Goal: Task Accomplishment & Management: Manage account settings

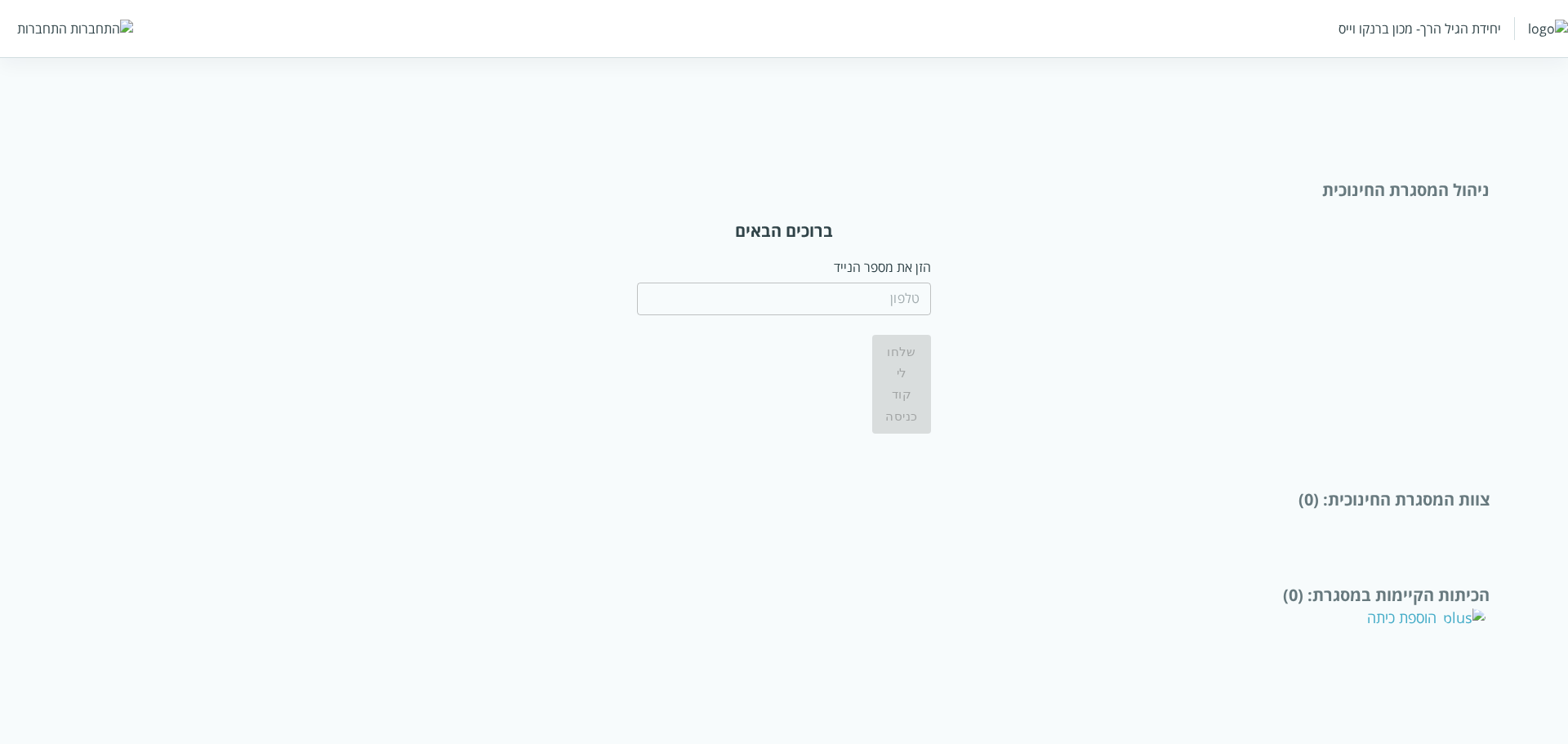
type input "10098"
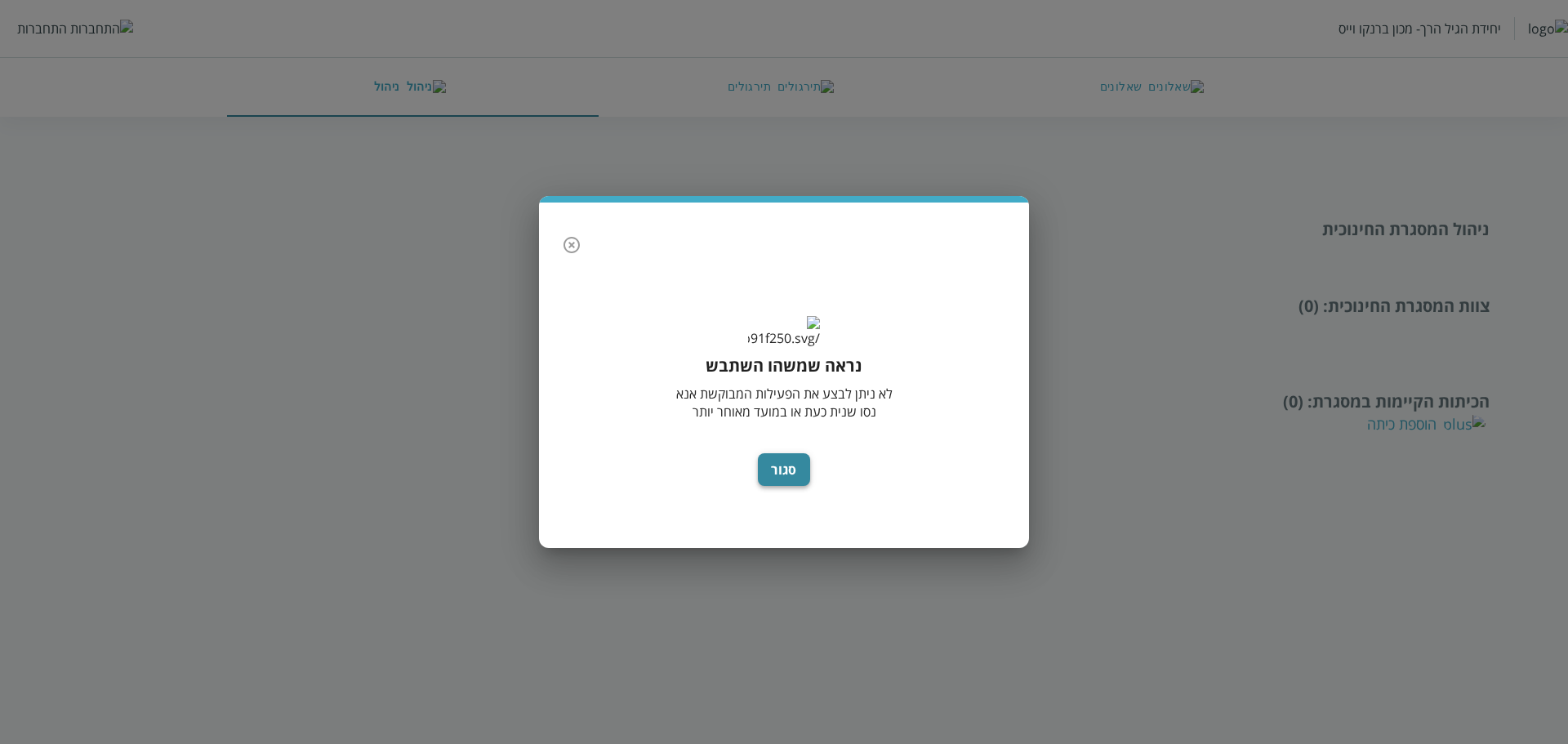
click at [780, 477] on button "סגור" at bounding box center [784, 469] width 53 height 33
click at [569, 235] on icon "button" at bounding box center [572, 245] width 19 height 19
click at [572, 235] on icon "button" at bounding box center [572, 245] width 19 height 19
click at [579, 235] on icon "button" at bounding box center [572, 245] width 19 height 19
click at [67, 26] on div "נראה שמשהו השתבש לא ניתן לבצע את הפעילות המבוקשת אנא נסו שנית כעת או במועד מאוח…" at bounding box center [784, 372] width 1568 height 744
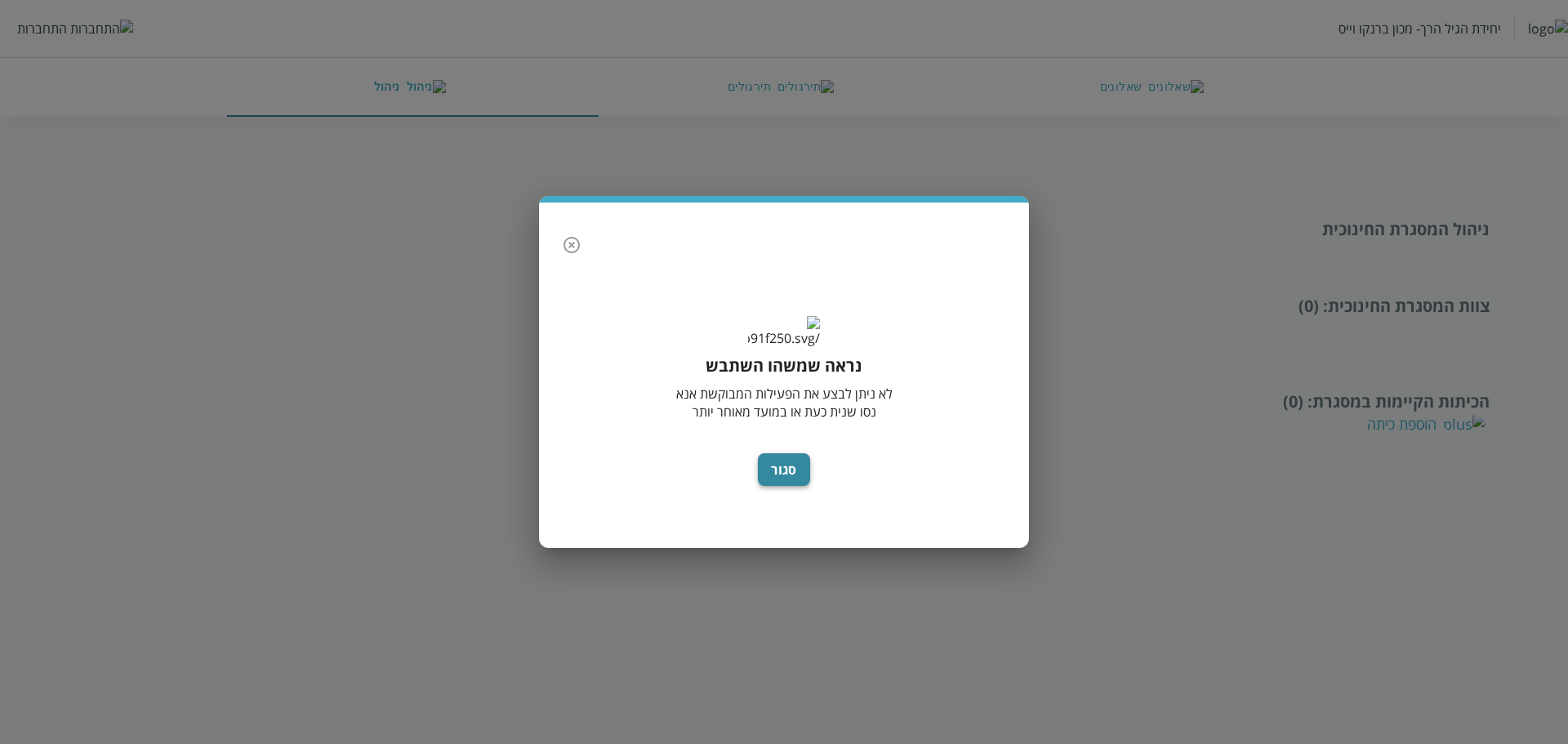
click at [783, 480] on button "סגור" at bounding box center [784, 469] width 53 height 33
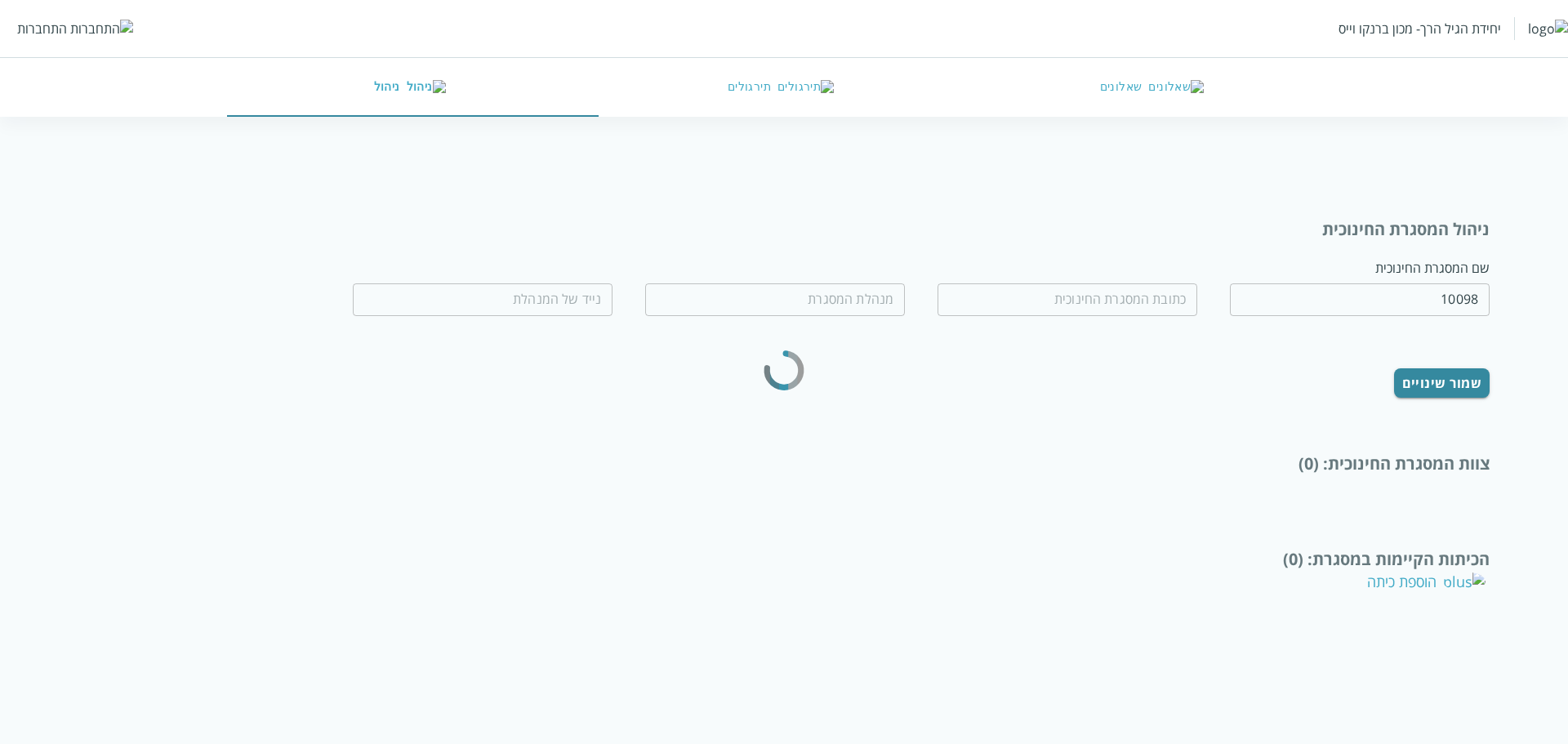
click at [32, 25] on div "התחברות" at bounding box center [42, 28] width 50 height 18
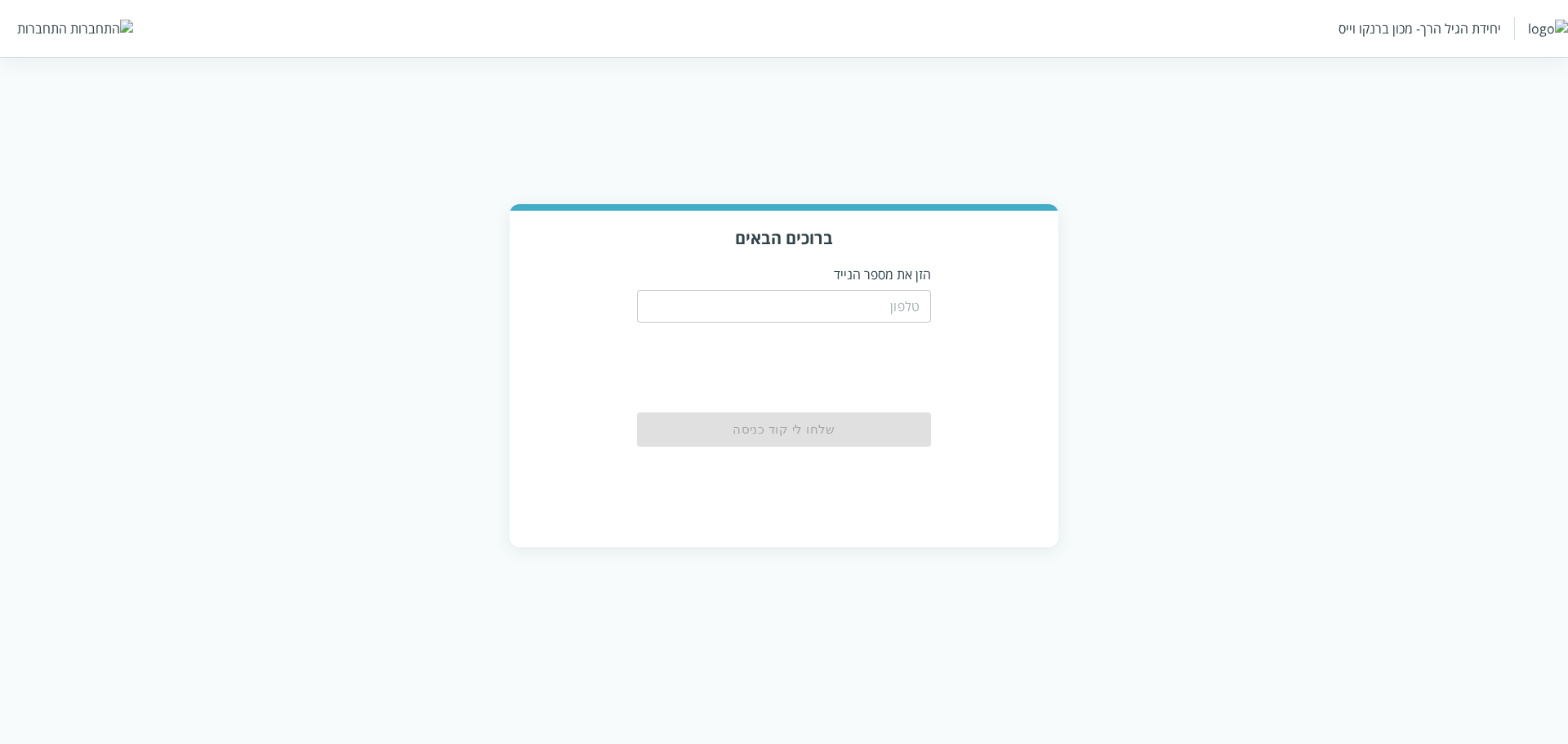
click at [824, 314] on input "tel" at bounding box center [784, 306] width 294 height 33
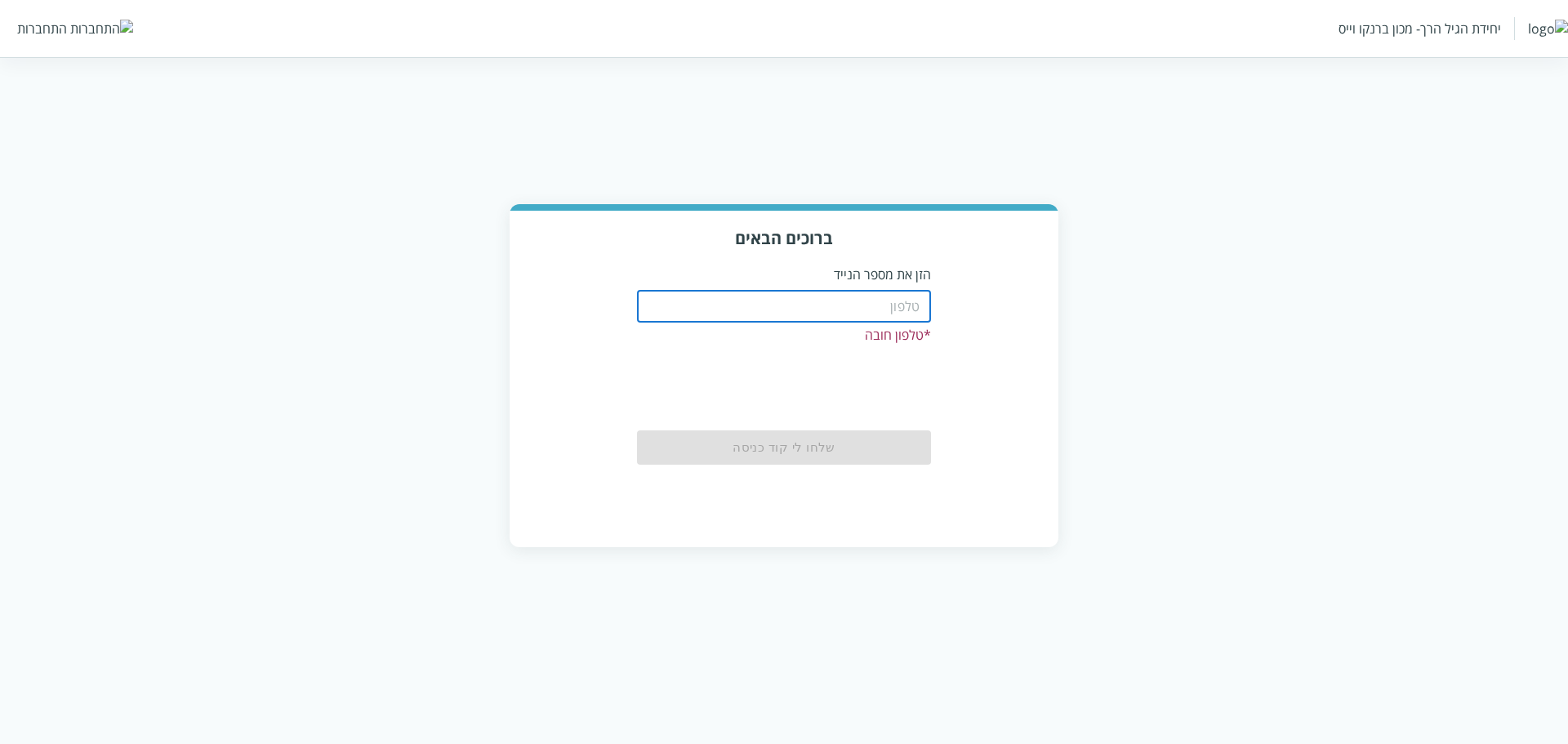
paste input "0583220201"
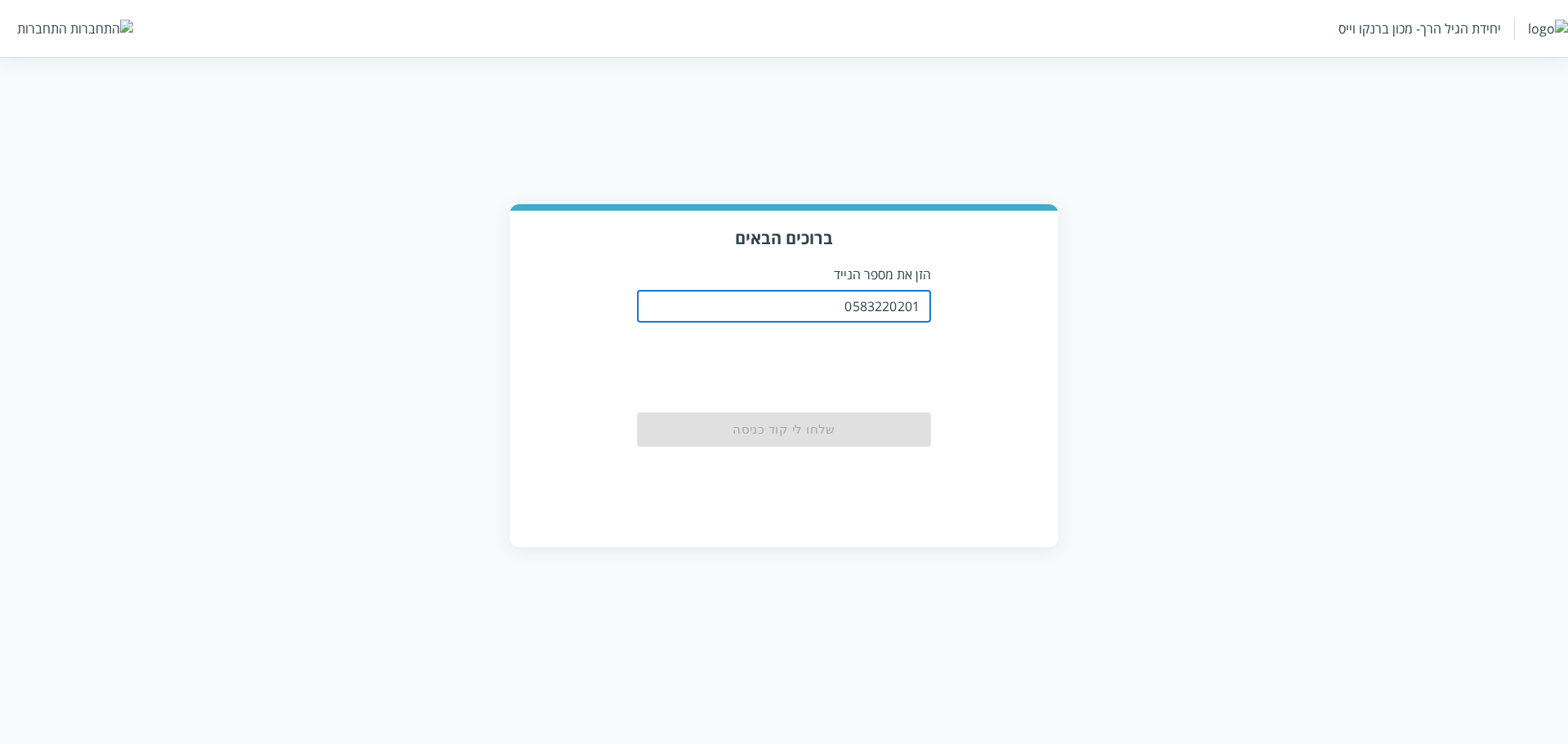
type input "0583220201"
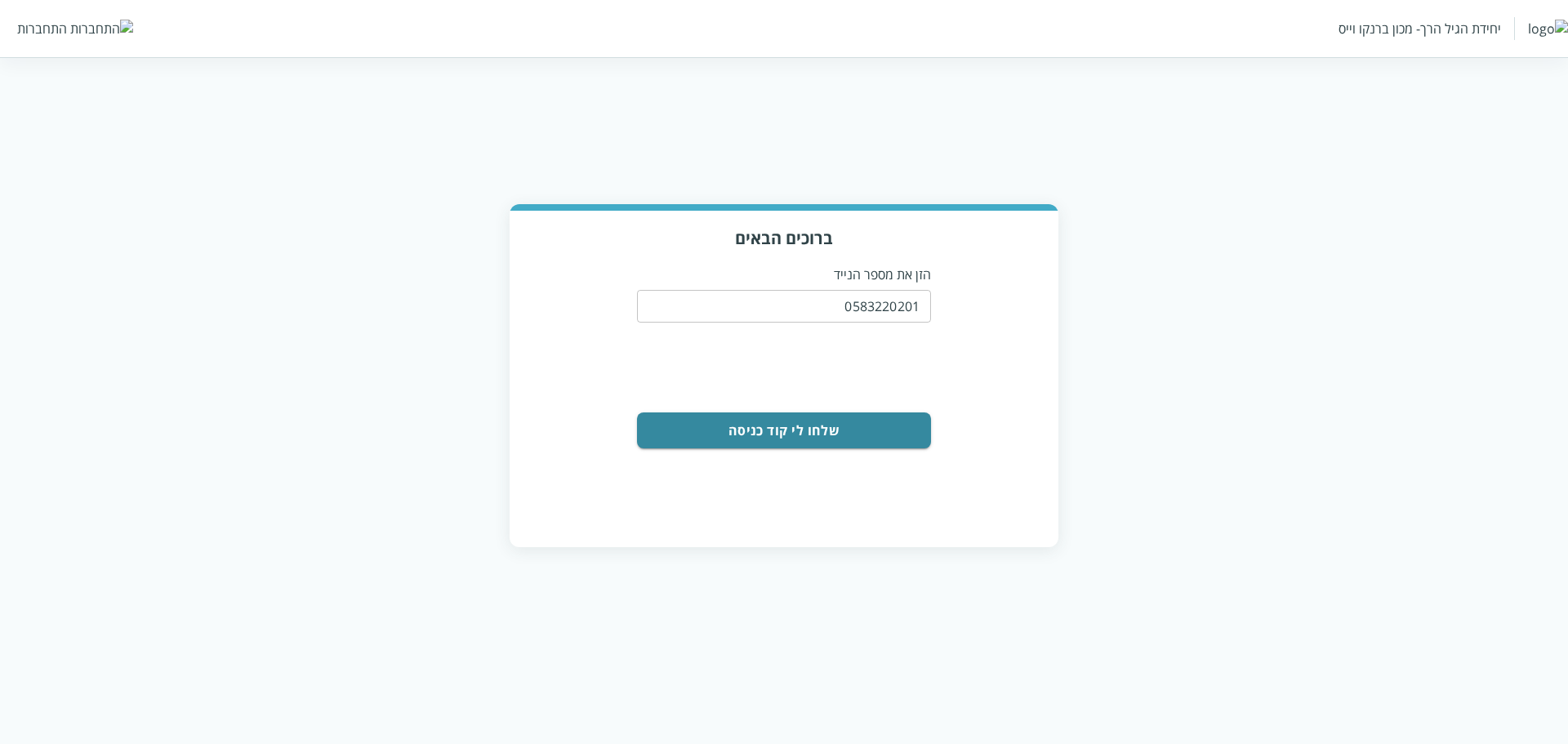
click at [835, 436] on button "שלחו לי קוד כניסה" at bounding box center [784, 430] width 294 height 36
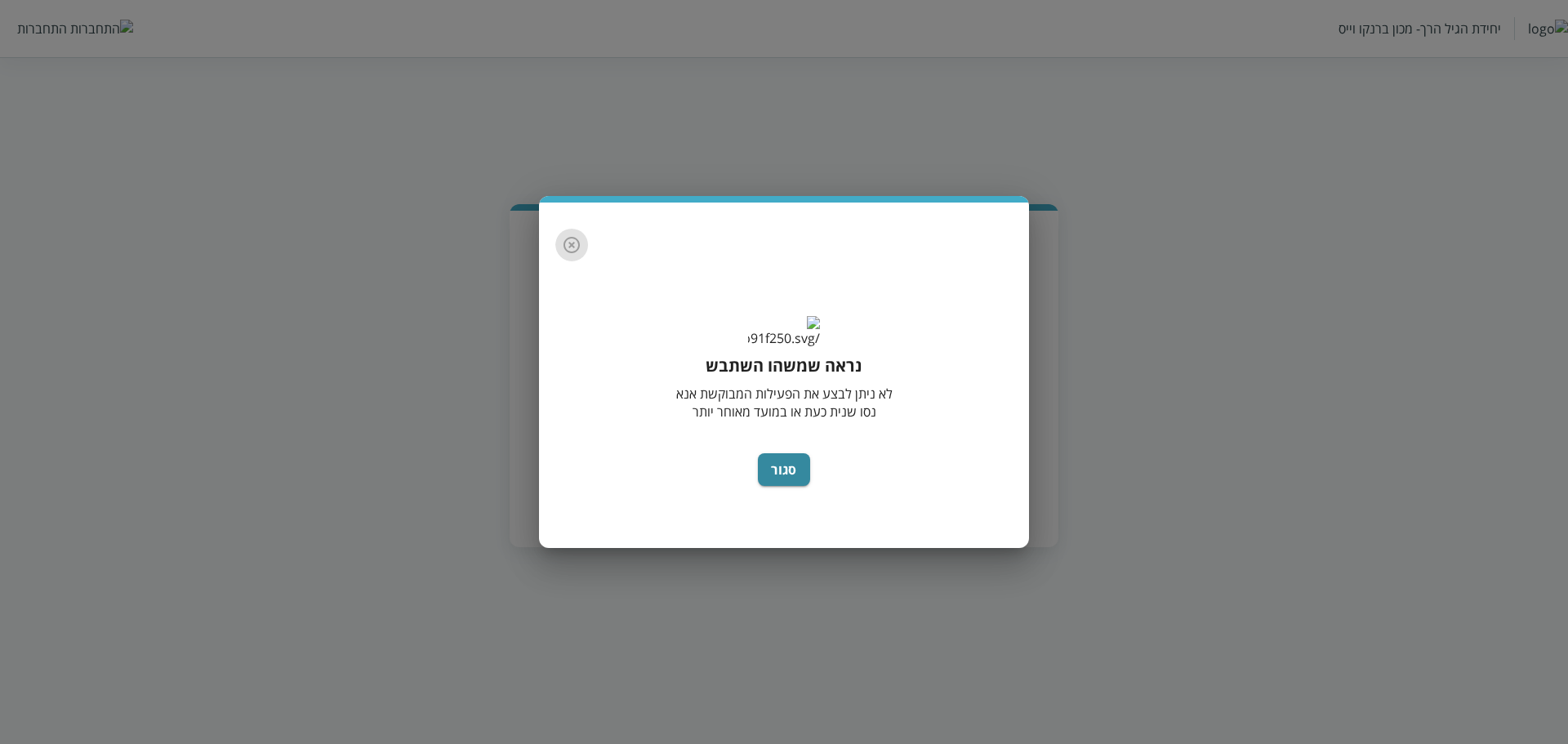
click at [565, 237] on icon "button" at bounding box center [572, 245] width 19 height 19
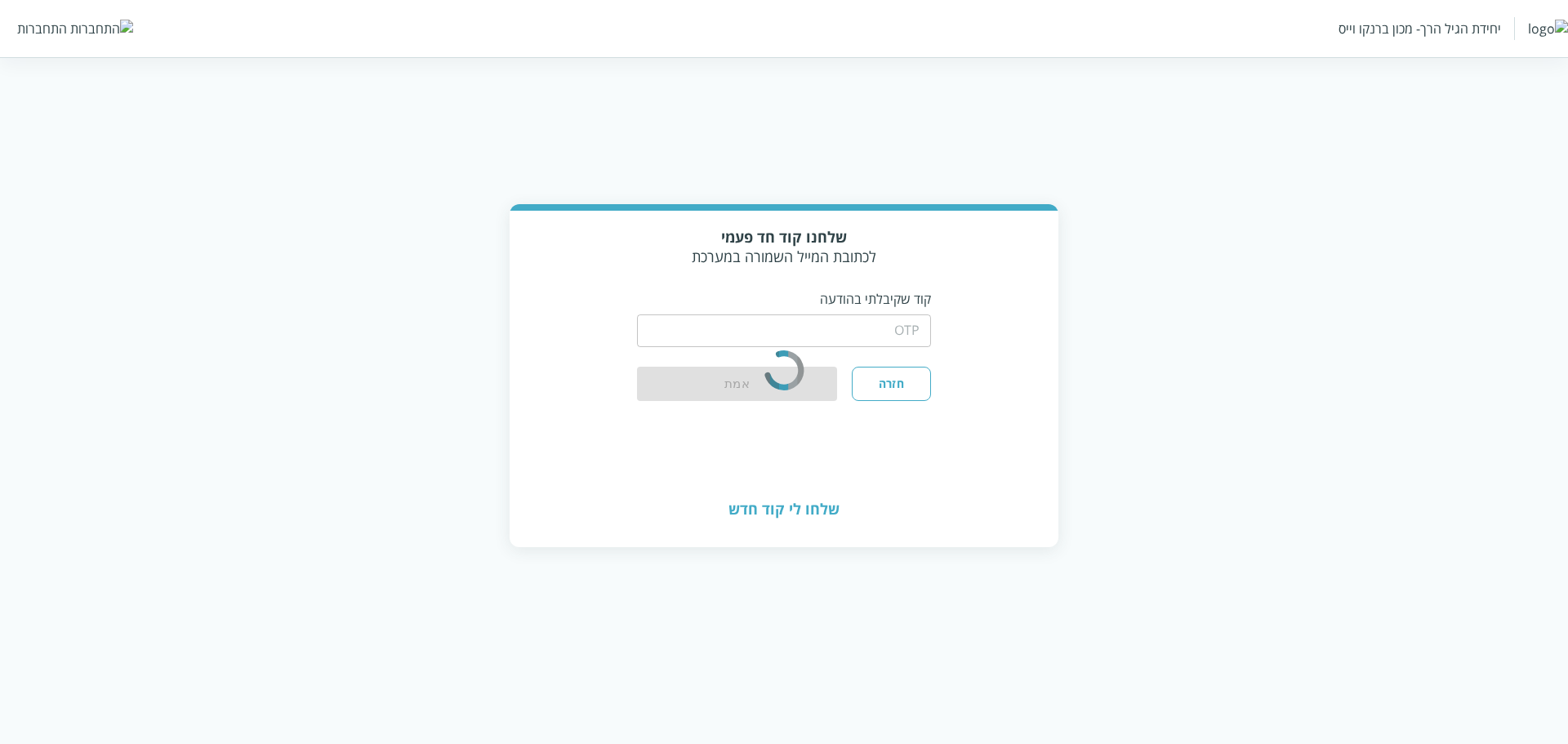
click at [831, 330] on input "string" at bounding box center [784, 330] width 294 height 33
type input "1234"
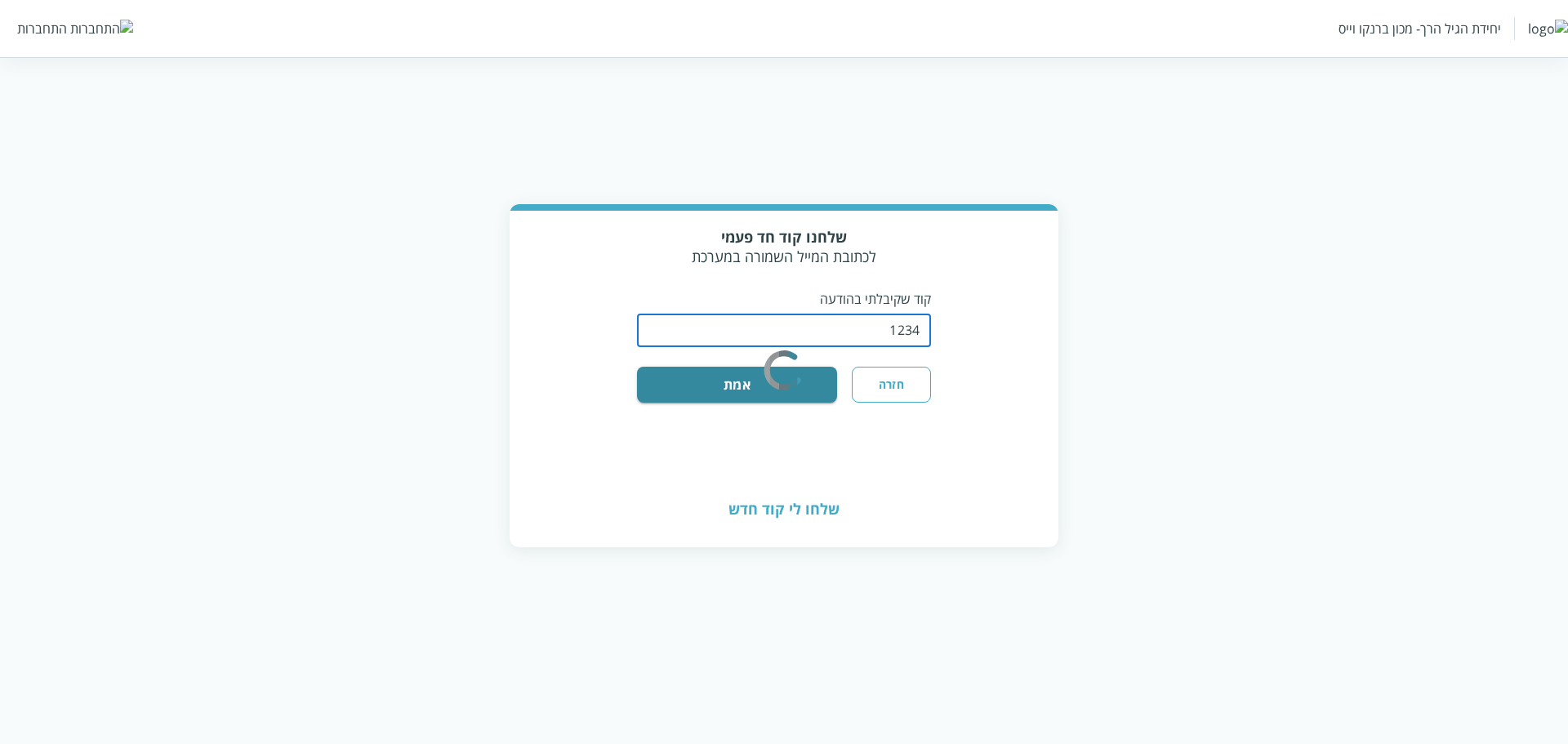
click at [906, 339] on input "string" at bounding box center [784, 330] width 294 height 33
click at [51, 29] on div "התחברות" at bounding box center [42, 28] width 50 height 18
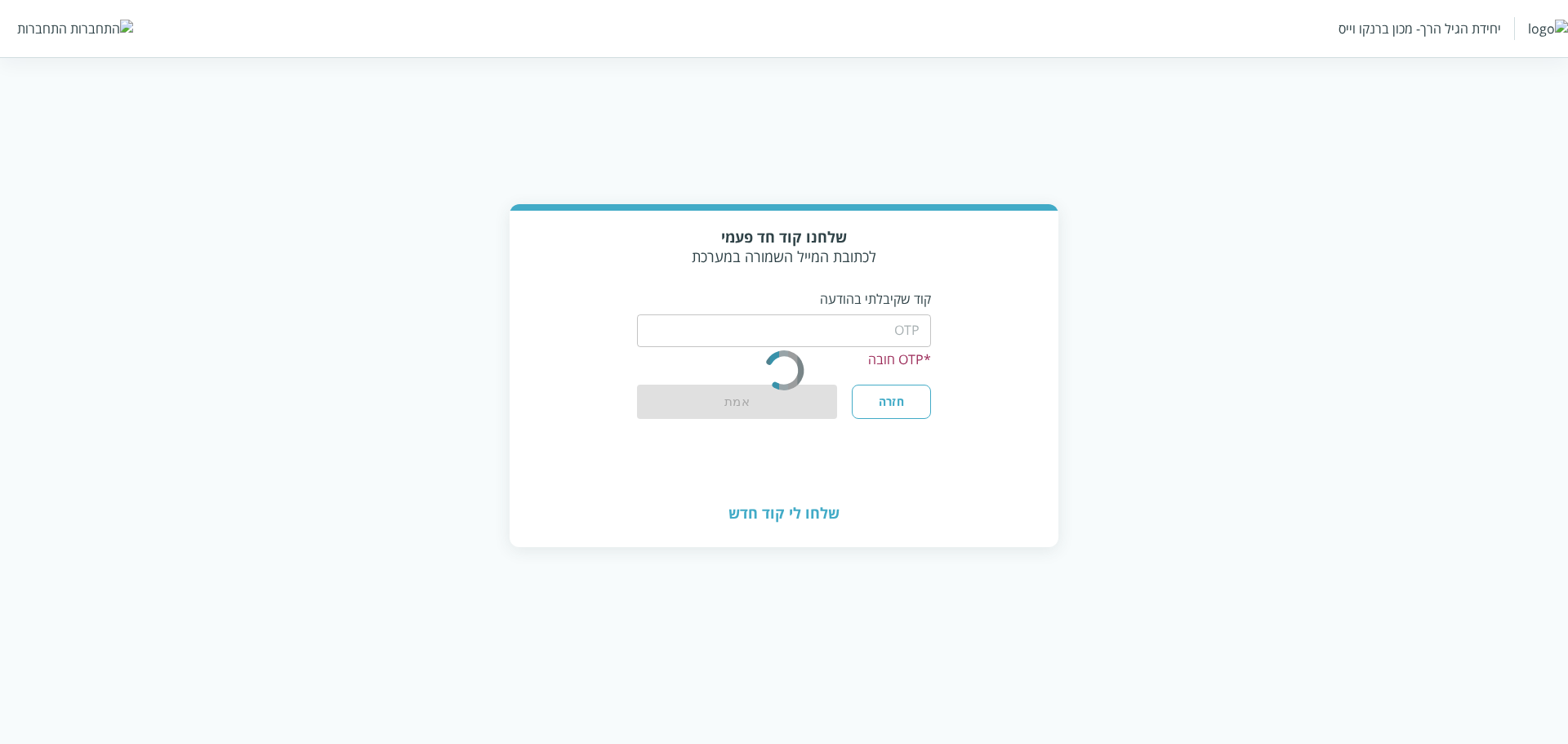
click at [74, 28] on img at bounding box center [102, 28] width 63 height 18
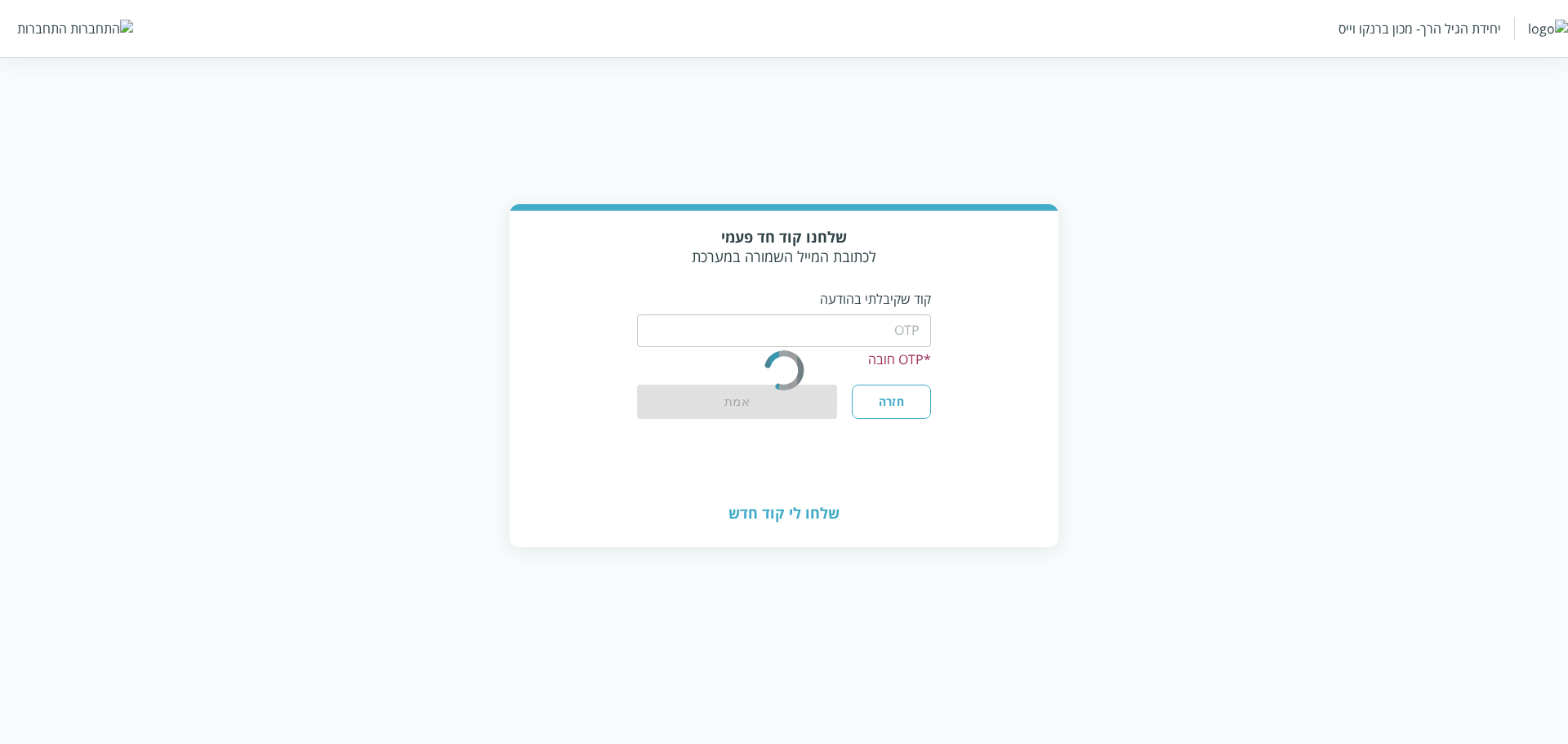
click at [74, 28] on img at bounding box center [102, 28] width 63 height 18
click at [917, 315] on input "string" at bounding box center [784, 330] width 294 height 33
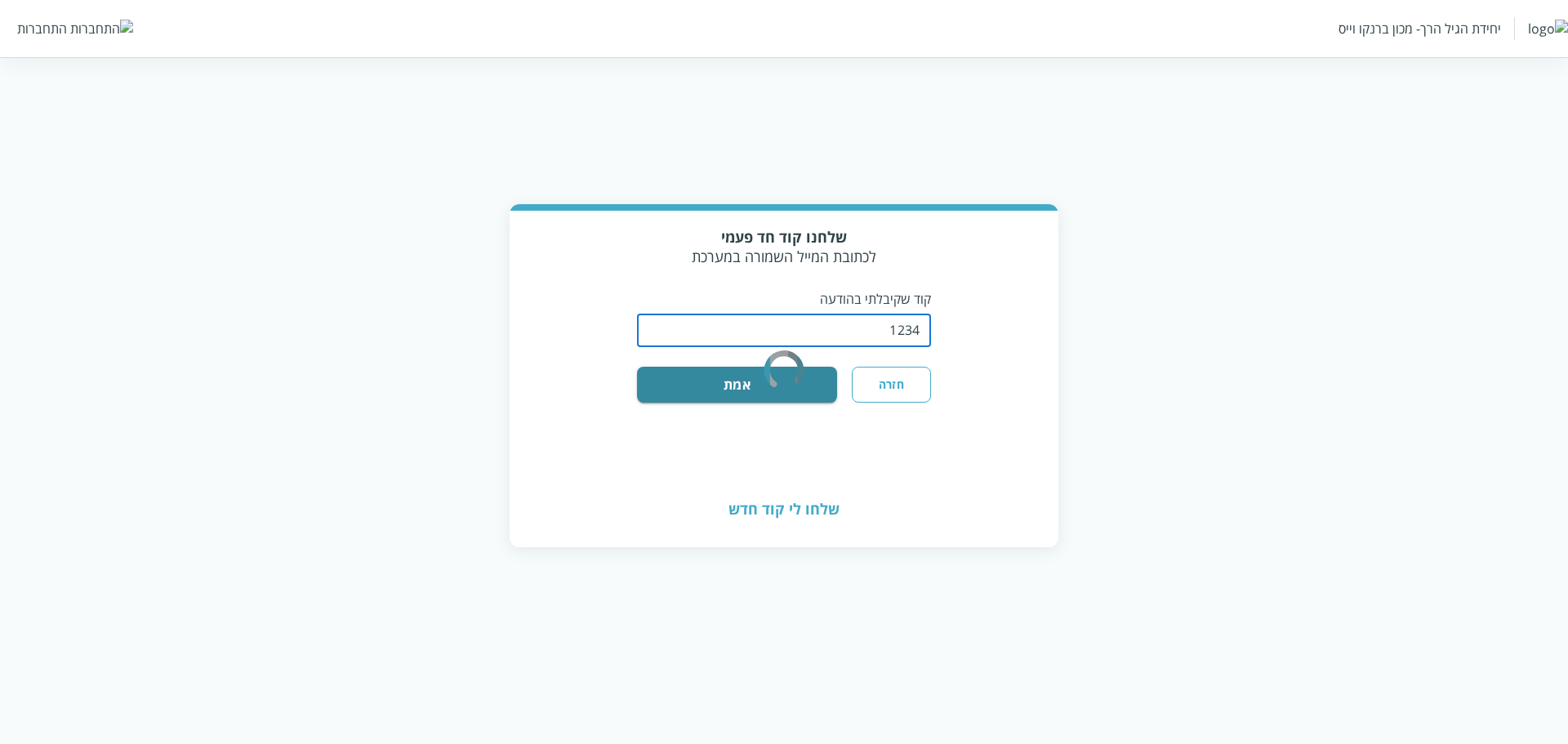
type input "1234"
click at [764, 387] on rect "color-ring-loading" at bounding box center [766, 370] width 10 height 65
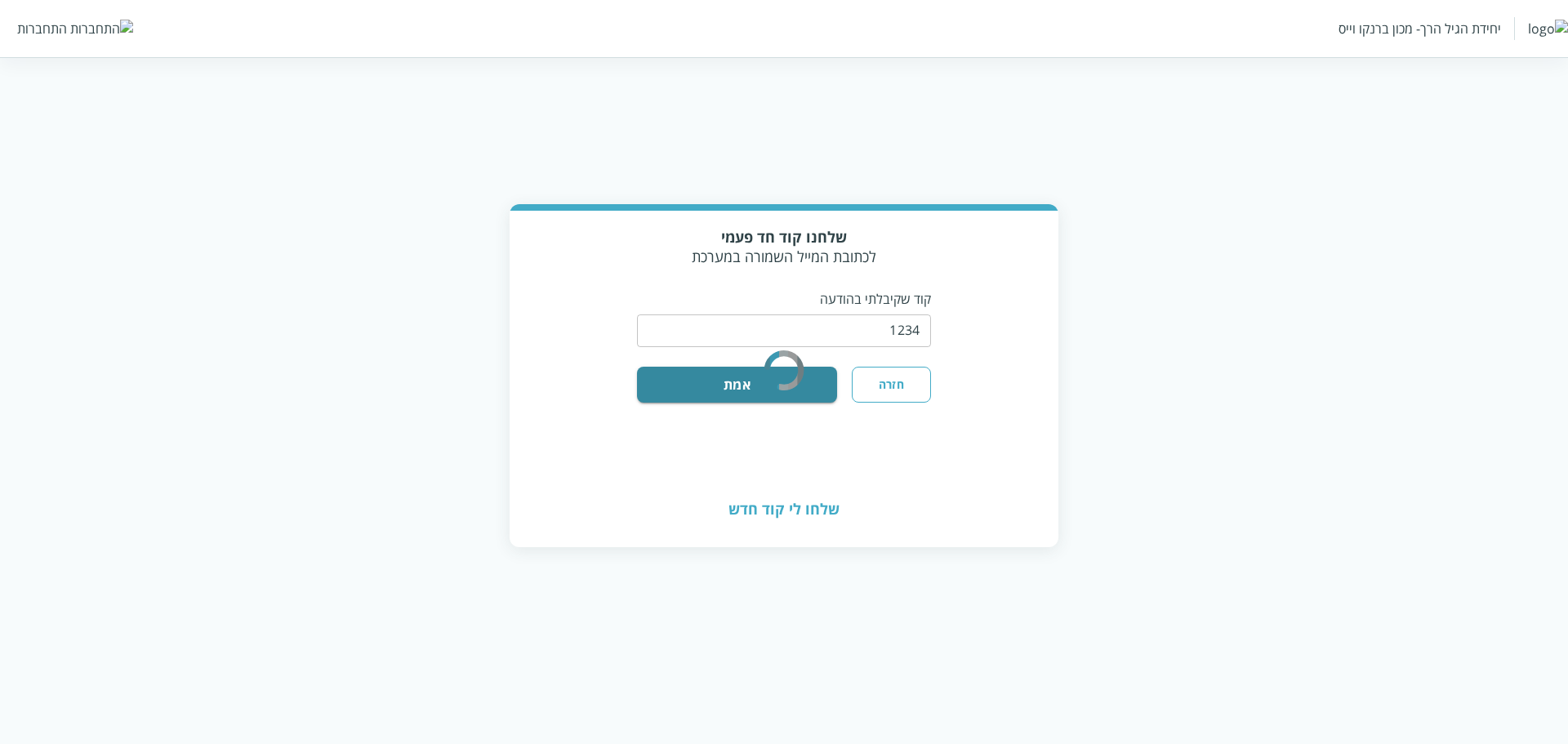
click at [764, 387] on rect "color-ring-loading" at bounding box center [766, 370] width 10 height 65
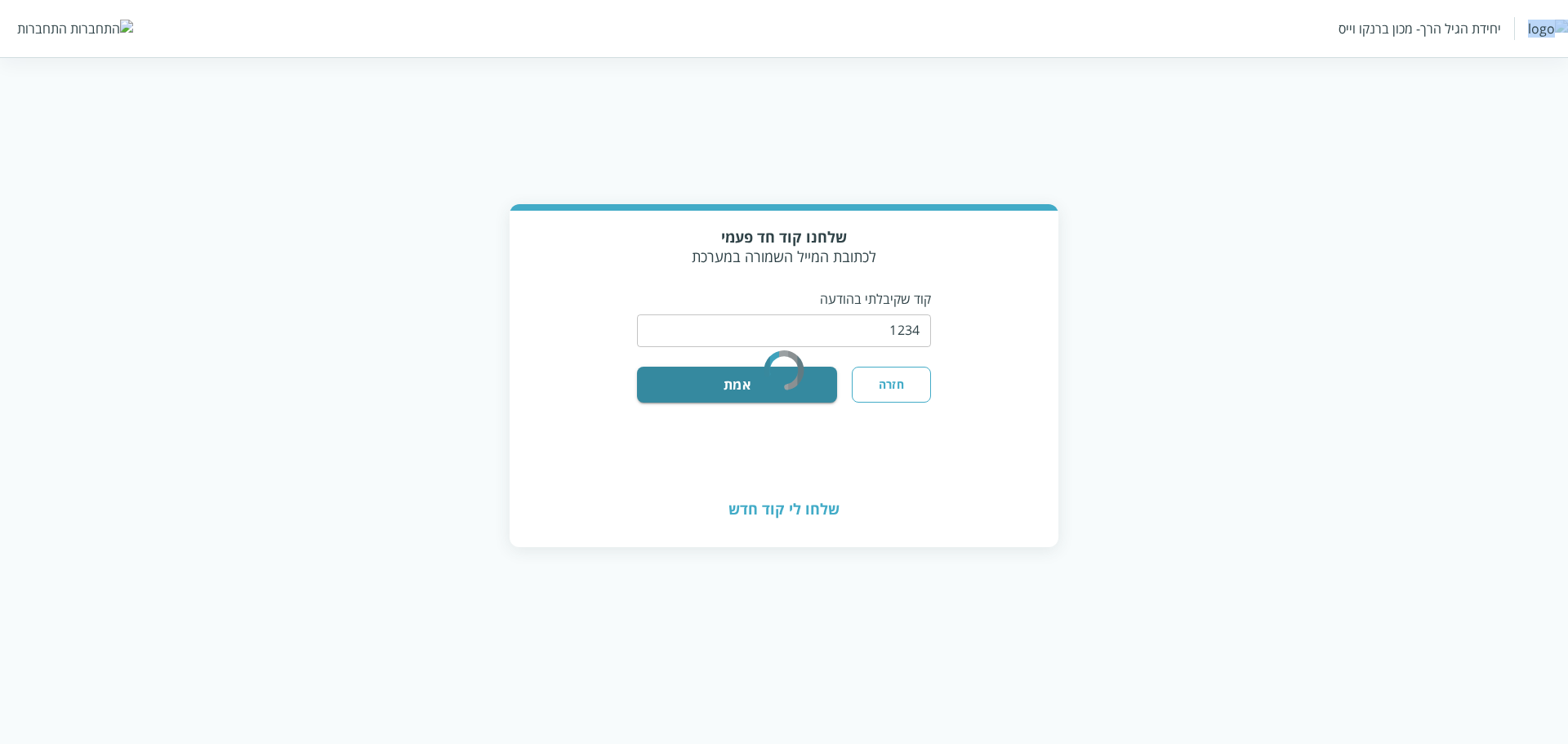
click at [764, 387] on rect "color-ring-loading" at bounding box center [766, 370] width 10 height 65
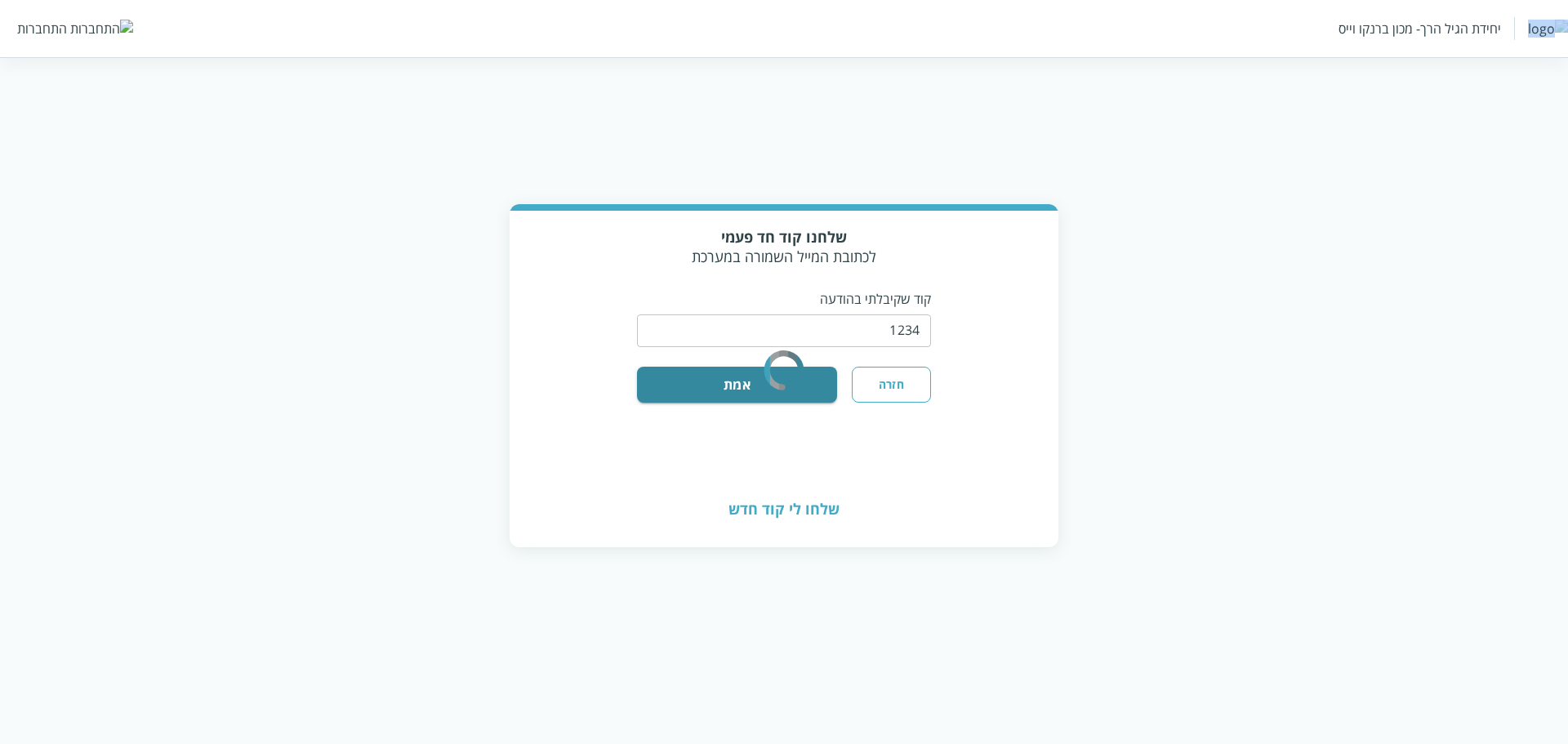
click at [764, 387] on rect "color-ring-loading" at bounding box center [766, 370] width 10 height 65
click at [1339, 31] on div "יחידת הגיל הרך- מכון ברנקו וייס" at bounding box center [1420, 28] width 162 height 18
click at [52, 18] on div "יחידת הגיל הרך- מכון ברנקו וייס התחברות" at bounding box center [784, 28] width 1568 height 57
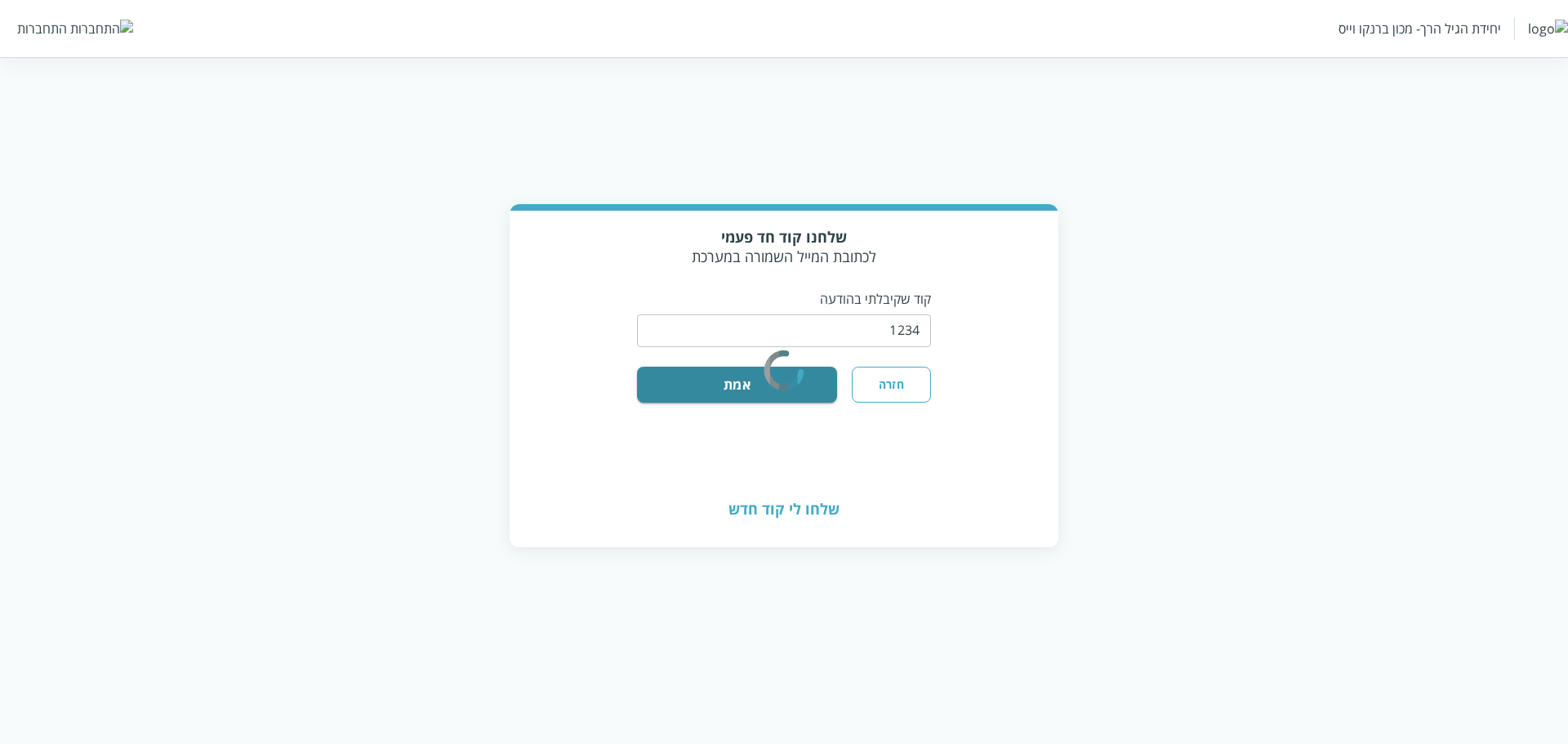
click at [54, 28] on div "התחברות" at bounding box center [42, 28] width 50 height 18
click at [759, 350] on icon "color-ring-loading" at bounding box center [784, 371] width 65 height 123
click at [896, 348] on div "​" at bounding box center [784, 329] width 294 height 42
click at [778, 384] on rect "color-ring-loading" at bounding box center [774, 370] width 10 height 65
click at [722, 394] on button "אמת" at bounding box center [737, 385] width 200 height 36
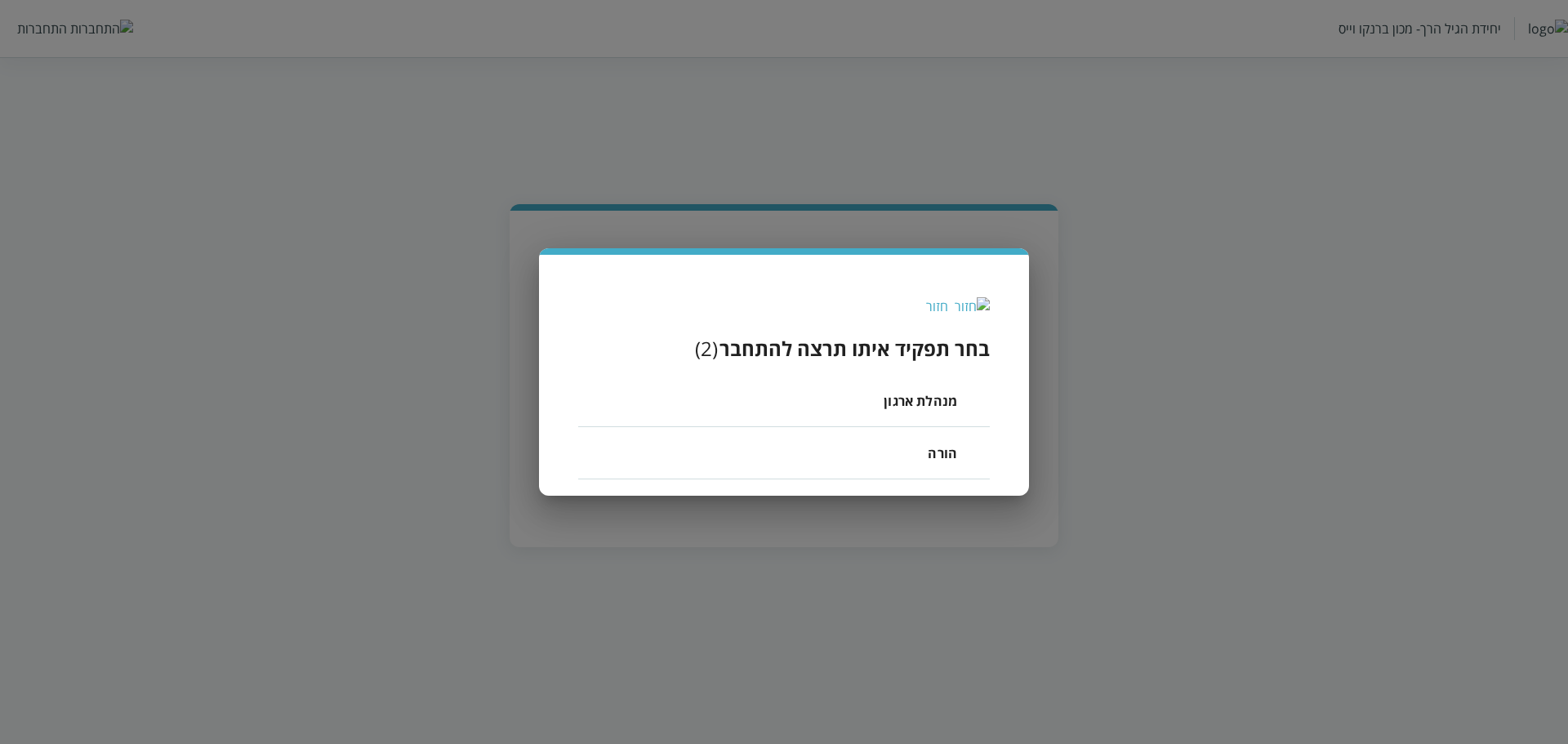
click at [938, 401] on span "מנהלת ארגון" at bounding box center [921, 401] width 74 height 19
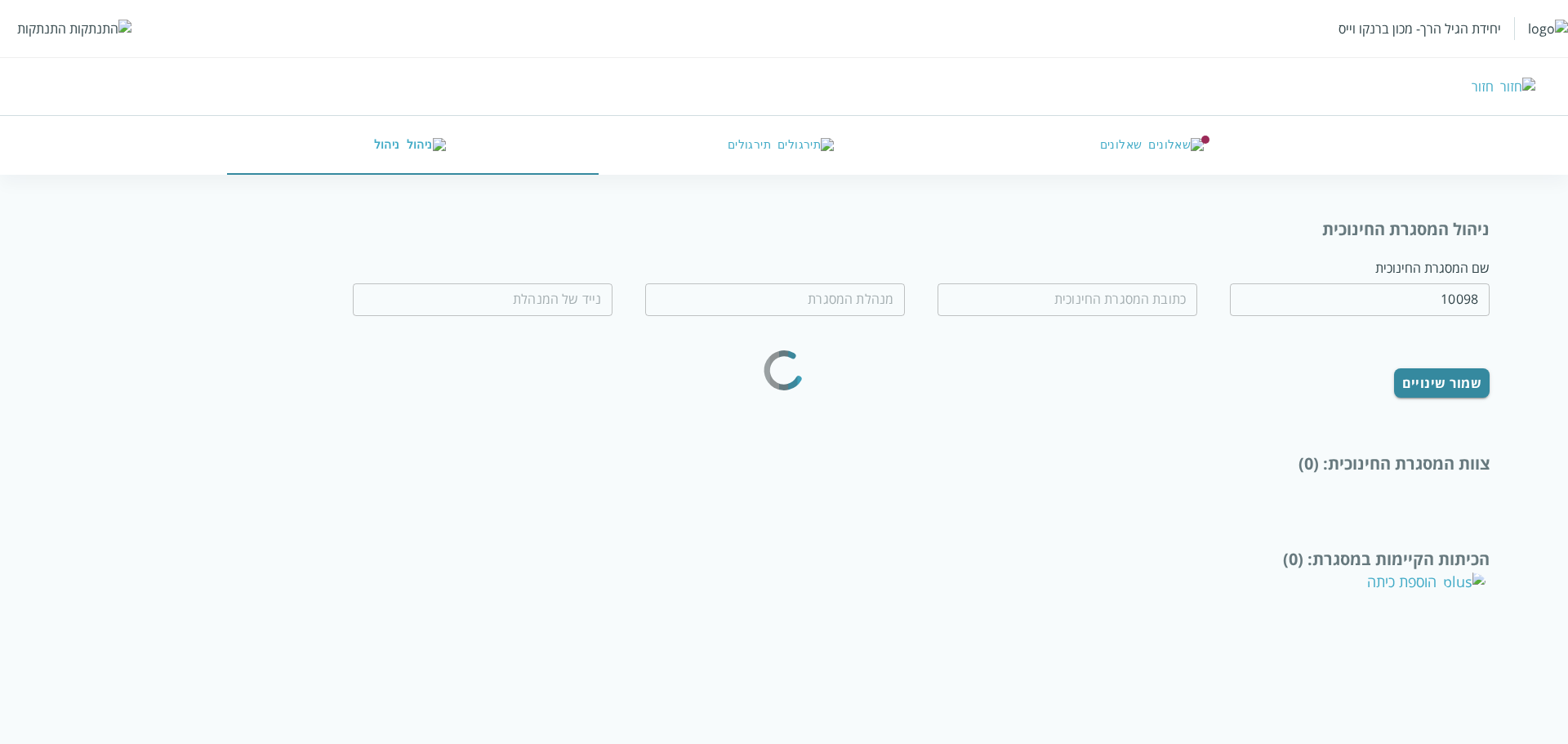
type input "מעון קיים מנהלת חדשה"
type input "דוד רזיאל 17"
type input "בתיה עמר"
type input "0583220201"
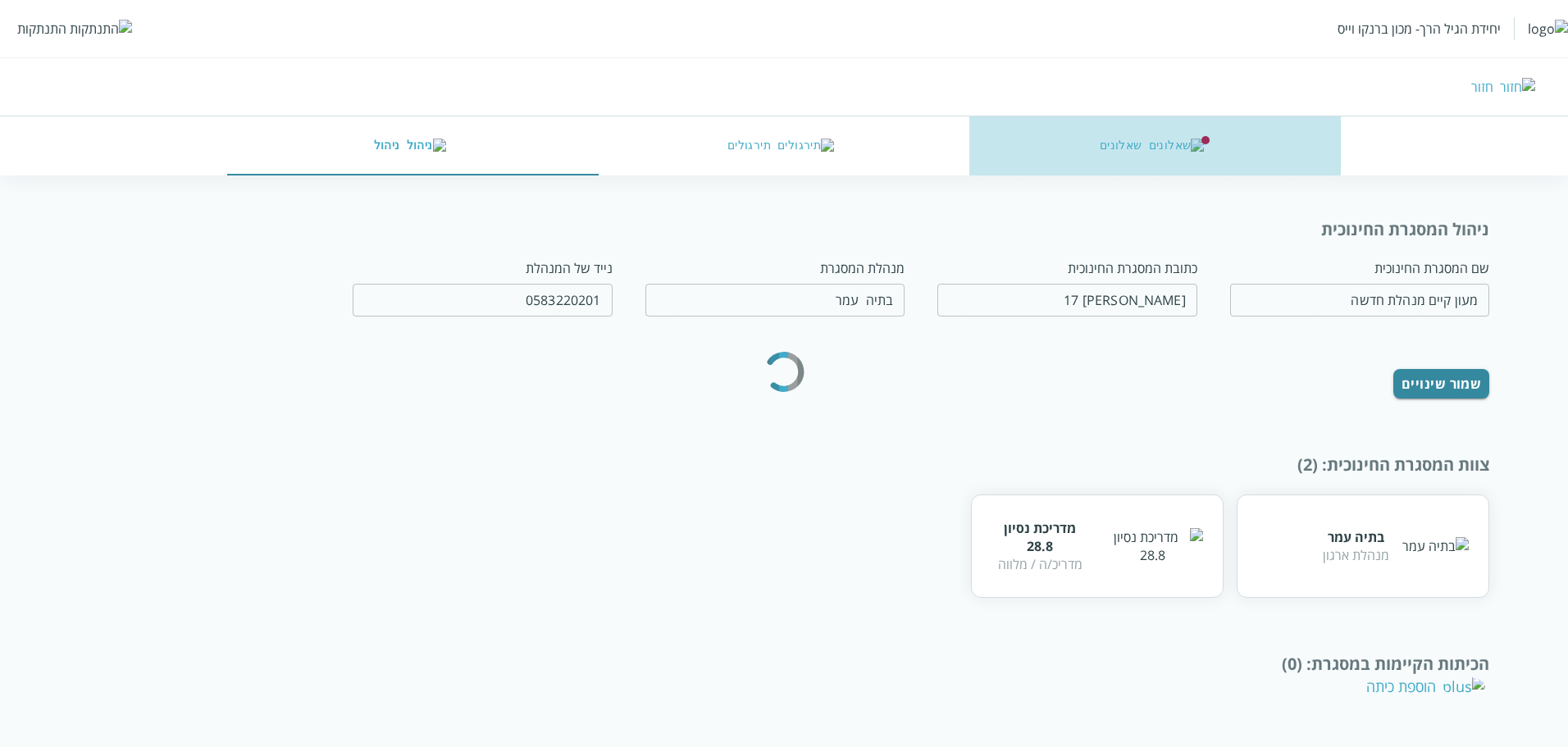
click at [1132, 148] on button "שאלונים" at bounding box center [1155, 146] width 371 height 59
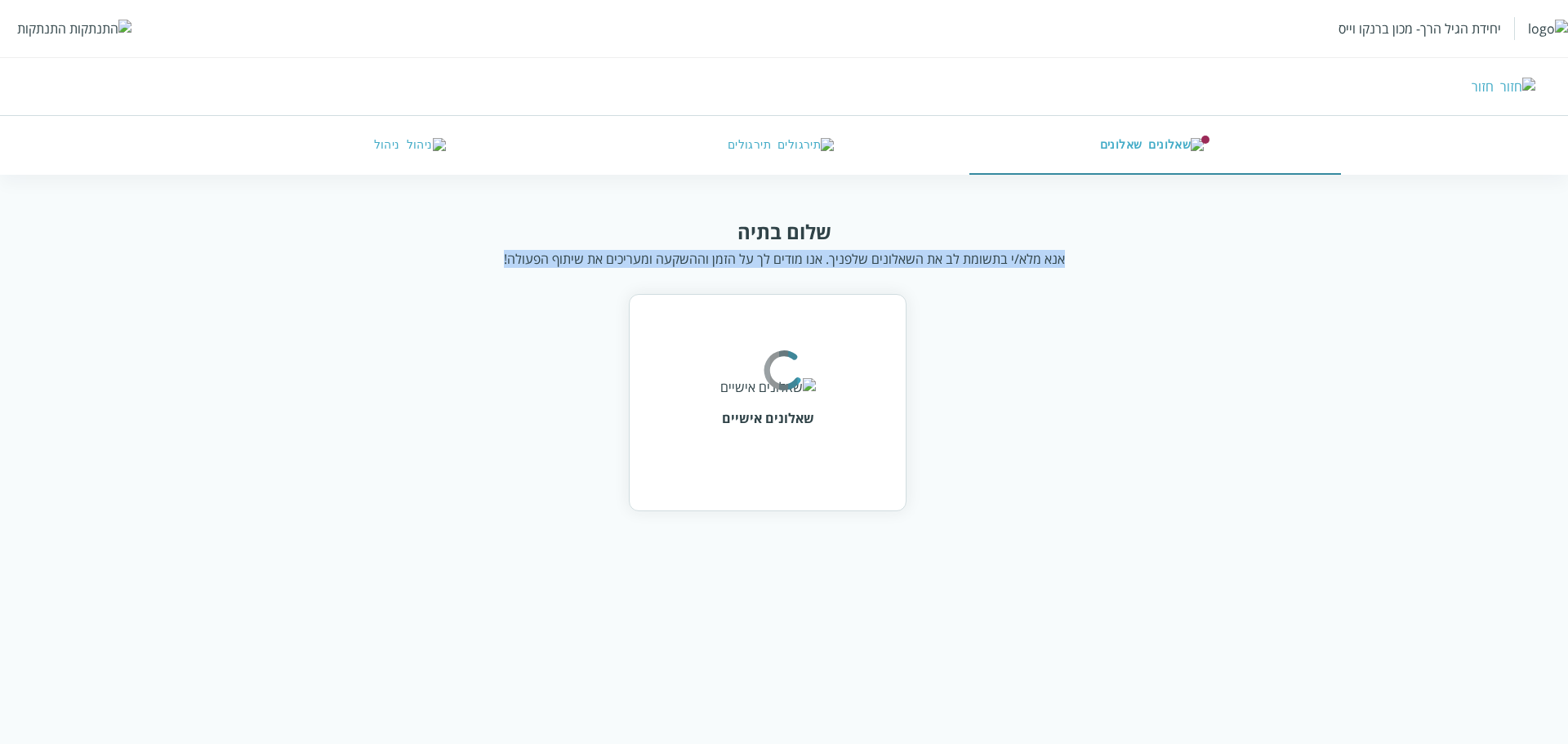
drag, startPoint x: 1060, startPoint y: 258, endPoint x: 486, endPoint y: 264, distance: 574.0
click at [486, 264] on div "שלום בתיה אנא מלא/י בתשומת לב את השאלונים שלפניך. אנו מודים לך על הזמן וההשקעה …" at bounding box center [784, 242] width 1200 height 50
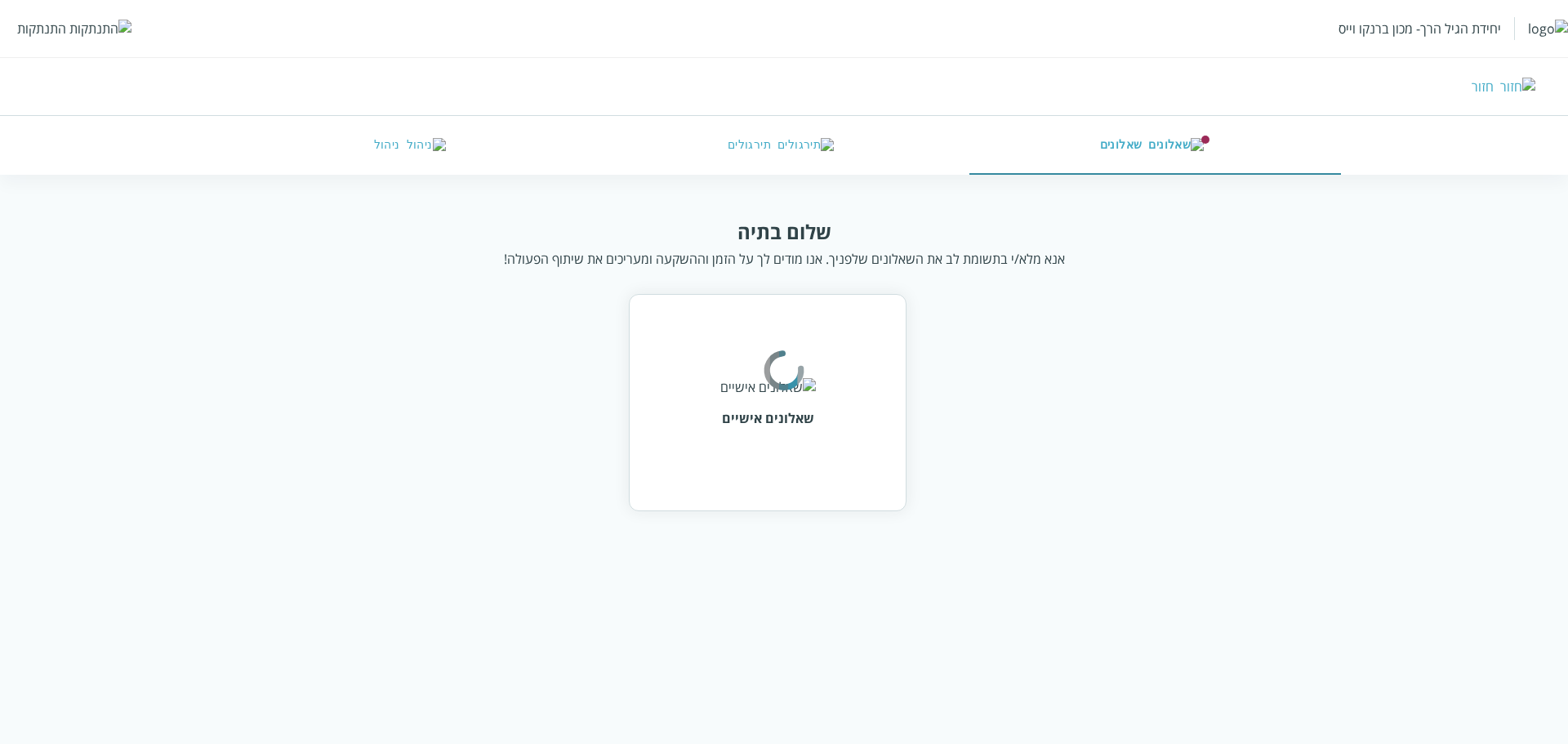
click at [802, 213] on html "יחידת הגיל הרך- מכון ברנקו וייס התנתקות חזור שאלונים תירגולים ניהול שלום בתיה א…" at bounding box center [784, 272] width 1568 height 545
click at [798, 226] on div "שלום בתיה" at bounding box center [784, 231] width 94 height 27
click at [797, 258] on div "אנא מלא/י בתשומת לב את השאלונים שלפניך. אנו מודים לך על הזמן וההשקעה ומעריכים א…" at bounding box center [784, 259] width 561 height 18
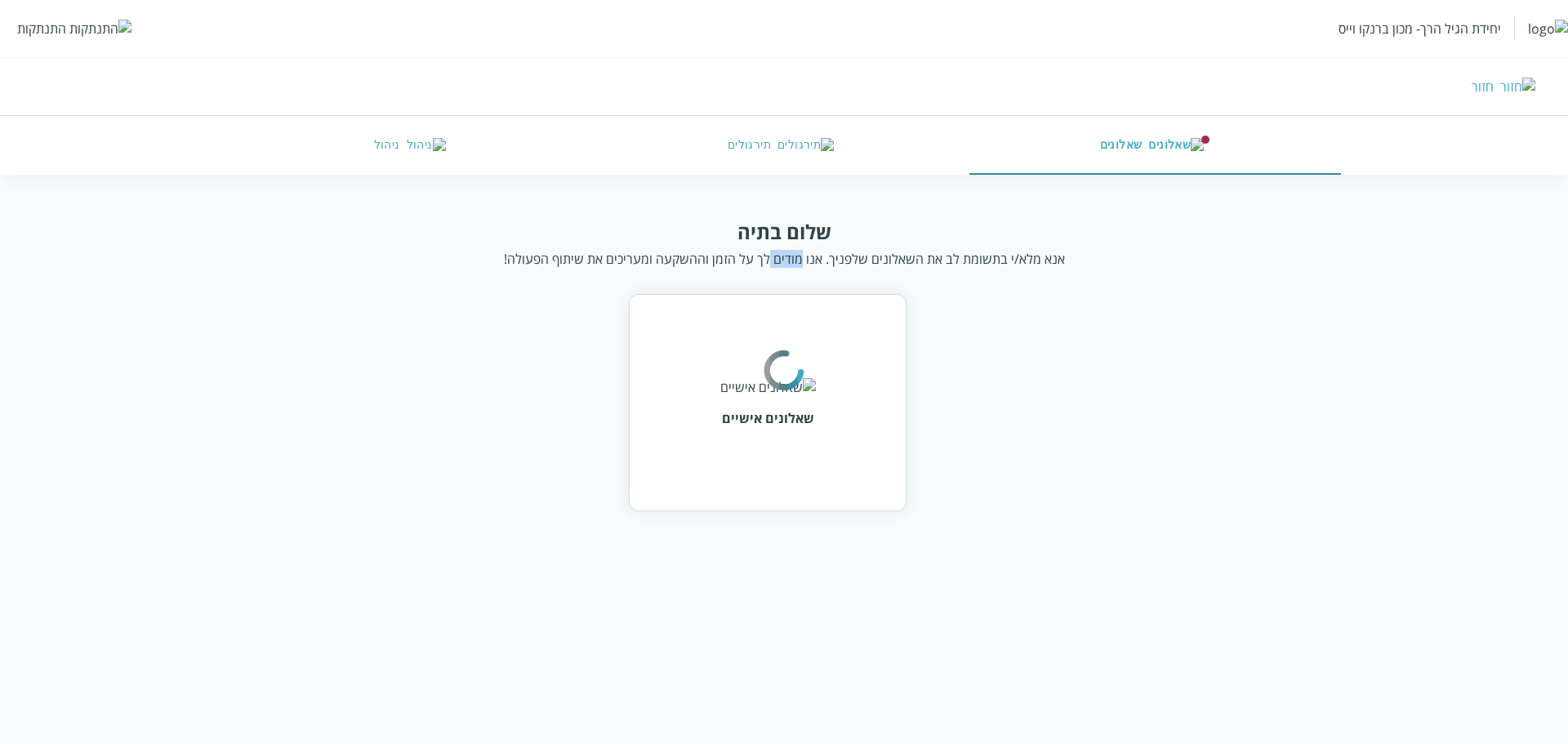
click at [797, 258] on div "אנא מלא/י בתשומת לב את השאלונים שלפניך. אנו מודים לך על הזמן וההשקעה ומעריכים א…" at bounding box center [784, 259] width 561 height 18
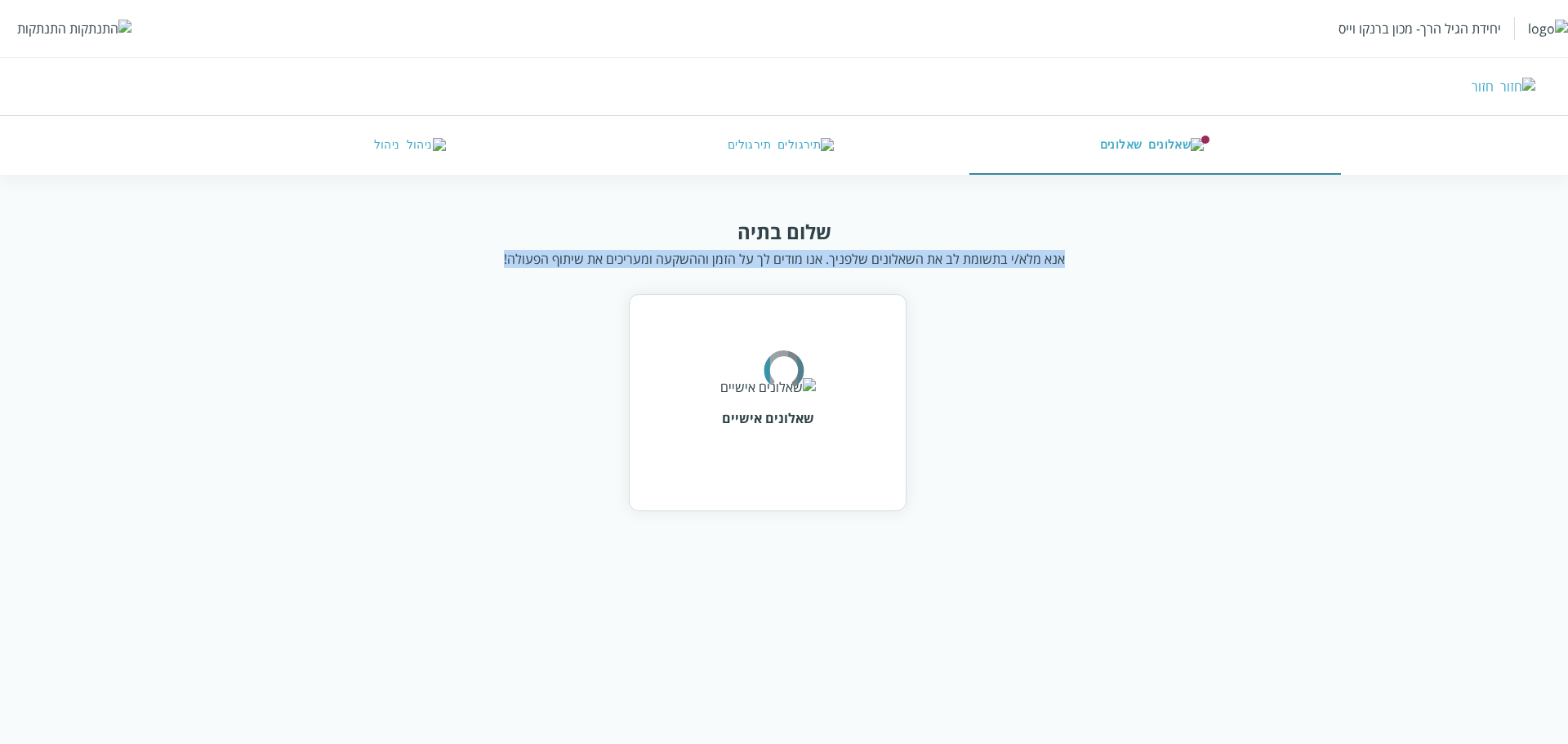
click at [797, 258] on div "אנא מלא/י בתשומת לב את השאלונים שלפניך. אנו מודים לך על הזמן וההשקעה ומעריכים א…" at bounding box center [784, 259] width 561 height 18
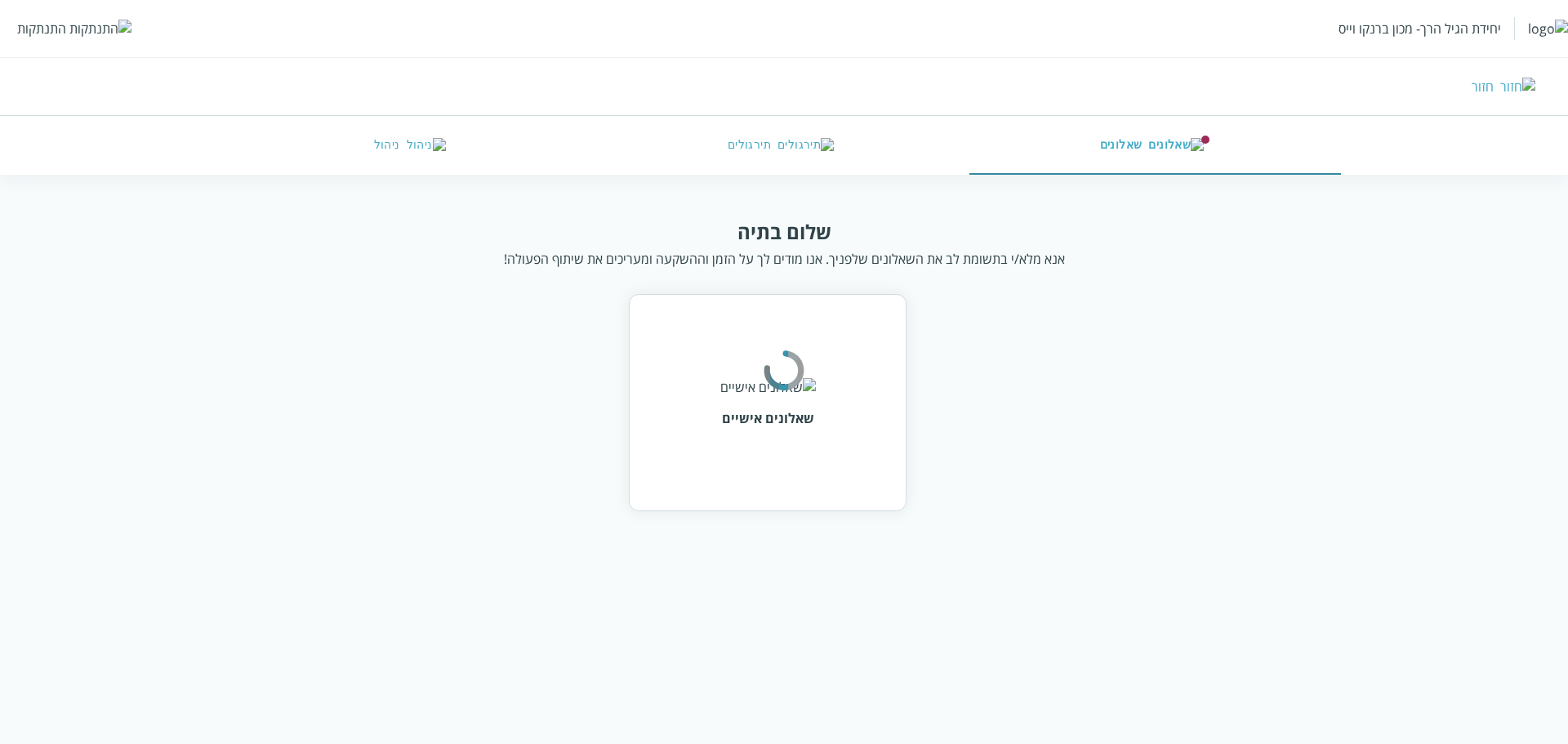
click at [816, 226] on div "שלום בתיה" at bounding box center [784, 231] width 94 height 27
click at [822, 228] on div "שלום בתיה" at bounding box center [784, 231] width 94 height 27
drag, startPoint x: 834, startPoint y: 230, endPoint x: 705, endPoint y: 235, distance: 129.1
click at [705, 235] on div "שלום בתיה אנא מלא/י בתשומת לב את השאלונים שלפניך. אנו מודים לך על הזמן וההשקעה …" at bounding box center [784, 242] width 1200 height 50
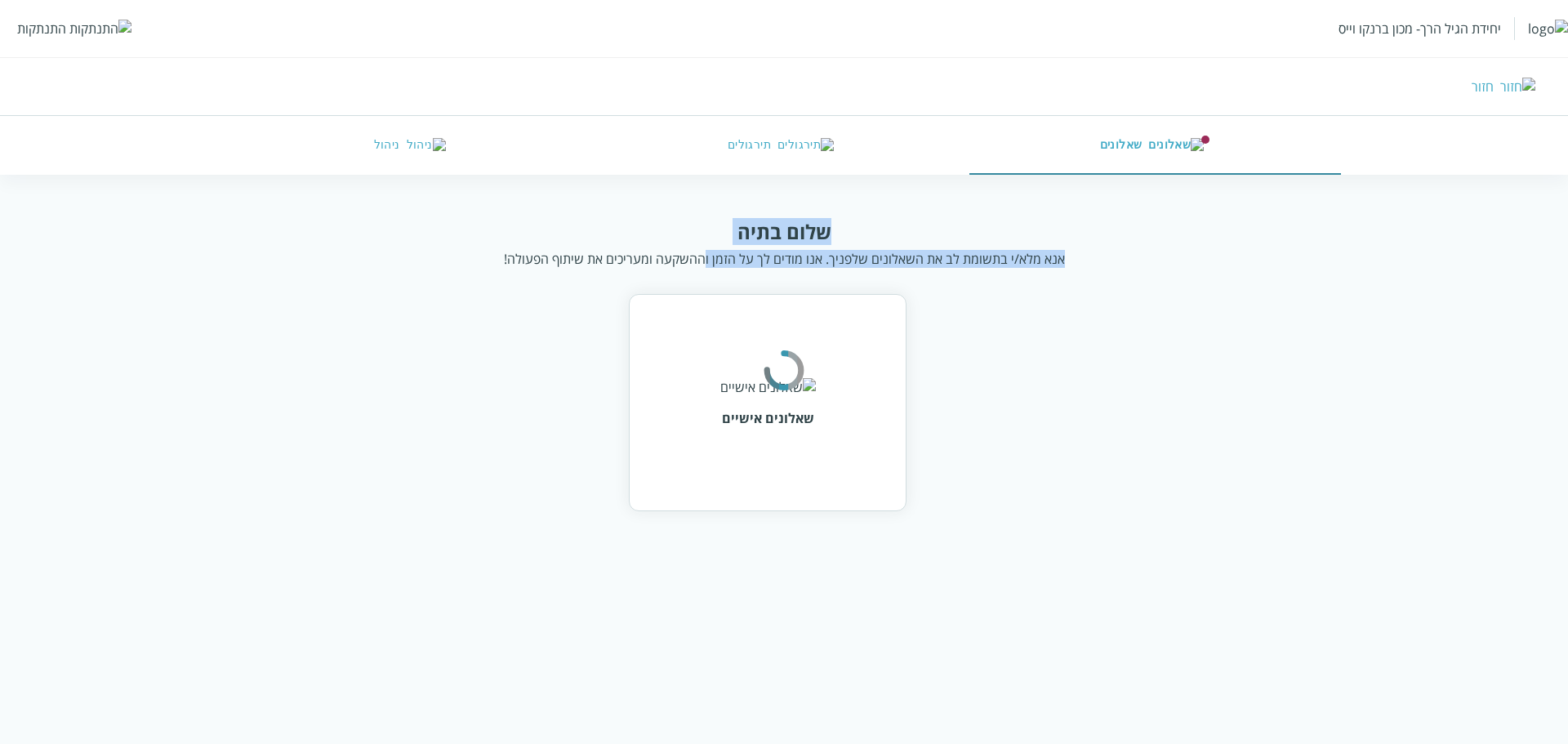
click at [766, 238] on div "שלום בתיה" at bounding box center [784, 231] width 94 height 27
click at [802, 239] on div "שלום בתיה" at bounding box center [784, 231] width 94 height 27
drag, startPoint x: 830, startPoint y: 239, endPoint x: 486, endPoint y: 254, distance: 344.3
click at [486, 254] on div "שלום בתיה אנא מלא/י בתשומת לב את השאלונים שלפניך. אנו מודים לך על הזמן וההשקעה …" at bounding box center [784, 242] width 1200 height 50
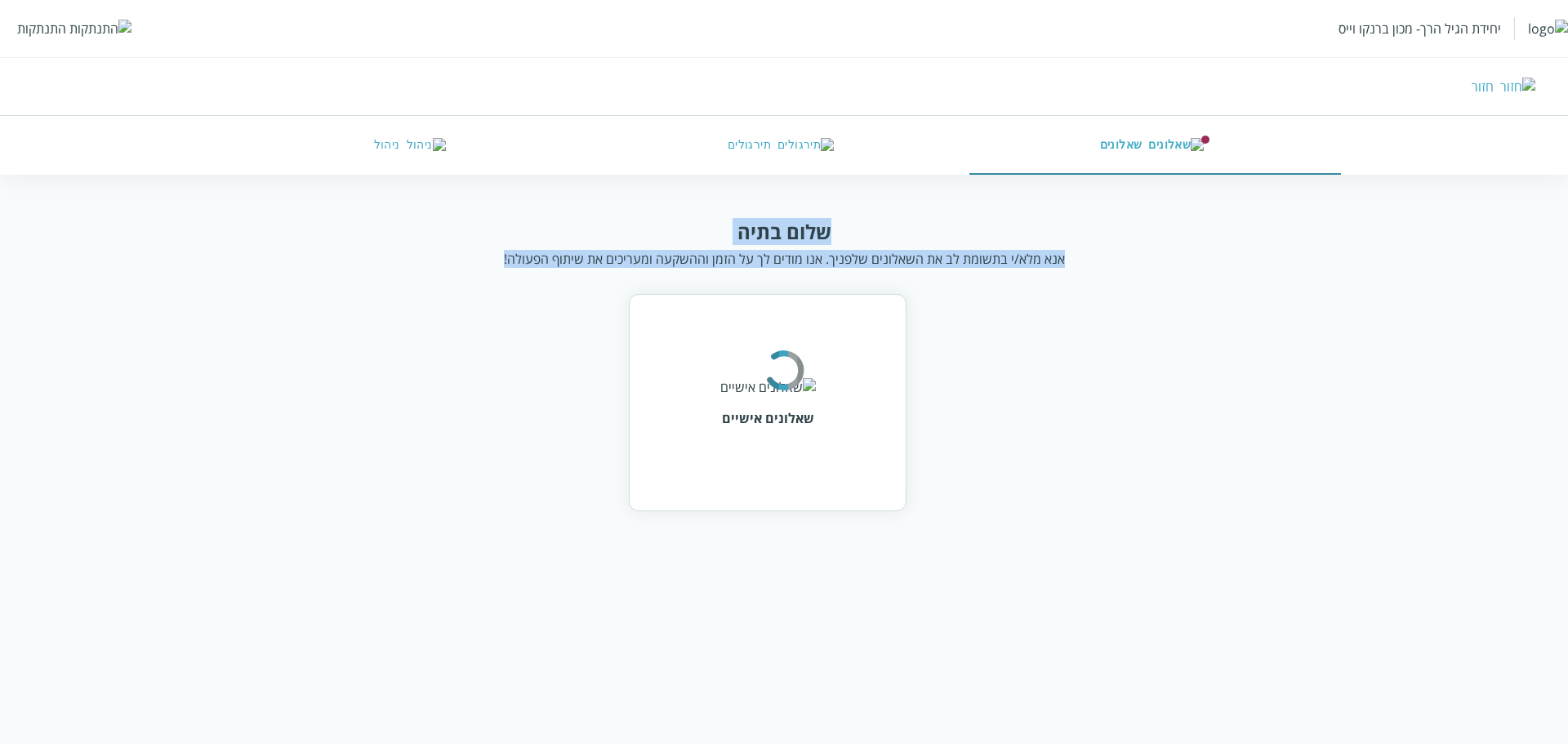
click at [542, 258] on div "אנא מלא/י בתשומת לב את השאלונים שלפניך. אנו מודים לך על הזמן וההשקעה ומעריכים א…" at bounding box center [784, 259] width 561 height 18
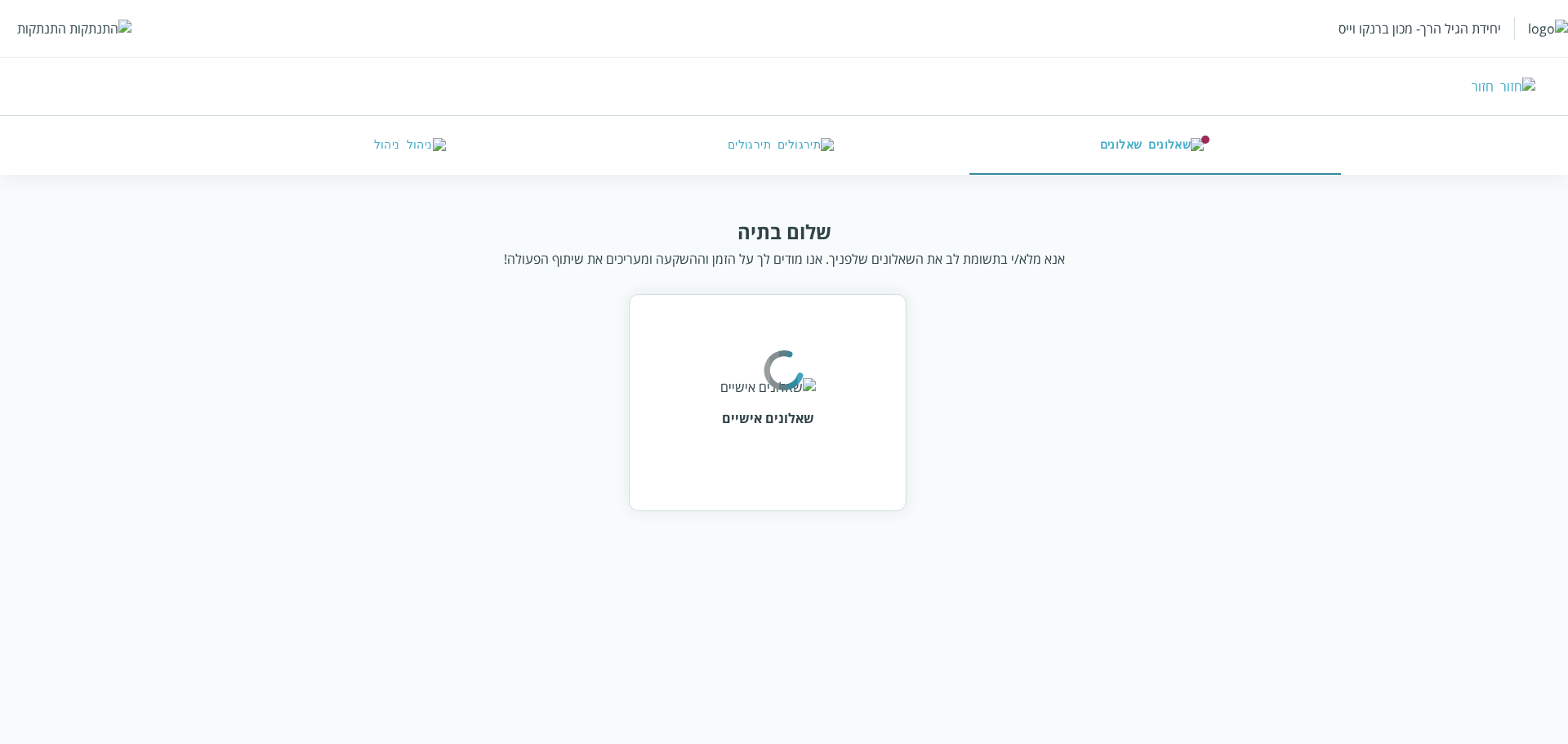
click at [542, 258] on div "אנא מלא/י בתשומת לב את השאלונים שלפניך. אנו מודים לך על הזמן וההשקעה ומעריכים א…" at bounding box center [784, 259] width 561 height 18
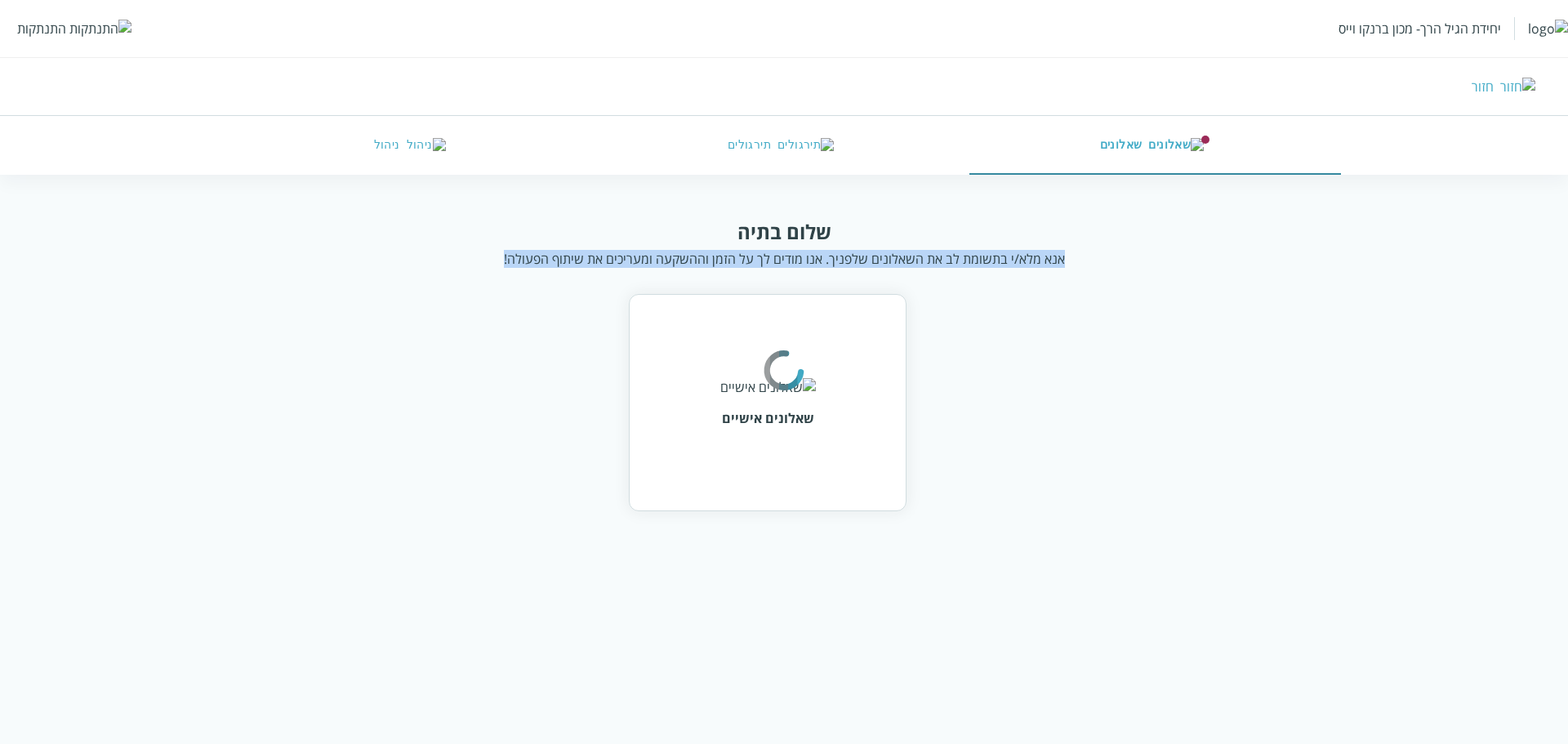
click at [542, 258] on div "אנא מלא/י בתשומת לב את השאלונים שלפניך. אנו מודים לך על הזמן וההשקעה ומעריכים א…" at bounding box center [784, 259] width 561 height 18
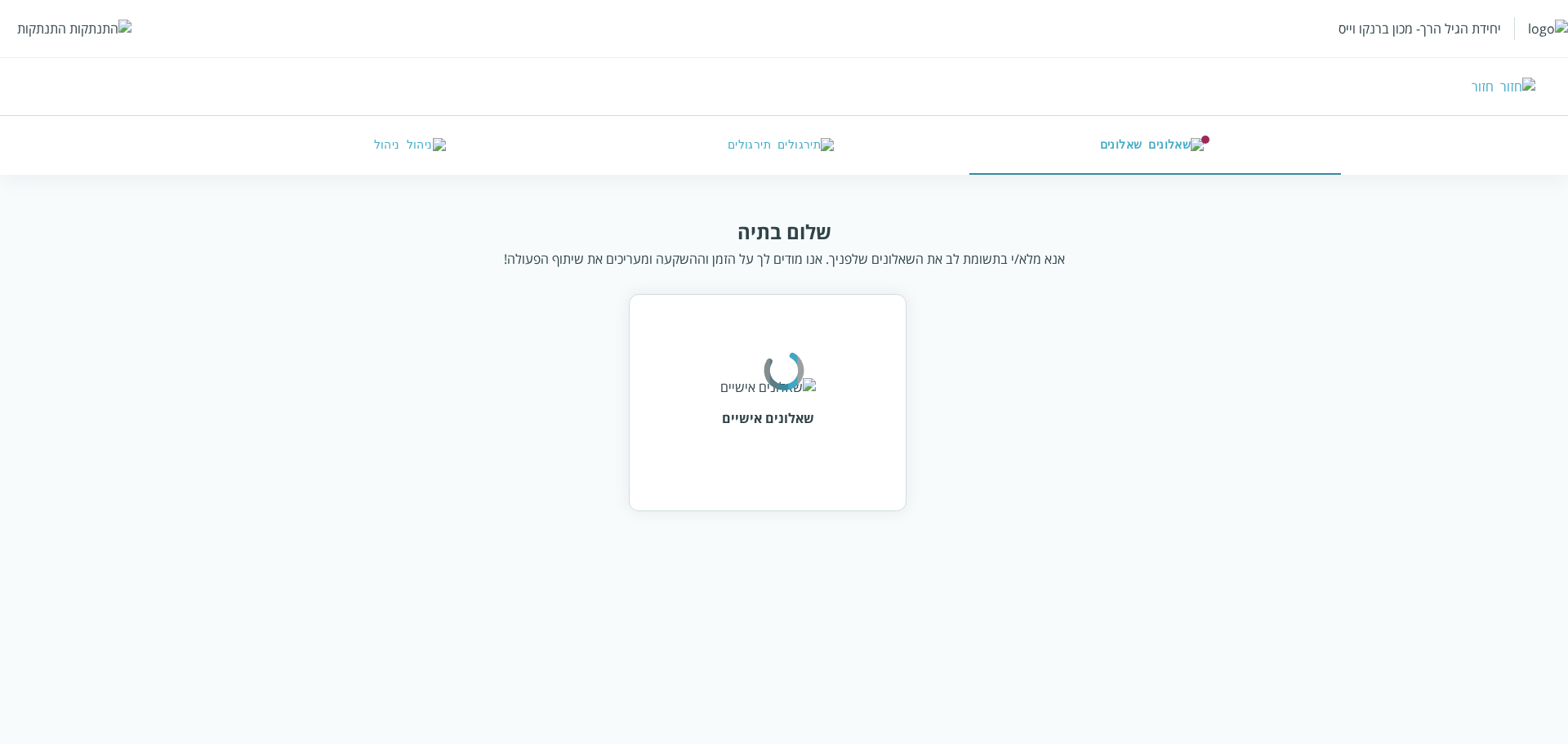
click at [780, 261] on div "אנא מלא/י בתשומת לב את השאלונים שלפניך. אנו מודים לך על הזמן וההשקעה ומעריכים א…" at bounding box center [784, 259] width 561 height 18
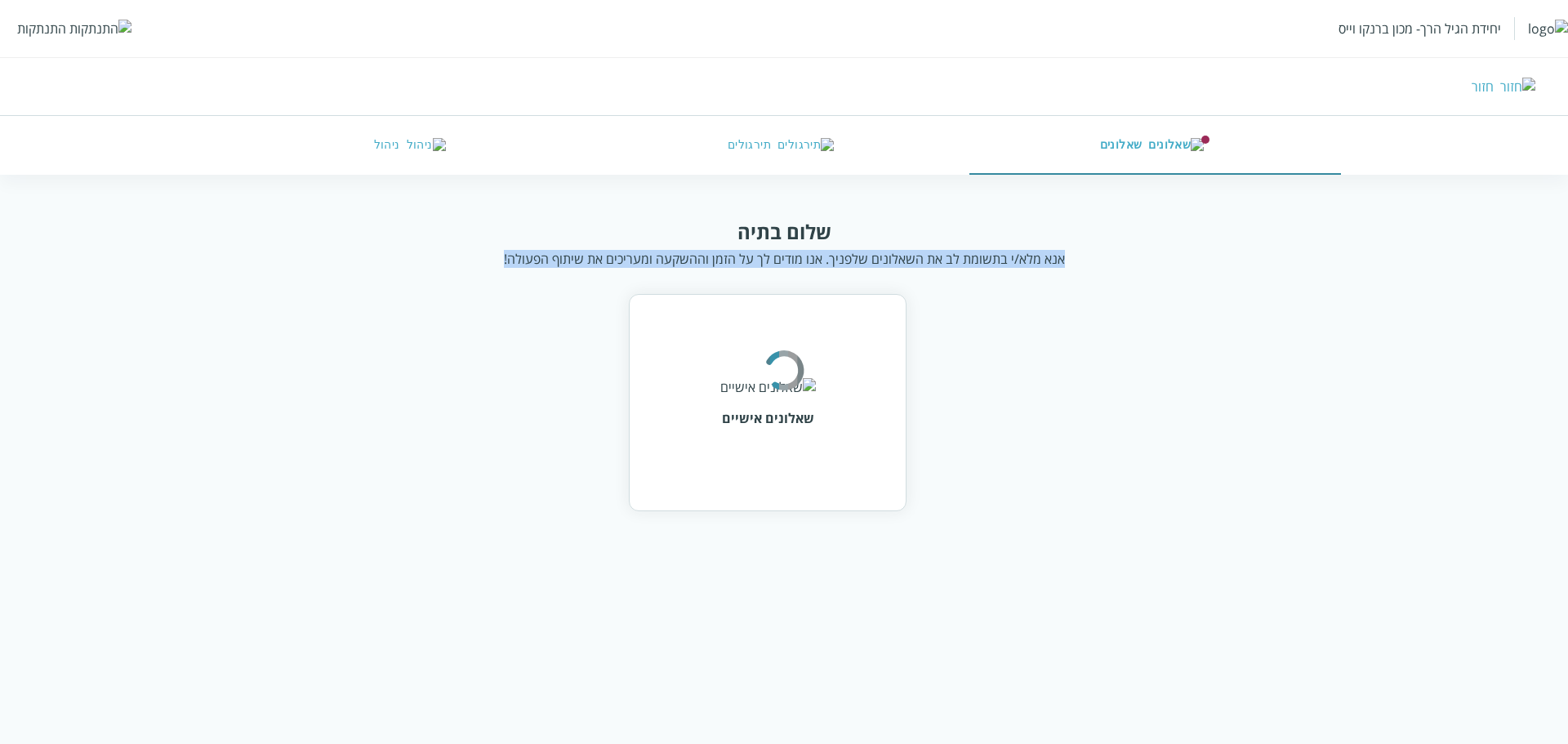
click at [780, 261] on div "אנא מלא/י בתשומת לב את השאלונים שלפניך. אנו מודים לך על הזמן וההשקעה ומעריכים א…" at bounding box center [784, 259] width 561 height 18
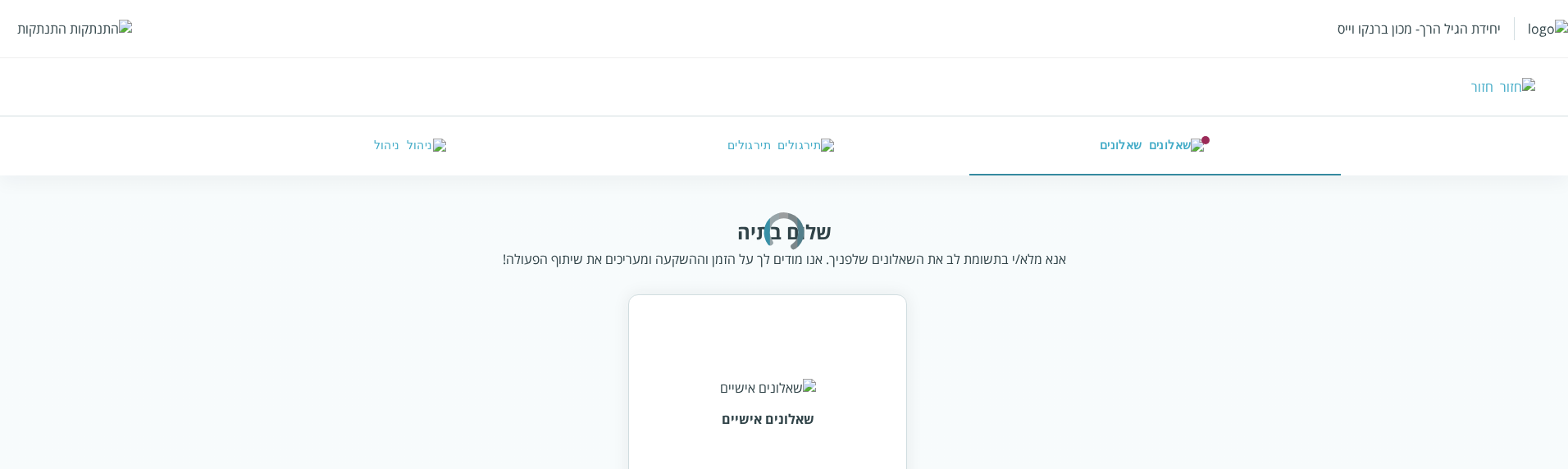
click at [378, 348] on div "שאלונים אישיים" at bounding box center [784, 403] width 1000 height 218
click at [55, 34] on div "התנתקות" at bounding box center [42, 28] width 49 height 18
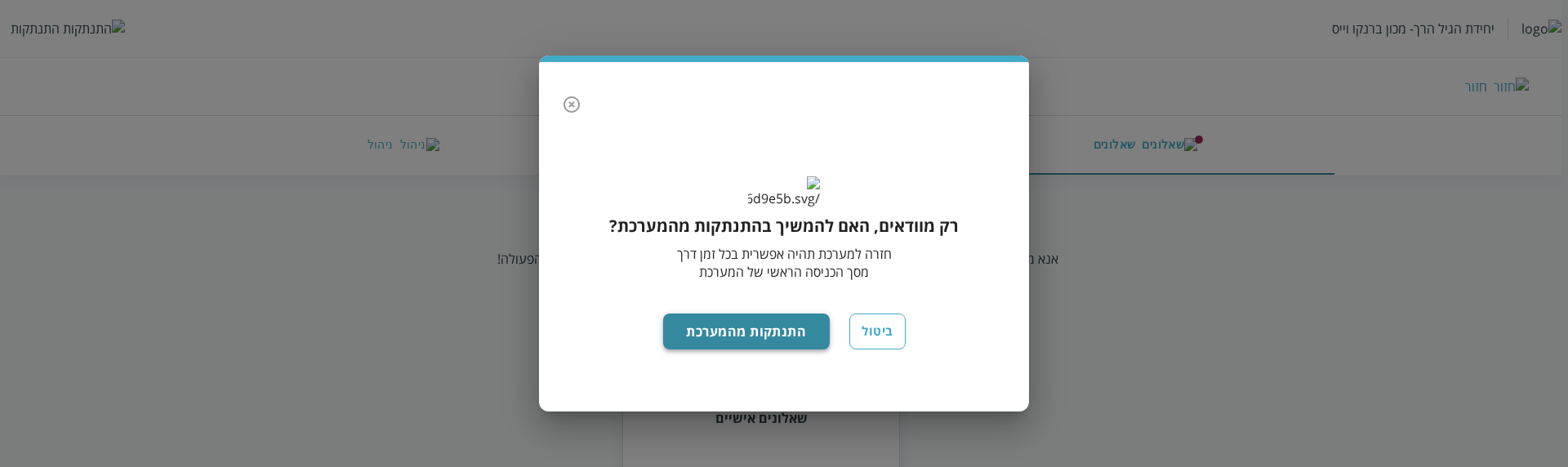
click at [716, 348] on button "התנתקות מהמערכת" at bounding box center [746, 331] width 168 height 36
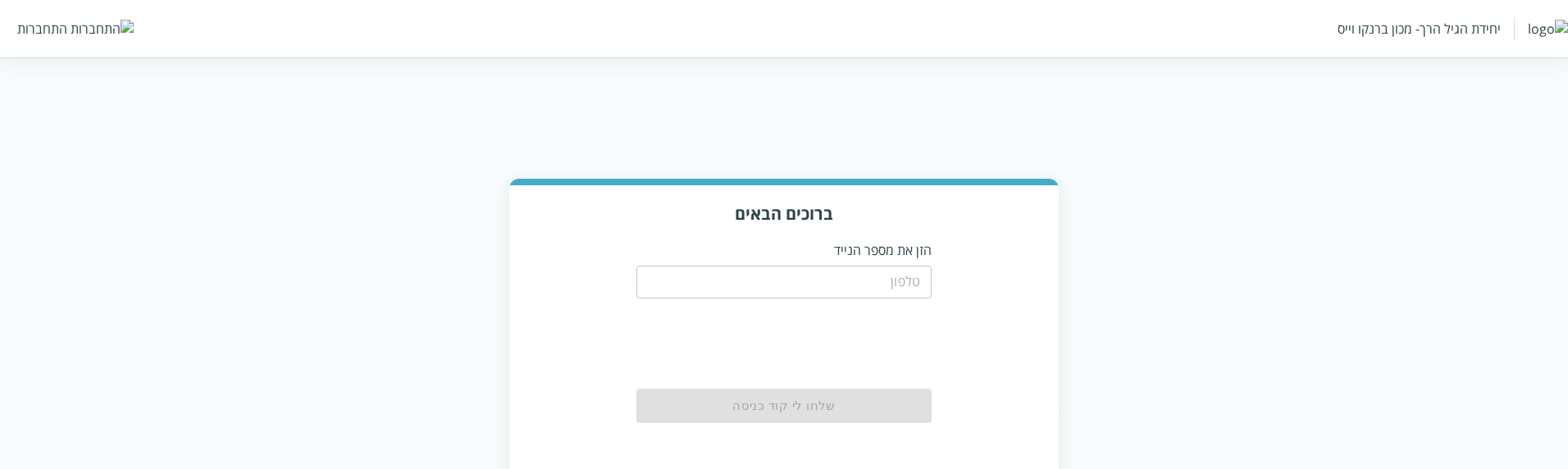
click at [900, 288] on input "tel" at bounding box center [784, 281] width 295 height 33
paste input "0583220201"
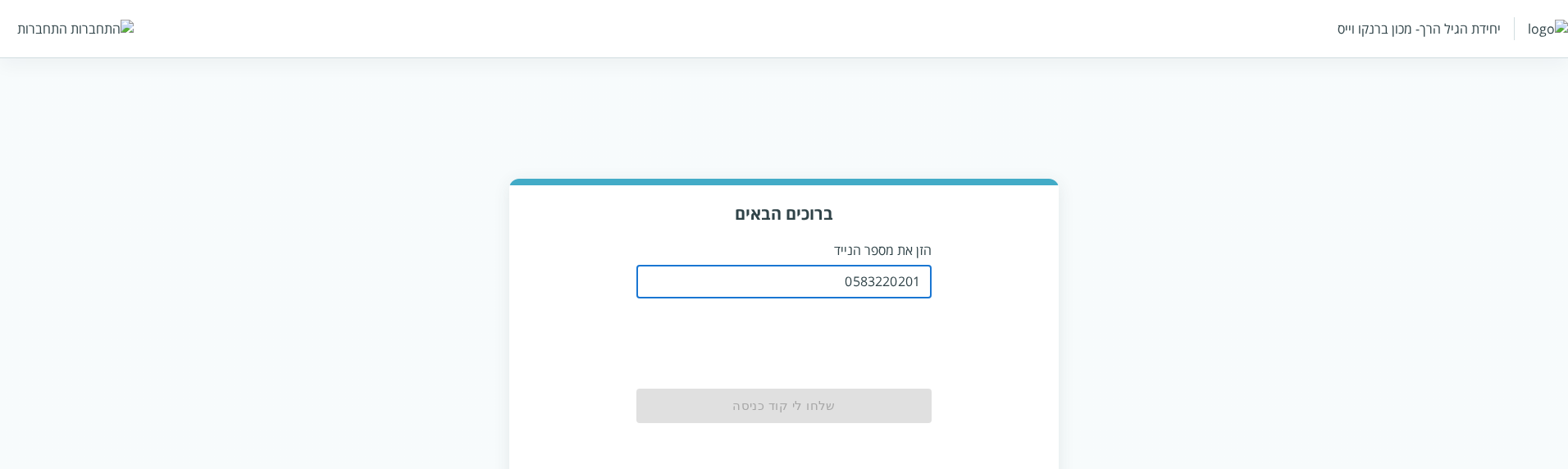
type input "0583220201"
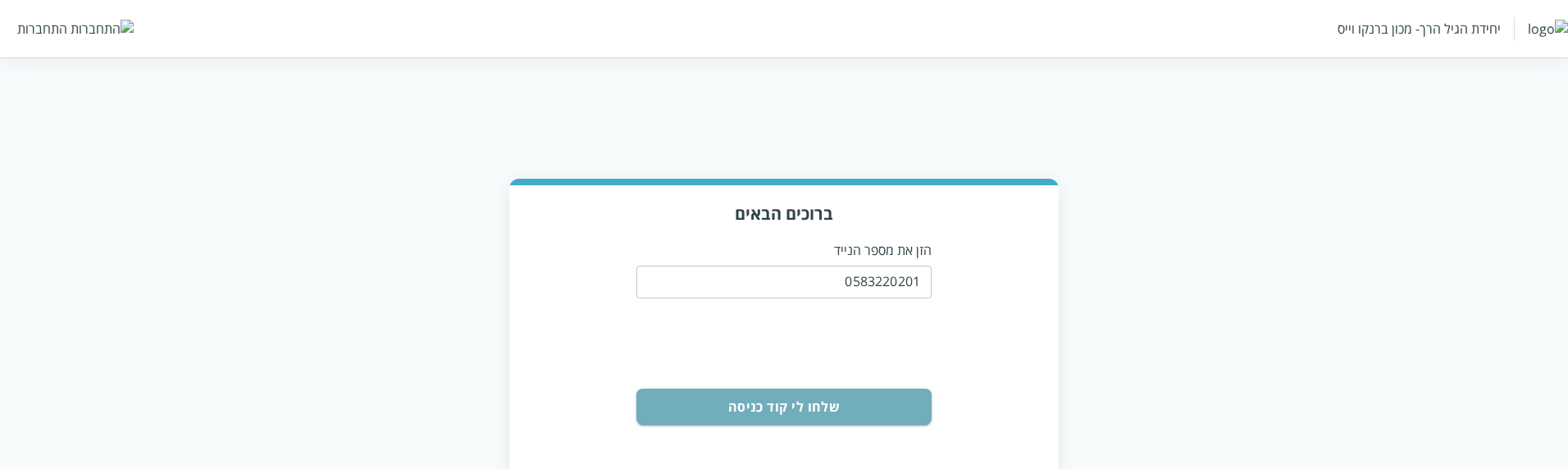
click at [866, 397] on button "שלחו לי קוד כניסה" at bounding box center [784, 406] width 295 height 36
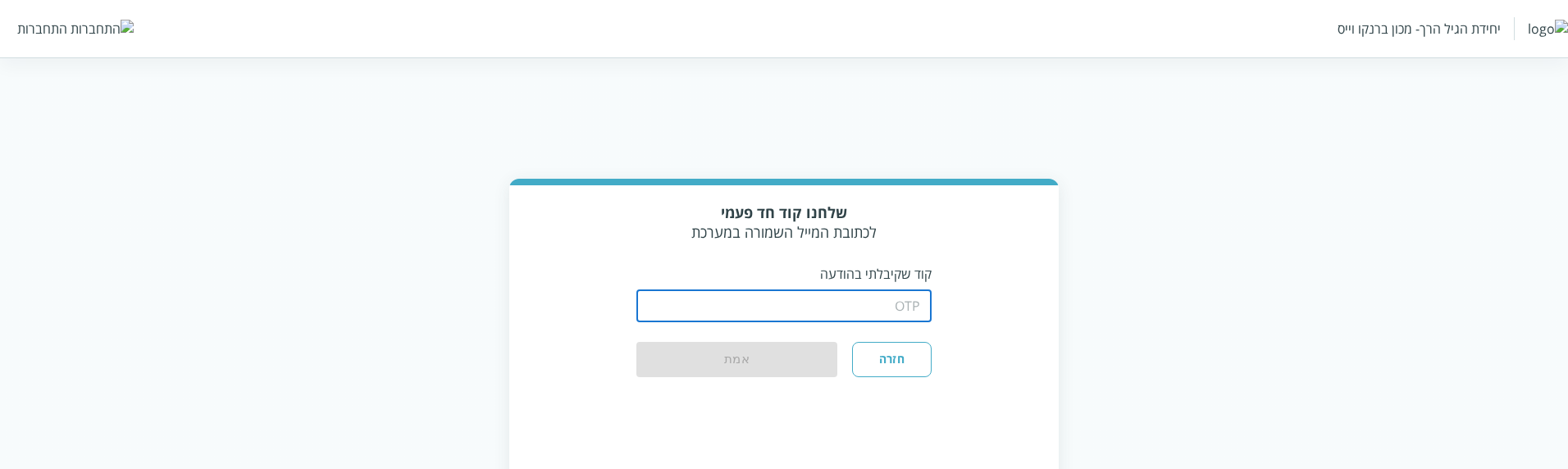
click at [905, 315] on input "string" at bounding box center [784, 305] width 295 height 33
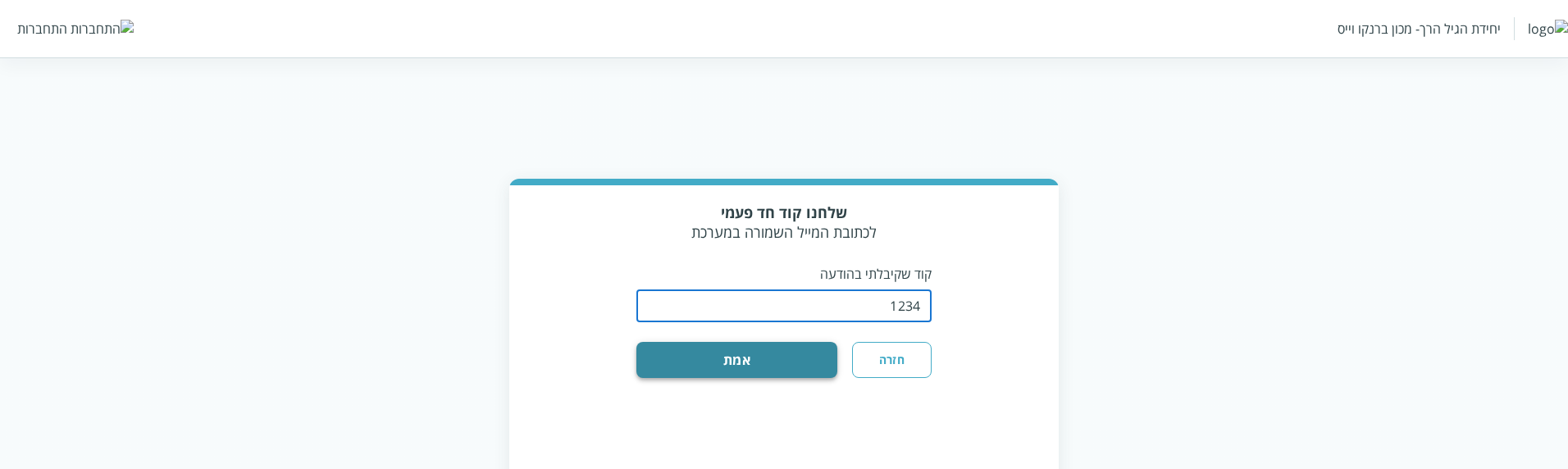
type input "1234"
click at [803, 342] on button "אמת" at bounding box center [737, 360] width 201 height 36
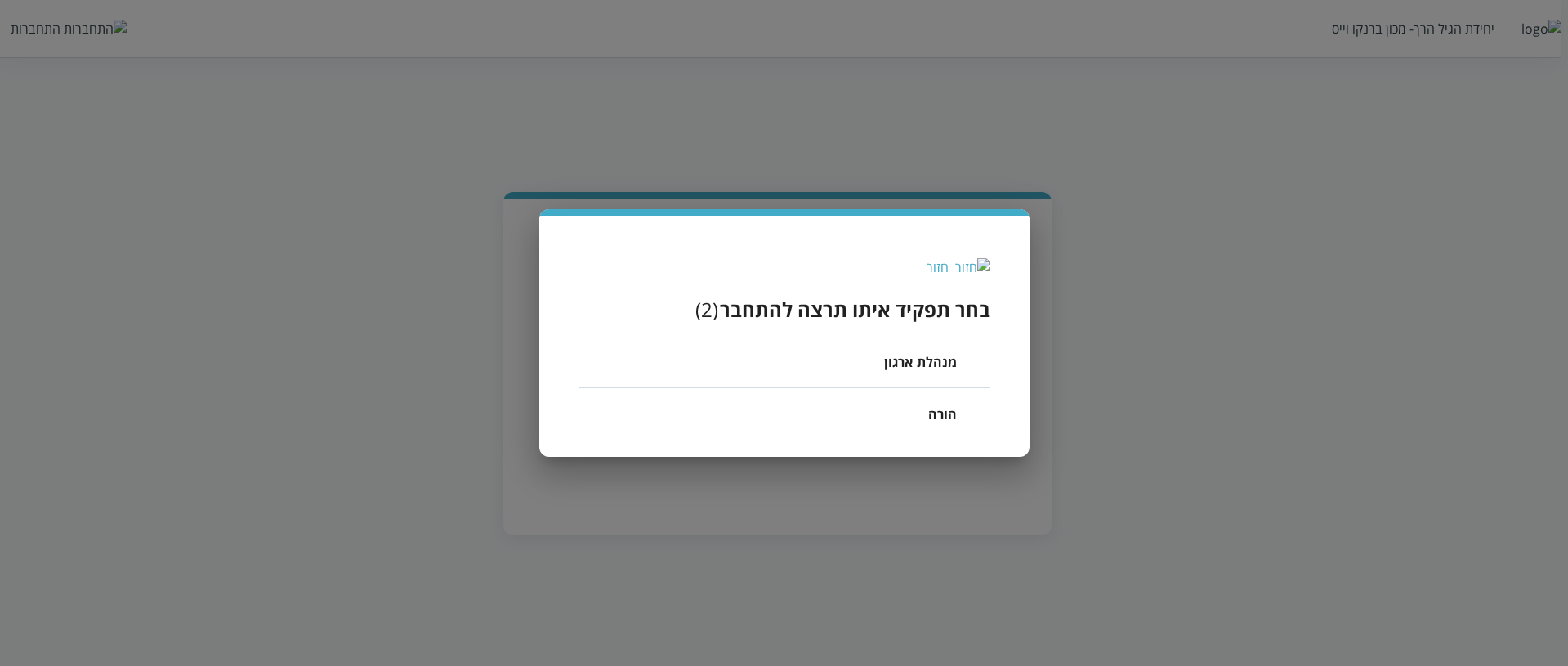
click at [903, 354] on span "מנהלת ארגון" at bounding box center [921, 362] width 74 height 19
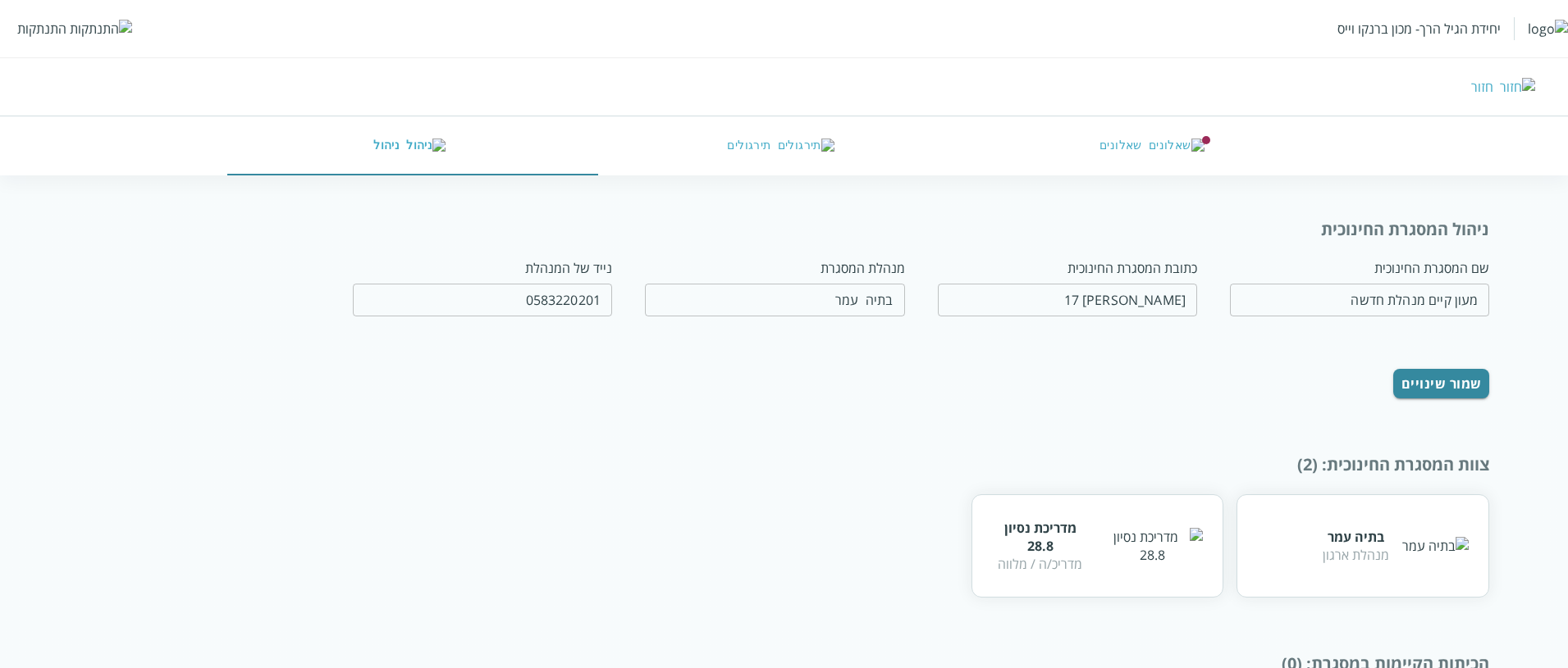
click at [1136, 147] on button "שאלונים" at bounding box center [1155, 145] width 370 height 59
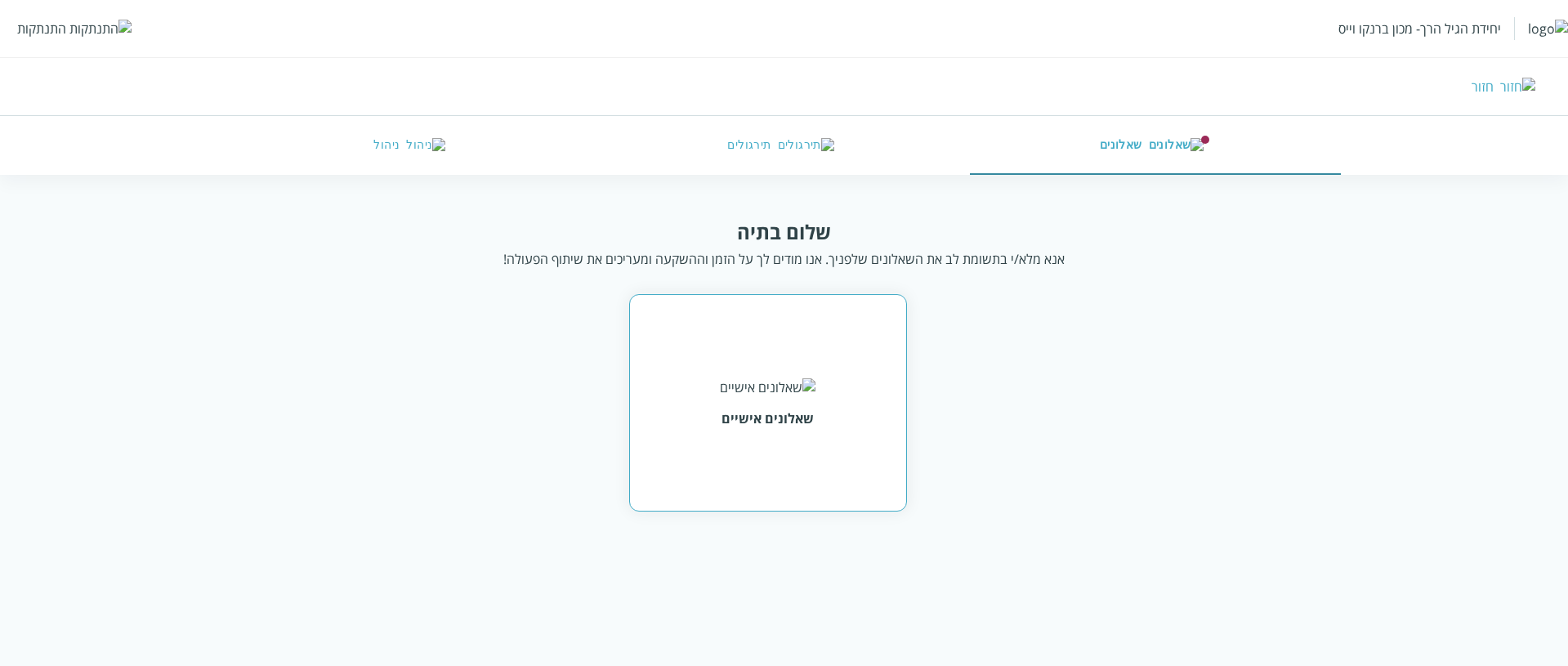
click at [777, 441] on div "שאלונים אישיים" at bounding box center [768, 402] width 278 height 217
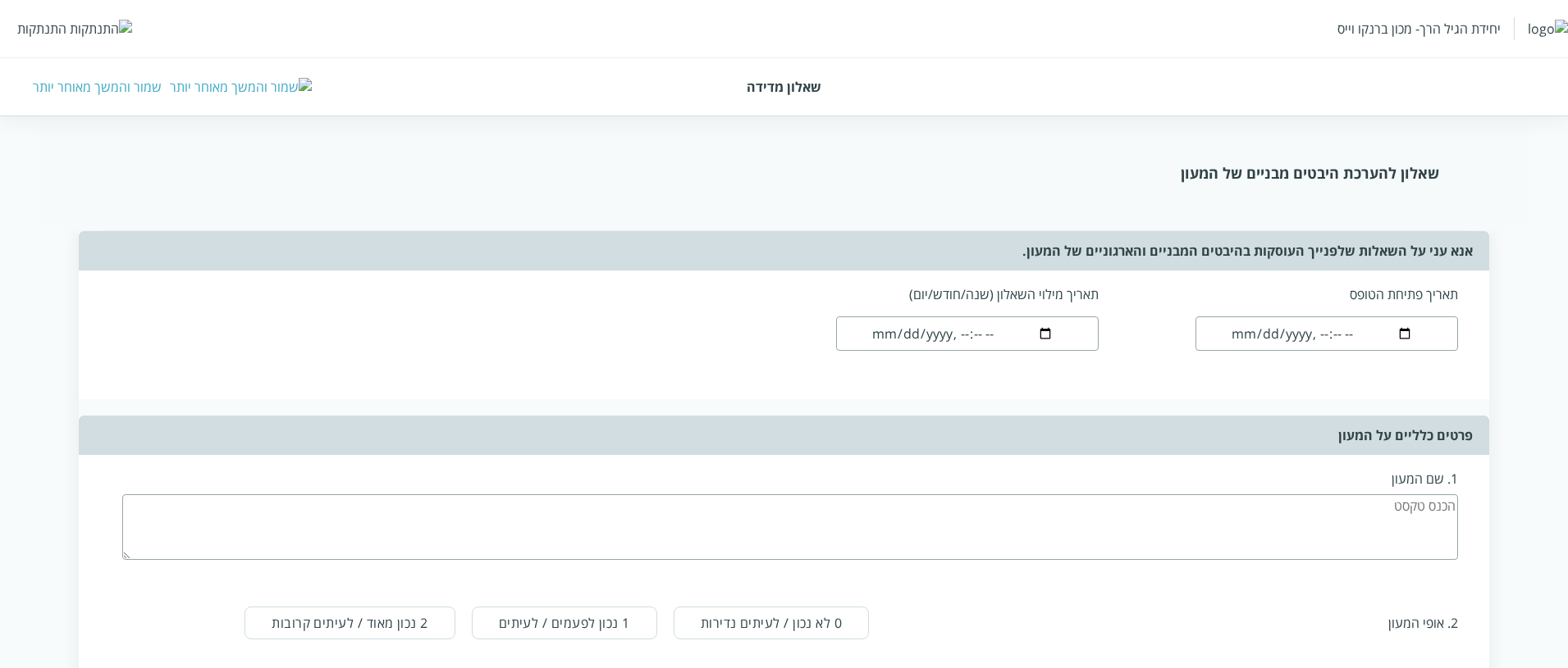
click at [57, 33] on div "התנתקות" at bounding box center [42, 28] width 49 height 18
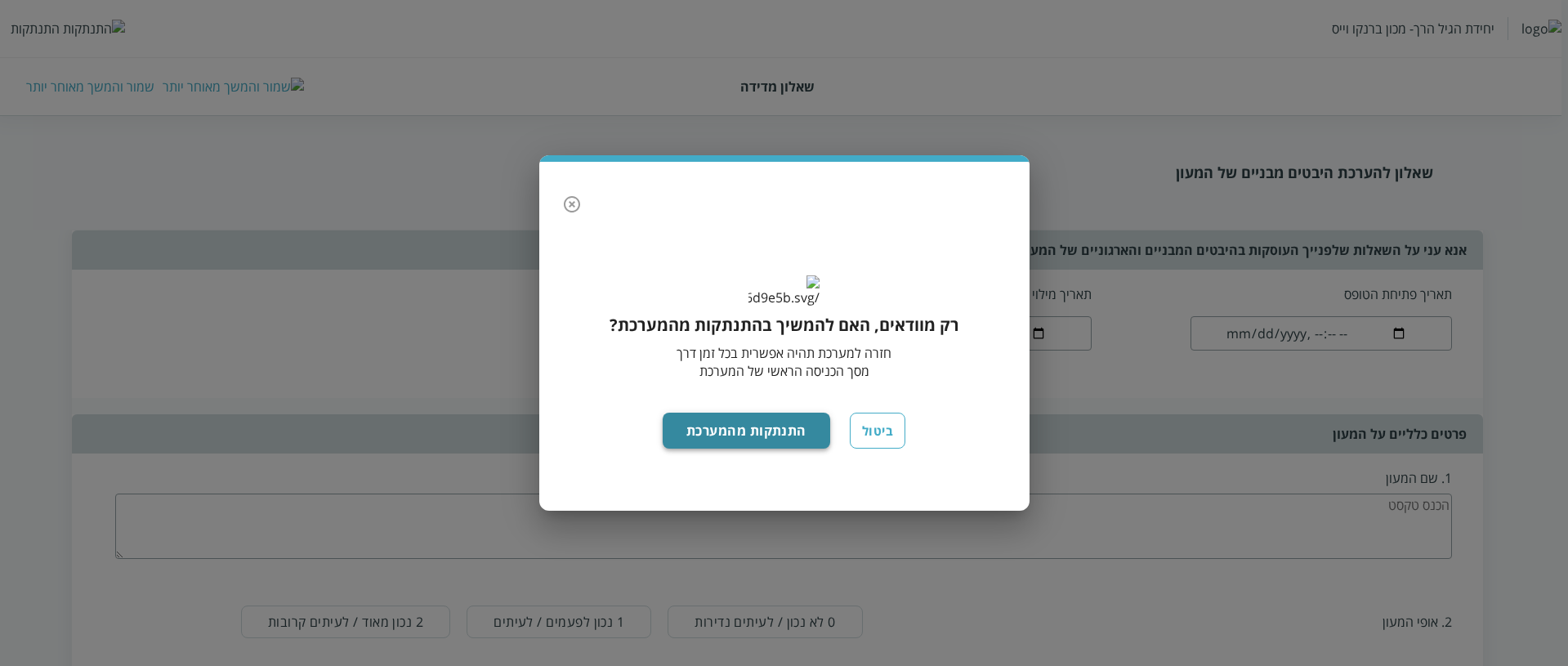
click at [726, 449] on button "התנתקות מהמערכת" at bounding box center [746, 431] width 168 height 36
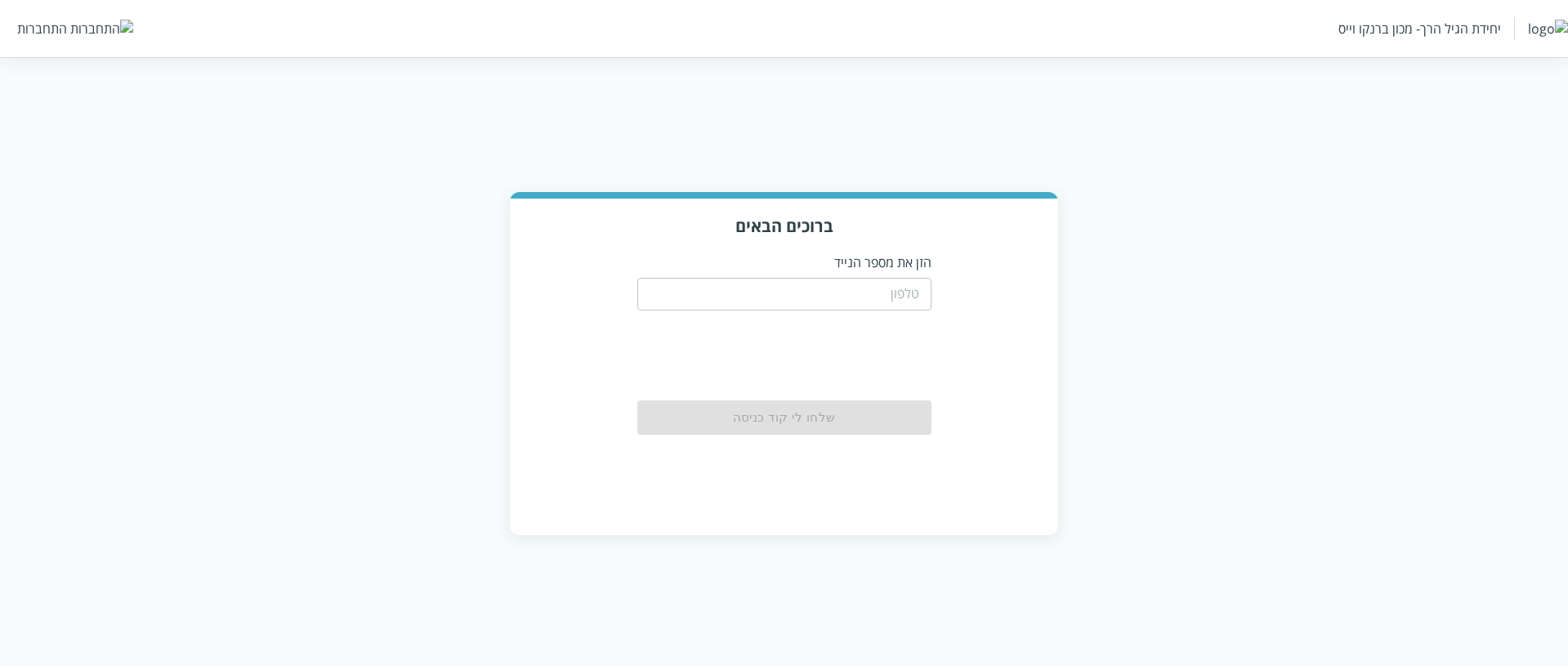
click at [881, 293] on input "tel" at bounding box center [784, 293] width 294 height 33
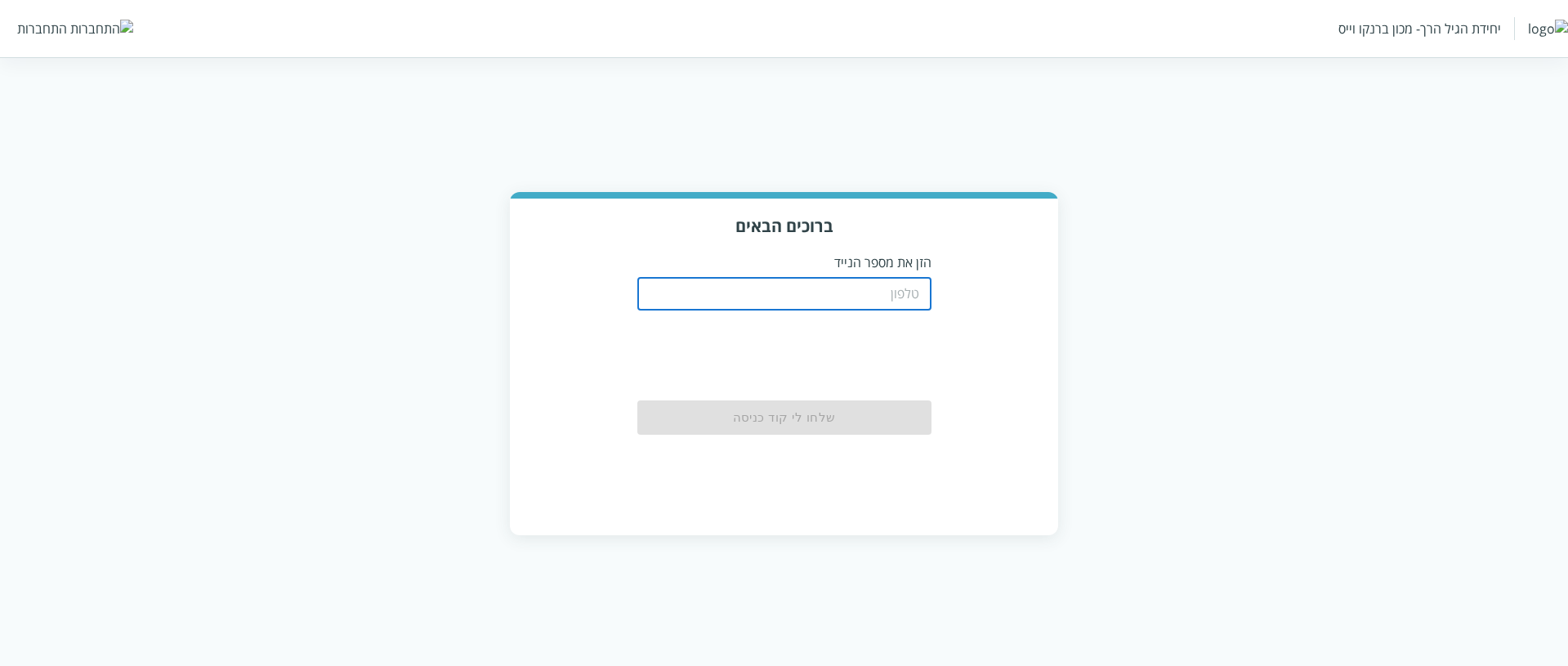
paste input "0583220201"
type input "0583220201"
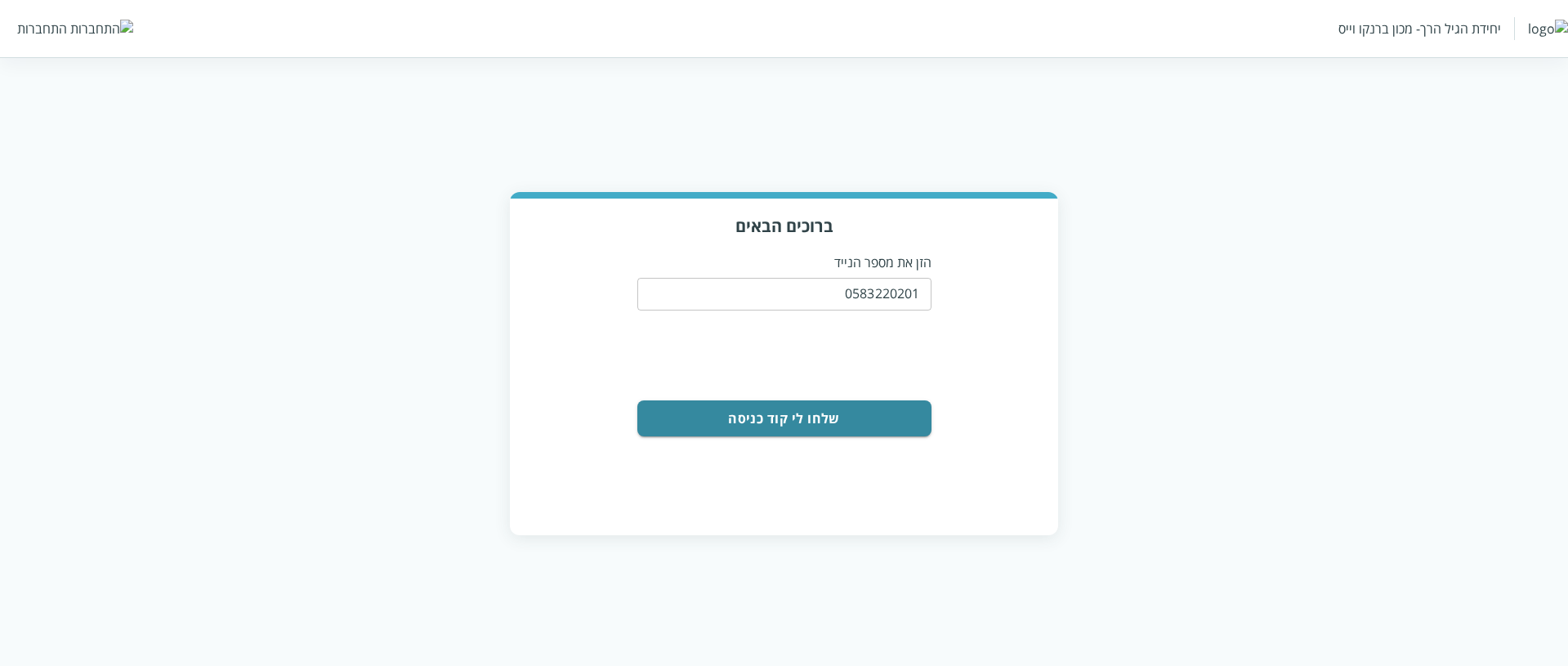
click at [806, 423] on button "שלחו לי קוד כניסה" at bounding box center [784, 418] width 294 height 36
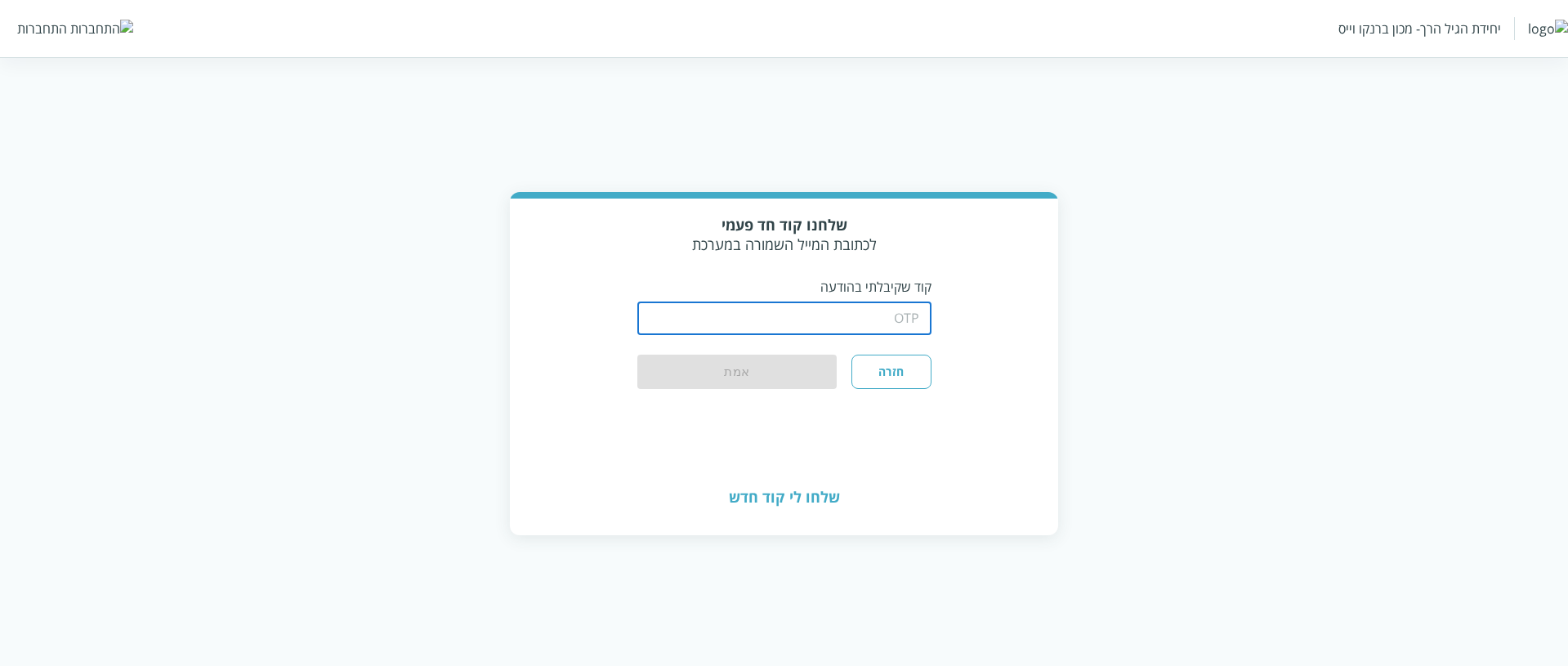
click at [891, 317] on input "string" at bounding box center [784, 318] width 294 height 33
type input "1234"
click at [638, 355] on button "אמת" at bounding box center [738, 373] width 200 height 36
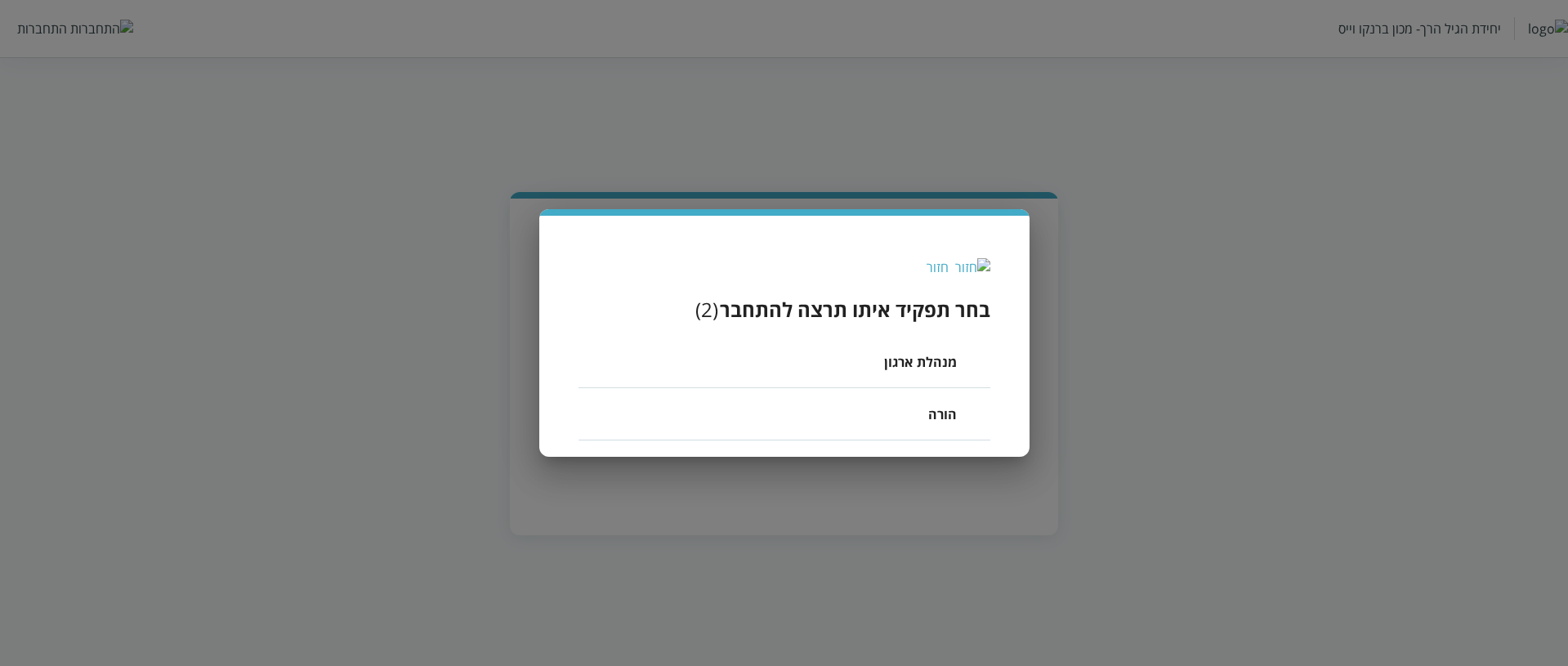
click at [903, 415] on li "הורה" at bounding box center [784, 415] width 412 height 53
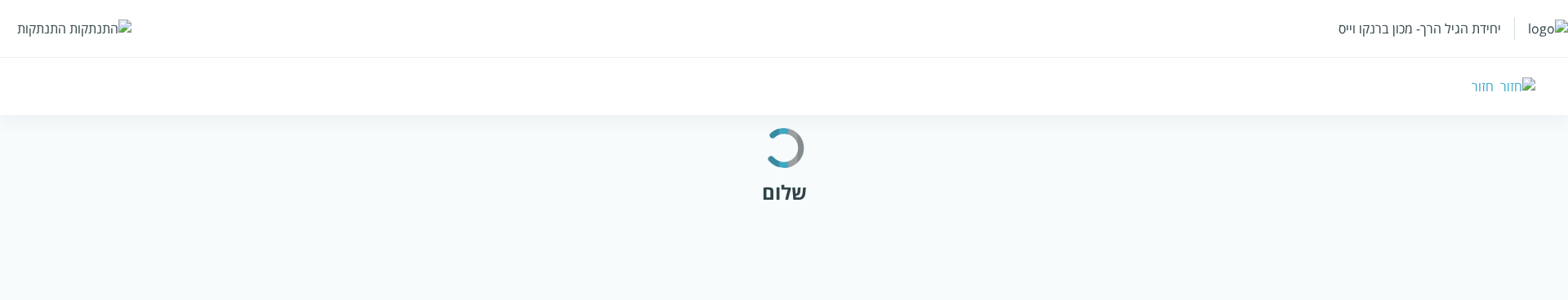
click at [70, 29] on img at bounding box center [100, 28] width 62 height 18
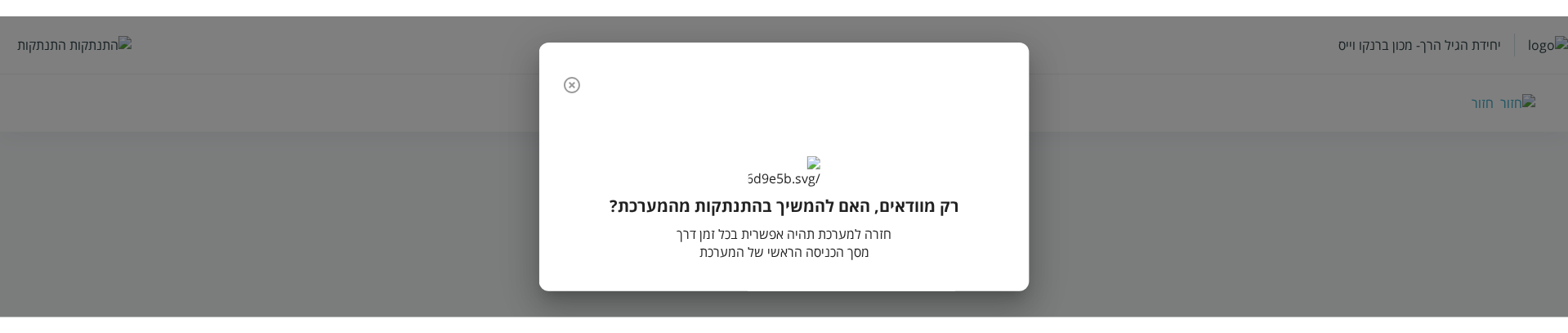
scroll to position [136, 0]
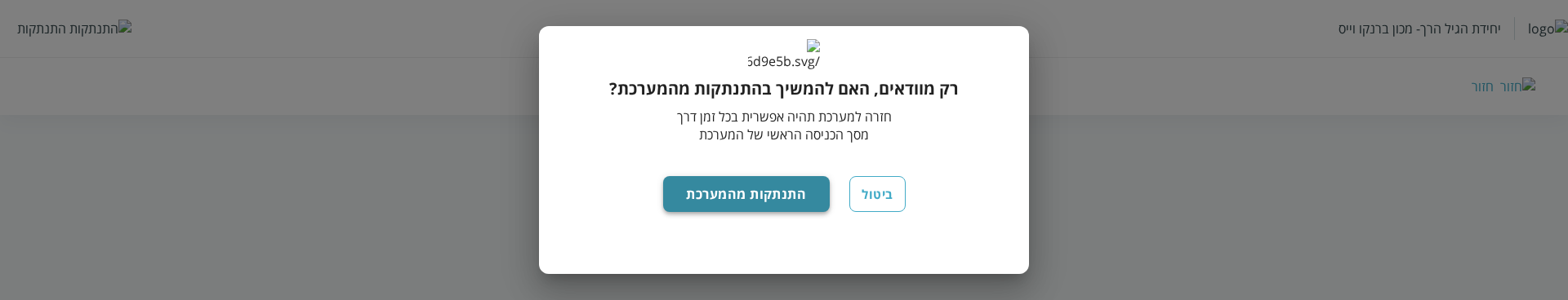
click at [729, 197] on button "התנתקות מהמערכת" at bounding box center [746, 194] width 168 height 36
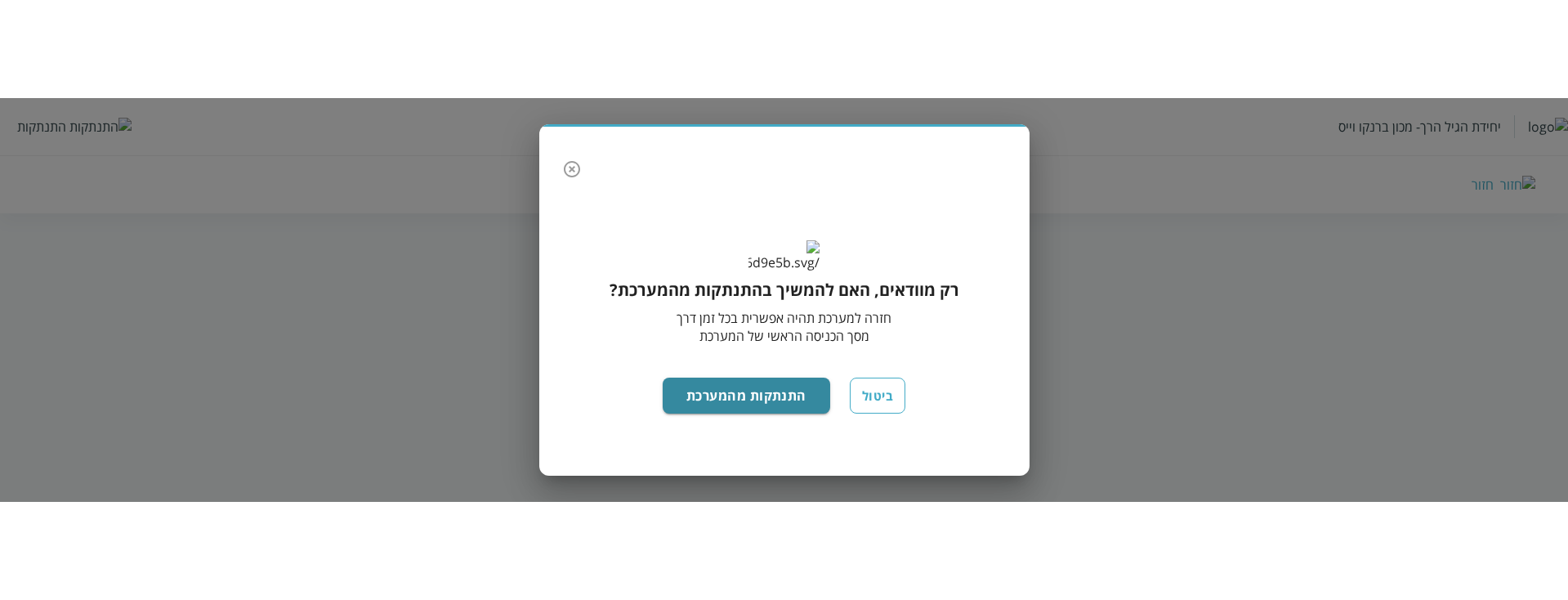
scroll to position [0, 0]
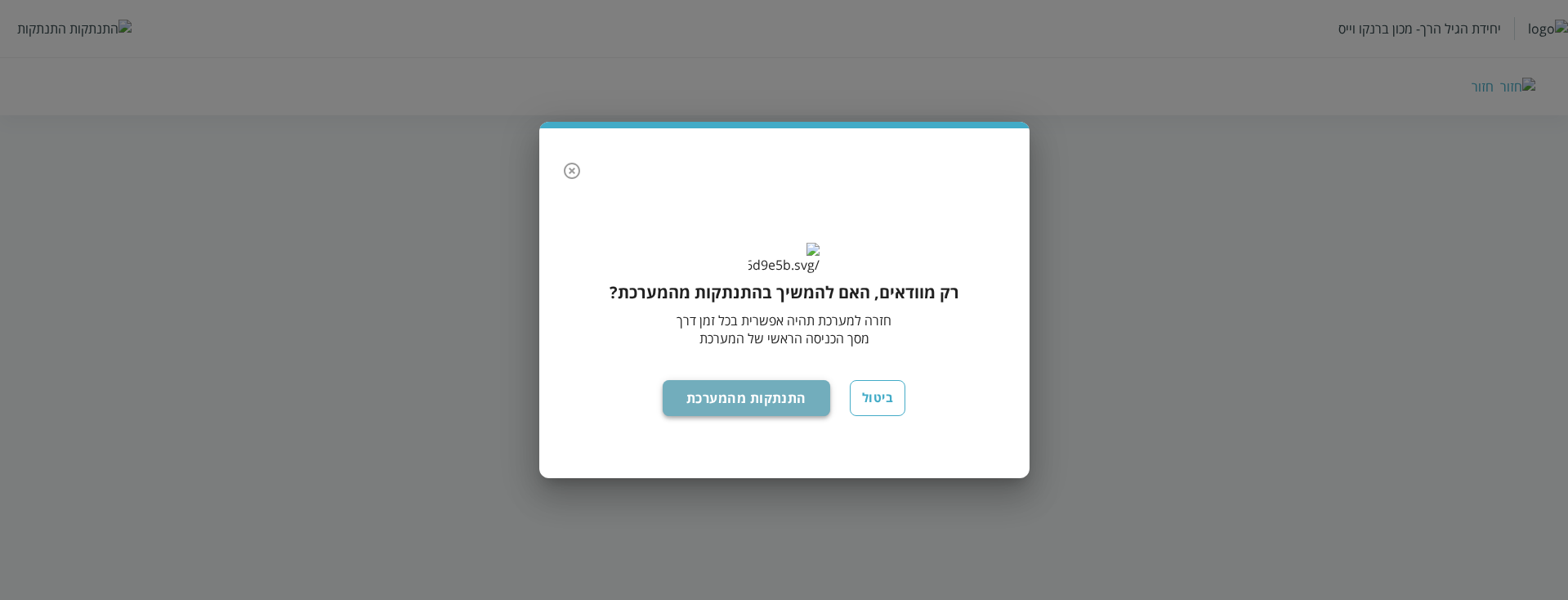
click at [734, 415] on button "התנתקות מהמערכת" at bounding box center [746, 398] width 168 height 36
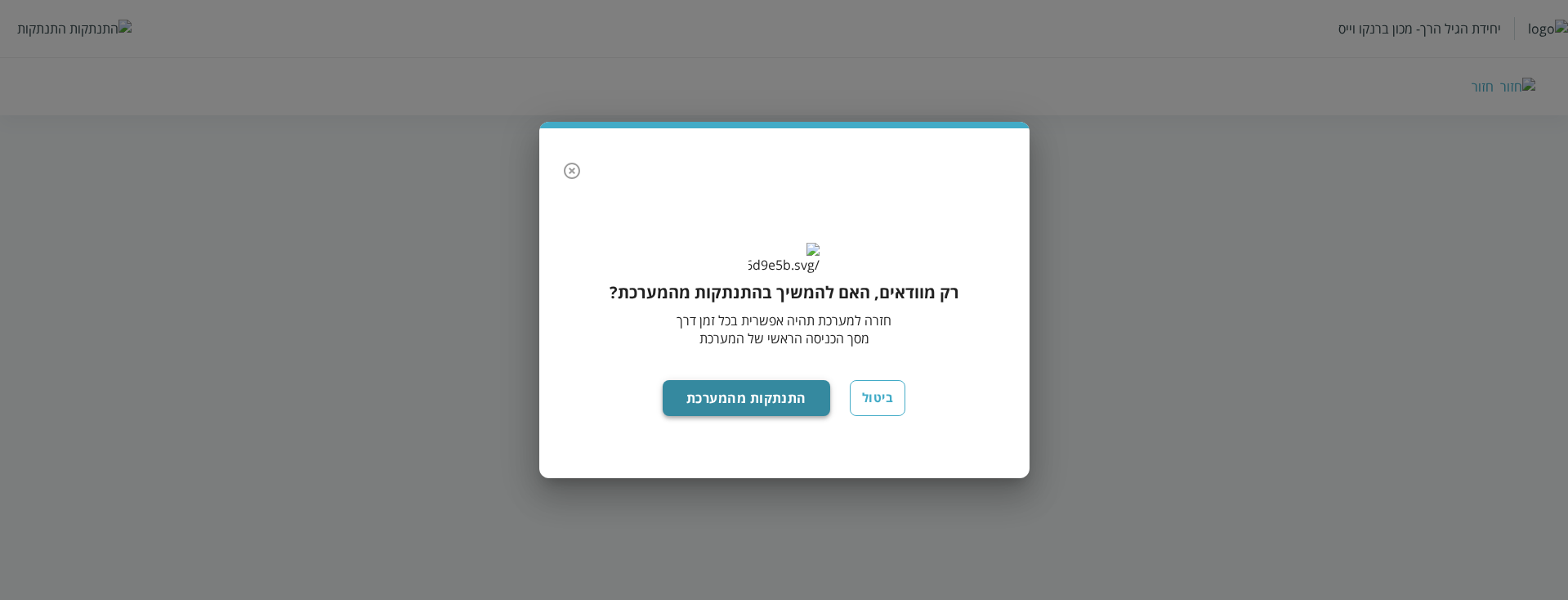
click at [734, 415] on button "התנתקות מהמערכת" at bounding box center [746, 398] width 168 height 36
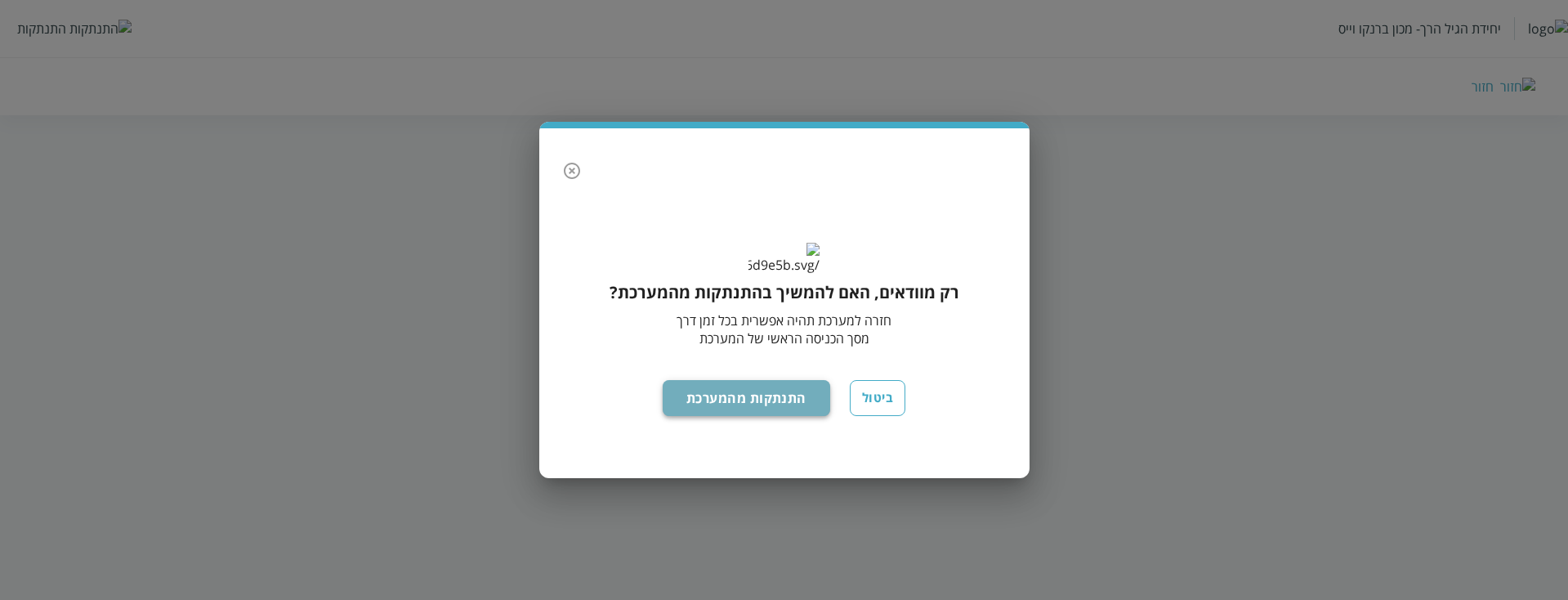
click at [734, 415] on button "התנתקות מהמערכת" at bounding box center [746, 398] width 168 height 36
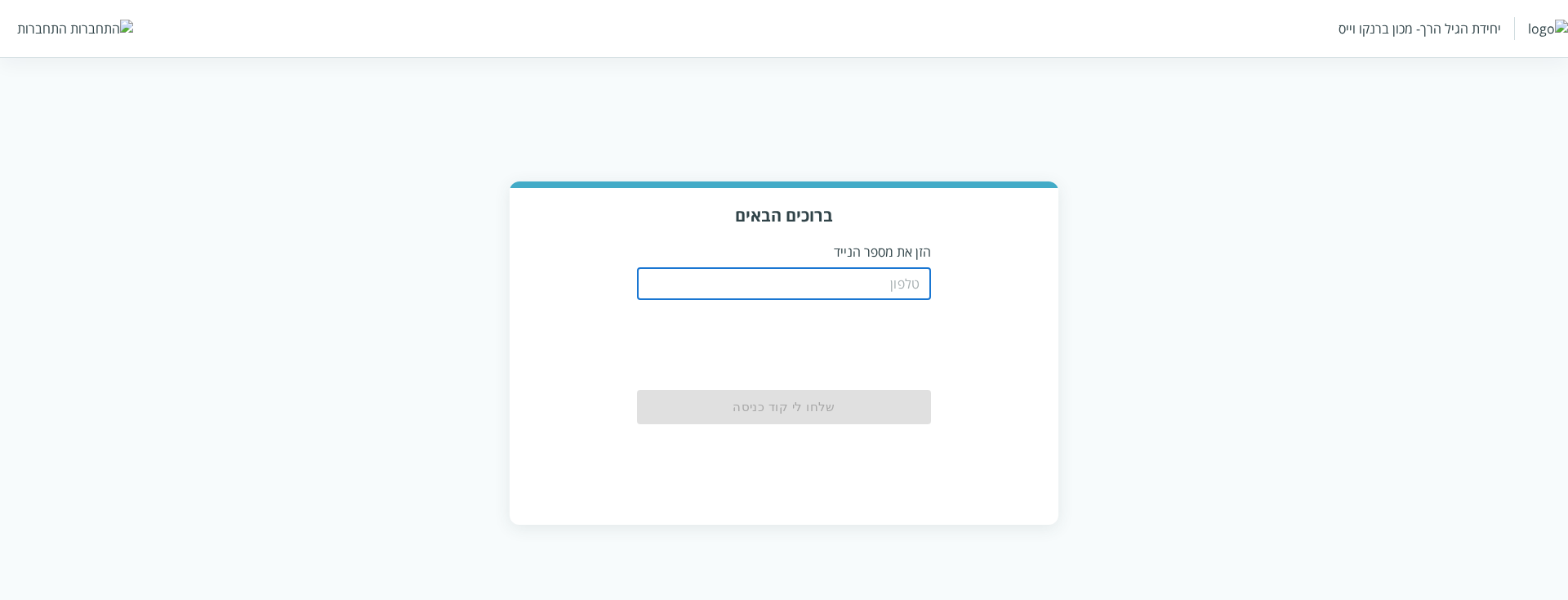
click at [718, 276] on input "tel" at bounding box center [784, 283] width 294 height 33
paste input "0583220201"
type input "0583220201"
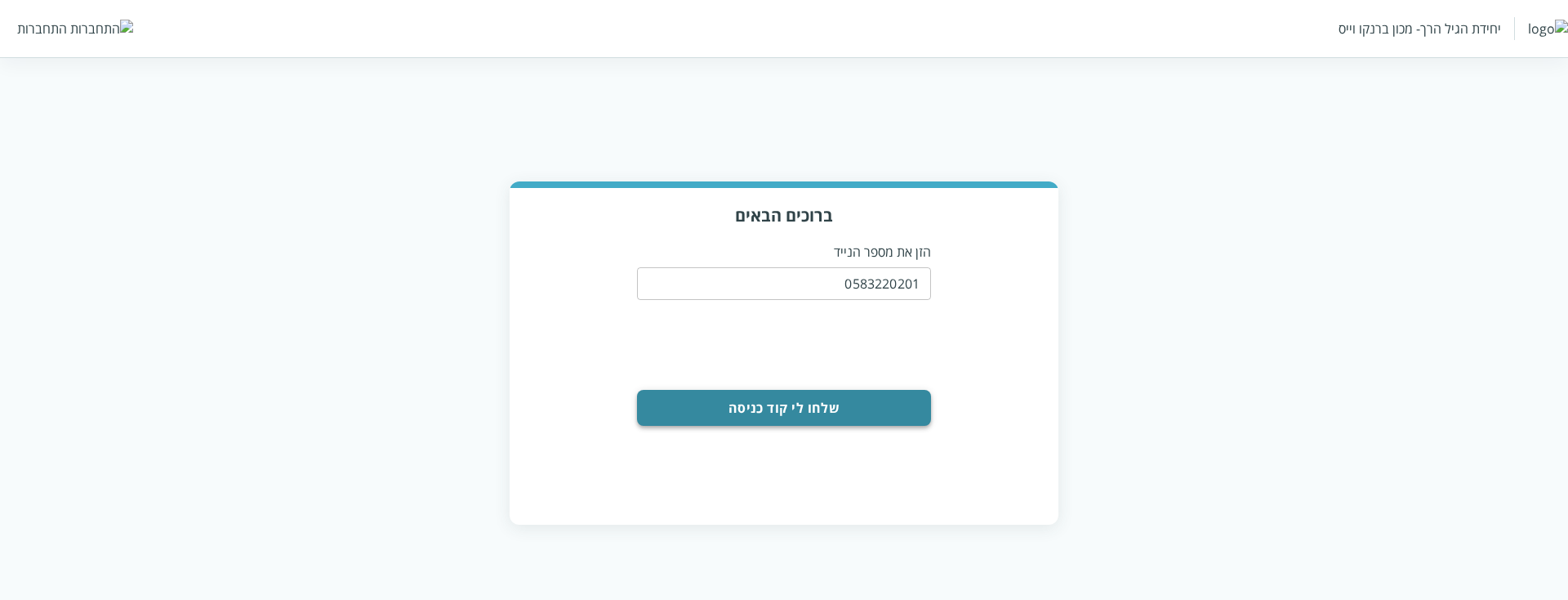
click at [838, 412] on button "שלחו לי קוד כניסה" at bounding box center [784, 408] width 294 height 36
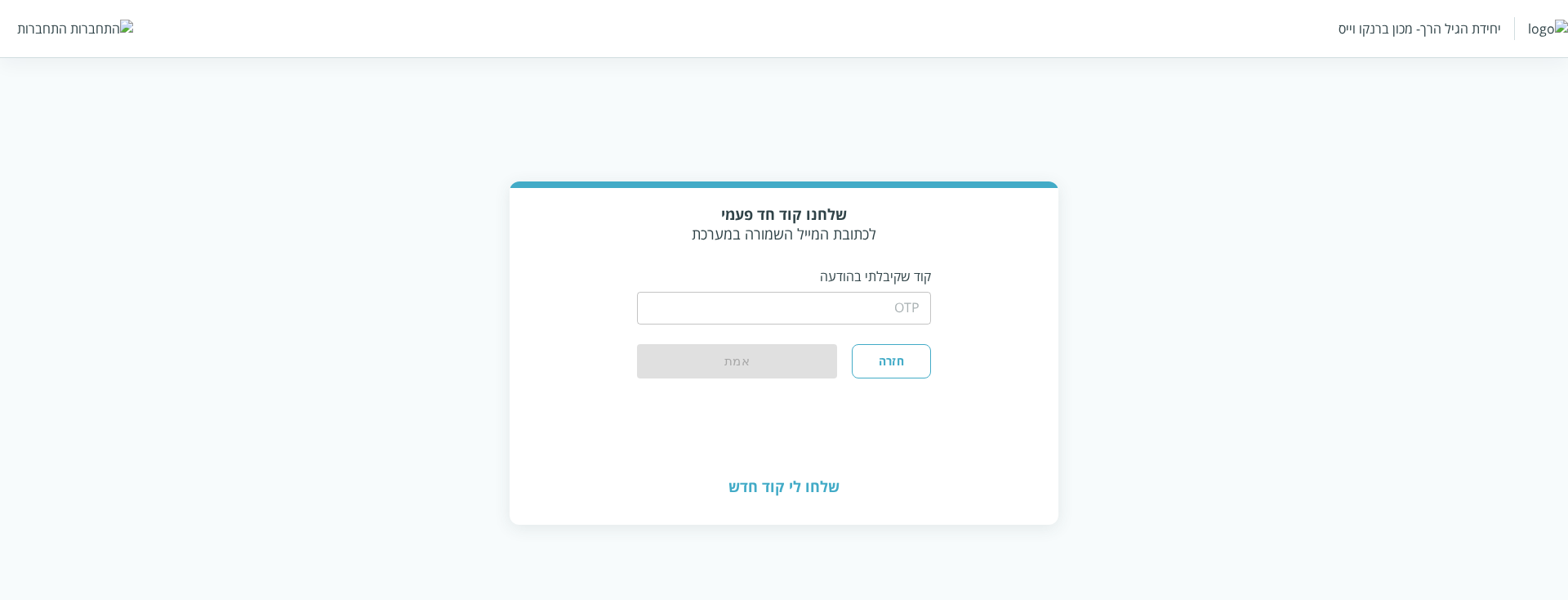
click at [888, 314] on input "string" at bounding box center [784, 307] width 294 height 33
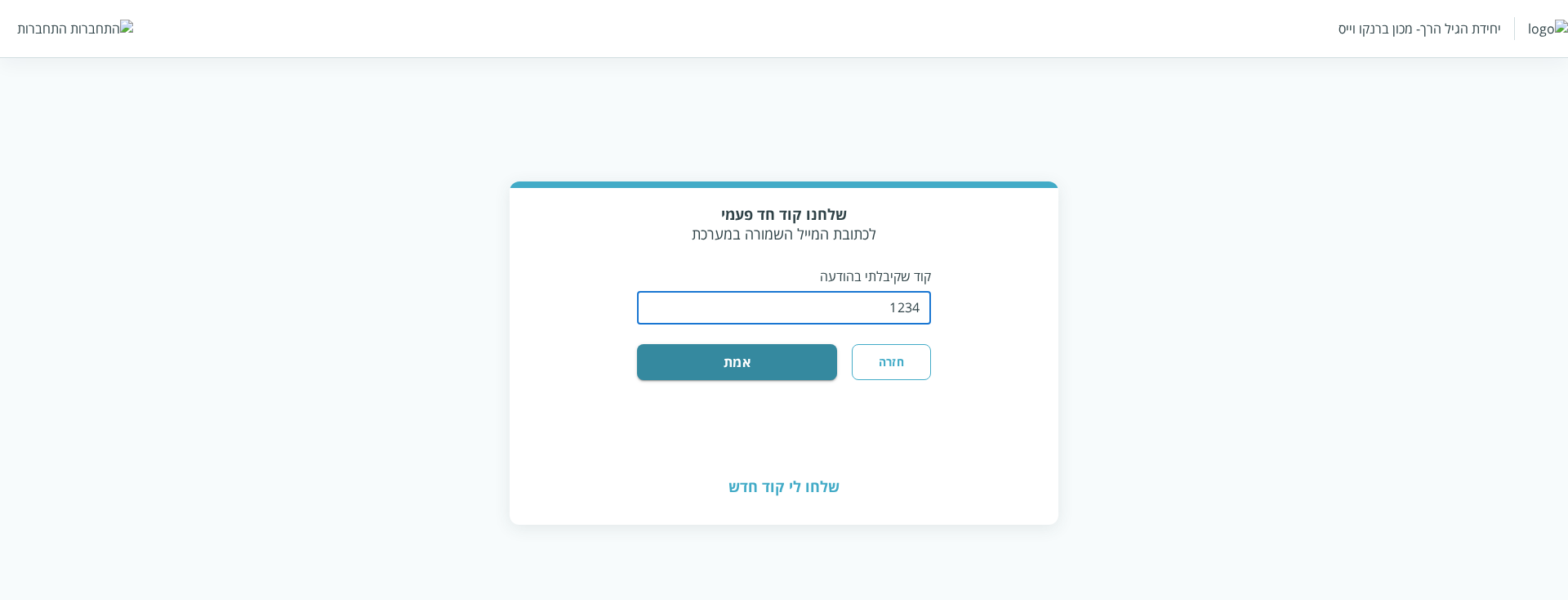
type input "1234"
click at [637, 344] on button "אמת" at bounding box center [737, 362] width 200 height 36
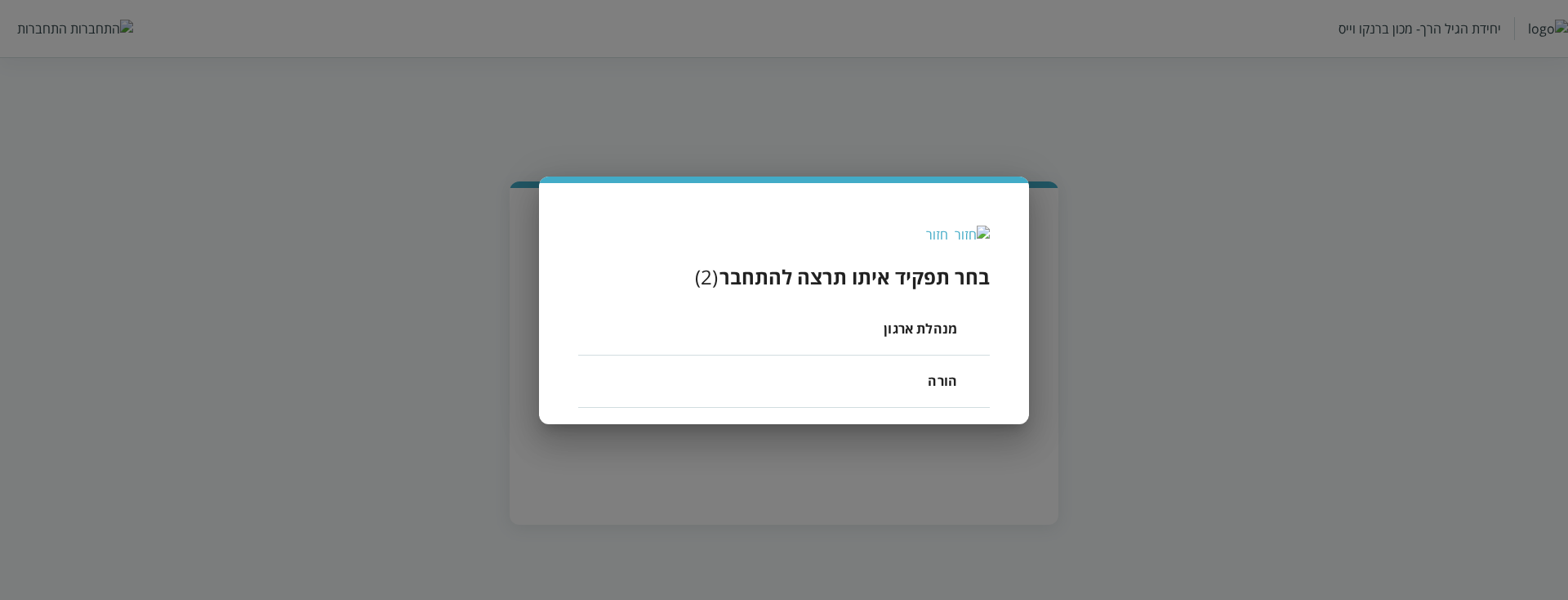
click at [883, 376] on li "הורה" at bounding box center [784, 382] width 412 height 53
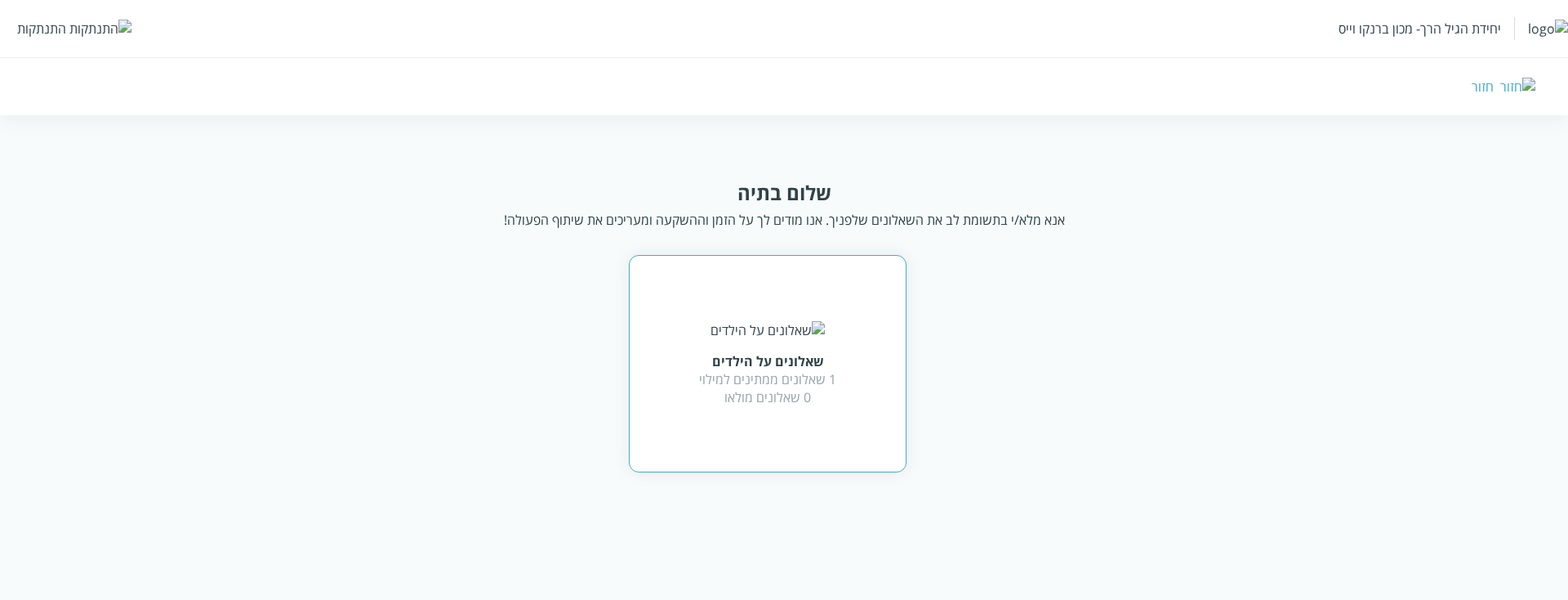
click at [806, 393] on div "1 שאלונים ממתינים למילוי 0 שאלונים מולאו" at bounding box center [767, 387] width 137 height 36
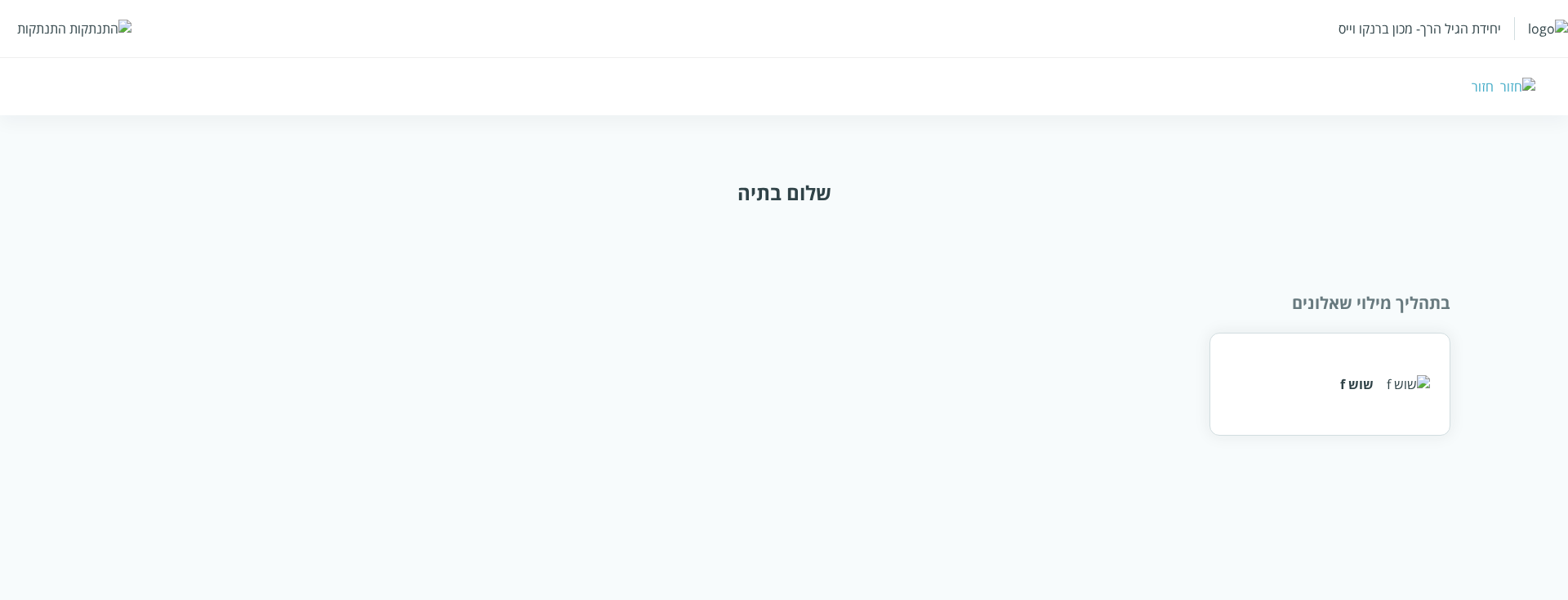
click at [1527, 83] on img at bounding box center [1518, 86] width 35 height 18
click at [1529, 88] on img at bounding box center [1518, 86] width 35 height 18
click at [53, 28] on div "התנתקות" at bounding box center [42, 28] width 49 height 18
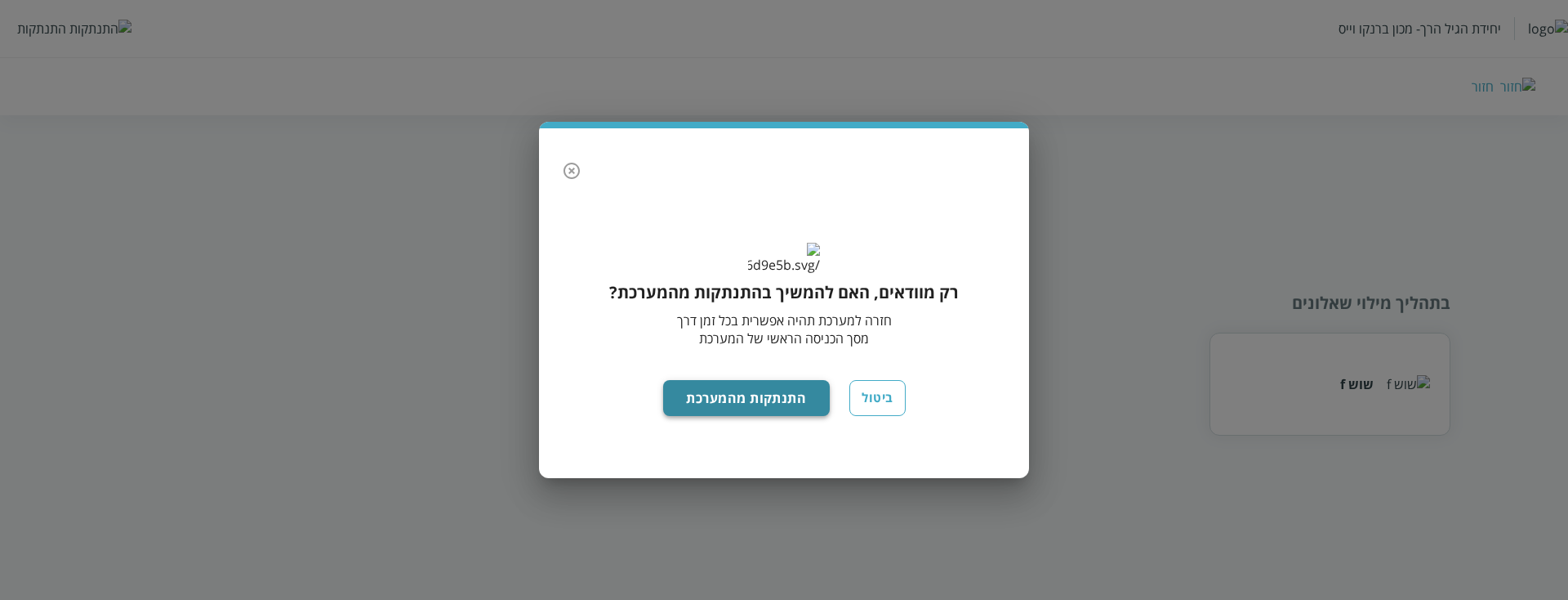
click at [769, 416] on button "התנתקות מהמערכת" at bounding box center [746, 398] width 168 height 36
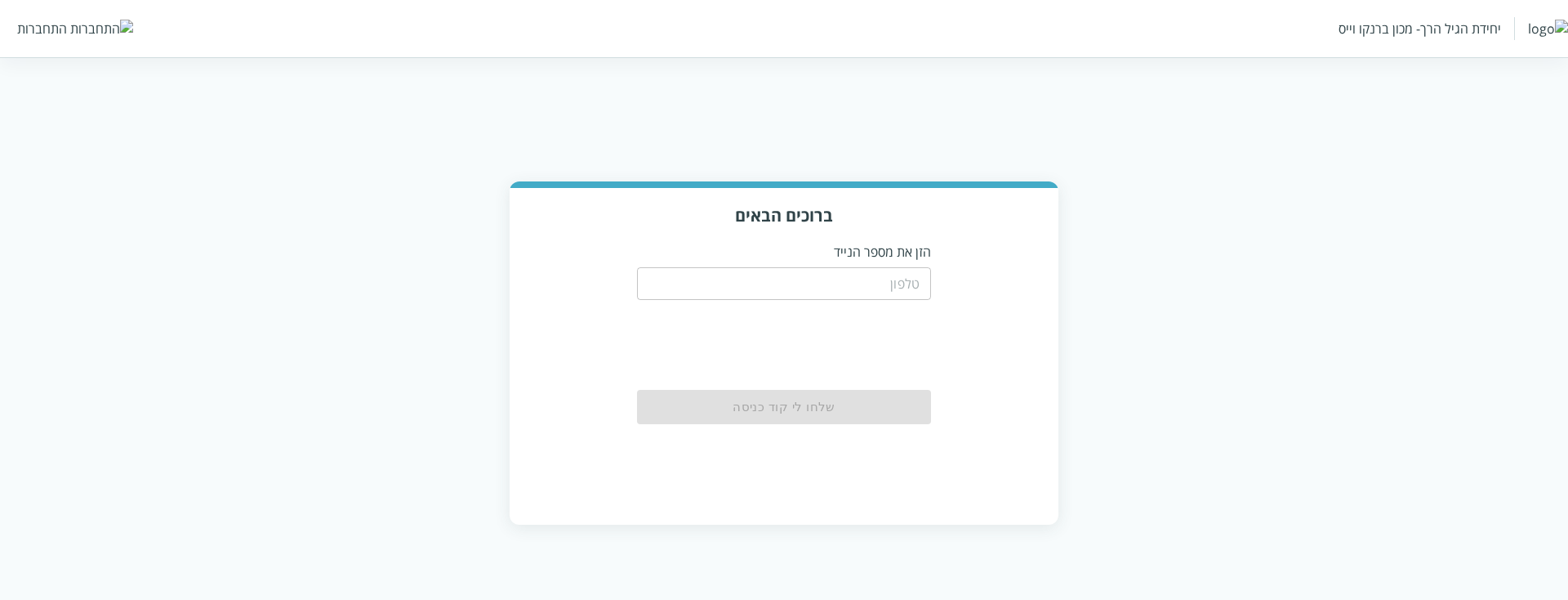
click at [753, 297] on input "tel" at bounding box center [784, 283] width 294 height 33
paste input "0504222222"
type input "0504222222"
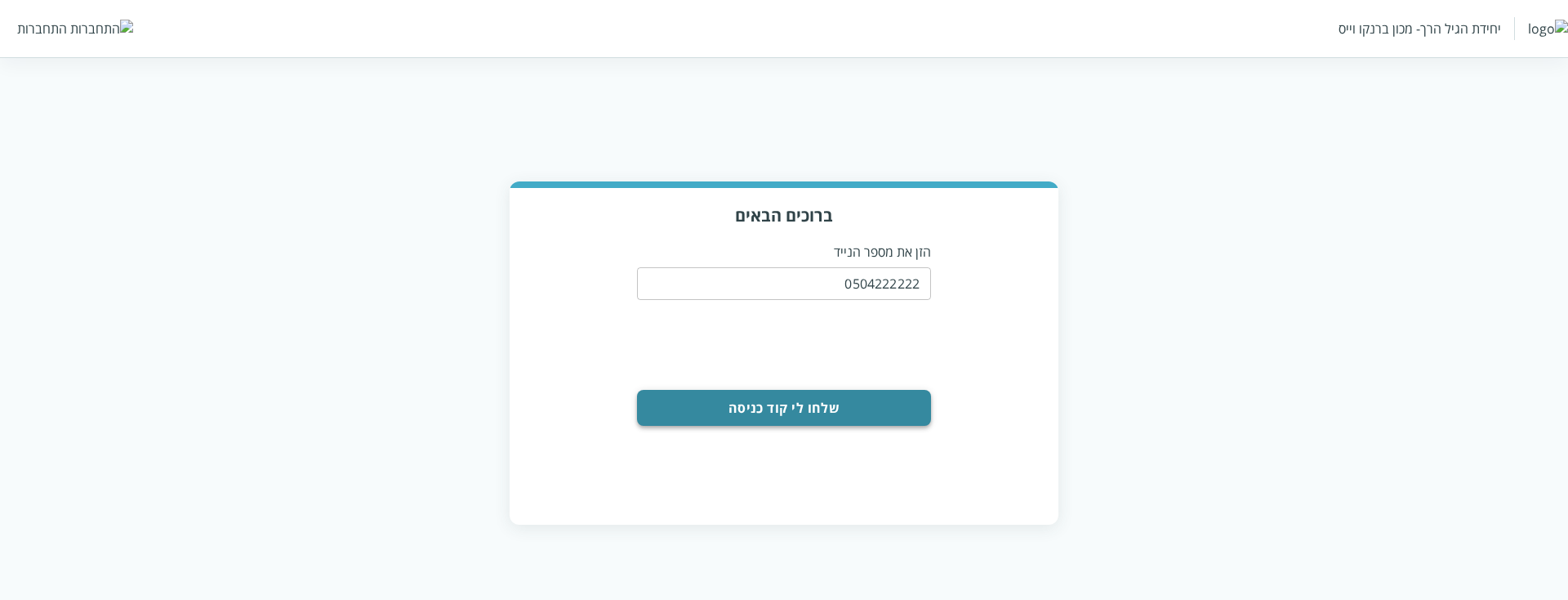
click at [876, 403] on button "שלחו לי קוד כניסה" at bounding box center [784, 408] width 294 height 36
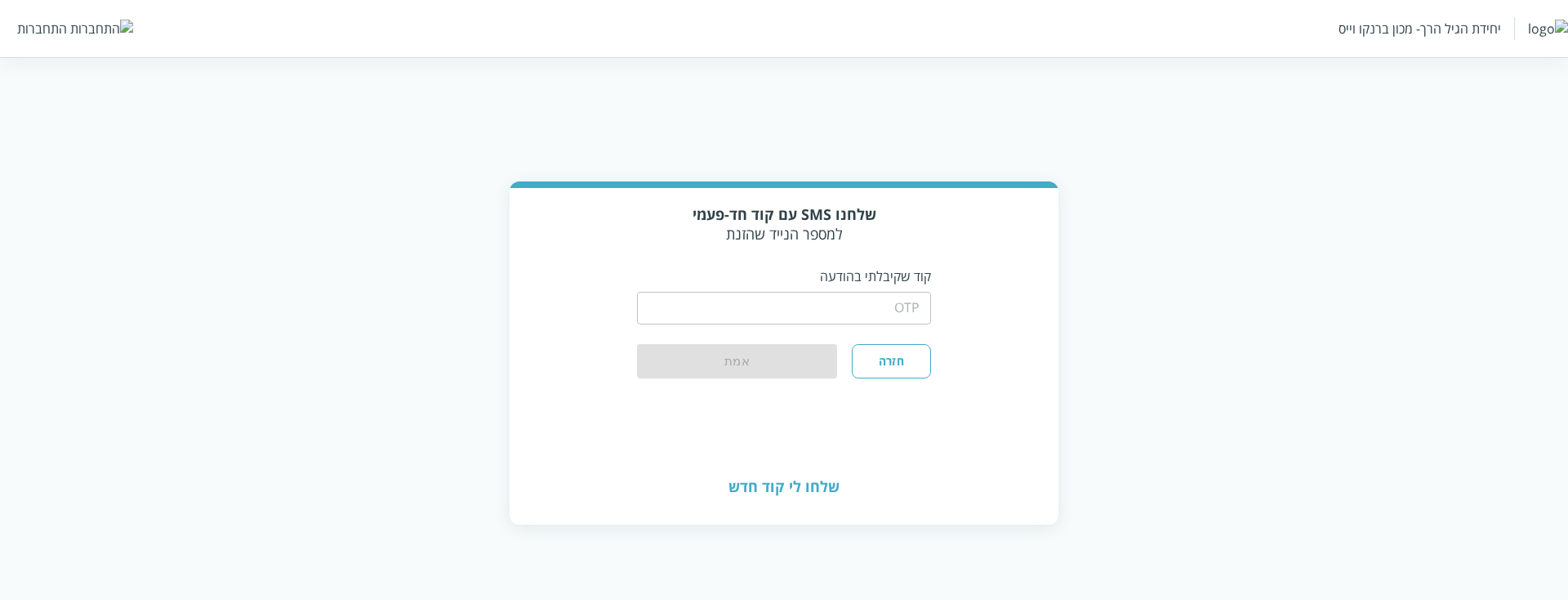
click at [903, 307] on input "string" at bounding box center [784, 307] width 294 height 33
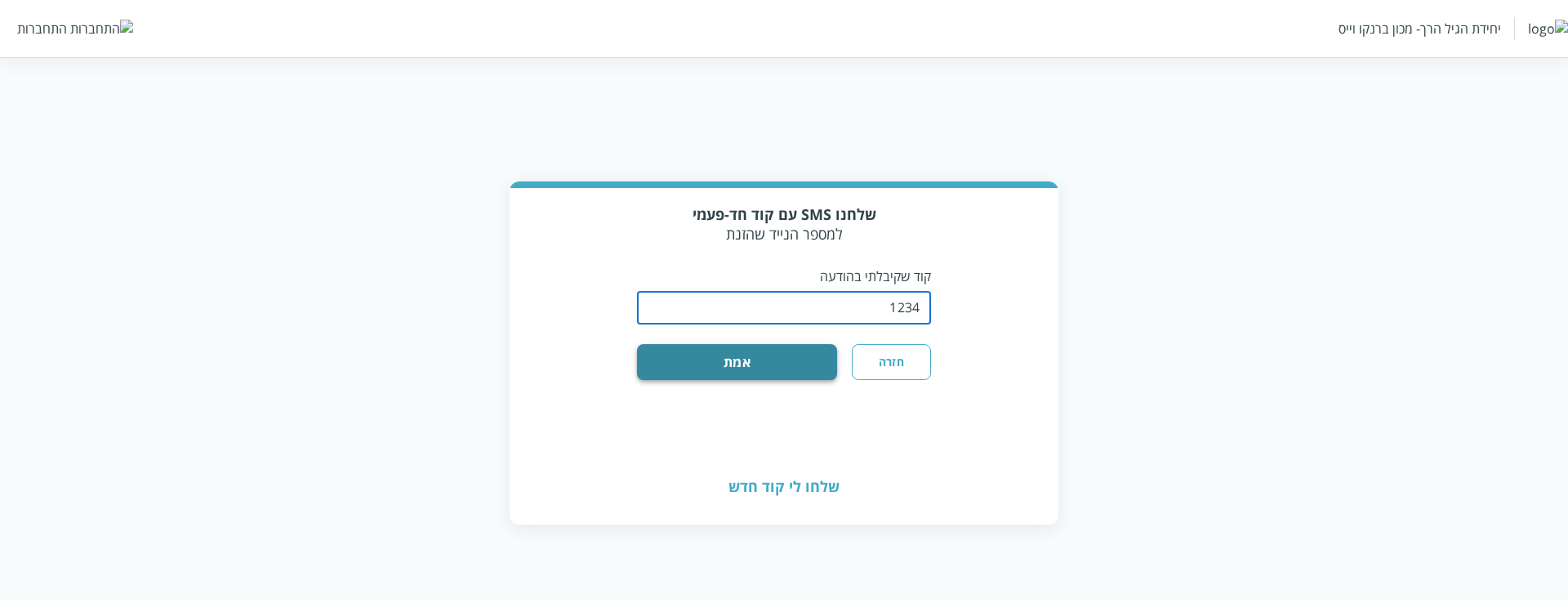
type input "1234"
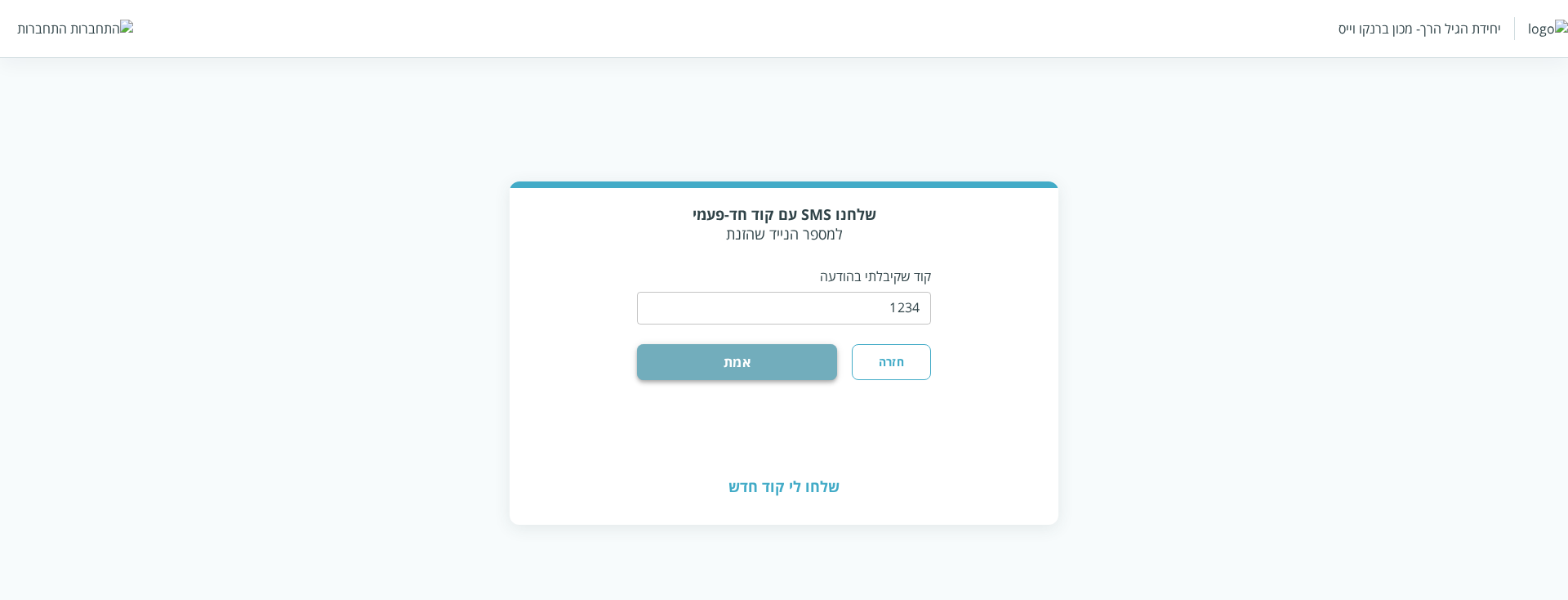
click at [777, 357] on button "אמת" at bounding box center [737, 362] width 200 height 36
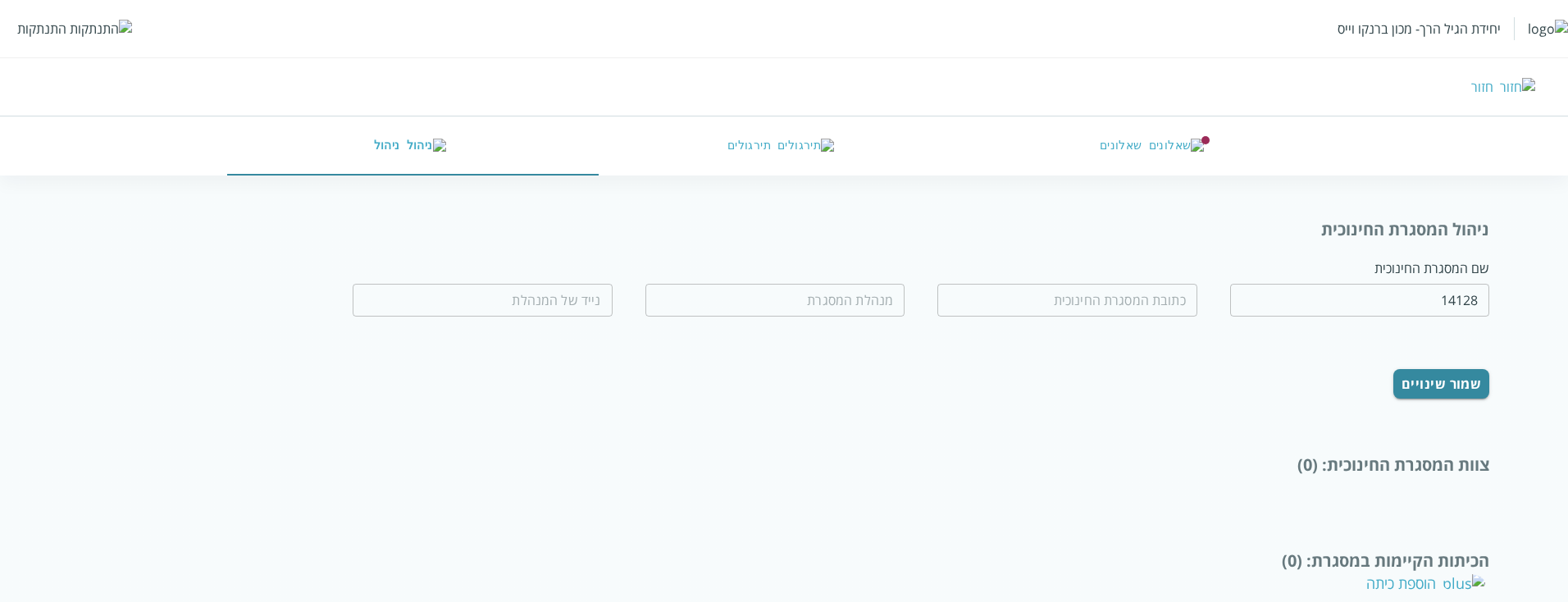
type input "מעון חדש"
type input "עולי הגרדום 17"
type input "בתיה עמר"
type input "0504222222"
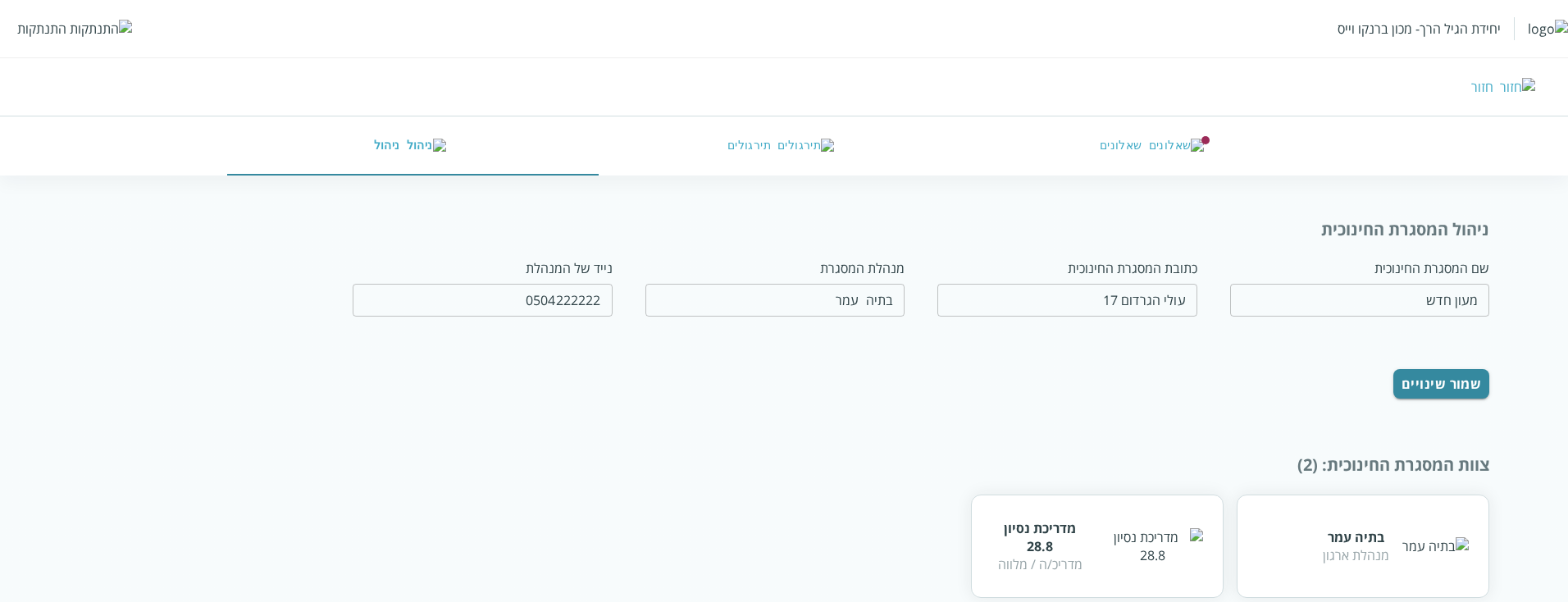
click at [1164, 141] on img "button" at bounding box center [1176, 145] width 56 height 15
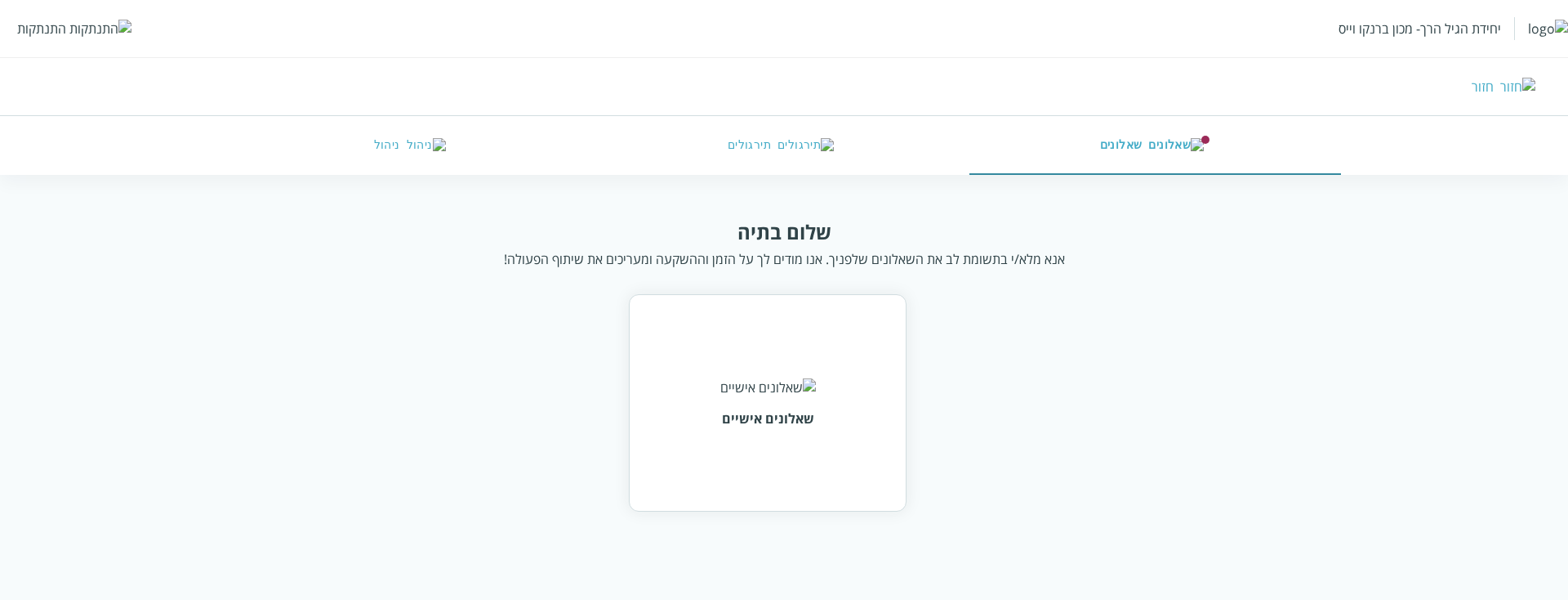
click at [58, 30] on div "התנתקות" at bounding box center [42, 28] width 49 height 18
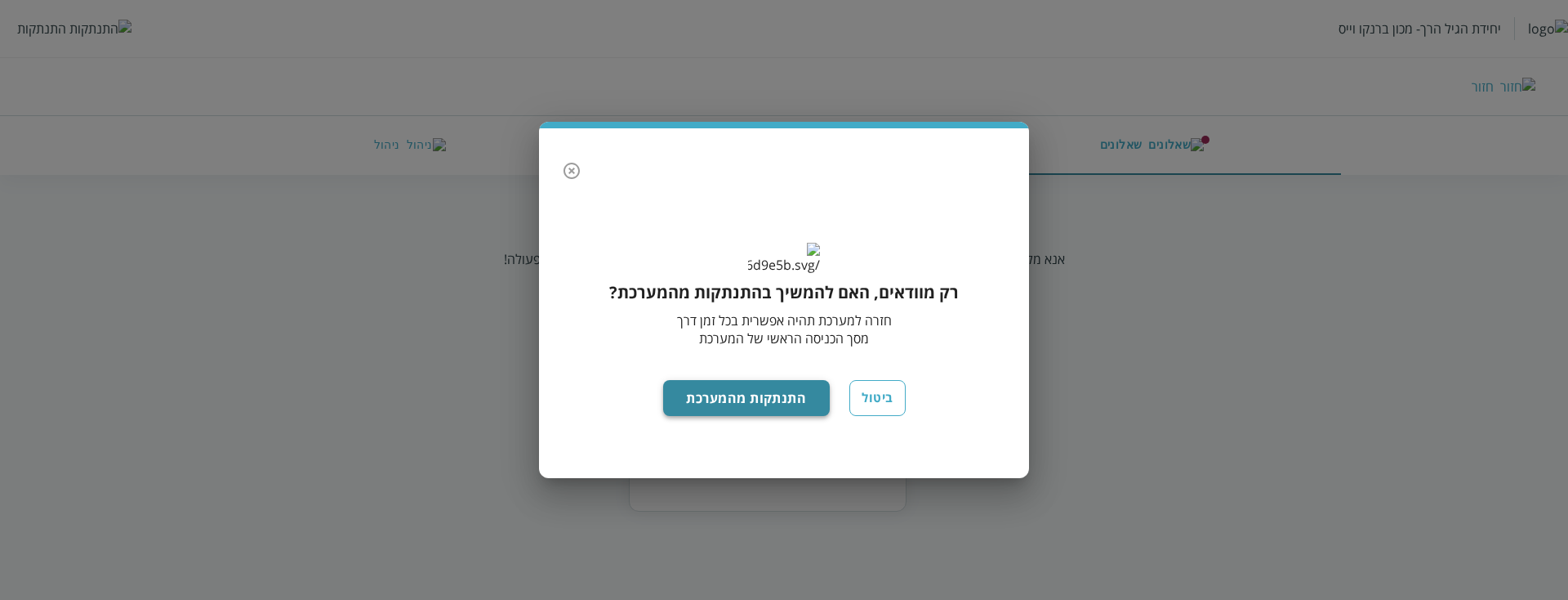
click at [767, 416] on button "התנתקות מהמערכת" at bounding box center [746, 398] width 168 height 36
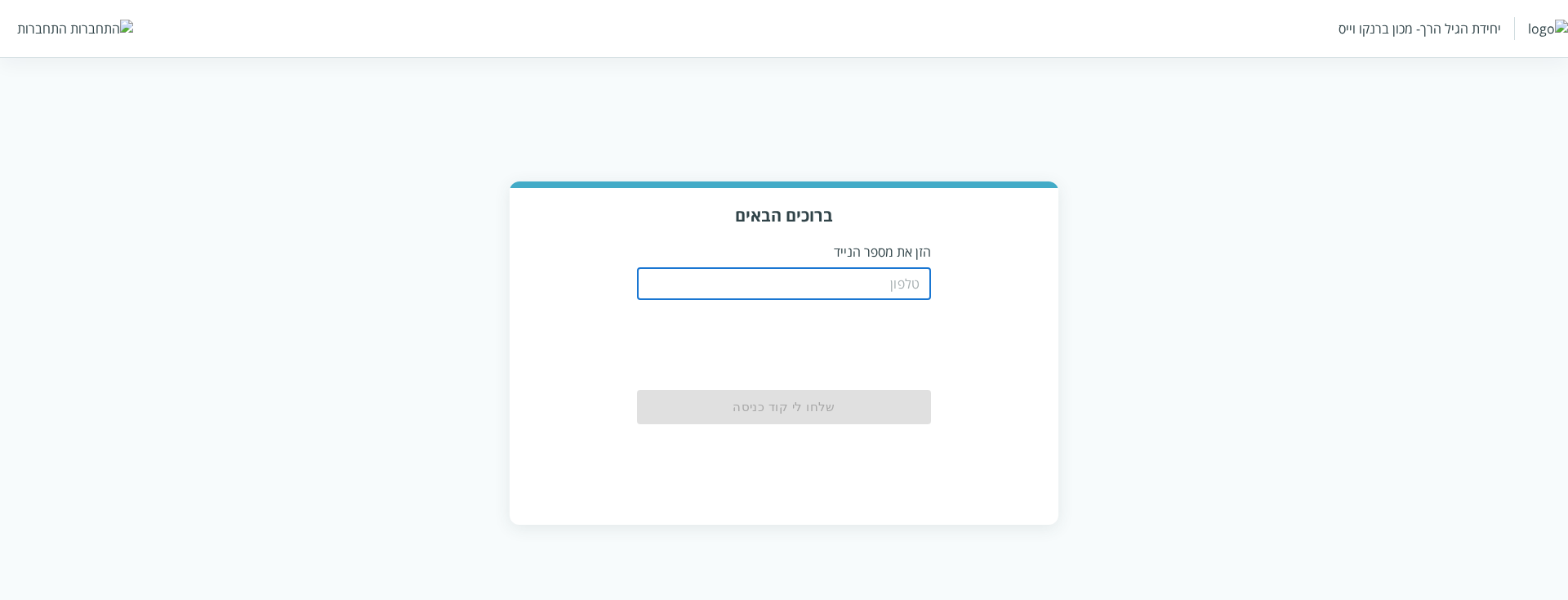
click at [861, 291] on input "tel" at bounding box center [784, 283] width 294 height 33
paste input "0566663333"
type input "0566663333"
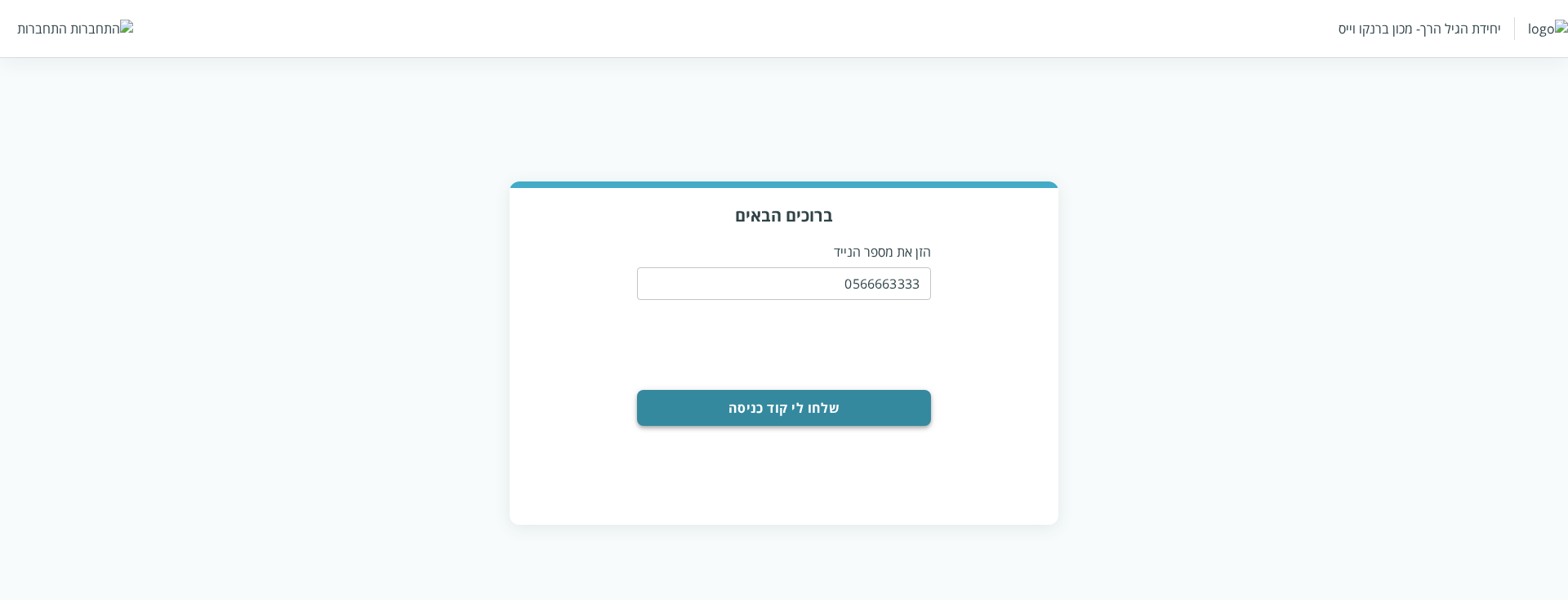
click at [888, 401] on button "שלחו לי קוד כניסה" at bounding box center [784, 408] width 294 height 36
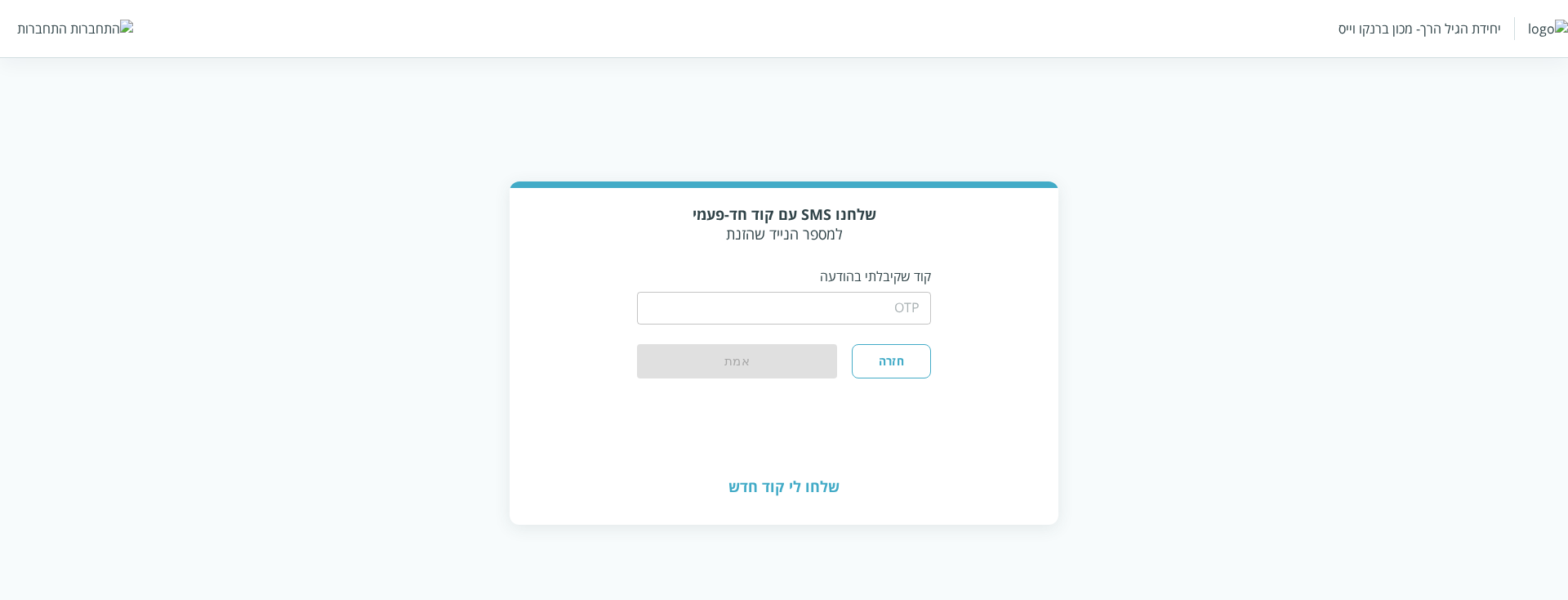
click at [925, 319] on input "string" at bounding box center [784, 307] width 294 height 33
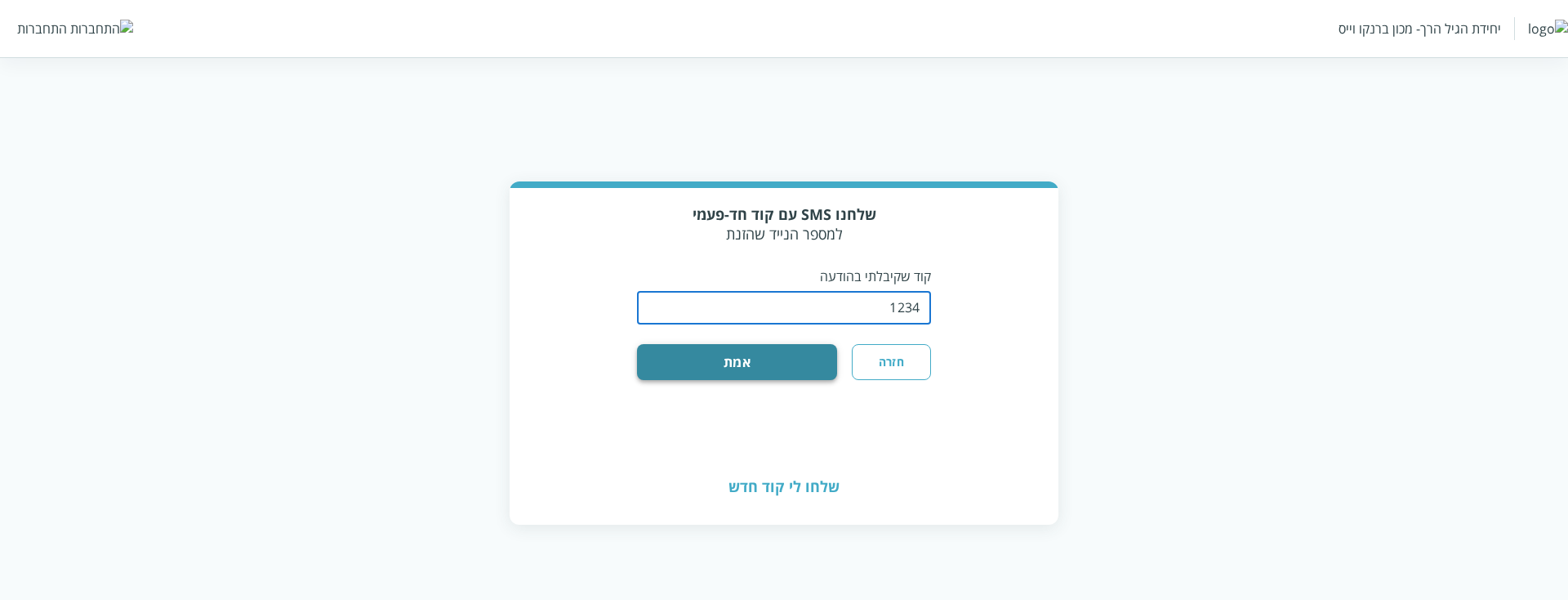
type input "1234"
click at [808, 361] on button "אמת" at bounding box center [737, 362] width 200 height 36
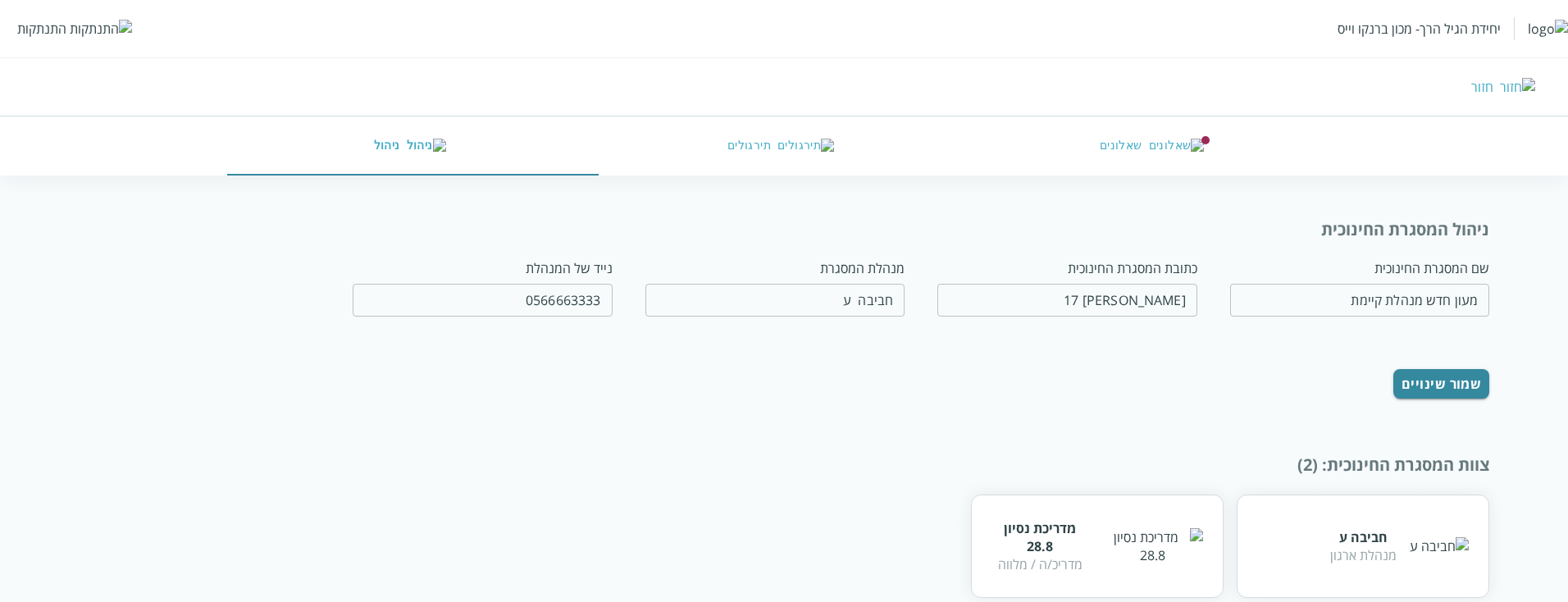
click at [1185, 140] on button "שאלונים" at bounding box center [1155, 145] width 371 height 59
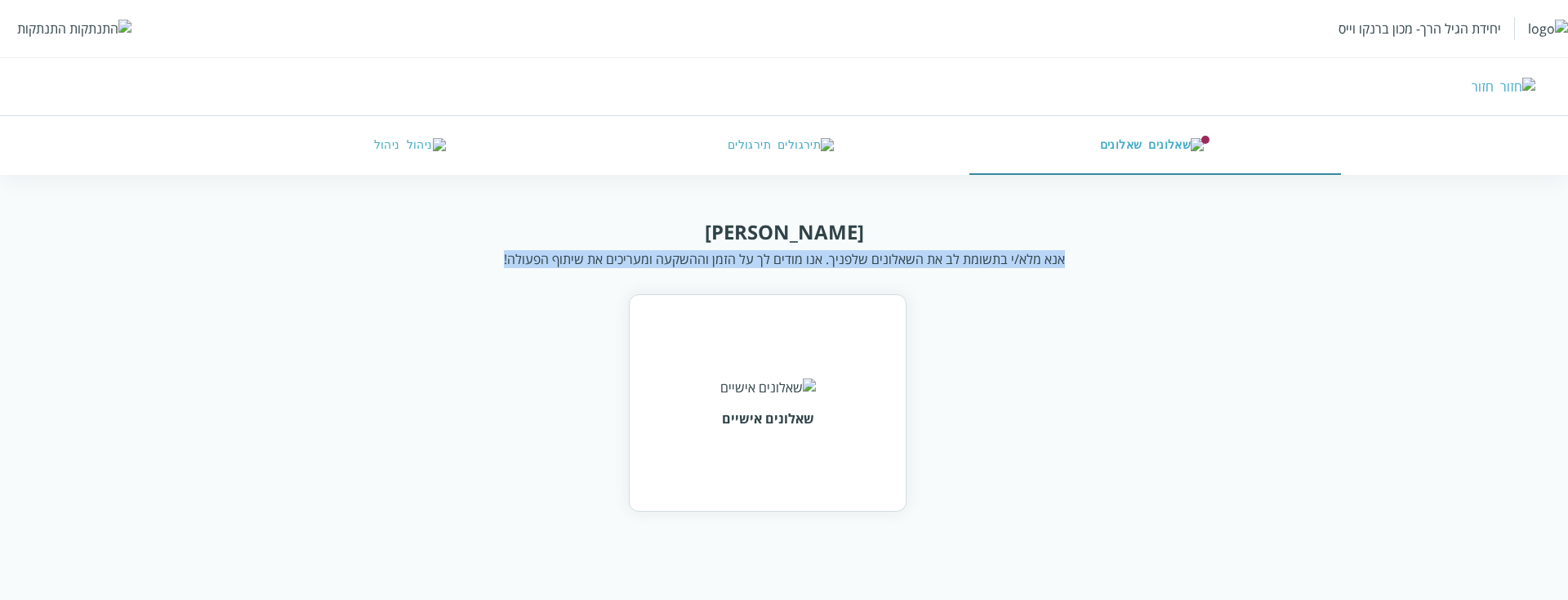
drag, startPoint x: 1066, startPoint y: 260, endPoint x: 496, endPoint y: 244, distance: 570.2
click at [496, 244] on div "שלום חביבה אנא מלא/י בתשומת לב את השאלונים שלפניך. אנו מודים לך על הזמן וההשקעה…" at bounding box center [784, 242] width 1200 height 50
click at [517, 251] on div "אנא מלא/י בתשומת לב את השאלונים שלפניך. אנו מודים לך על הזמן וההשקעה ומעריכים א…" at bounding box center [784, 259] width 561 height 18
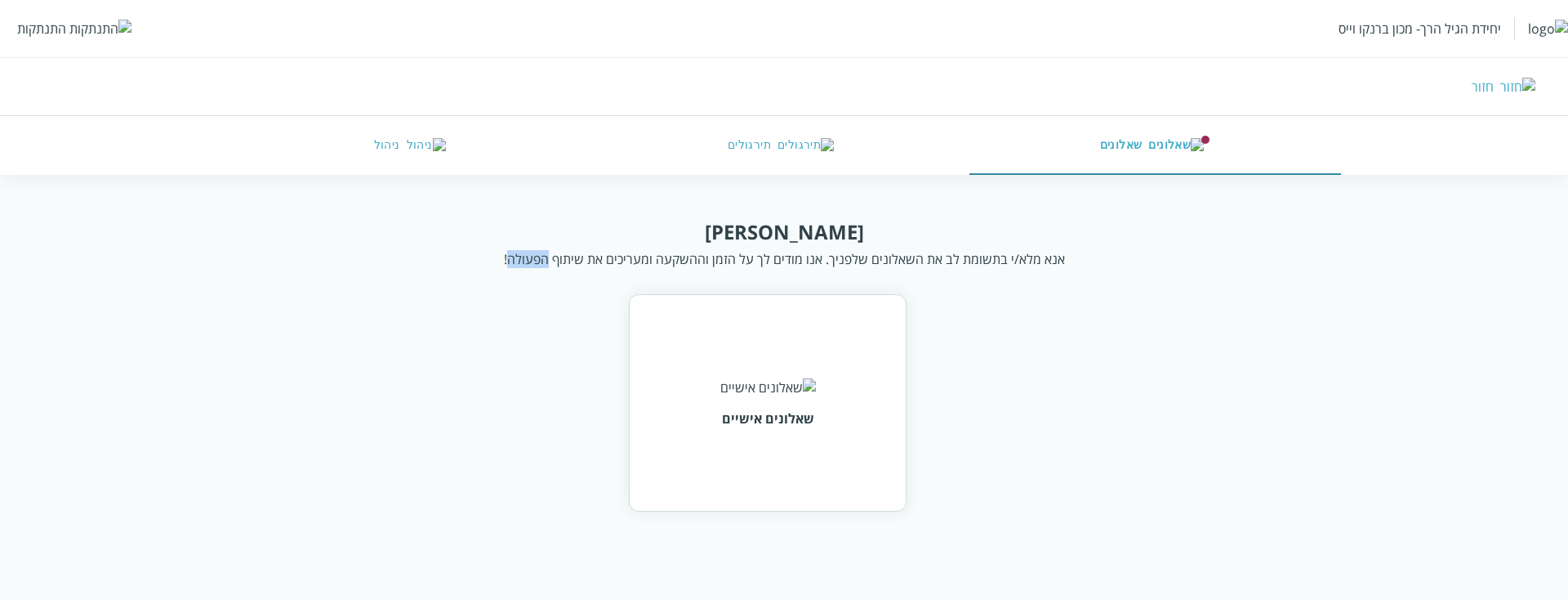
click at [517, 251] on div "אנא מלא/י בתשומת לב את השאלונים שלפניך. אנו מודים לך על הזמן וההשקעה ומעריכים א…" at bounding box center [784, 259] width 561 height 18
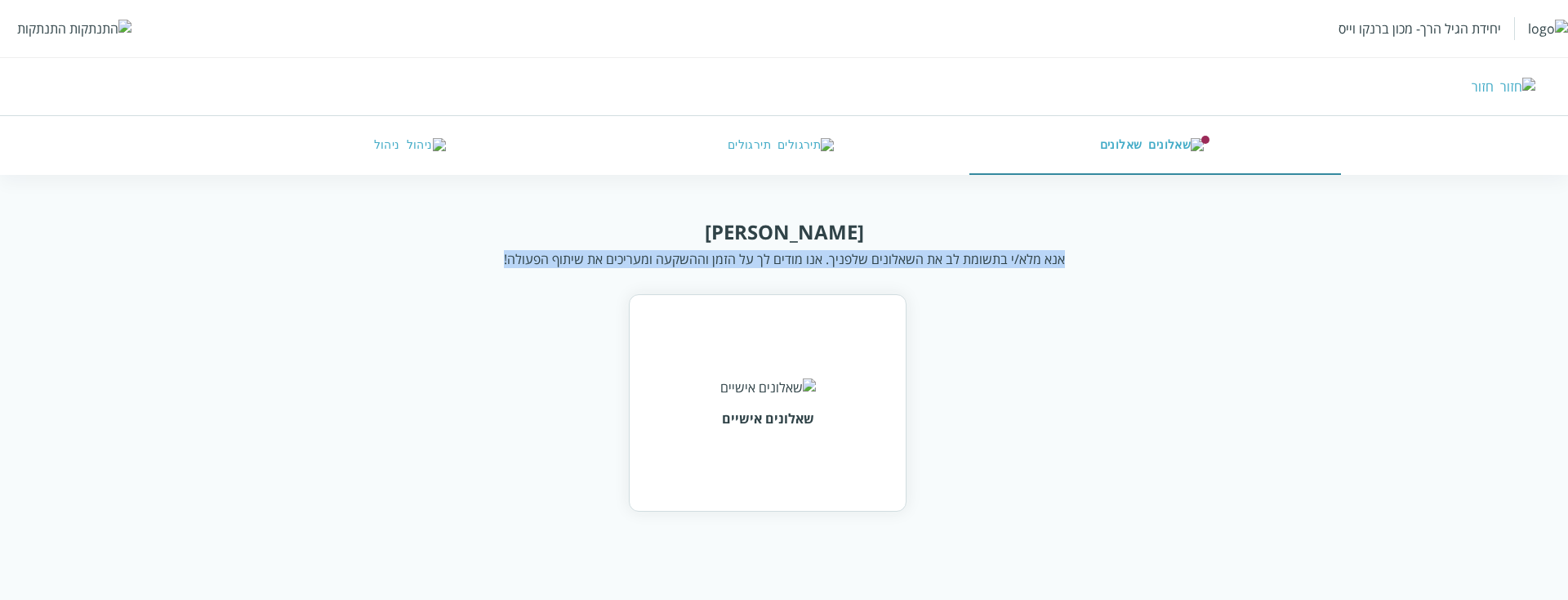
click at [517, 251] on div "אנא מלא/י בתשומת לב את השאלונים שלפניך. אנו מודים לך על הזמן וההשקעה ומעריכים א…" at bounding box center [784, 259] width 561 height 18
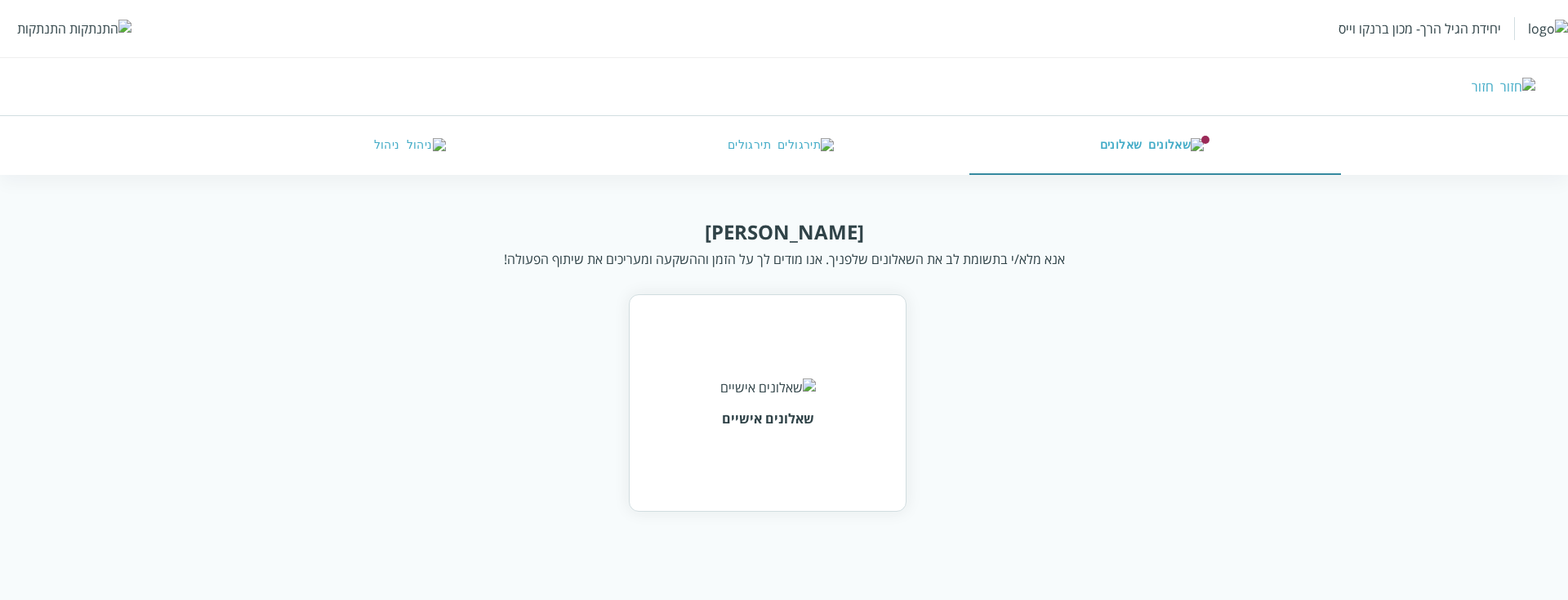
click at [759, 226] on div "שלום חביבה" at bounding box center [784, 231] width 159 height 27
click at [816, 259] on div "אנא מלא/י בתשומת לב את השאלונים שלפניך. אנו מודים לך על הזמן וההשקעה ומעריכים א…" at bounding box center [784, 259] width 561 height 18
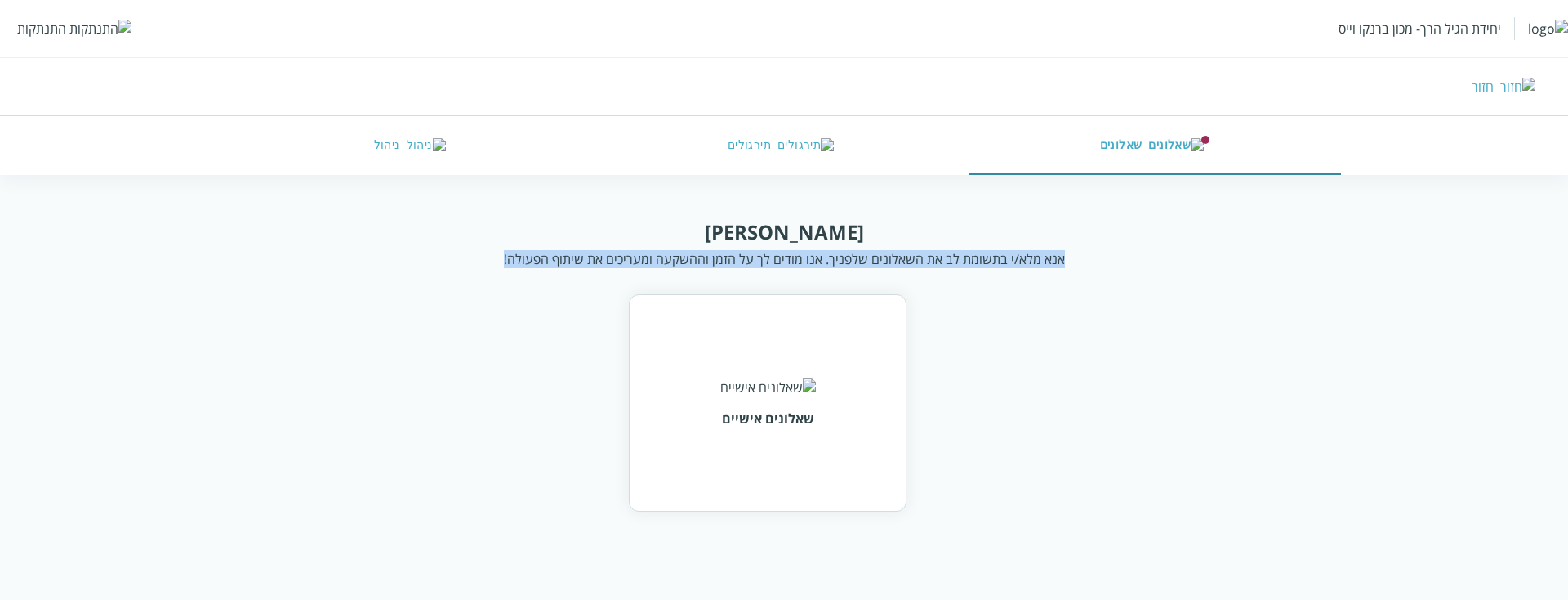
click at [816, 259] on div "אנא מלא/י בתשומת לב את השאלונים שלפניך. אנו מודים לך על הזמן וההשקעה ומעריכים א…" at bounding box center [784, 259] width 561 height 18
click at [858, 265] on div "אנא מלא/י בתשומת לב את השאלונים שלפניך. אנו מודים לך על הזמן וההשקעה ומעריכים א…" at bounding box center [784, 259] width 561 height 18
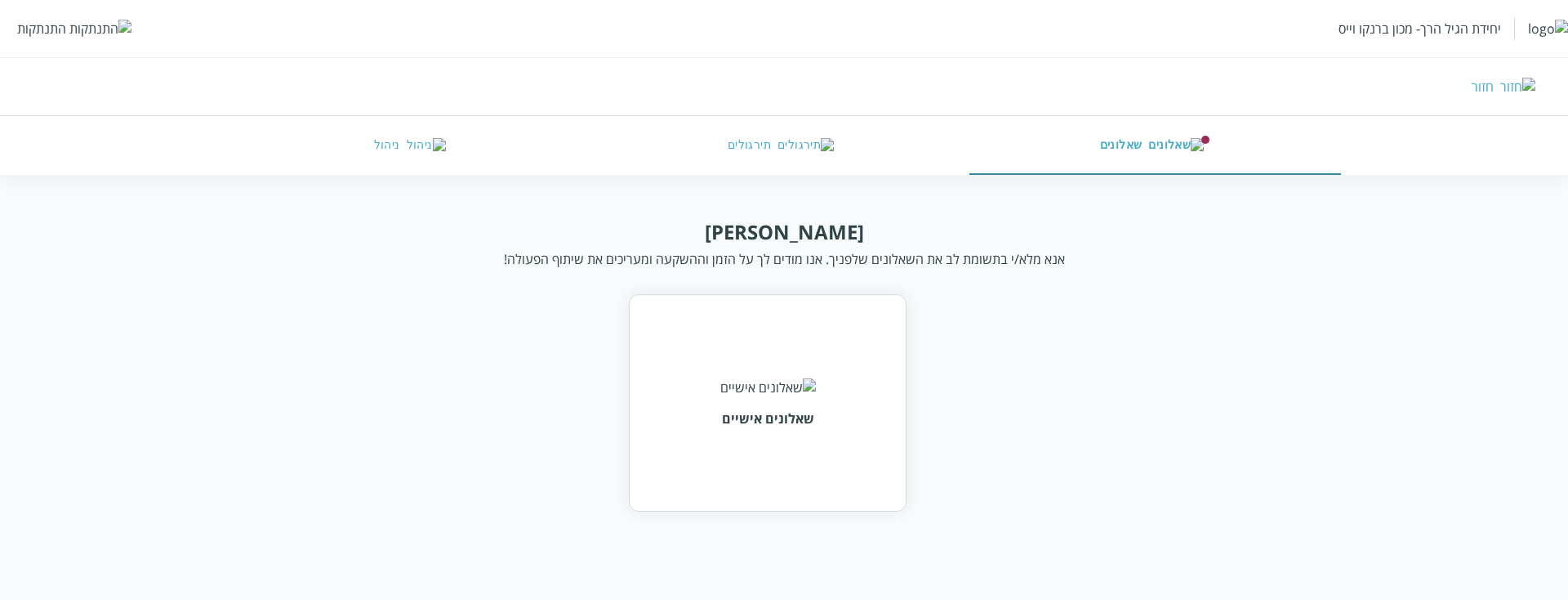
click at [927, 257] on div "אנא מלא/י בתשומת לב את השאלונים שלפניך. אנו מודים לך על הזמן וההשקעה ומעריכים א…" at bounding box center [784, 259] width 561 height 18
click at [1065, 260] on div "שלום חביבה אנא מלא/י בתשומת לב את השאלונים שלפניך. אנו מודים לך על הזמן וההשקעה…" at bounding box center [784, 242] width 1200 height 50
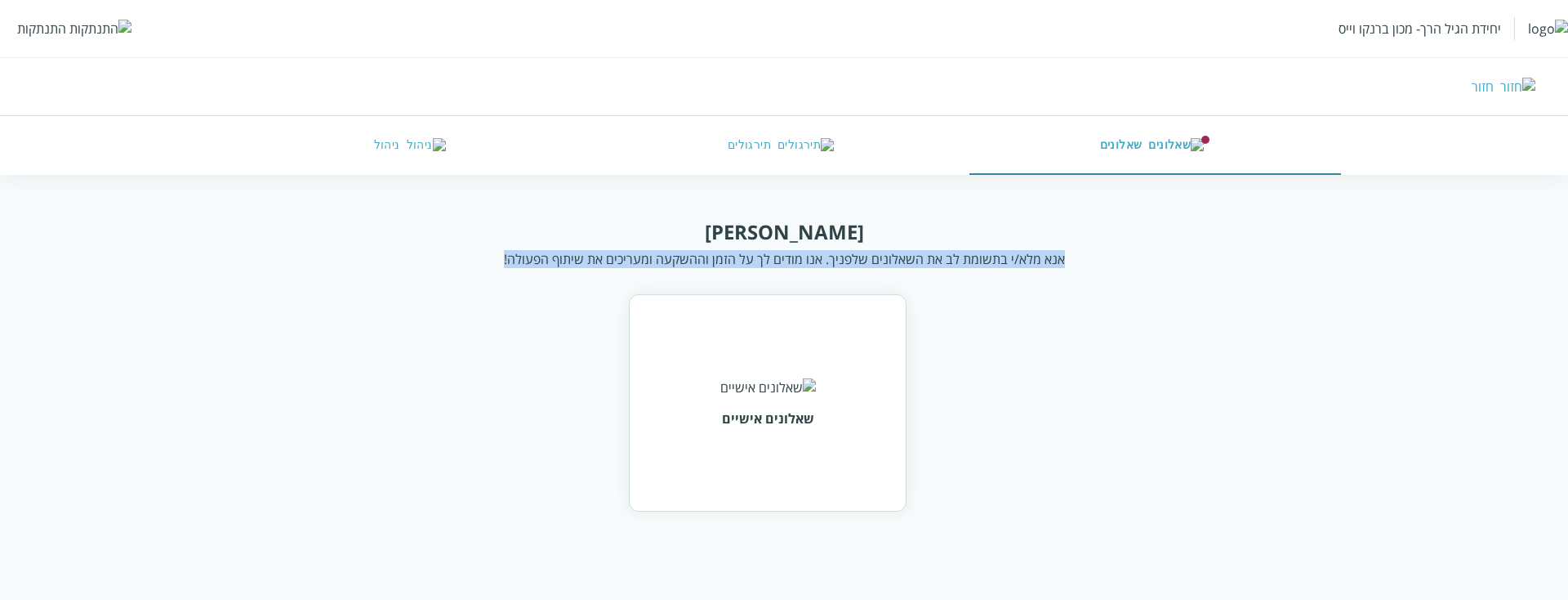
drag, startPoint x: 1082, startPoint y: 256, endPoint x: 330, endPoint y: 267, distance: 752.1
click at [330, 267] on div "שלום חביבה אנא מלא/י בתשומת לב את השאלונים שלפניך. אנו מודים לך על הזמן וההשקעה…" at bounding box center [784, 242] width 1200 height 50
click at [613, 264] on div "אנא מלא/י בתשומת לב את השאלונים שלפניך. אנו מודים לך על הזמן וההשקעה ומעריכים א…" at bounding box center [784, 259] width 561 height 18
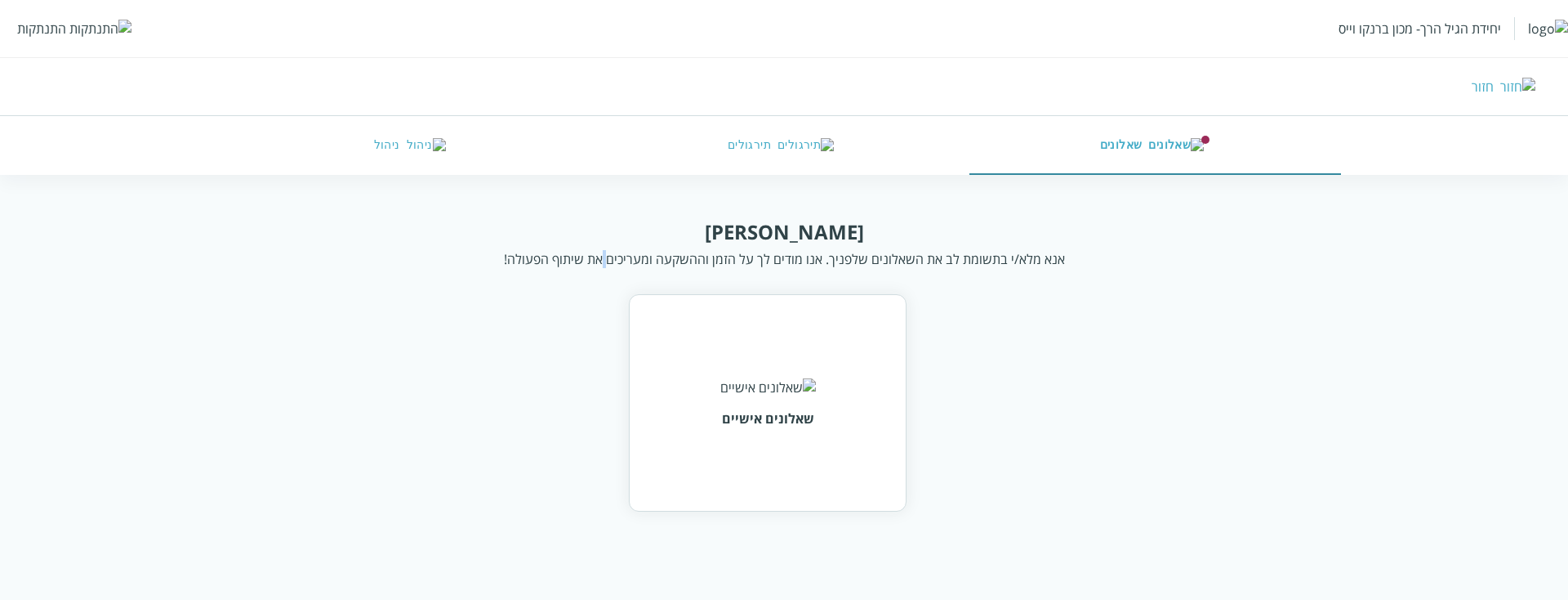
click at [613, 264] on div "אנא מלא/י בתשומת לב את השאלונים שלפניך. אנו מודים לך על הזמן וההשקעה ומעריכים א…" at bounding box center [784, 259] width 561 height 18
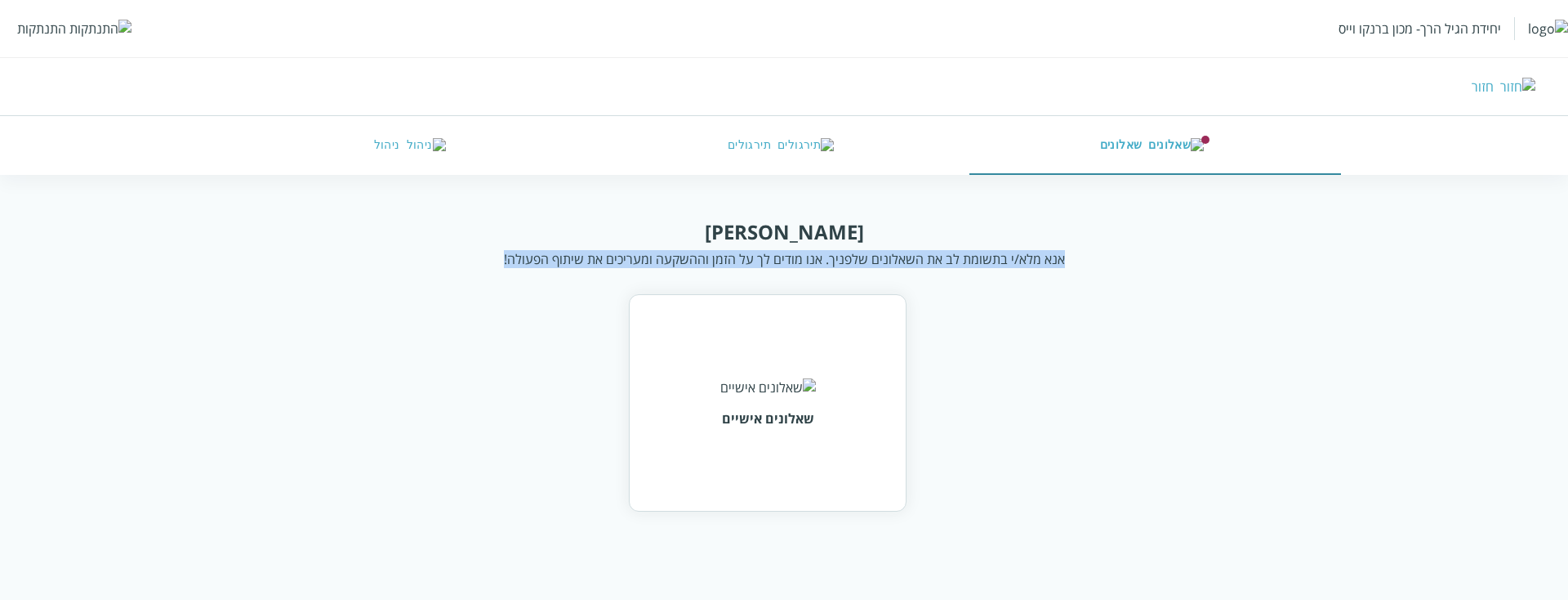
click at [613, 264] on div "אנא מלא/י בתשומת לב את השאלונים שלפניך. אנו מודים לך על הזמן וההשקעה ומעריכים א…" at bounding box center [784, 259] width 561 height 18
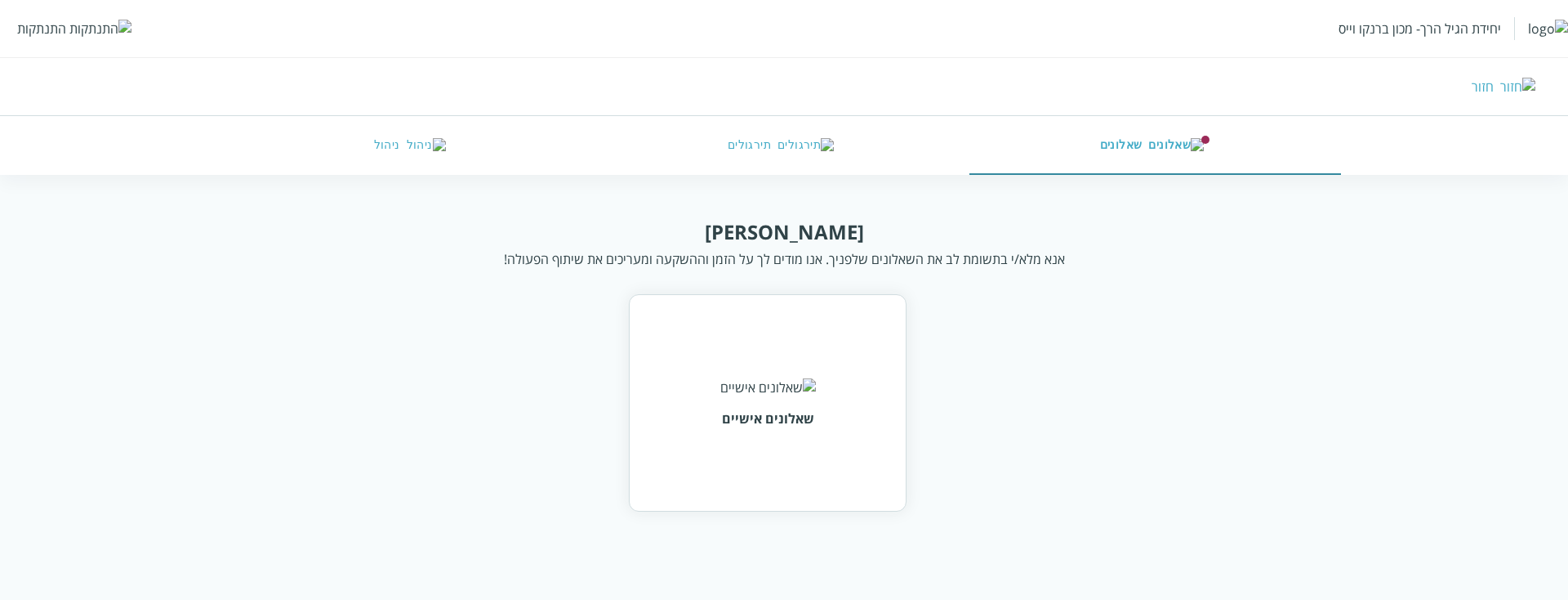
click at [65, 40] on div "יחידת הגיל הרך- מכון ברנקו וייס התנתקות" at bounding box center [784, 28] width 1568 height 57
click at [57, 27] on div "התנתקות" at bounding box center [42, 28] width 49 height 18
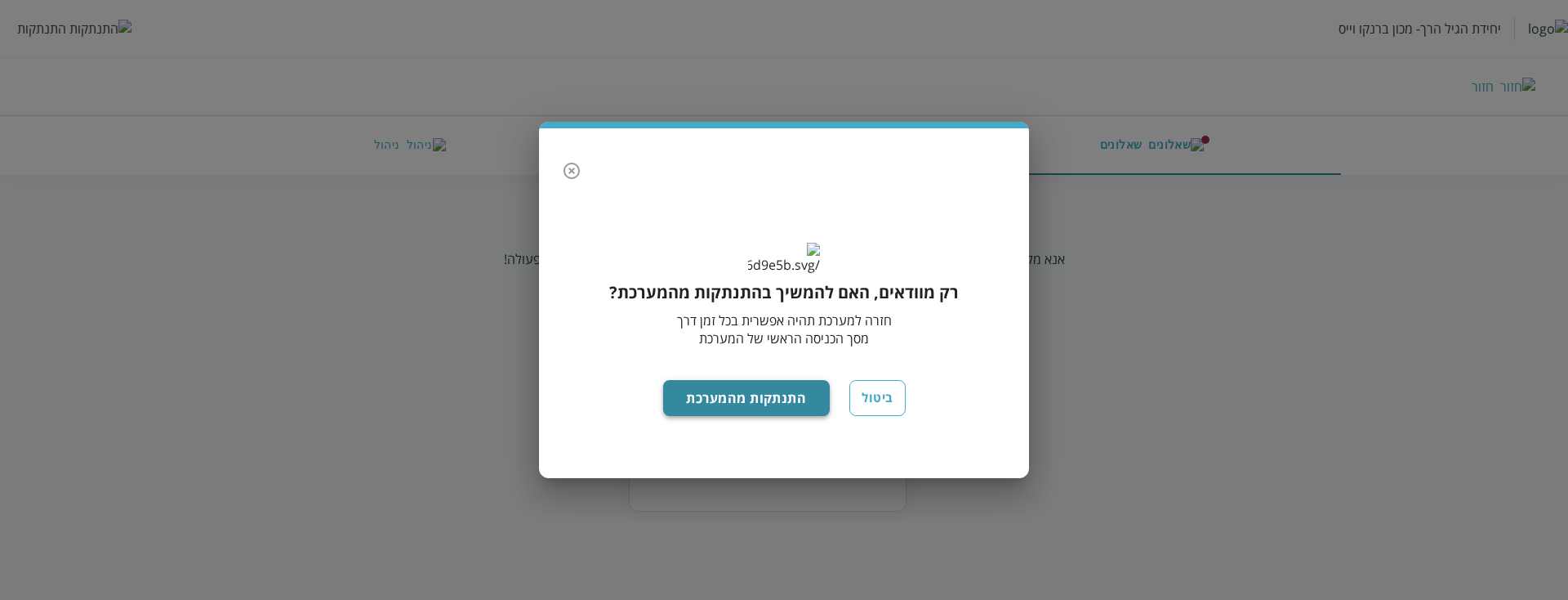
click at [688, 416] on button "התנתקות מהמערכת" at bounding box center [746, 398] width 168 height 36
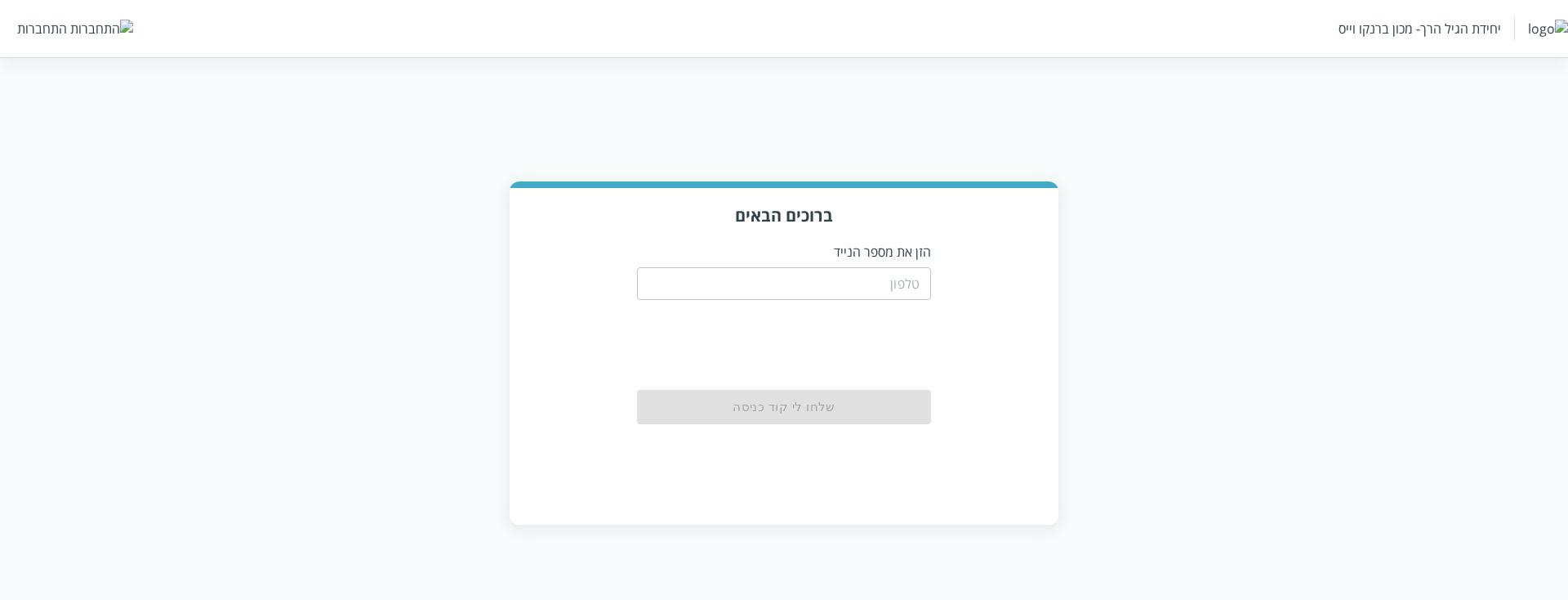
click at [830, 284] on input "tel" at bounding box center [784, 283] width 294 height 33
paste input "0544444444"
type input "0544444444"
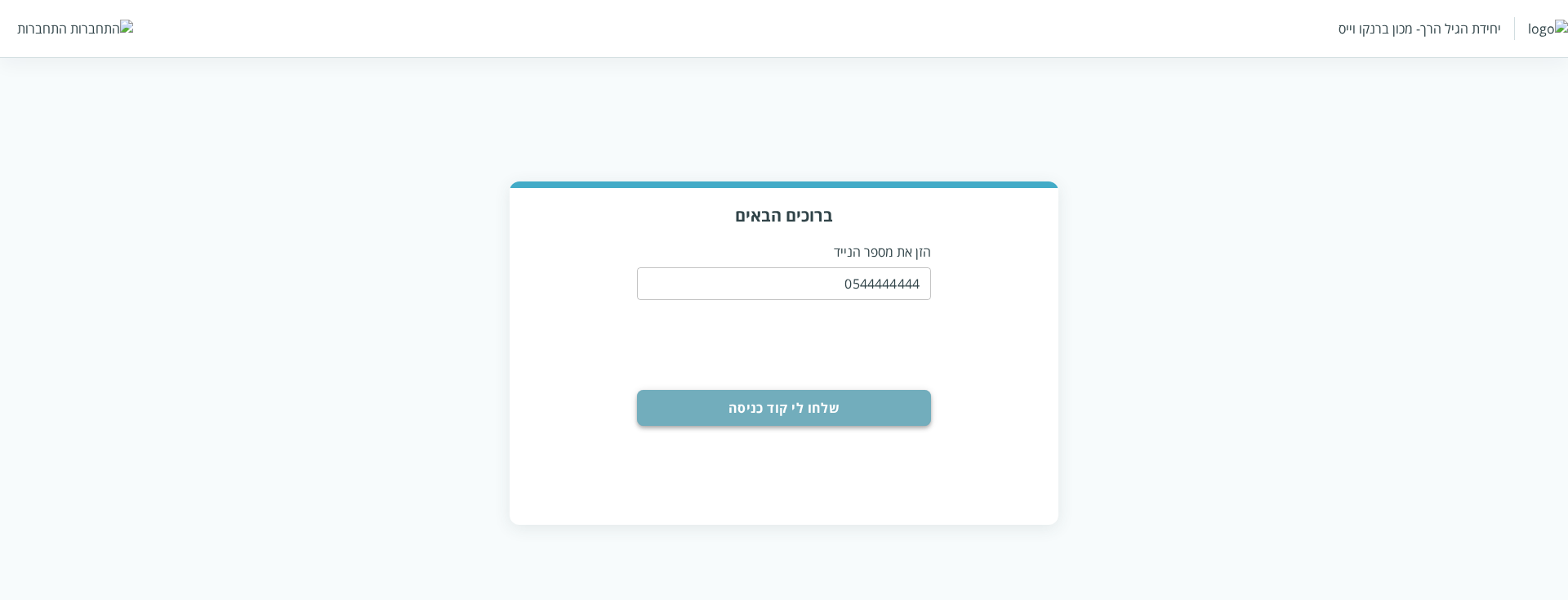
click at [857, 393] on button "שלחו לי קוד כניסה" at bounding box center [784, 408] width 294 height 36
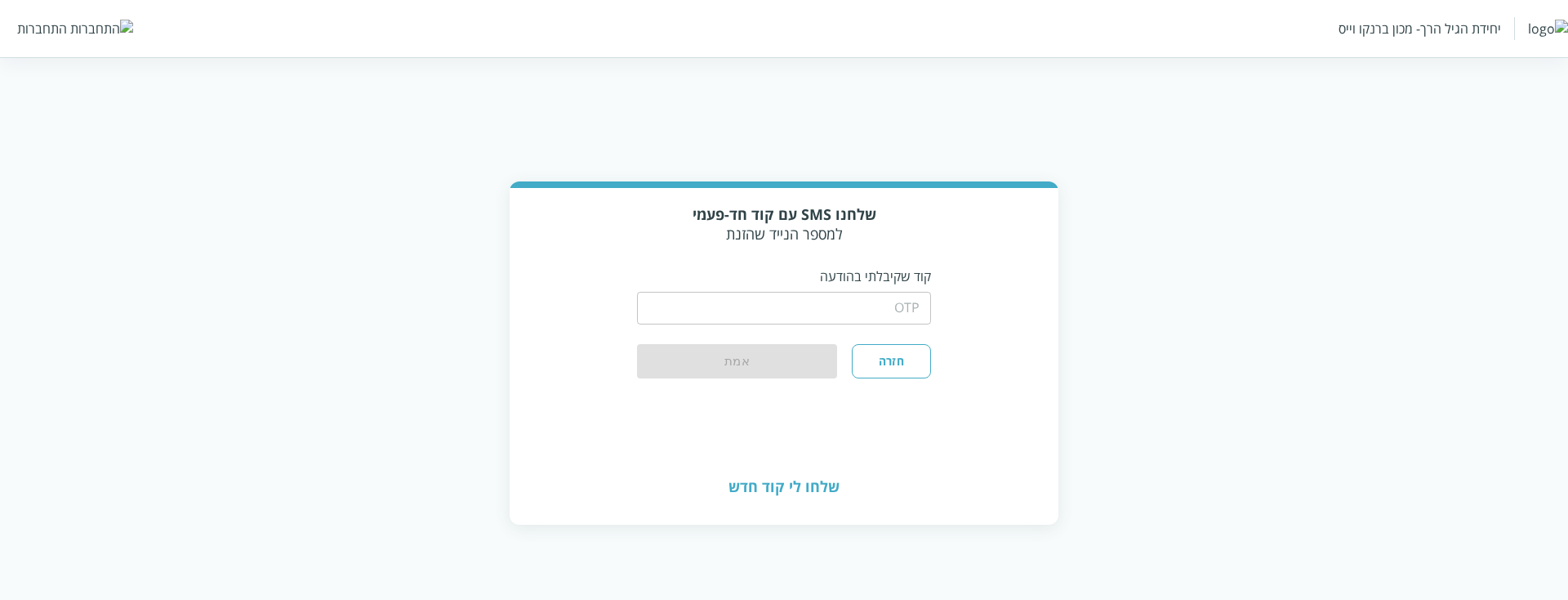
click at [895, 316] on input "string" at bounding box center [784, 307] width 294 height 33
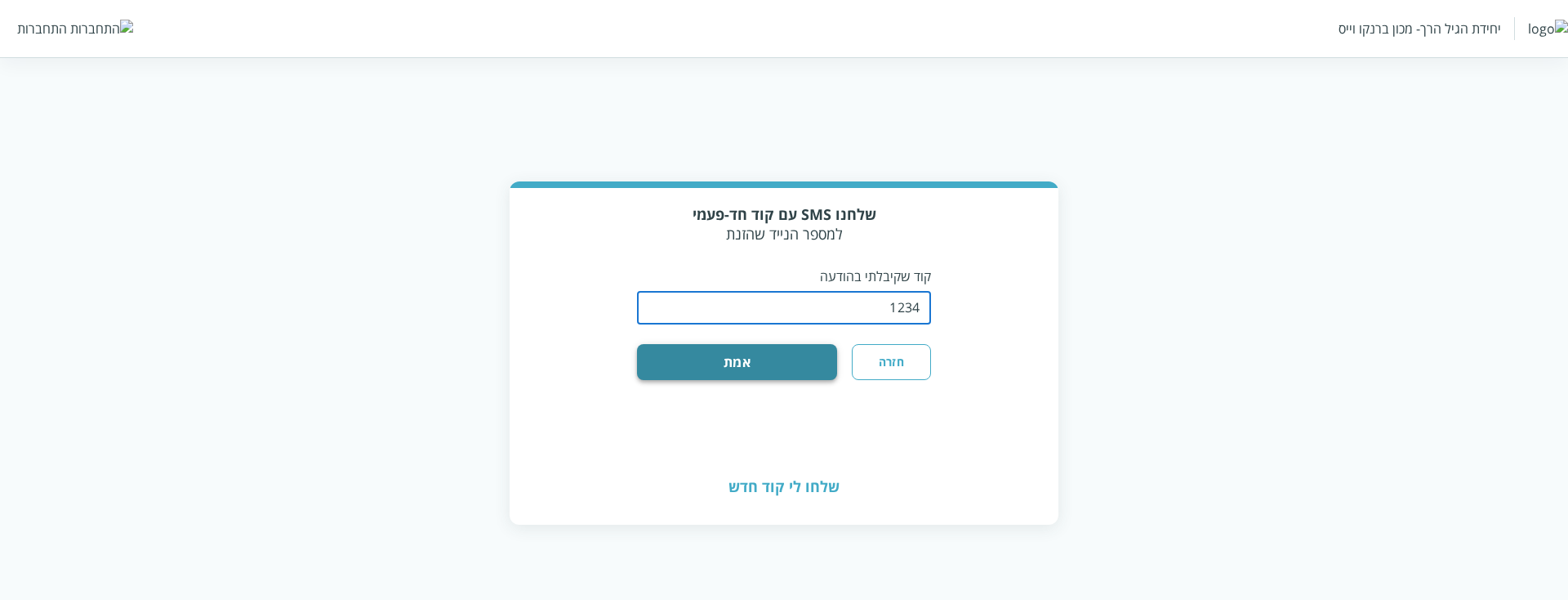
type input "1234"
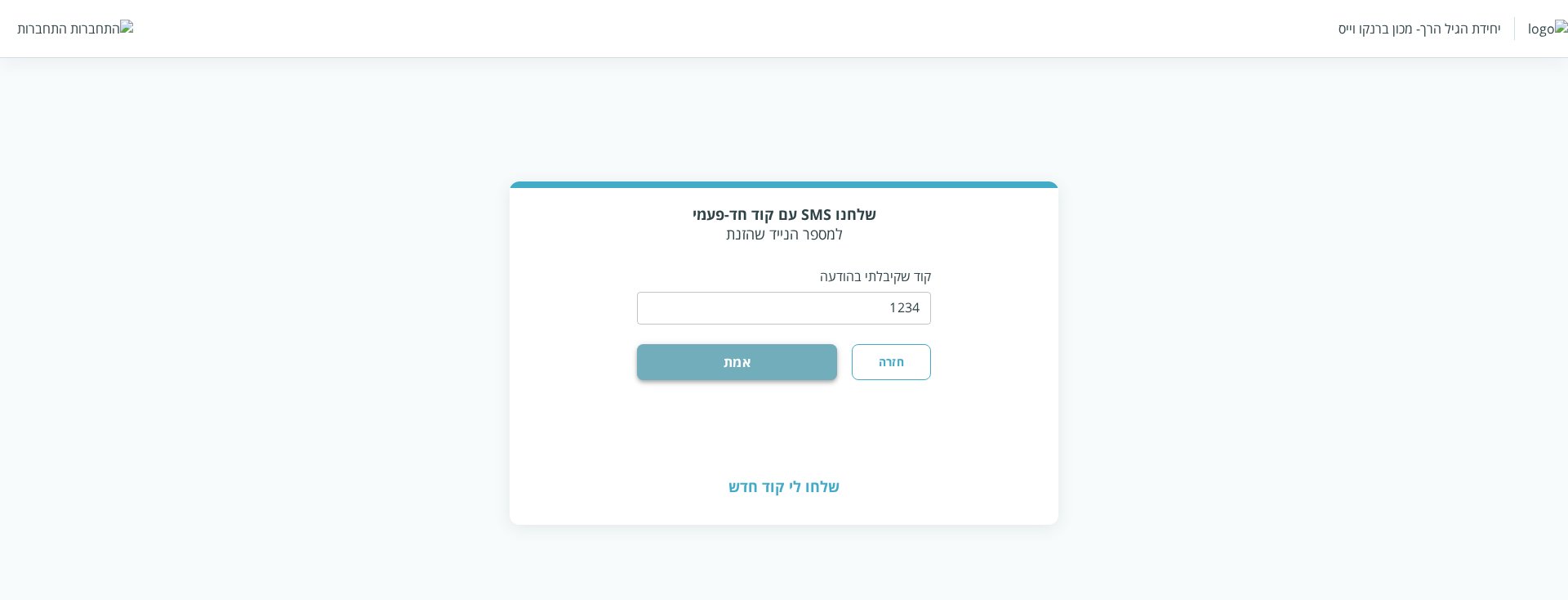
click at [792, 365] on button "אמת" at bounding box center [737, 362] width 200 height 36
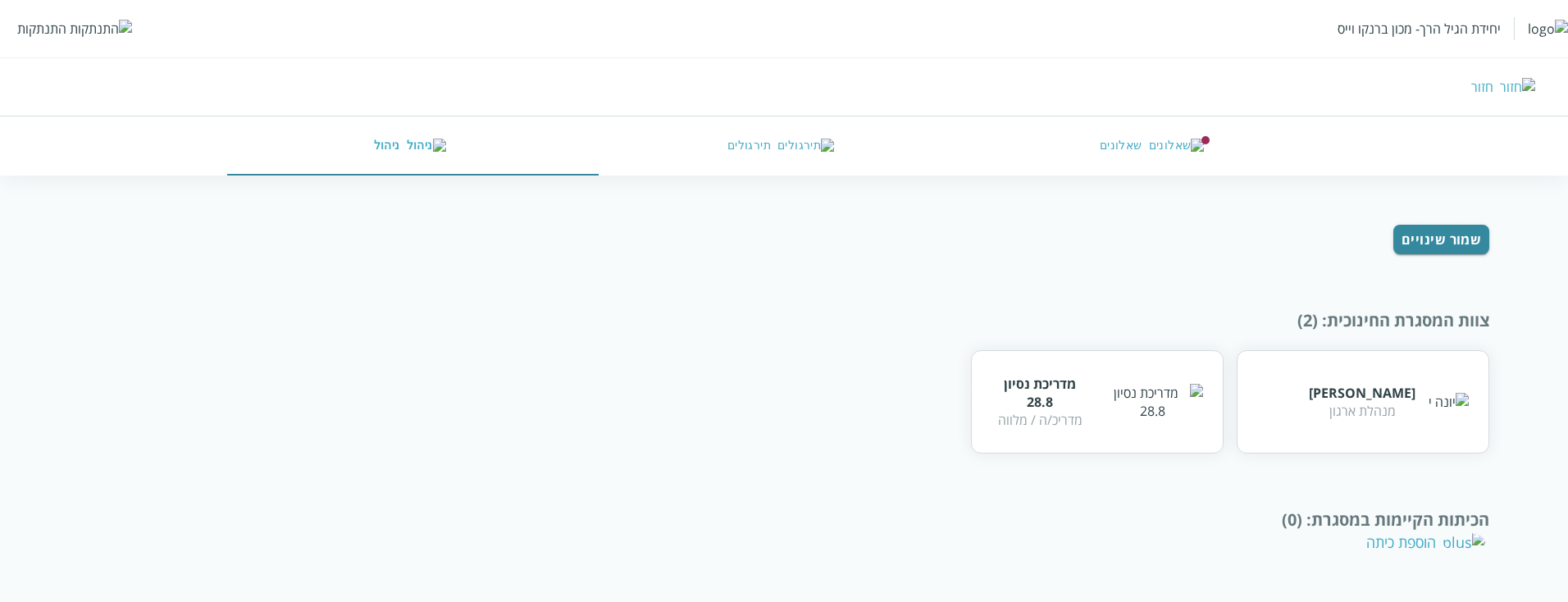
scroll to position [147, 0]
drag, startPoint x: 1499, startPoint y: 521, endPoint x: 1262, endPoint y: 508, distance: 237.4
click at [1262, 508] on div "ניהול המסגרת החינוכית שם המסגרת החינוכית מעון קיים מנהלת שהיתה מטפלת במעון אחר …" at bounding box center [784, 320] width 1568 height 498
click at [69, 28] on div "התנתקות" at bounding box center [75, 28] width 115 height 18
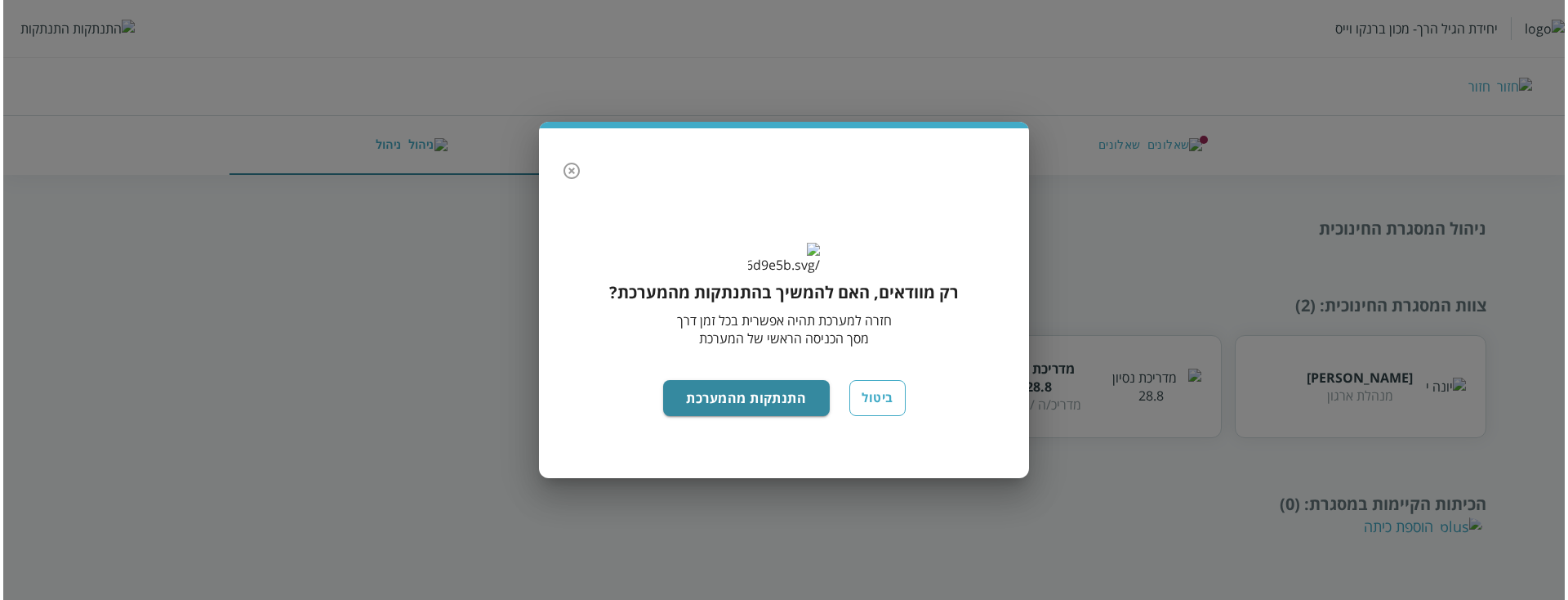
scroll to position [0, 0]
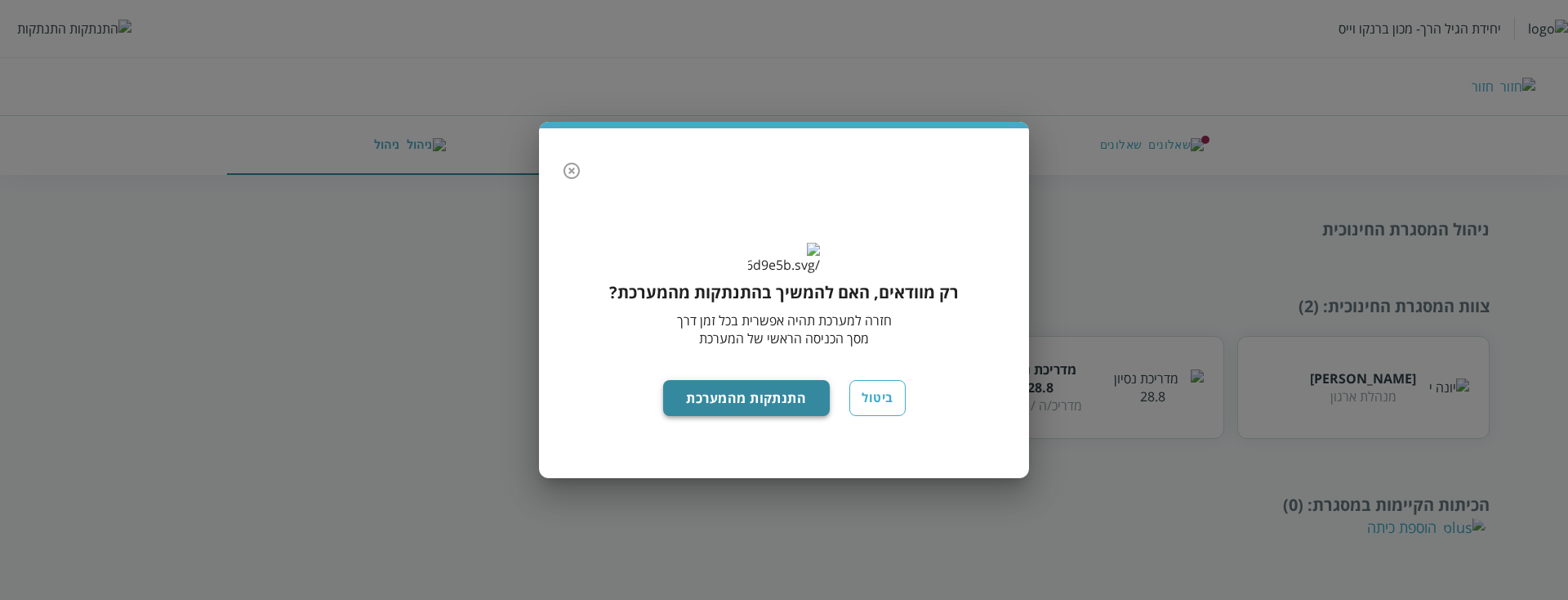
click at [737, 415] on button "התנתקות מהמערכת" at bounding box center [746, 398] width 168 height 36
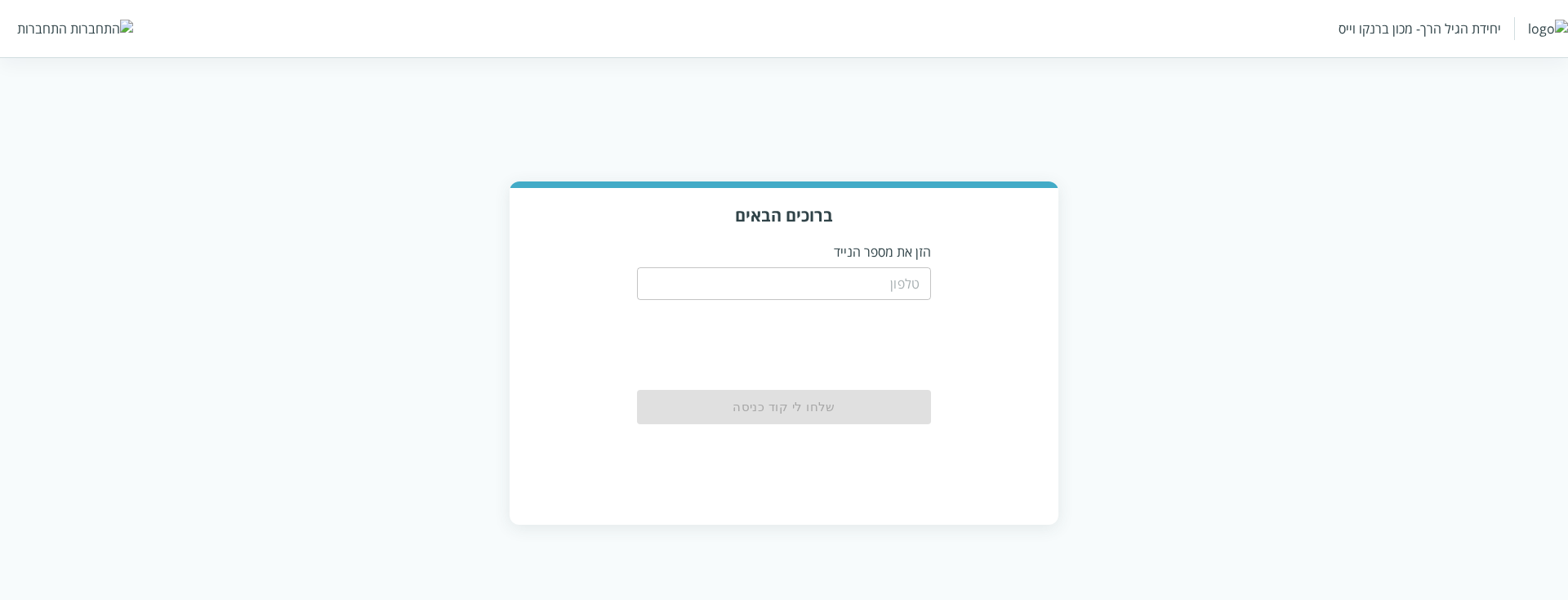
click at [894, 293] on input "tel" at bounding box center [784, 283] width 294 height 33
paste input "0544444444"
type input "0544444444"
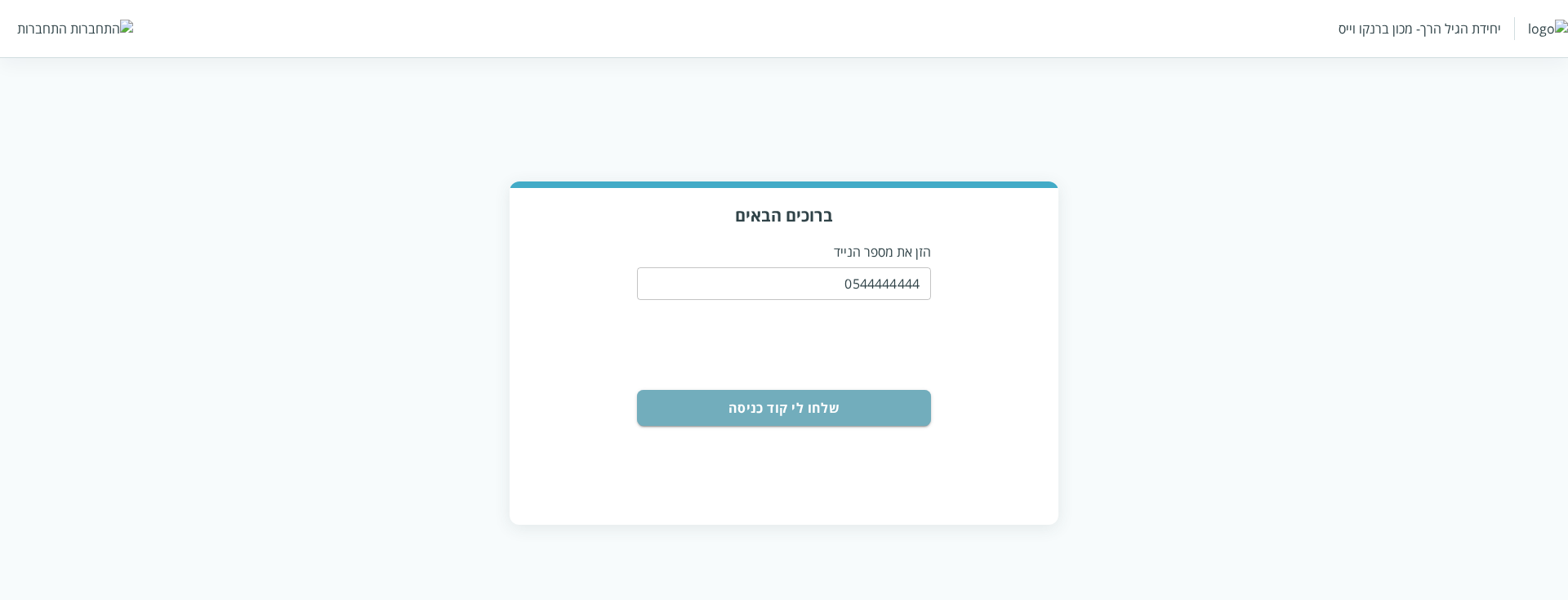
click at [896, 416] on button "שלחו לי קוד כניסה" at bounding box center [784, 408] width 294 height 36
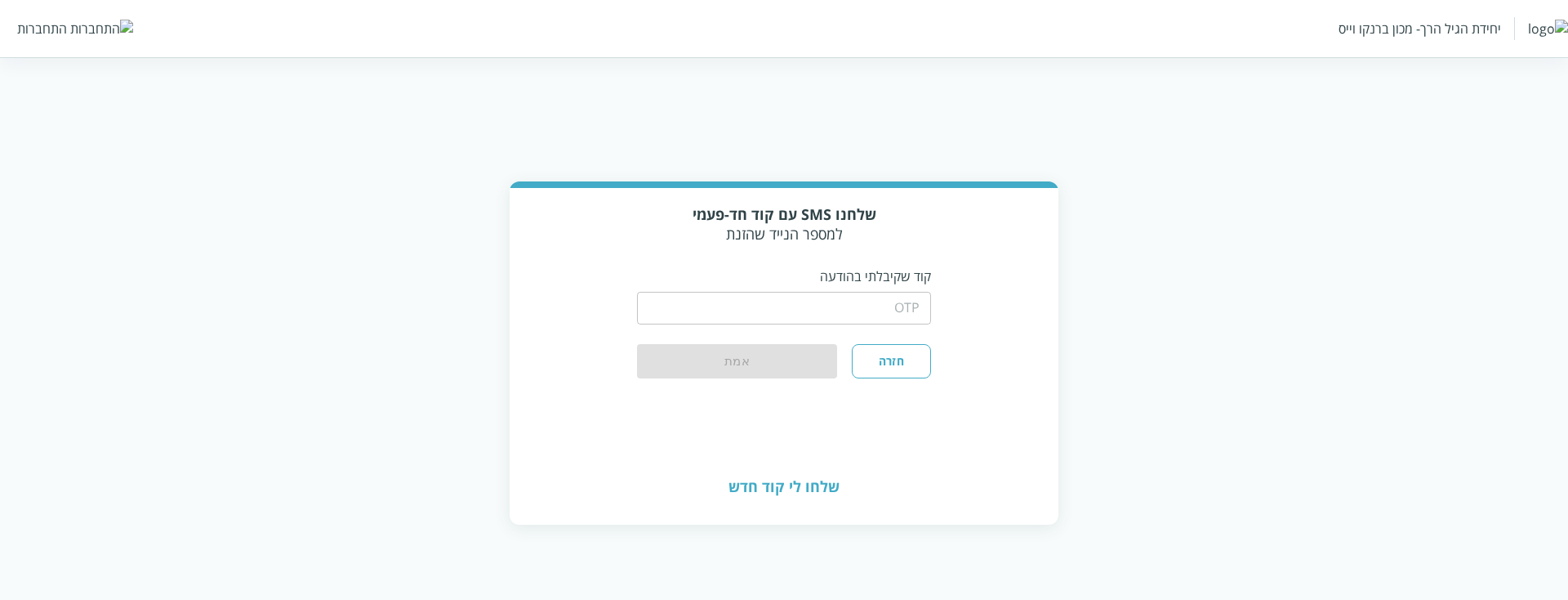
click at [909, 317] on input "string" at bounding box center [784, 307] width 294 height 33
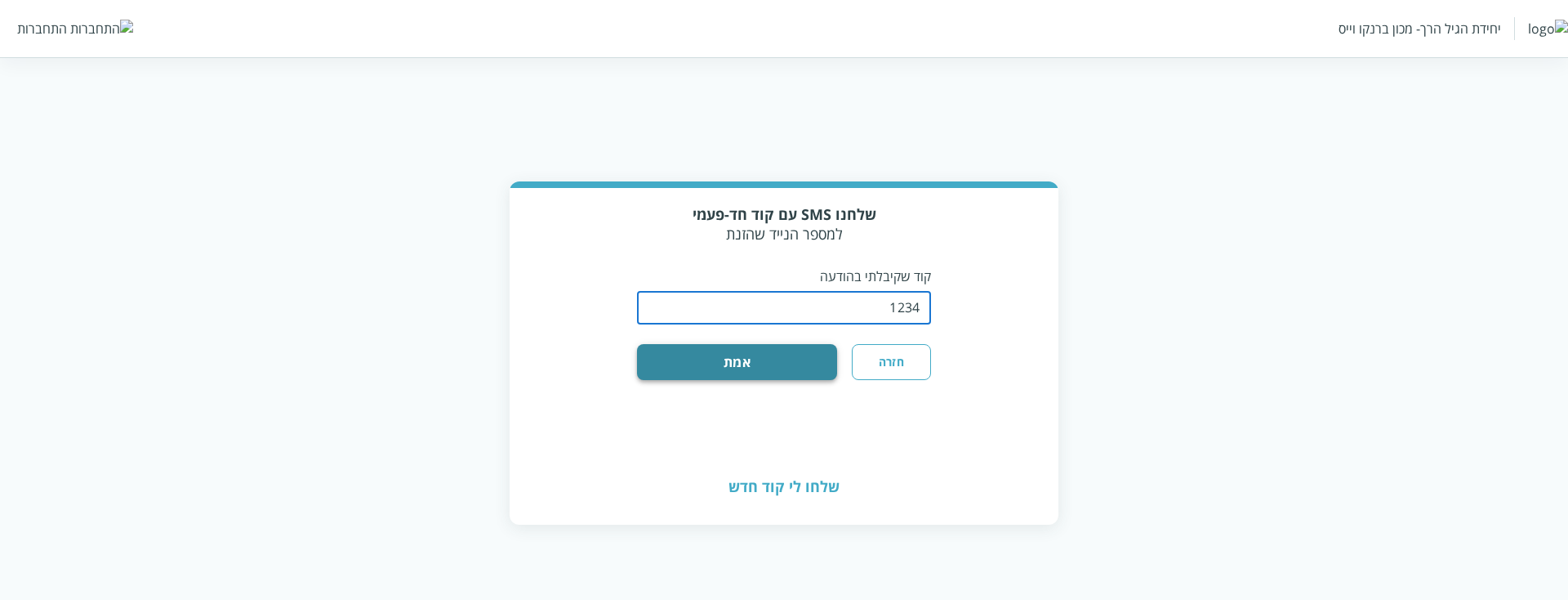
type input "1234"
click at [786, 354] on button "אמת" at bounding box center [737, 362] width 200 height 36
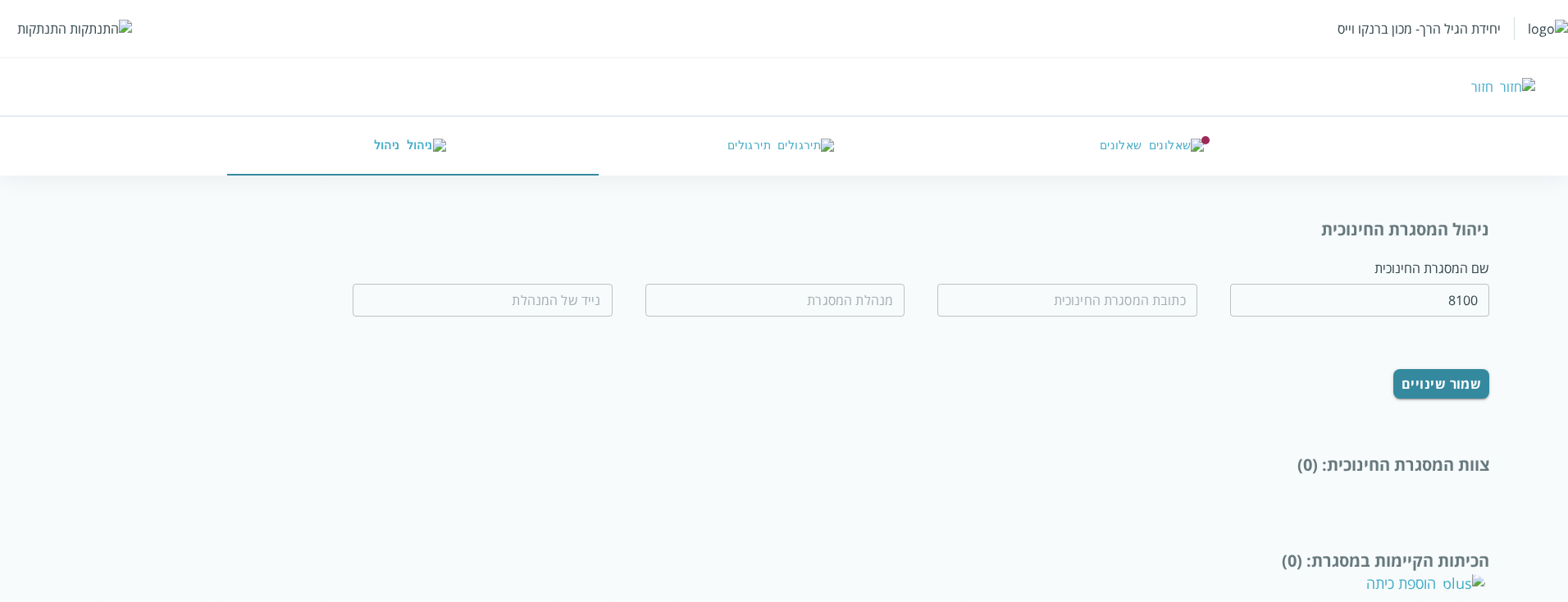
type input "מעון קיים מנהלת שהיתה מטפלת במעון אחר"
type input "דוד רזיאל 17"
type input "יונה י"
type input "0544444444"
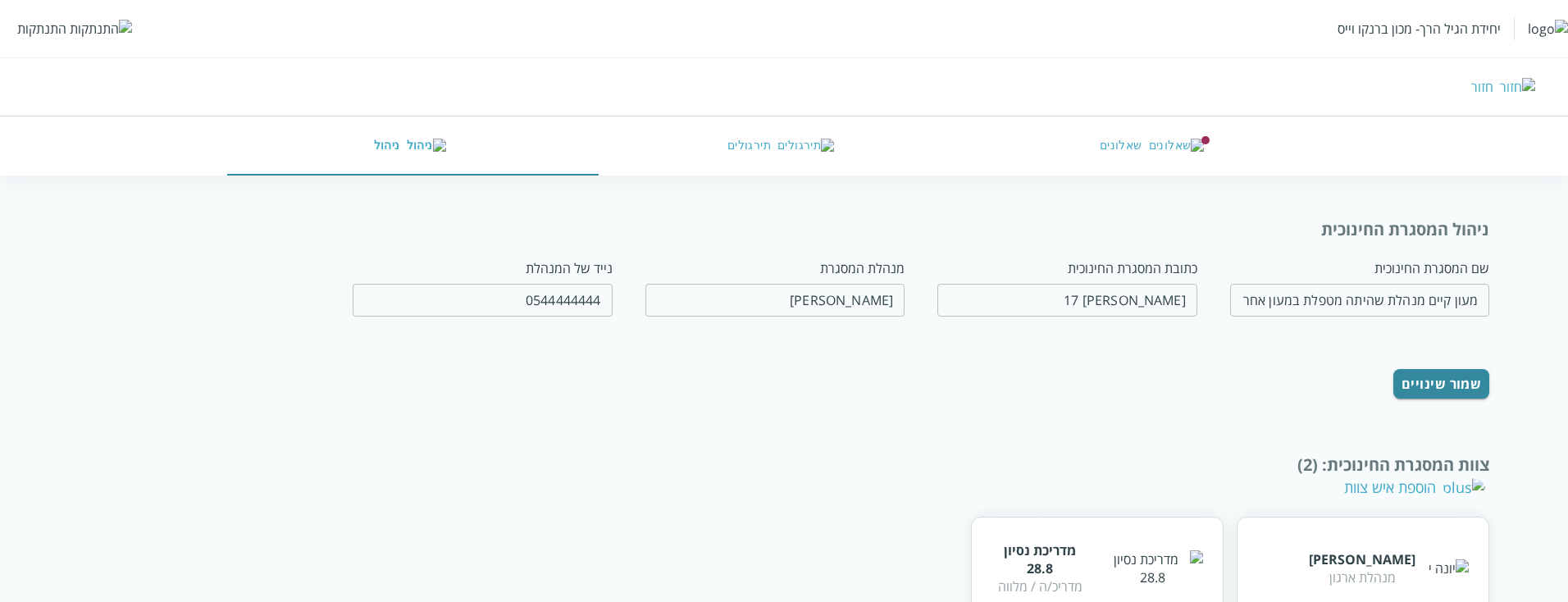
click at [42, 34] on div "התנתקות" at bounding box center [42, 28] width 49 height 18
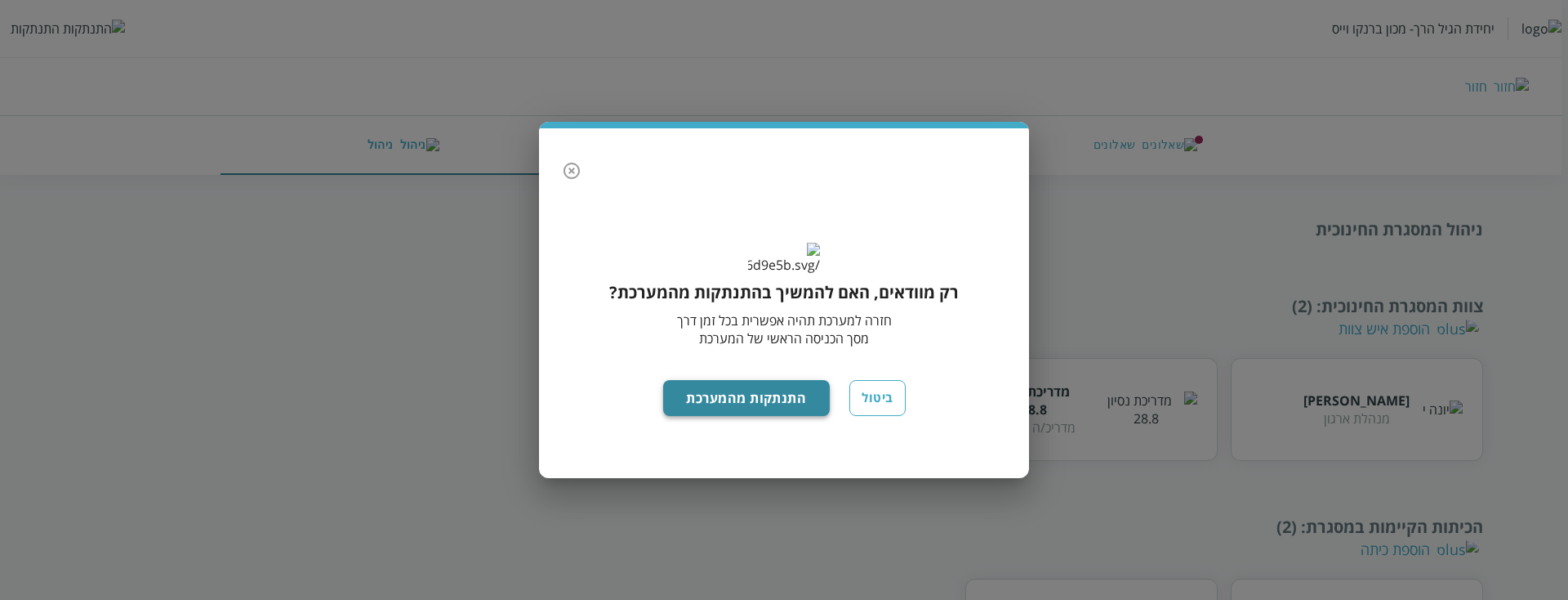
click at [756, 416] on button "התנתקות מהמערכת" at bounding box center [746, 398] width 168 height 36
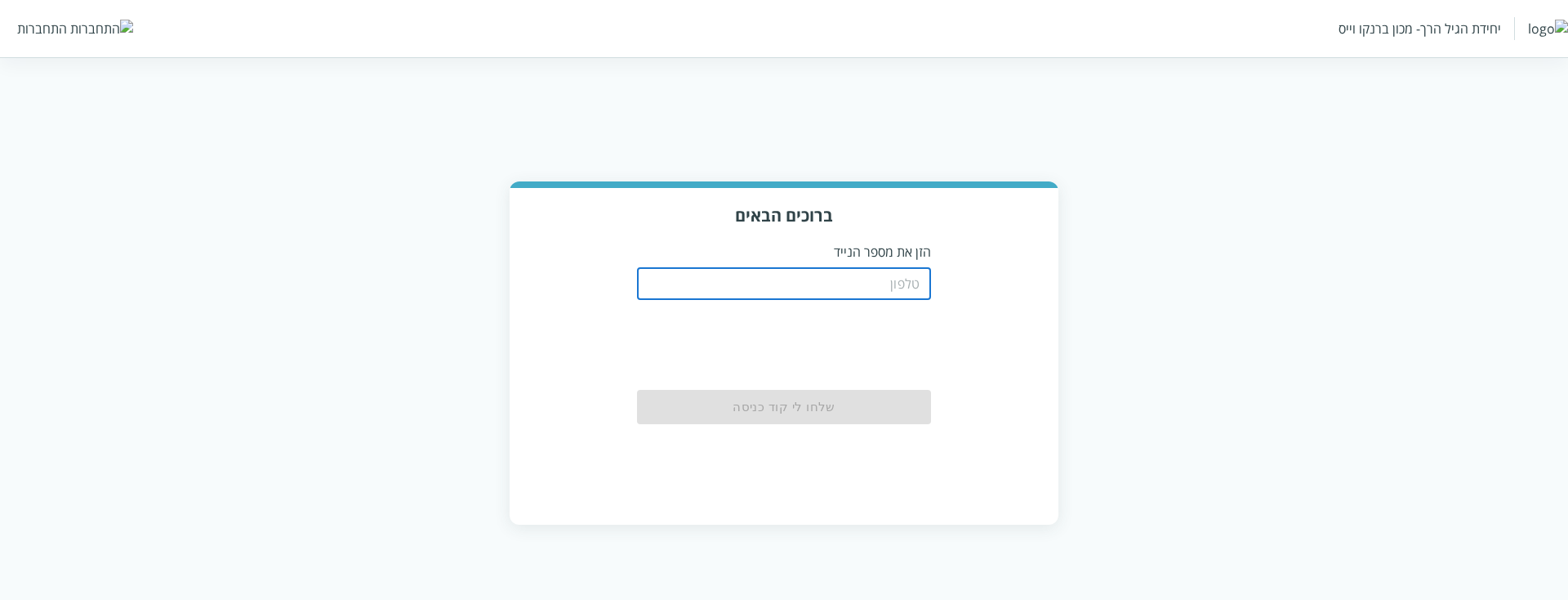
click at [865, 275] on input "tel" at bounding box center [784, 283] width 294 height 33
paste input "0504199999"
type input "0504199999"
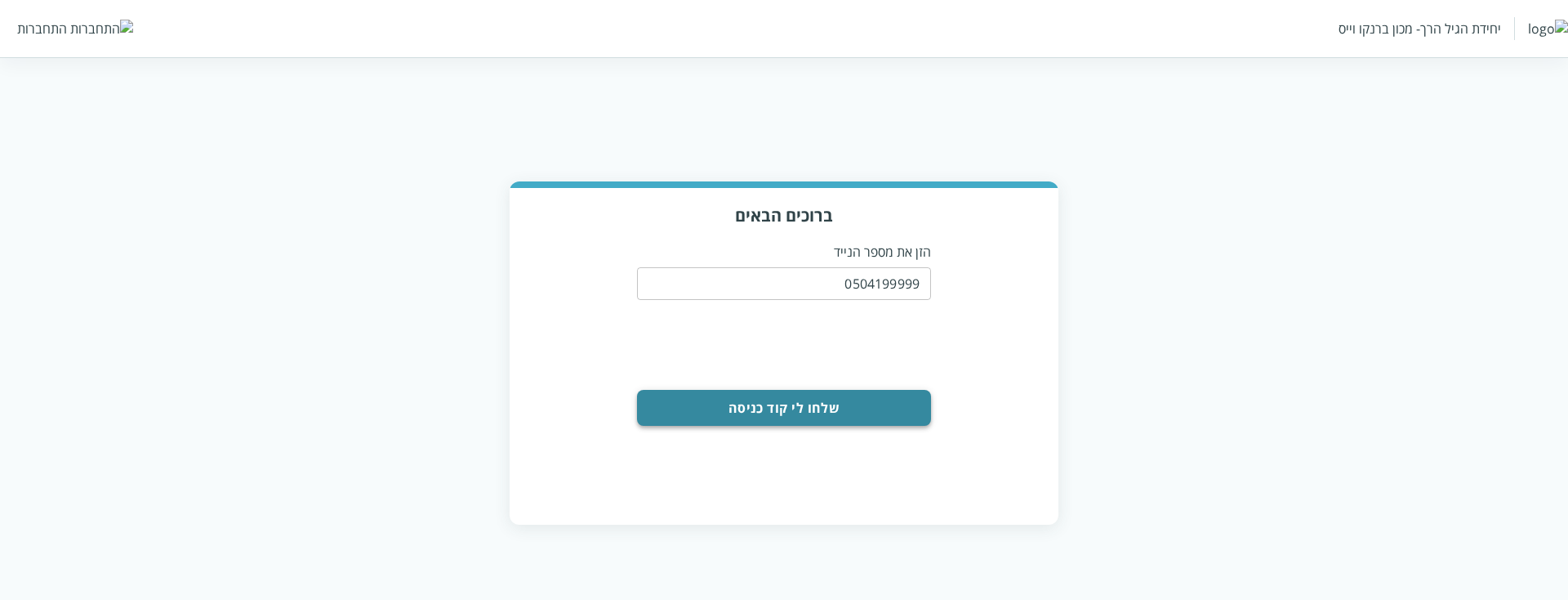
click at [887, 409] on button "שלחו לי קוד כניסה" at bounding box center [784, 408] width 294 height 36
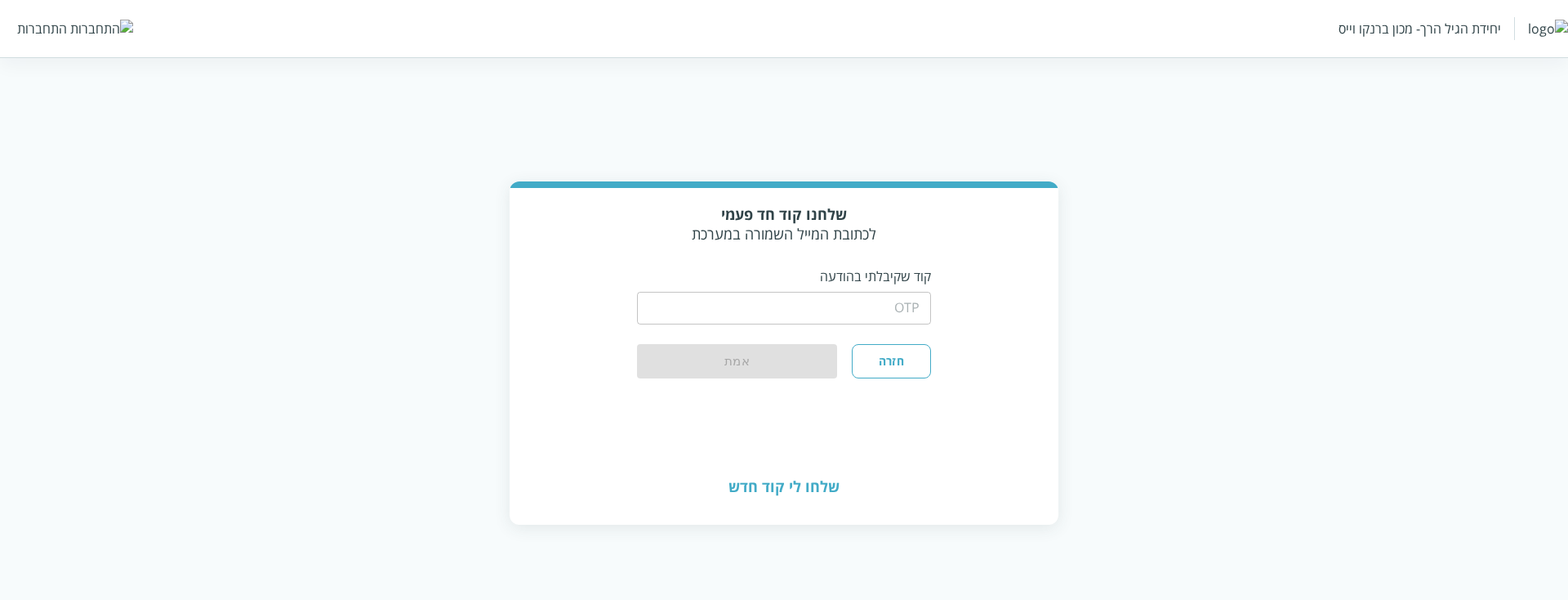
click at [914, 316] on input "string" at bounding box center [784, 307] width 294 height 33
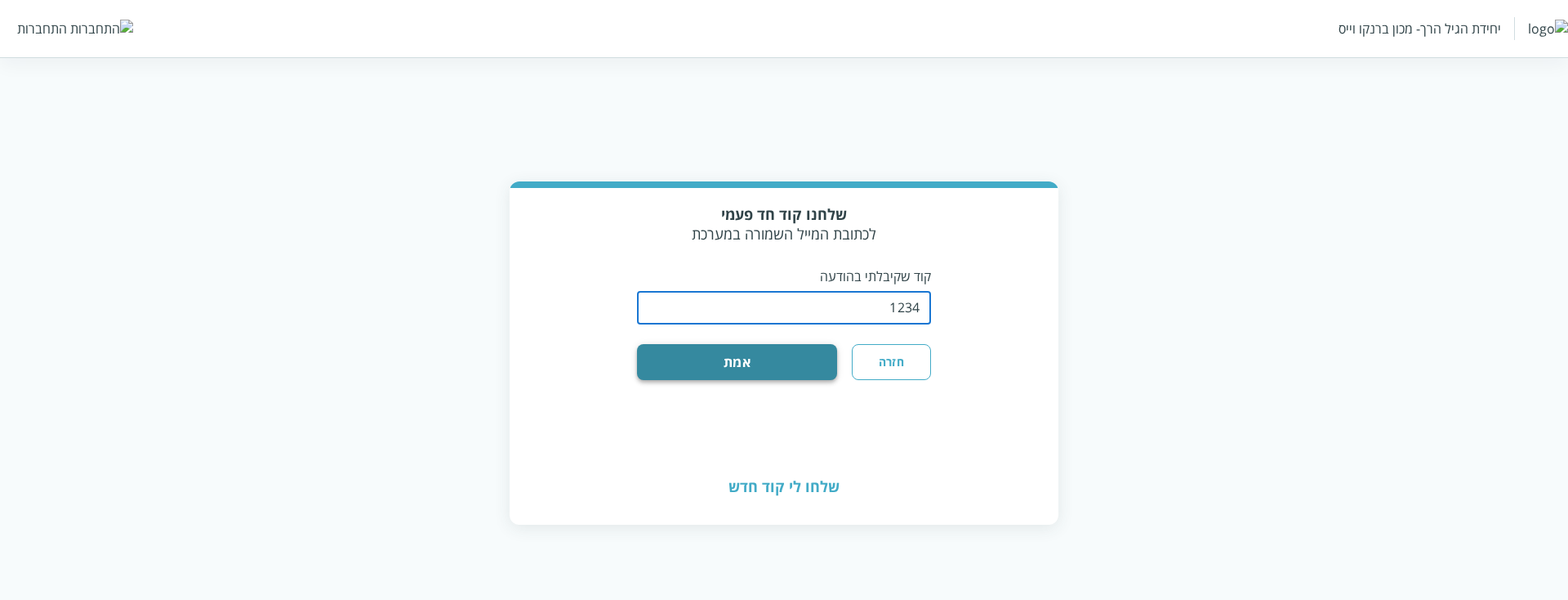
type input "1234"
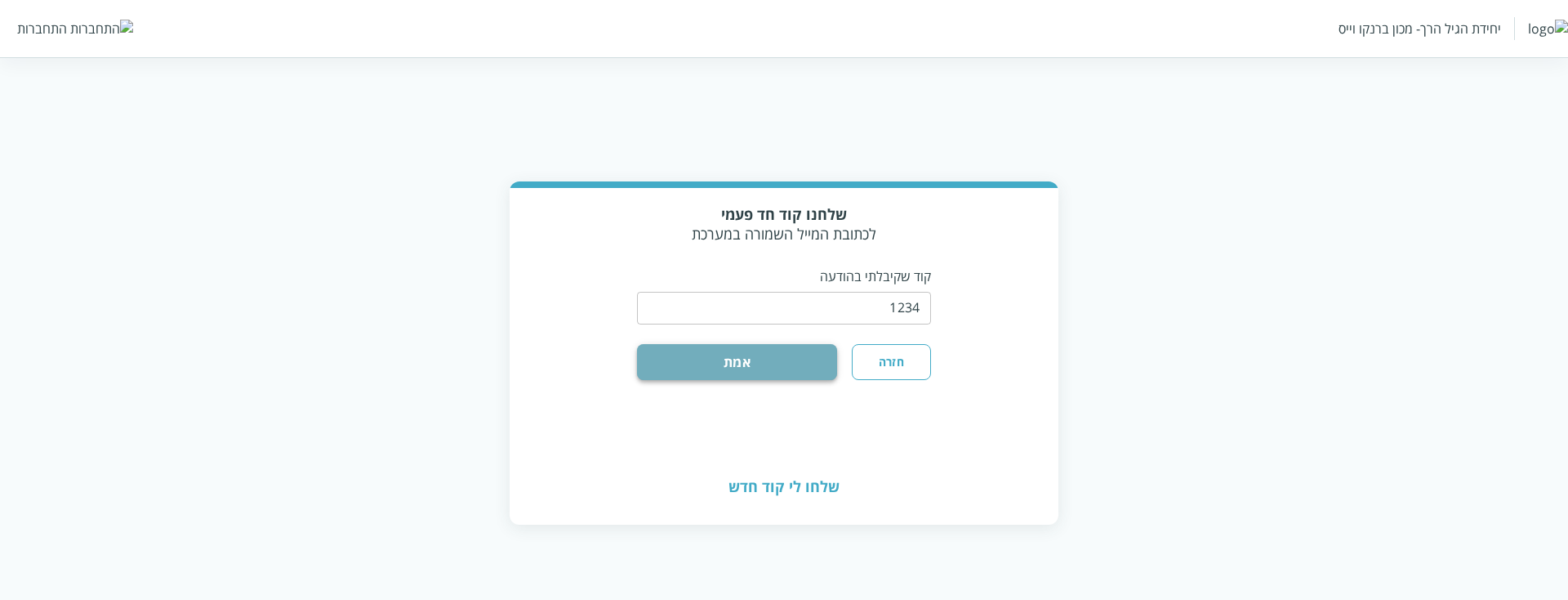
click at [796, 365] on button "אמת" at bounding box center [737, 362] width 200 height 36
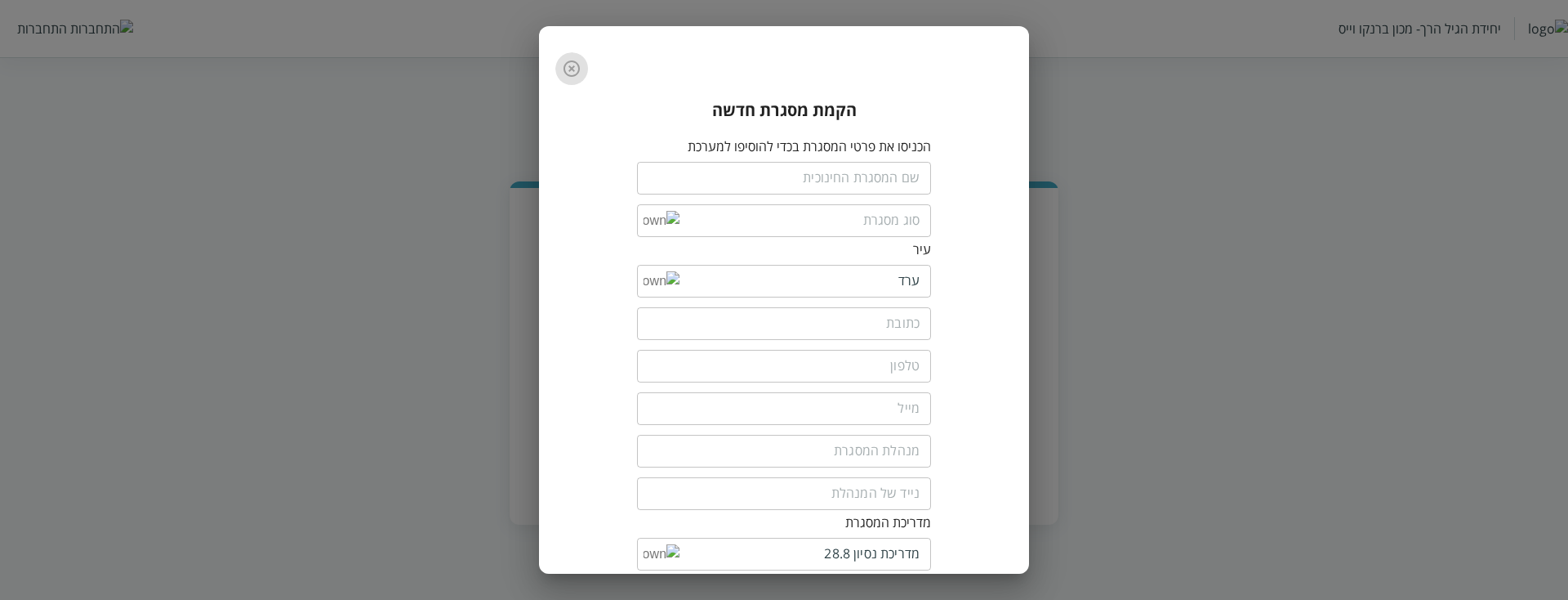
click at [581, 69] on icon "button" at bounding box center [572, 69] width 19 height 19
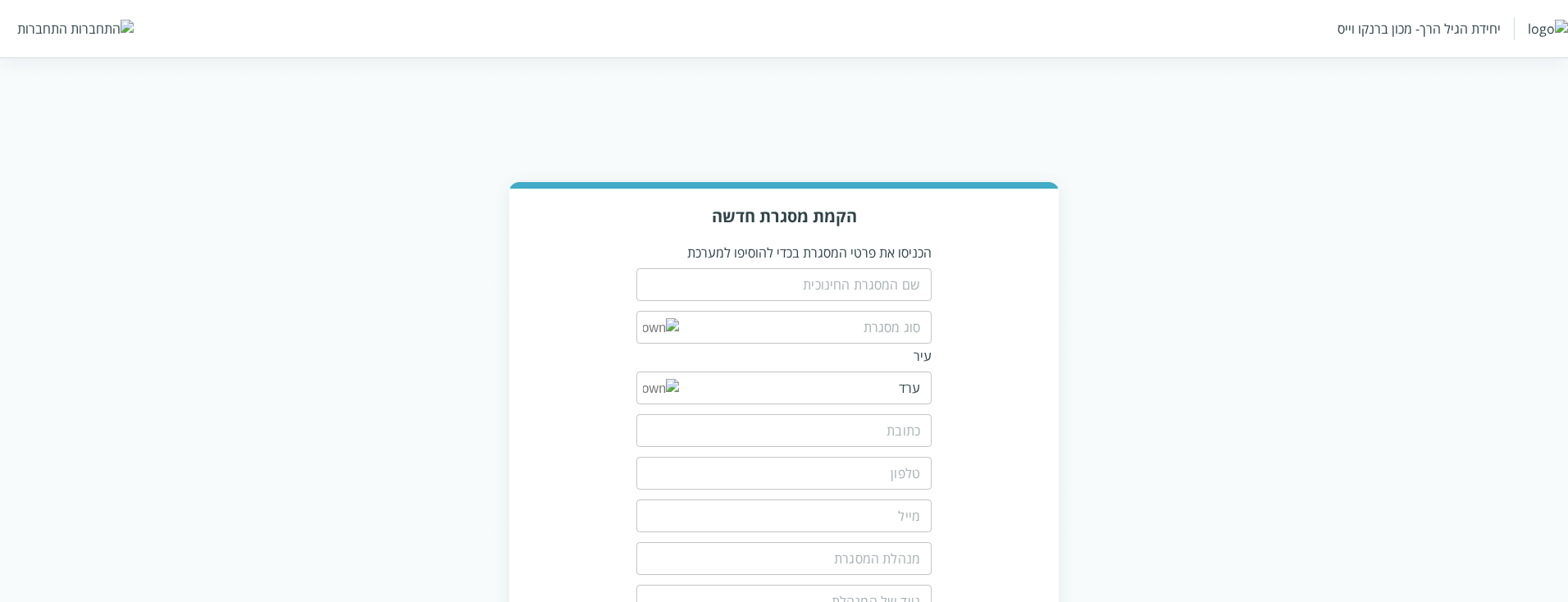
click at [67, 34] on div "התחברות" at bounding box center [76, 28] width 116 height 18
click at [48, 27] on div "התחברות" at bounding box center [42, 28] width 50 height 18
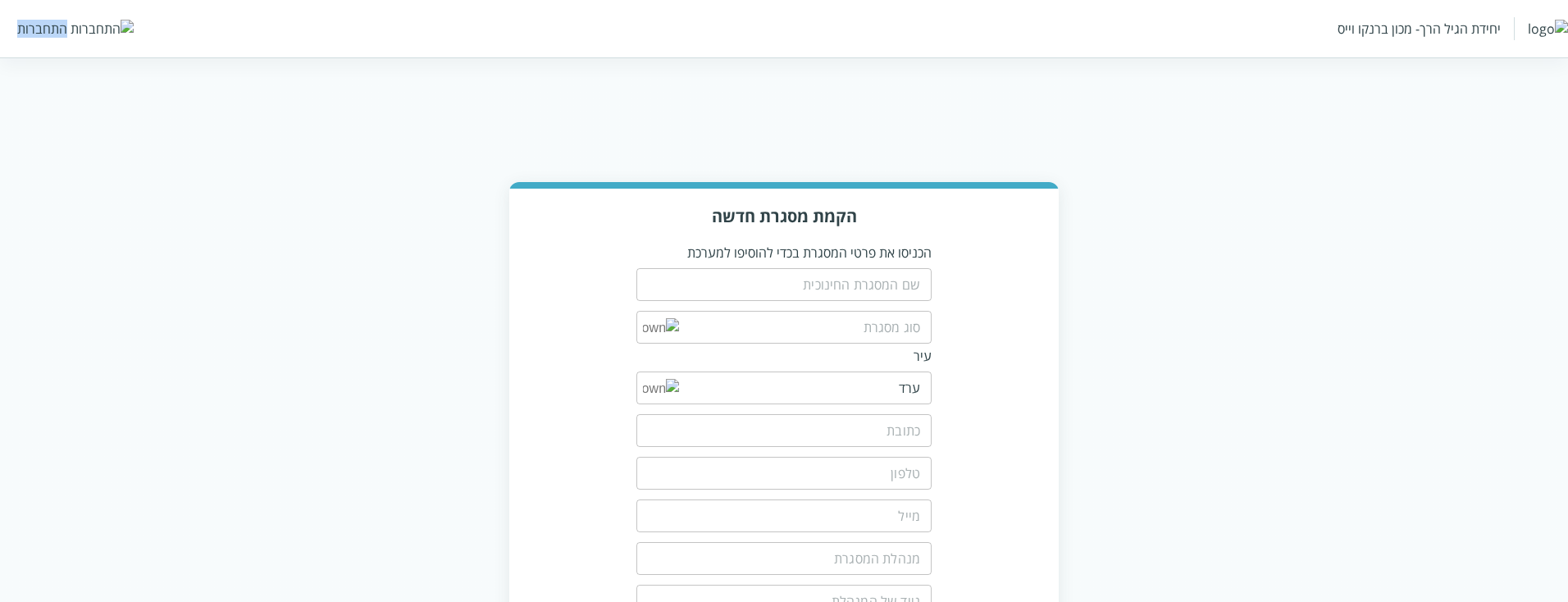
click at [48, 27] on div "התחברות" at bounding box center [42, 28] width 50 height 18
click at [47, 27] on div "התחברות" at bounding box center [42, 28] width 50 height 18
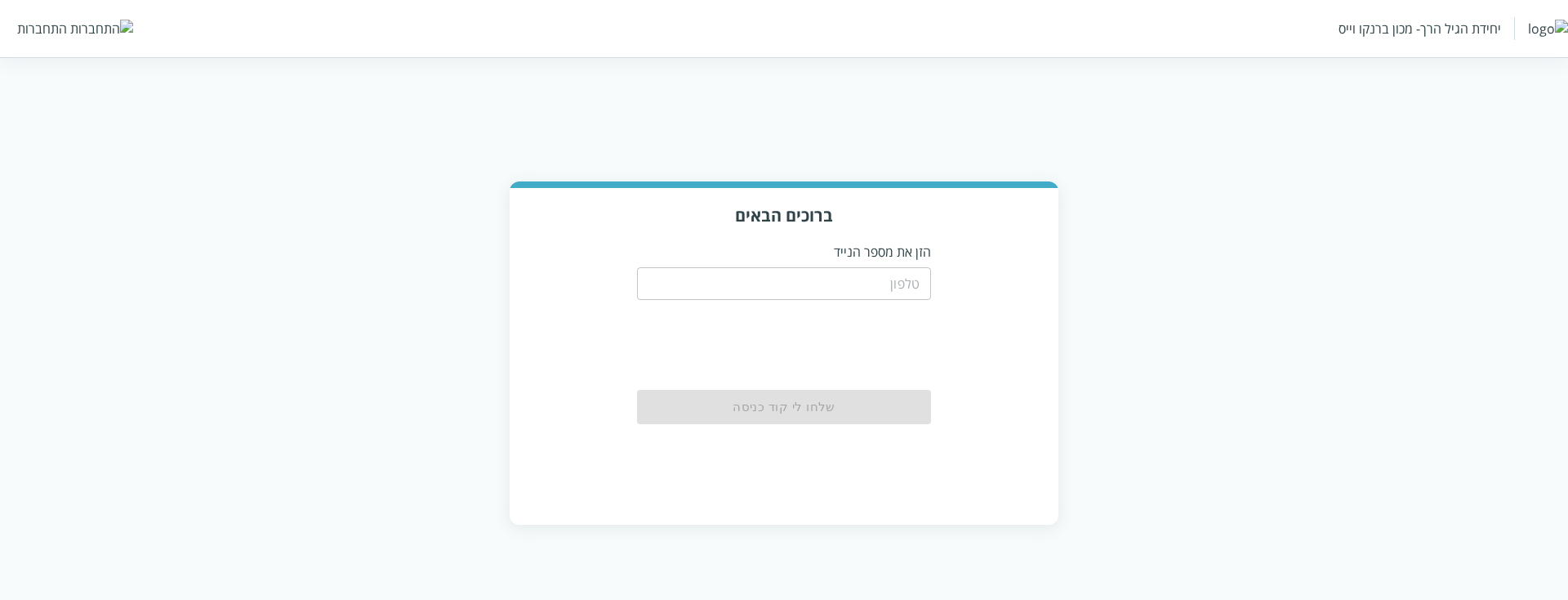
click at [902, 287] on input "tel" at bounding box center [784, 283] width 294 height 33
paste input "0504200003"
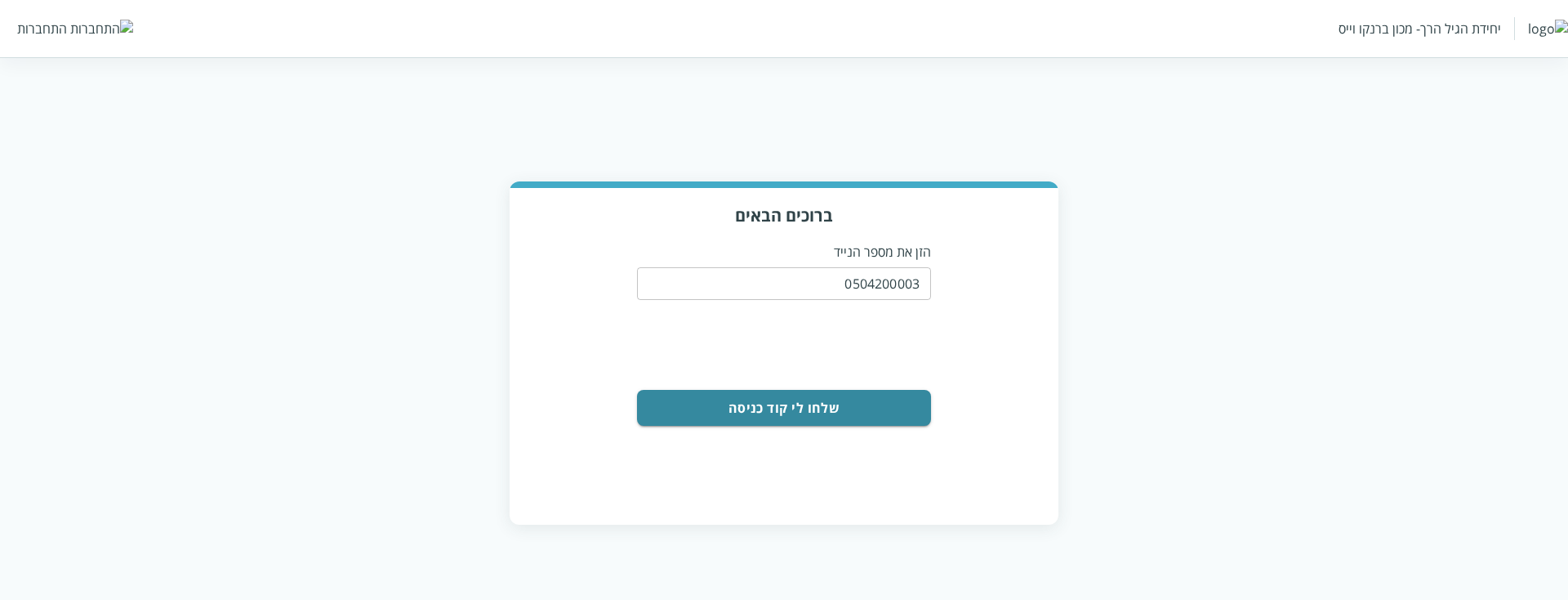
click at [838, 413] on button "שלחו לי קוד כניסה" at bounding box center [784, 408] width 294 height 36
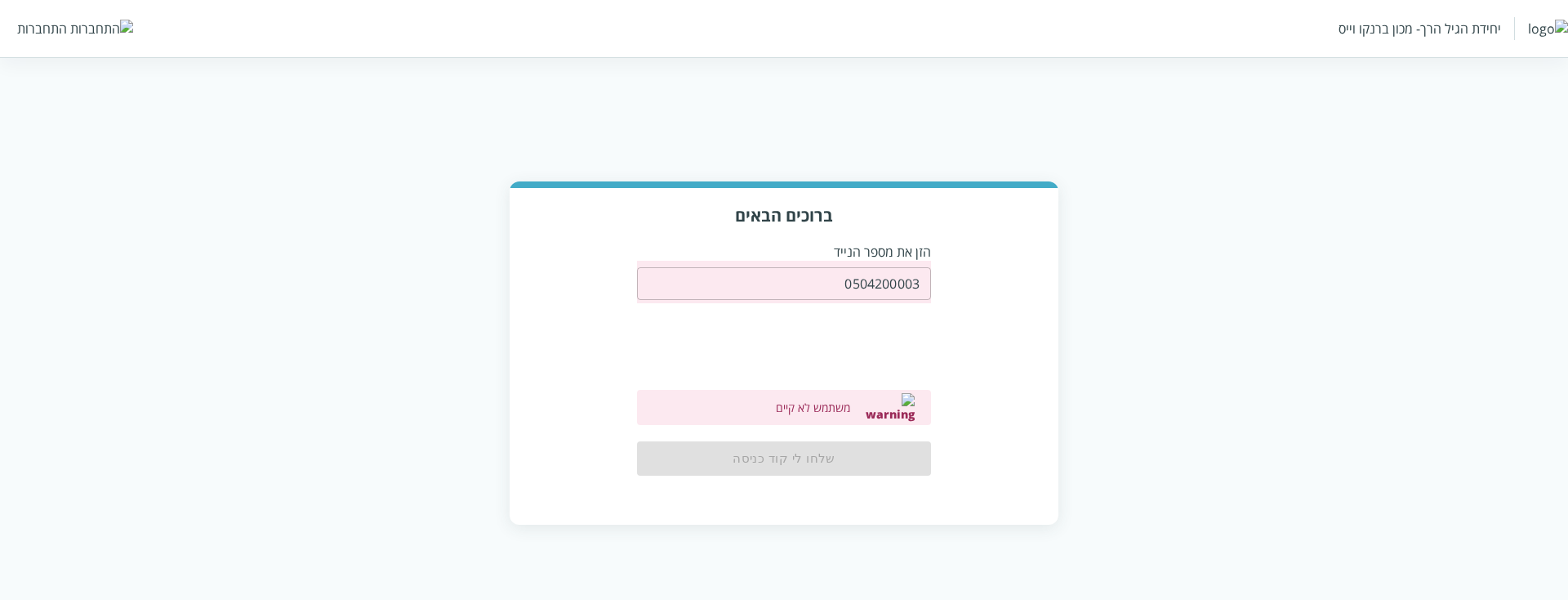
click at [889, 293] on input "0504200003" at bounding box center [784, 283] width 294 height 33
paste input "199999"
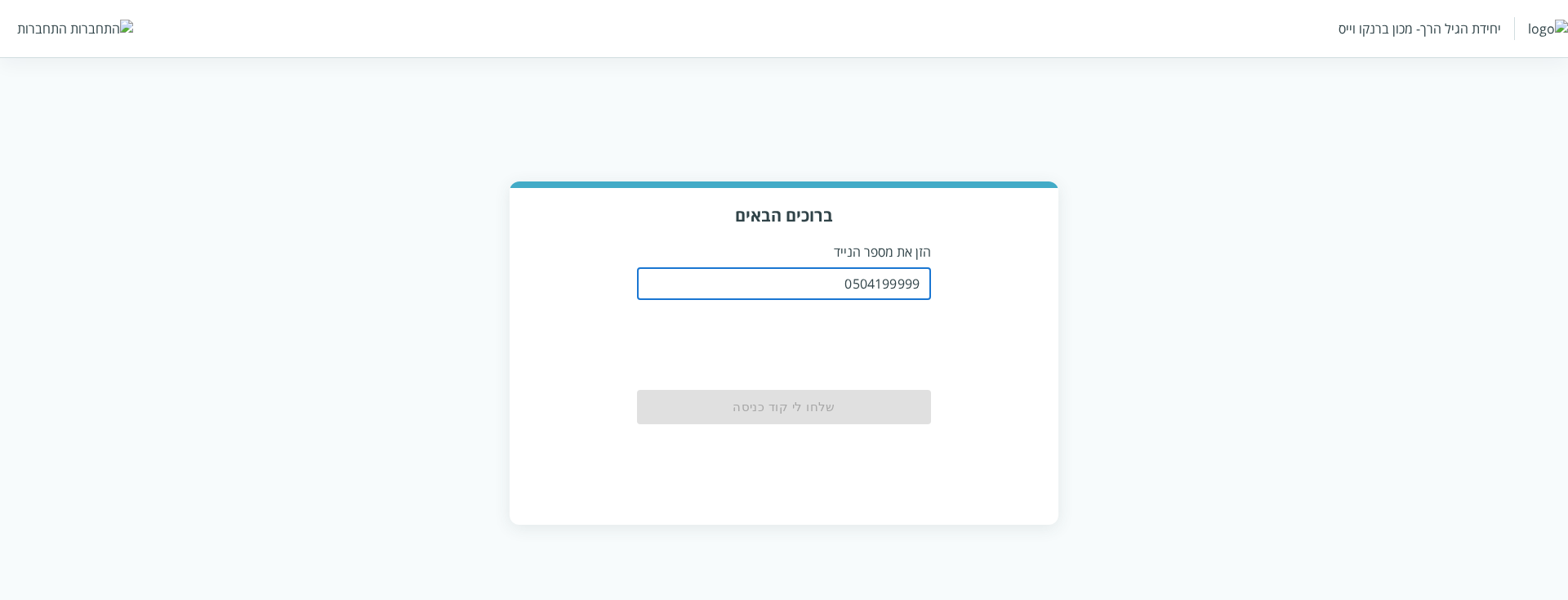
type input "0504199999"
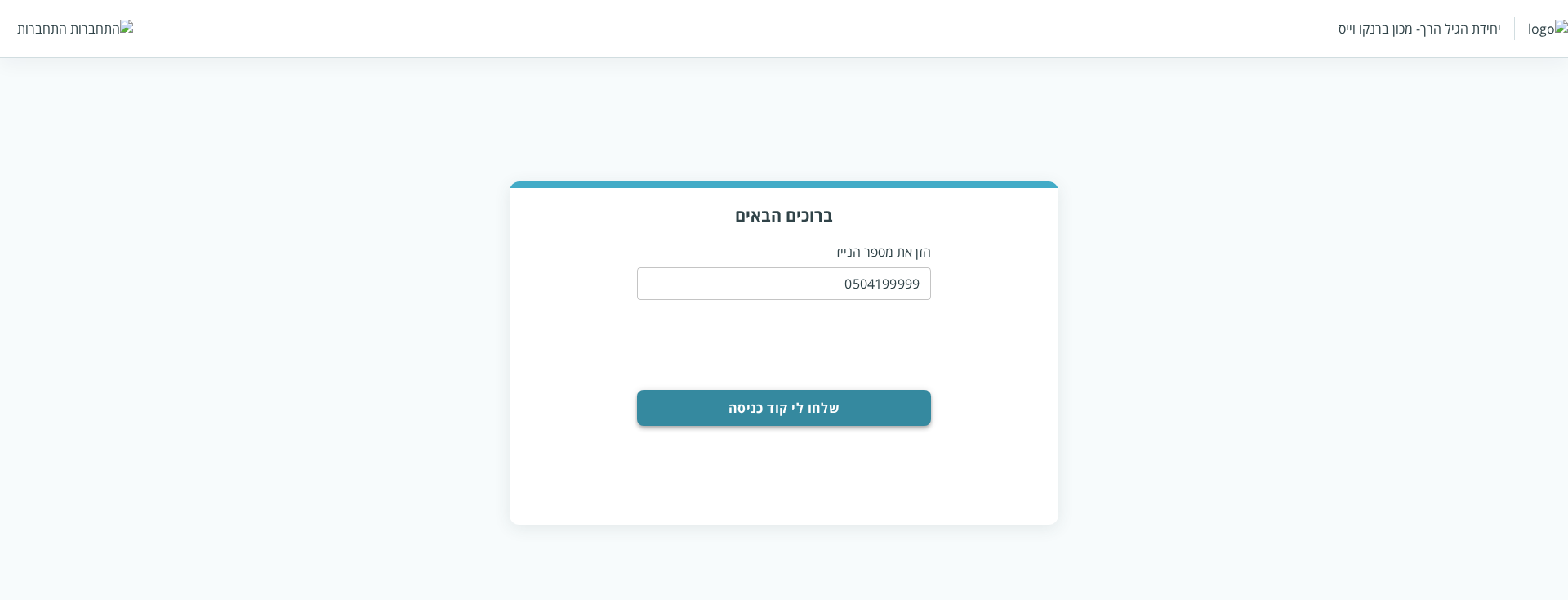
click at [864, 403] on button "שלחו לי קוד כניסה" at bounding box center [784, 408] width 294 height 36
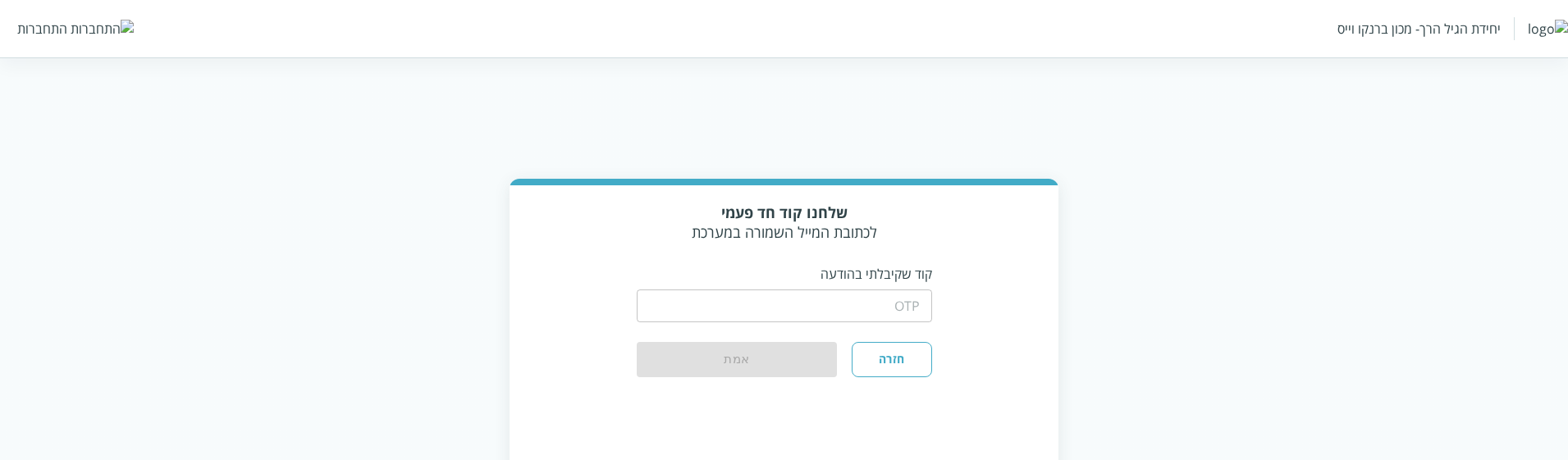
click at [906, 301] on input "string" at bounding box center [784, 305] width 295 height 33
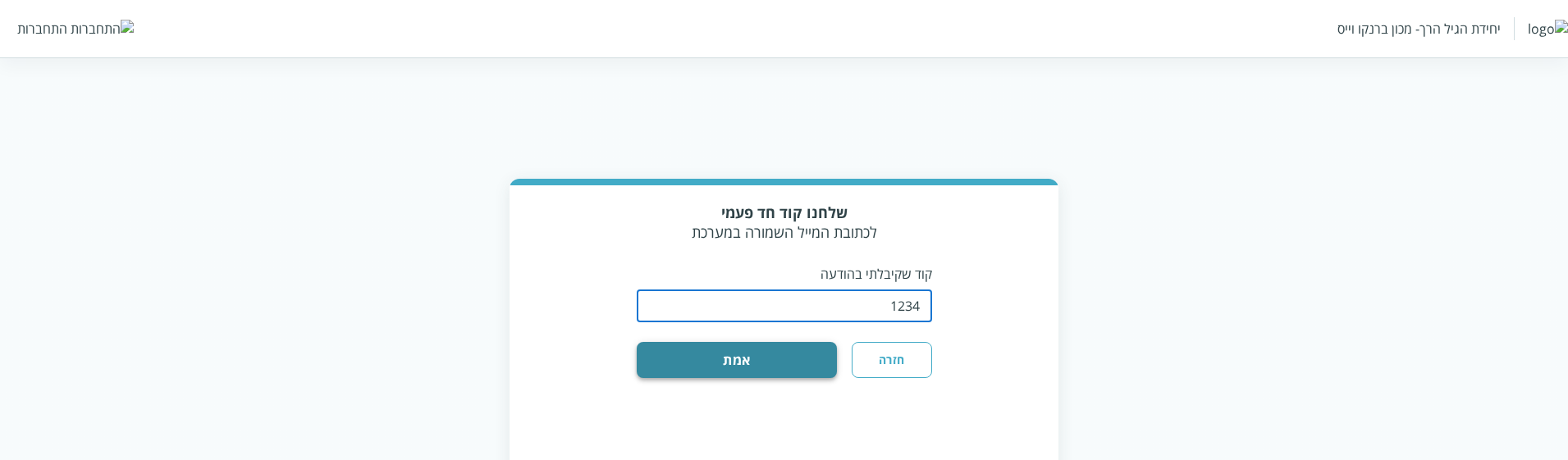
type input "1234"
click at [763, 358] on button "אמת" at bounding box center [737, 360] width 201 height 36
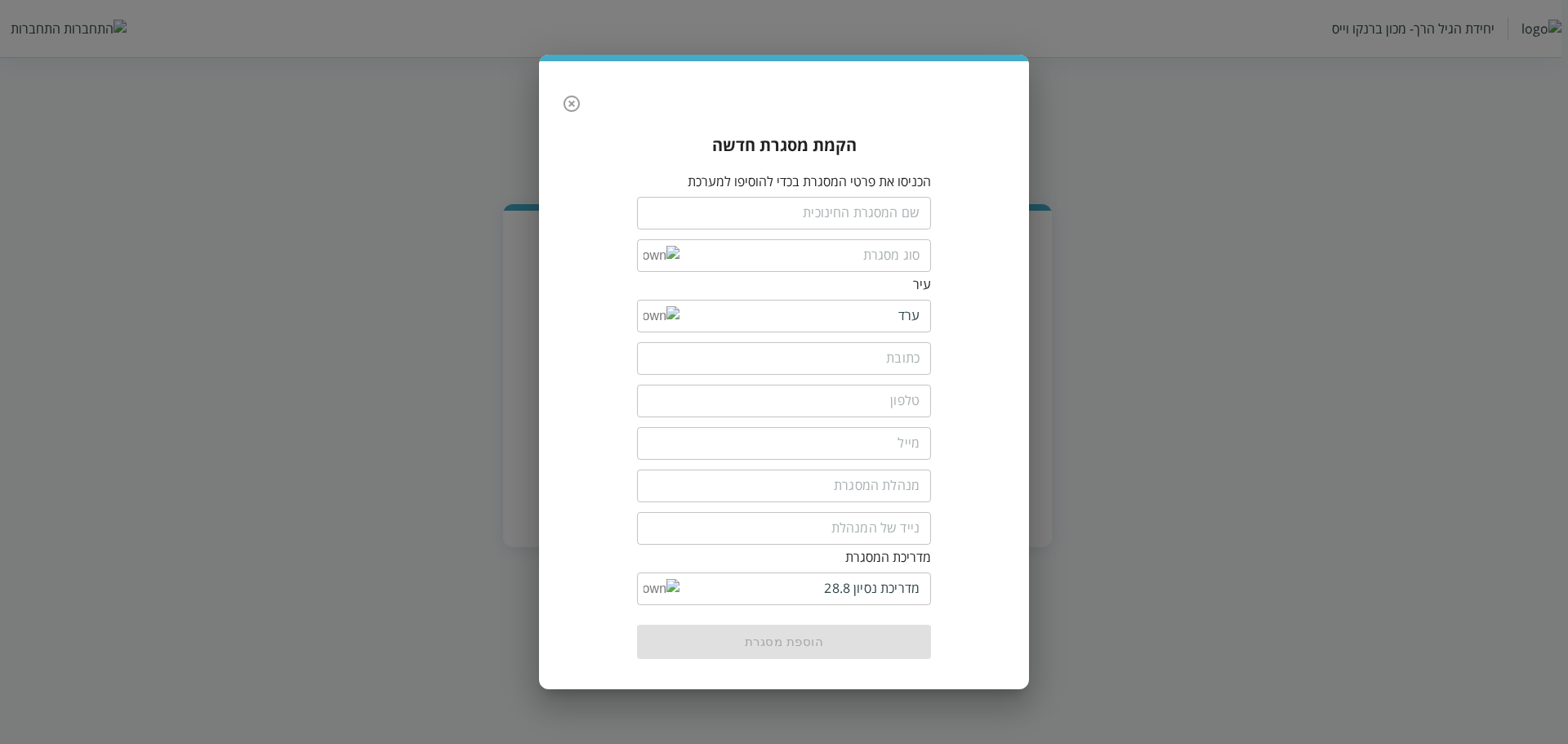
click at [567, 106] on icon "button" at bounding box center [572, 104] width 19 height 19
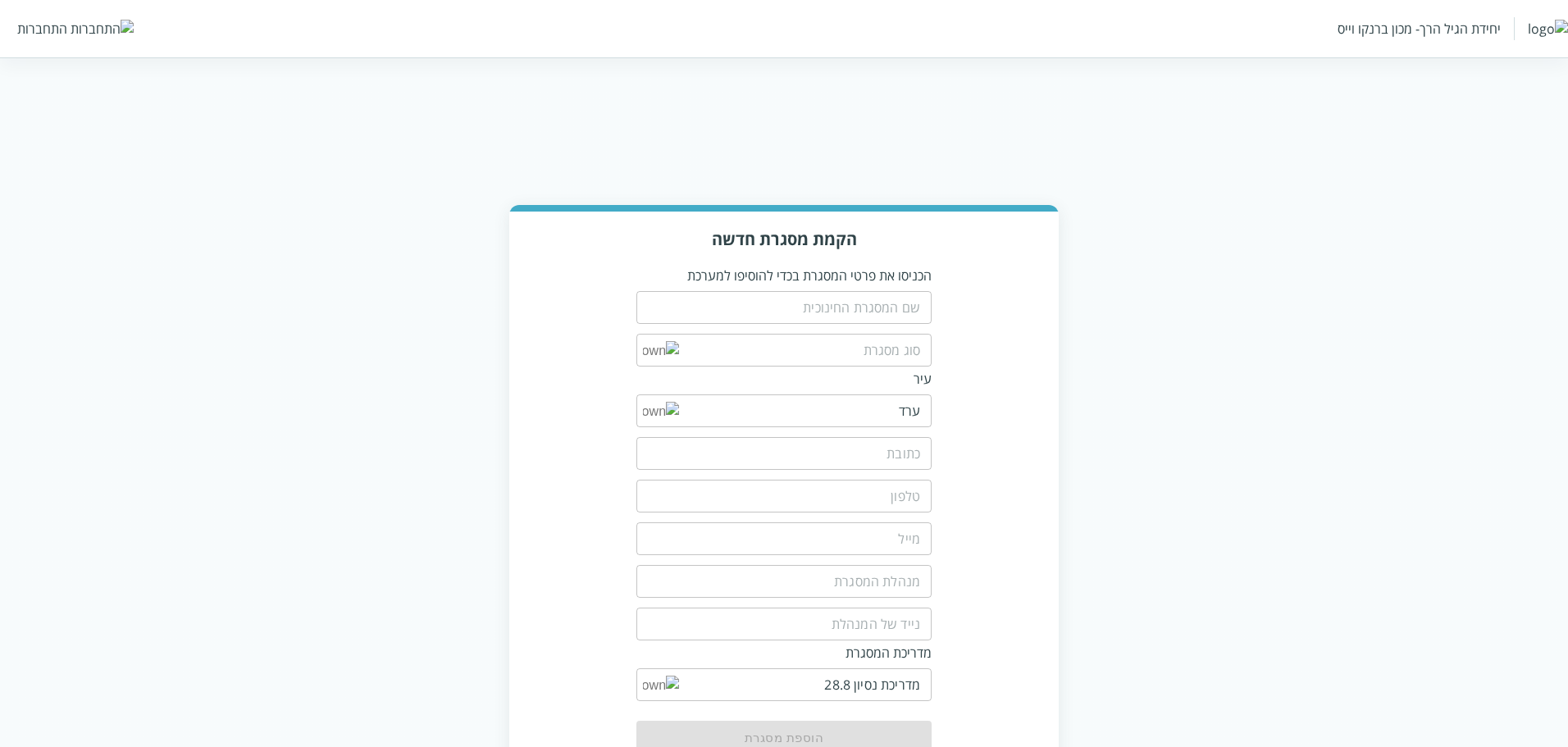
click at [49, 29] on div "התחברות" at bounding box center [42, 28] width 50 height 18
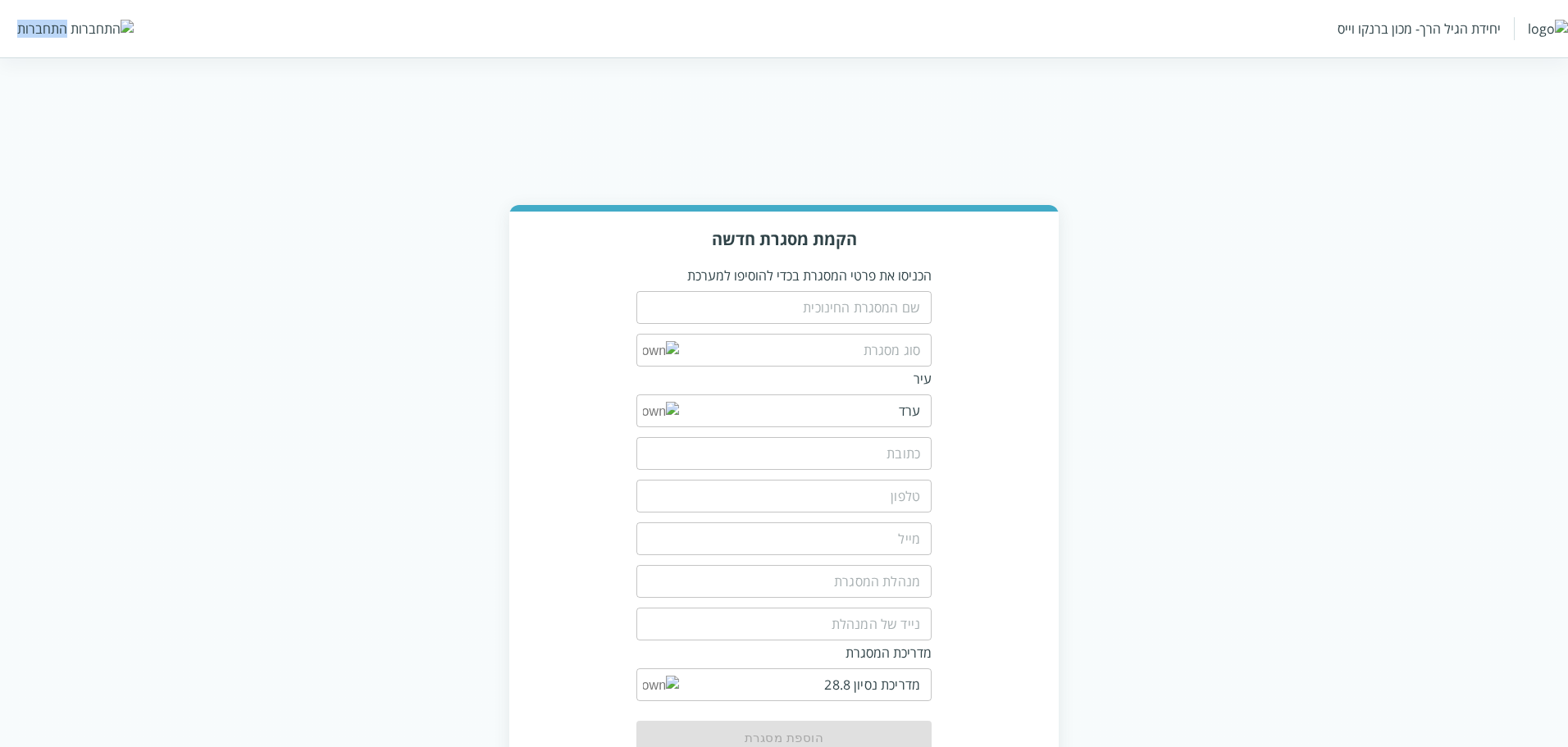
click at [49, 29] on div "התחברות" at bounding box center [42, 28] width 50 height 18
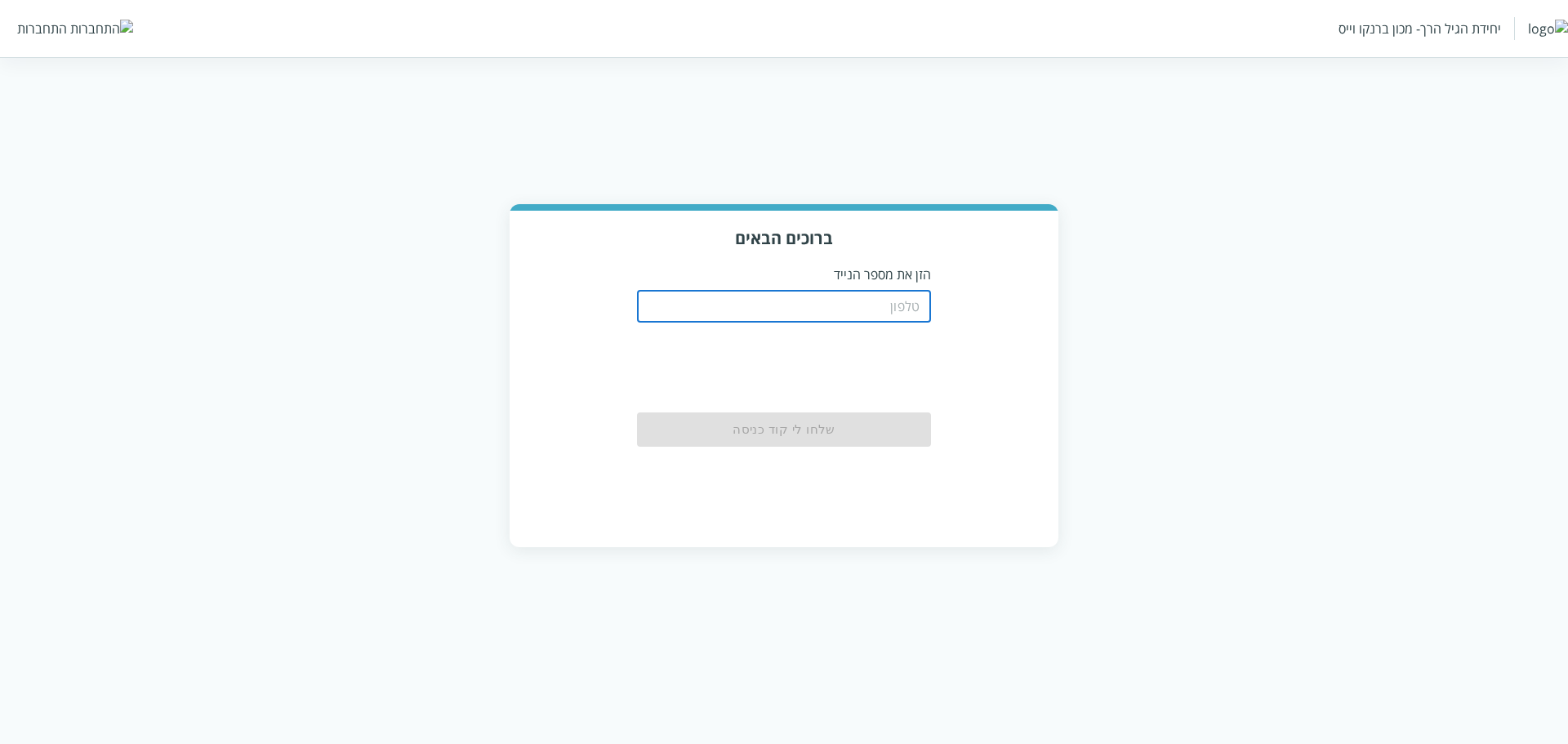
click at [809, 300] on input "tel" at bounding box center [784, 306] width 294 height 33
paste input "0504199999"
type input "0504199999"
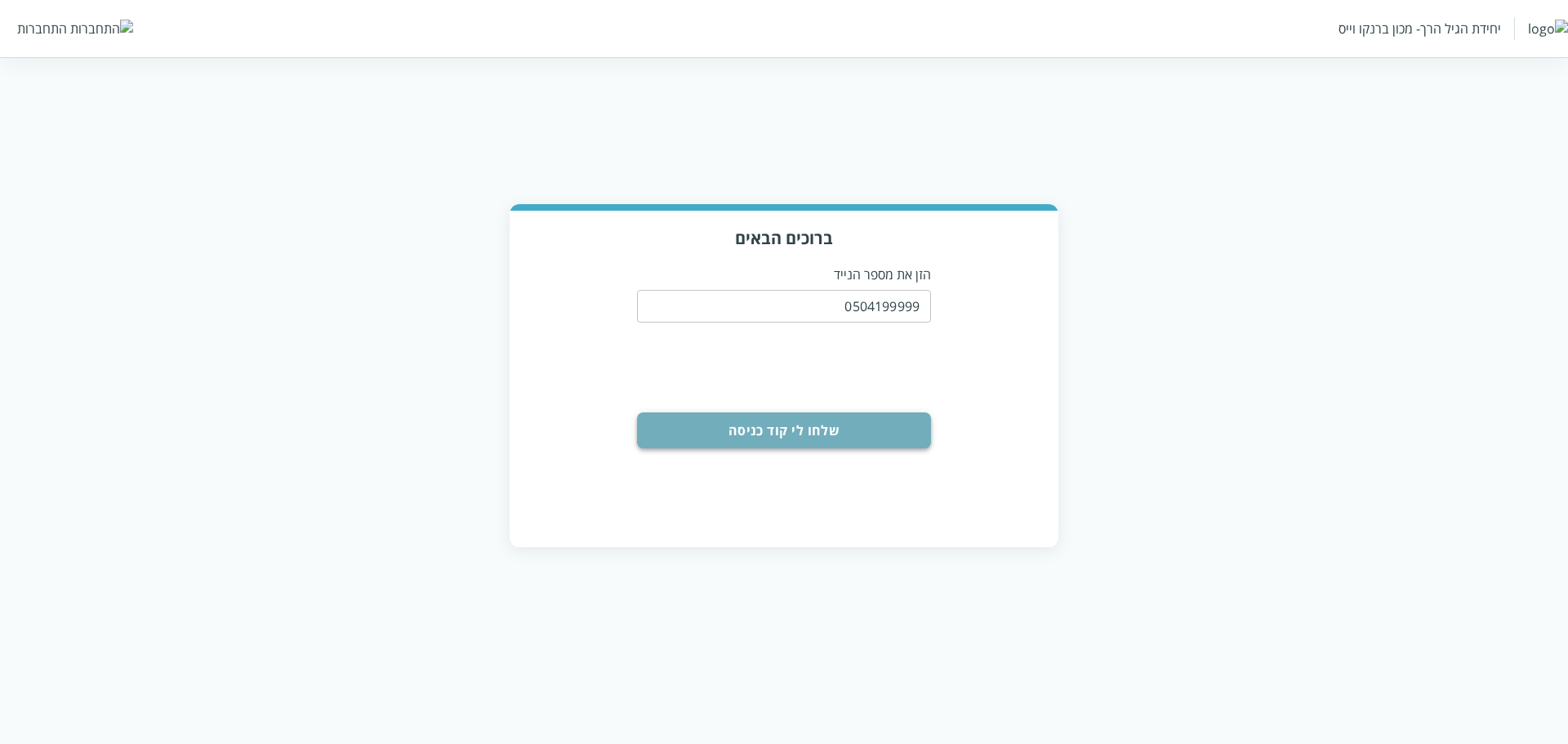
click at [808, 426] on button "שלחו לי קוד כניסה" at bounding box center [784, 430] width 294 height 36
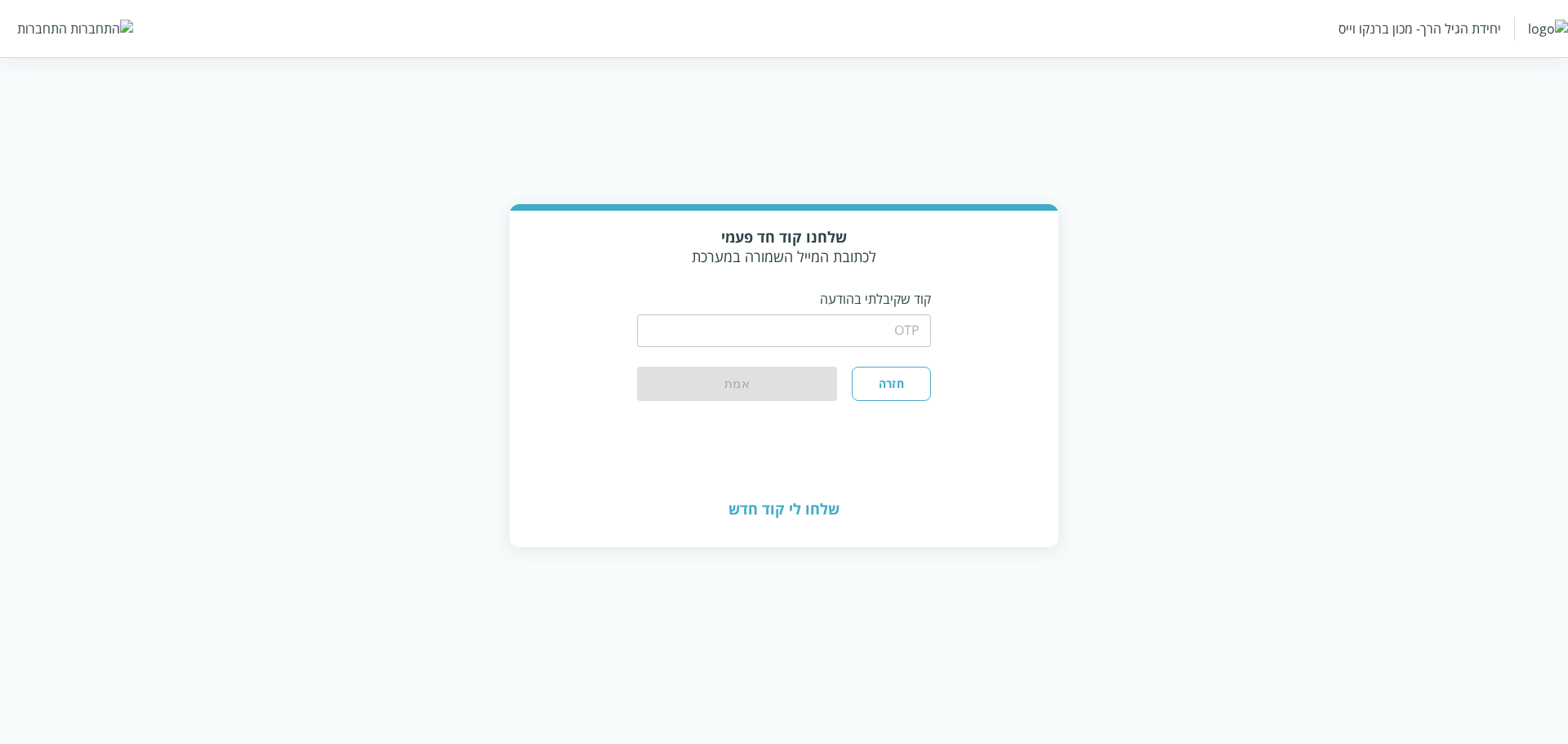
click at [882, 334] on input "string" at bounding box center [784, 330] width 294 height 33
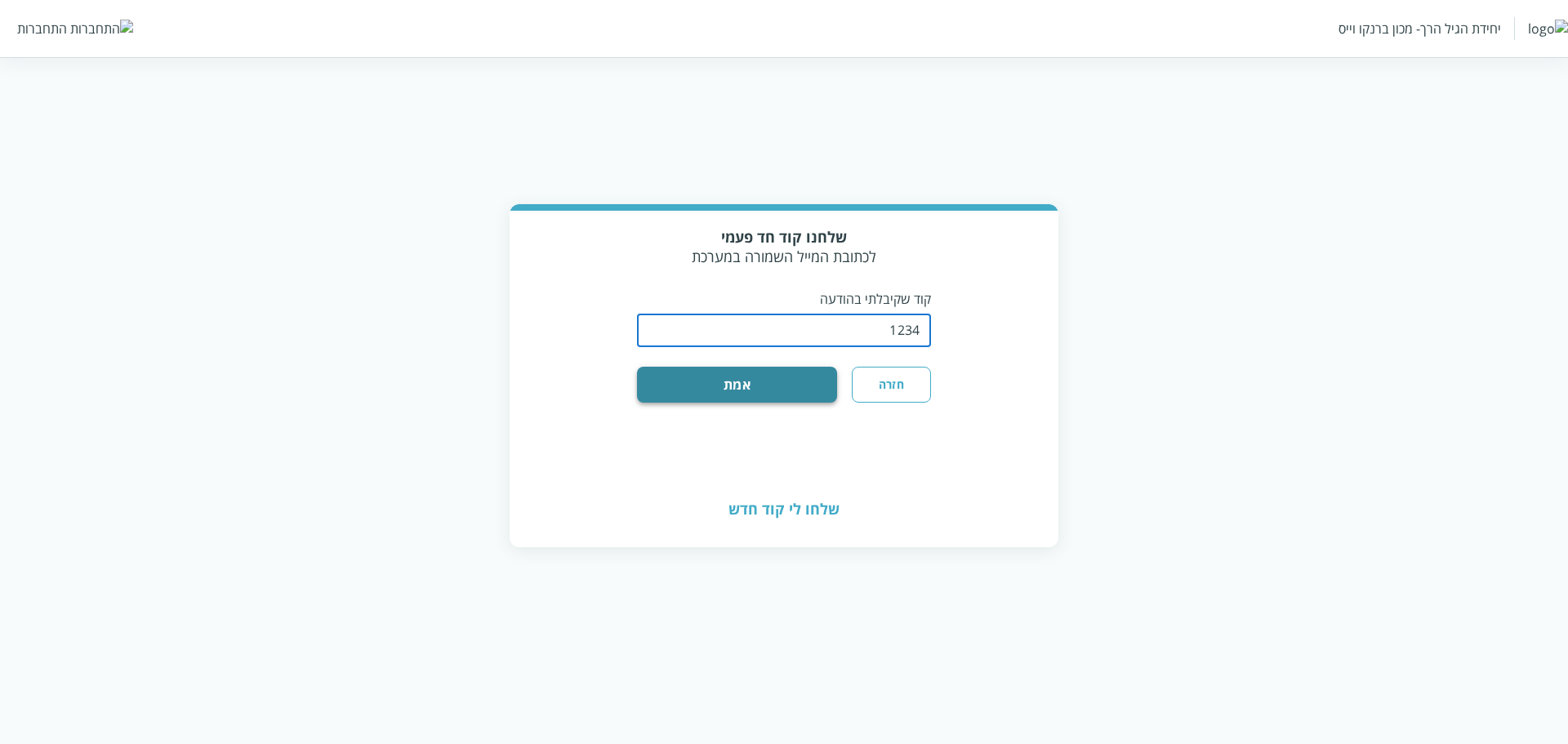
type input "1234"
click at [798, 381] on button "אמת" at bounding box center [737, 385] width 200 height 36
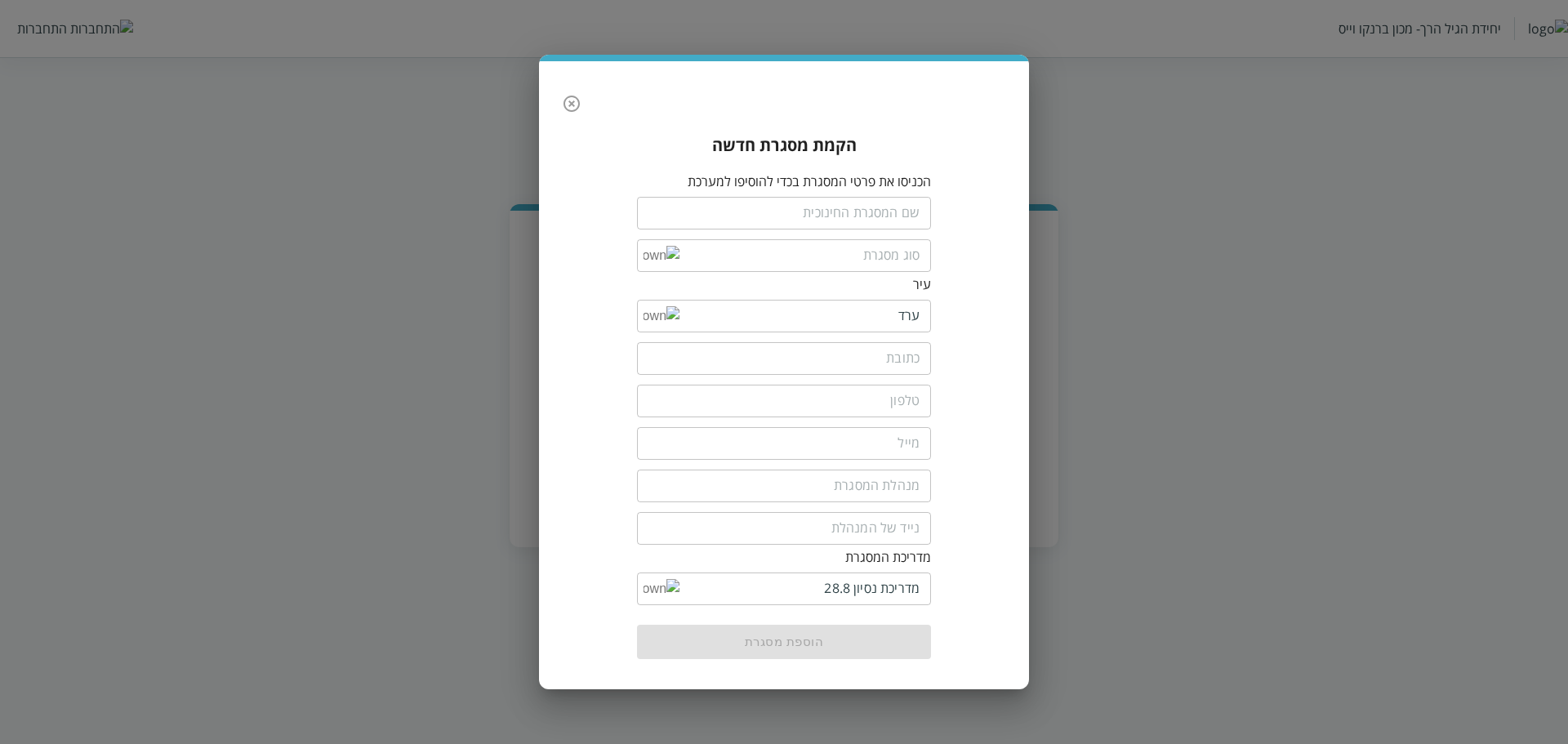
click at [572, 105] on icon "button" at bounding box center [572, 104] width 17 height 17
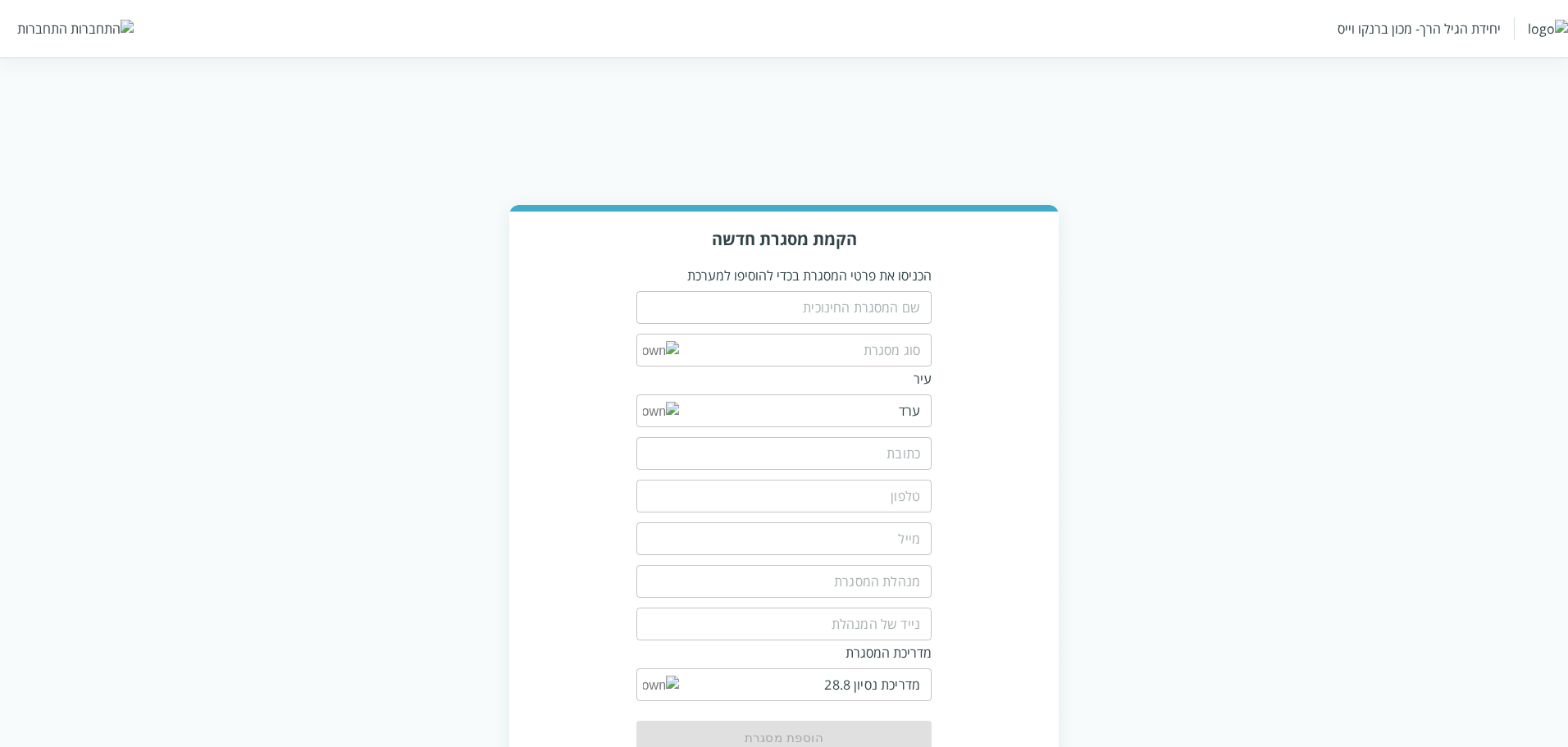
click at [54, 41] on div "יחידת הגיל הרך- מכון ברנקו וייס התחברות" at bounding box center [784, 28] width 1568 height 57
click at [55, 26] on div "התחברות" at bounding box center [42, 28] width 50 height 18
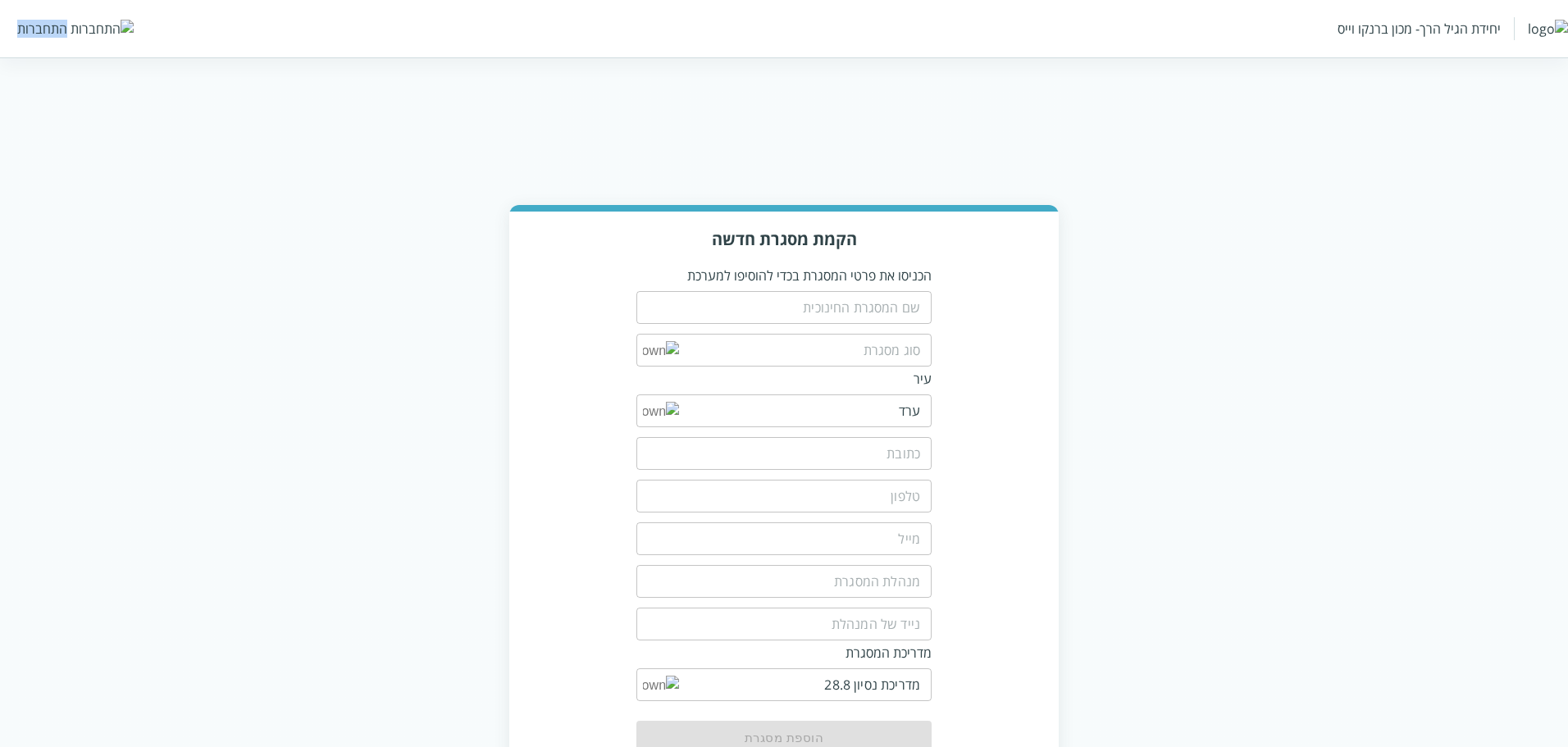
click at [55, 26] on div "התחברות" at bounding box center [42, 28] width 50 height 18
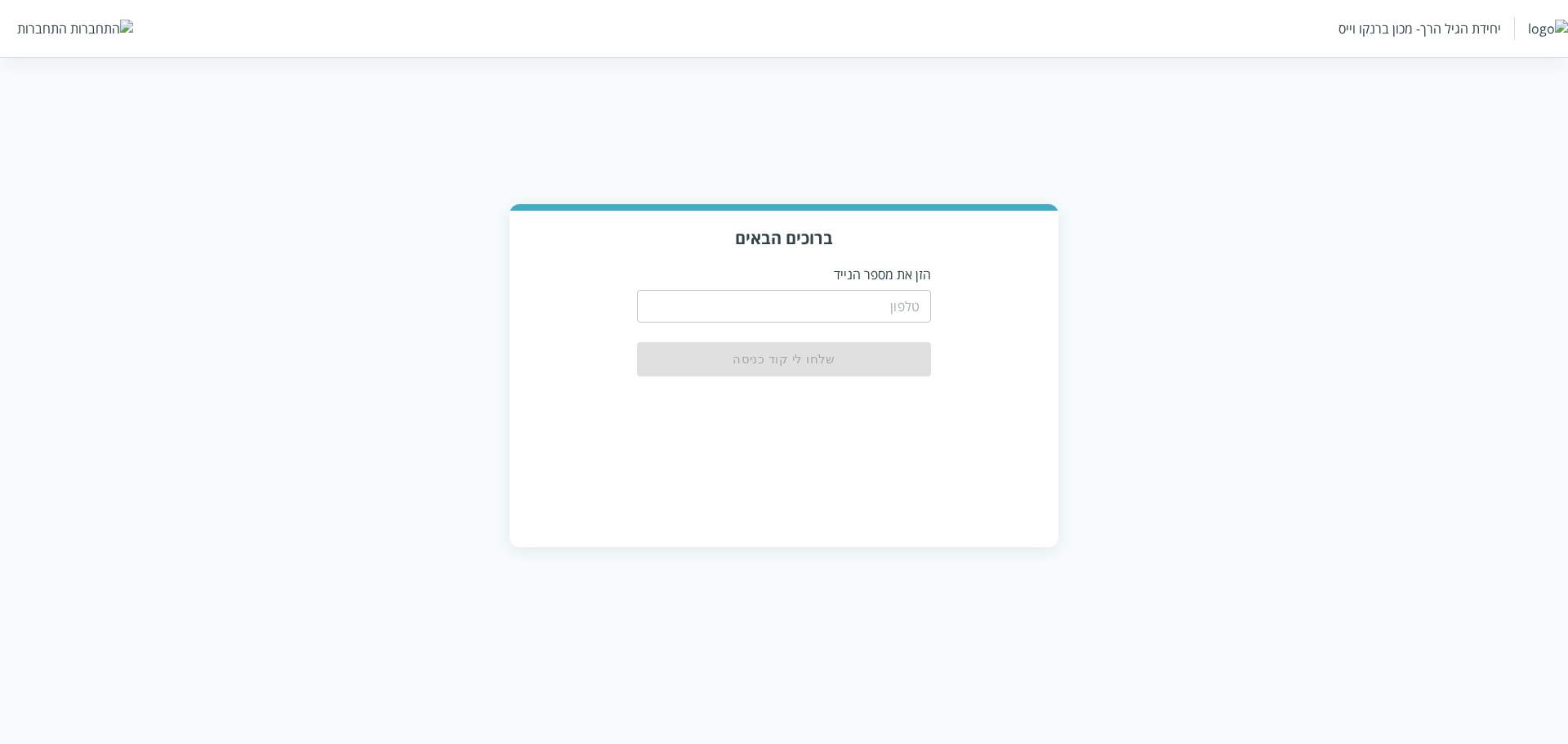
click at [898, 287] on div "​" at bounding box center [784, 305] width 294 height 42
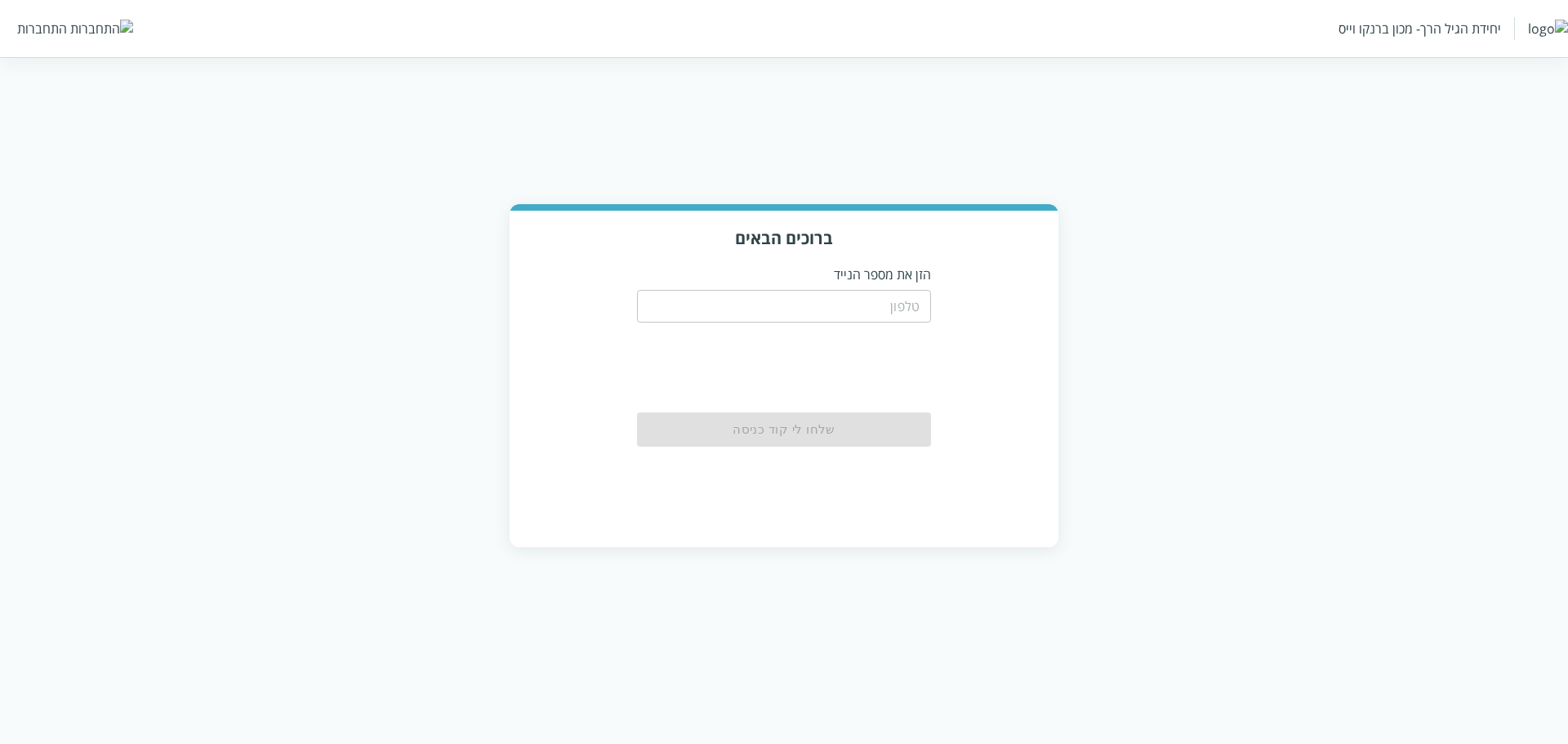
click at [898, 300] on input "tel" at bounding box center [784, 306] width 294 height 33
paste input "0504199999"
type input "0504199999"
click at [873, 444] on button "שלחו לי קוד כניסה" at bounding box center [784, 430] width 294 height 36
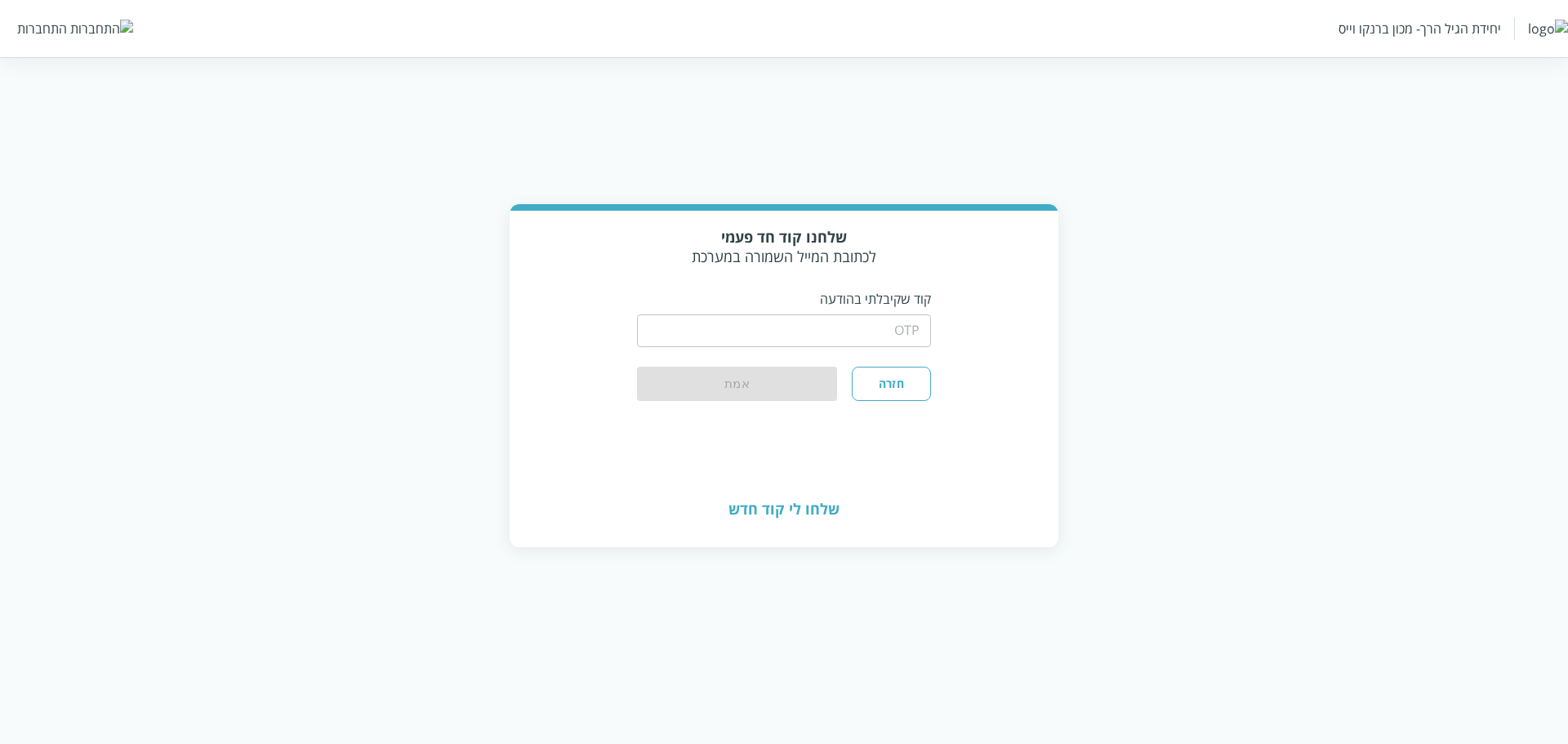
click at [919, 322] on input "string" at bounding box center [784, 330] width 294 height 33
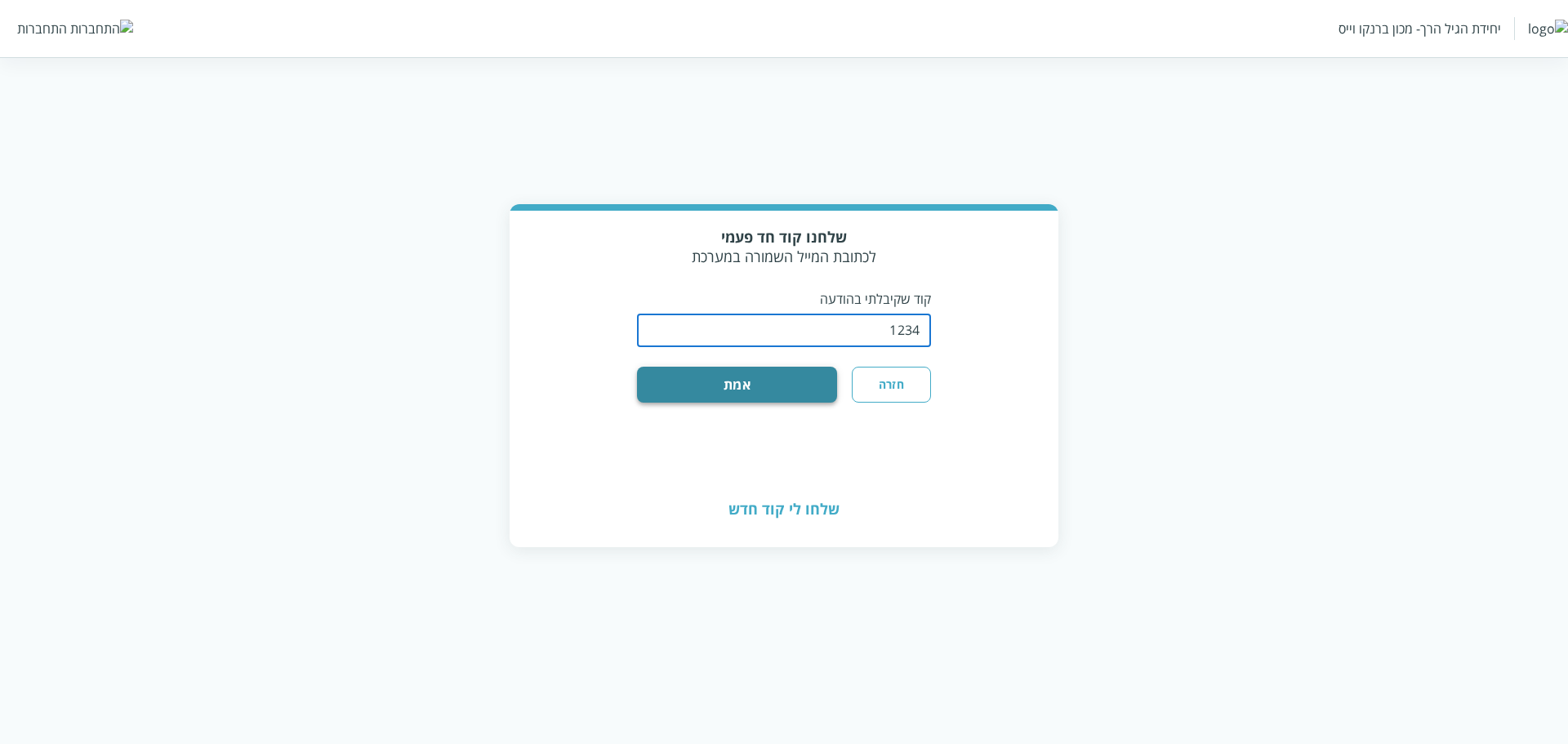
type input "1234"
click at [756, 394] on button "אמת" at bounding box center [737, 385] width 200 height 36
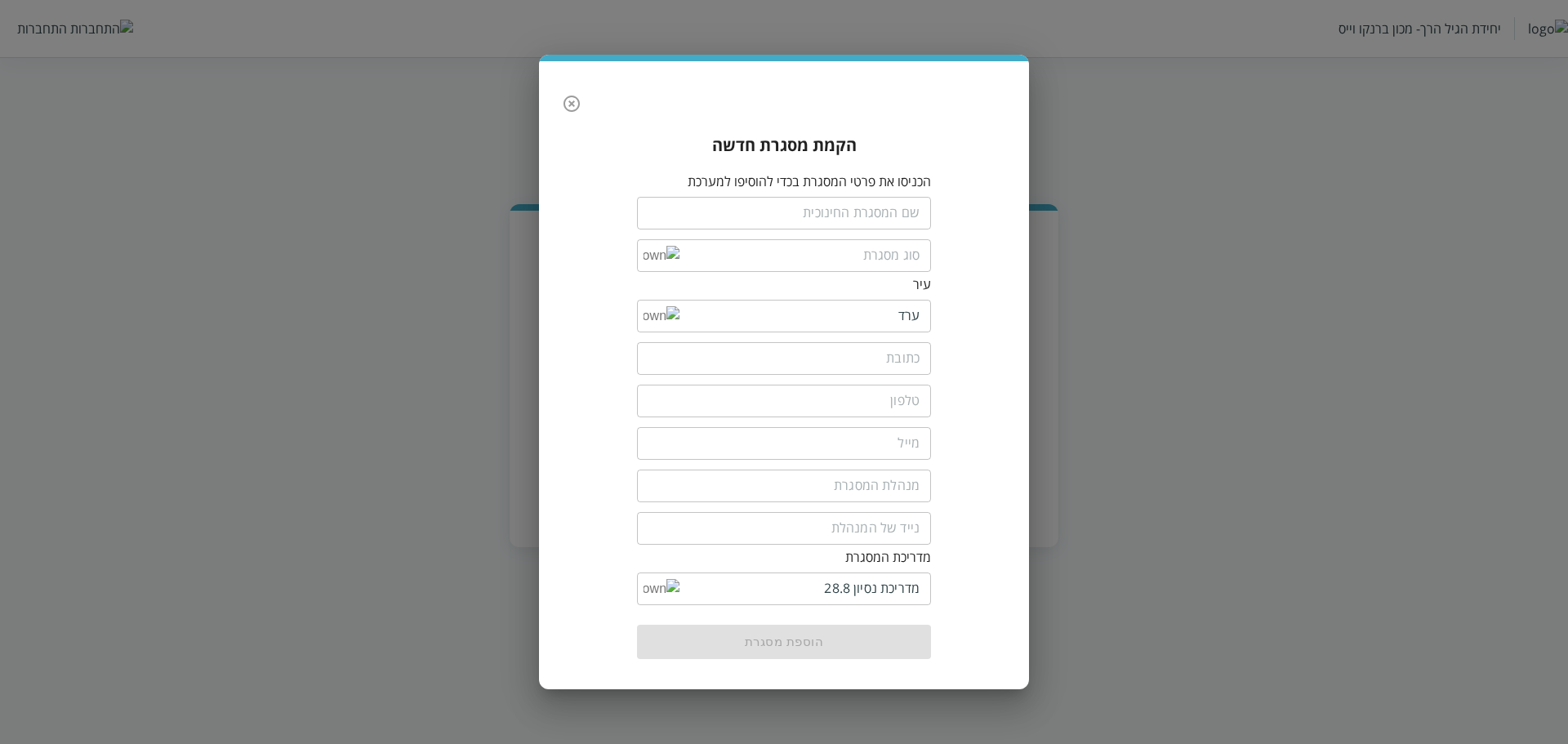
click at [574, 99] on icon "button" at bounding box center [572, 104] width 19 height 19
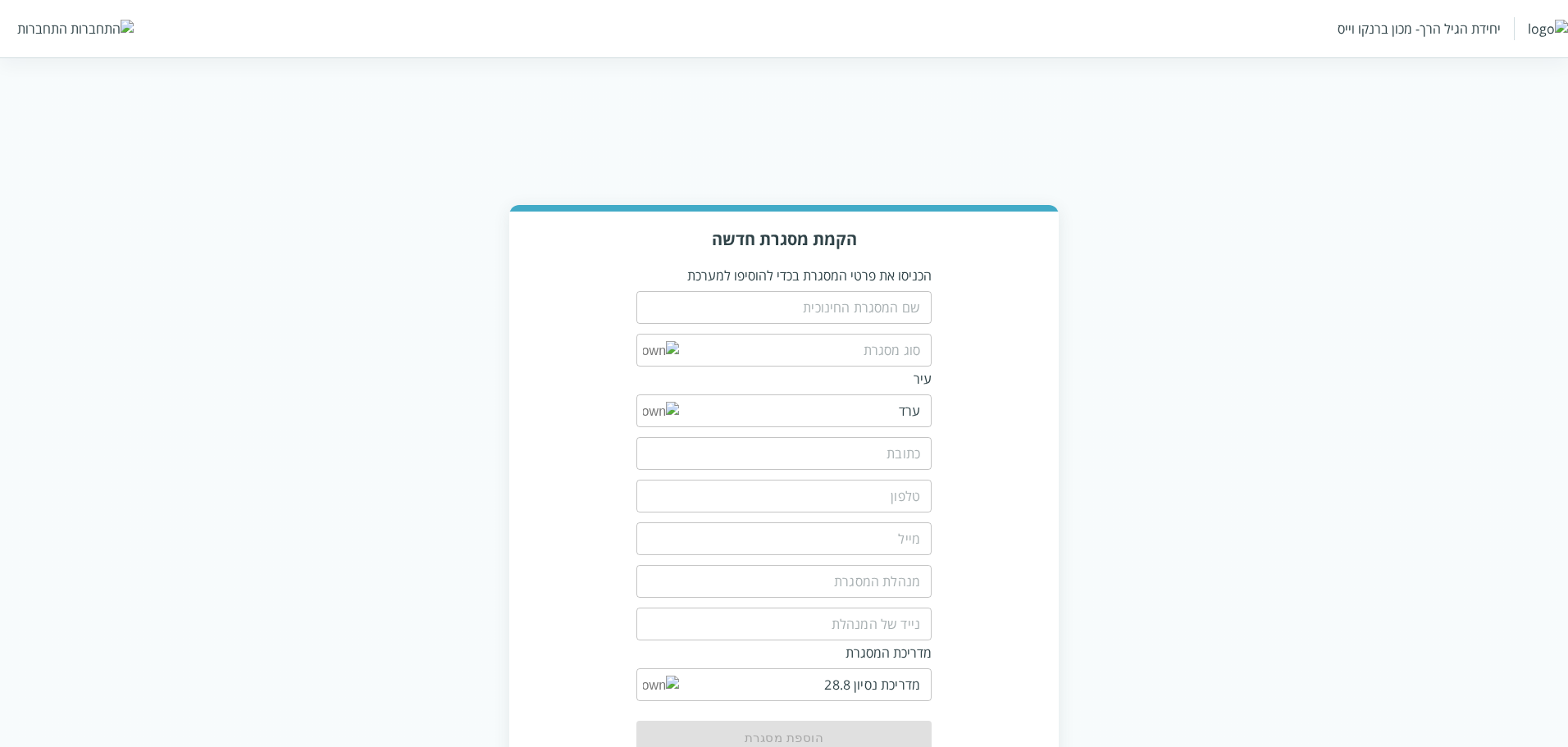
click at [71, 33] on img at bounding box center [102, 28] width 63 height 18
click at [77, 26] on img at bounding box center [102, 28] width 63 height 18
click at [52, 30] on div "התחברות" at bounding box center [42, 28] width 50 height 18
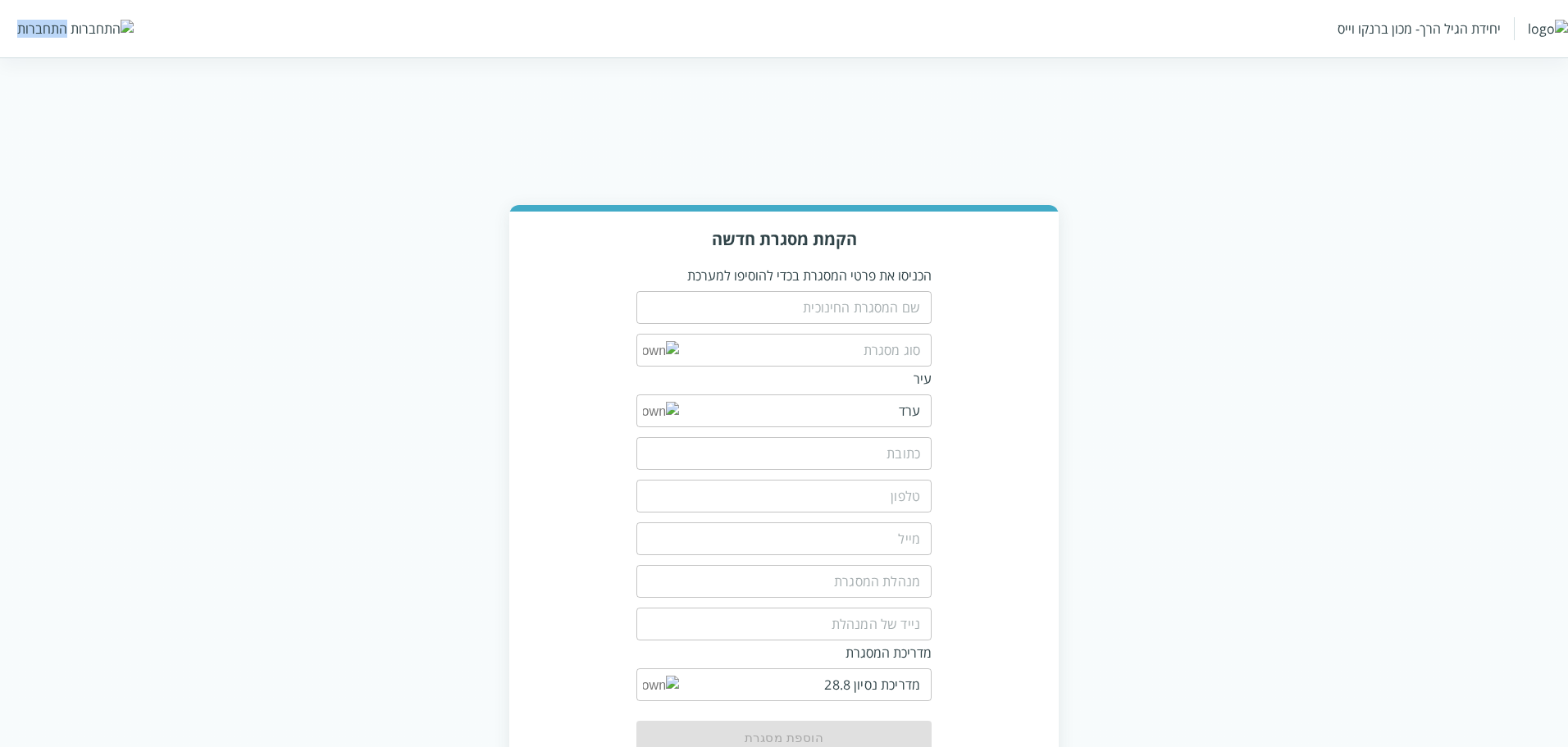
click at [52, 30] on div "התחברות" at bounding box center [42, 28] width 50 height 18
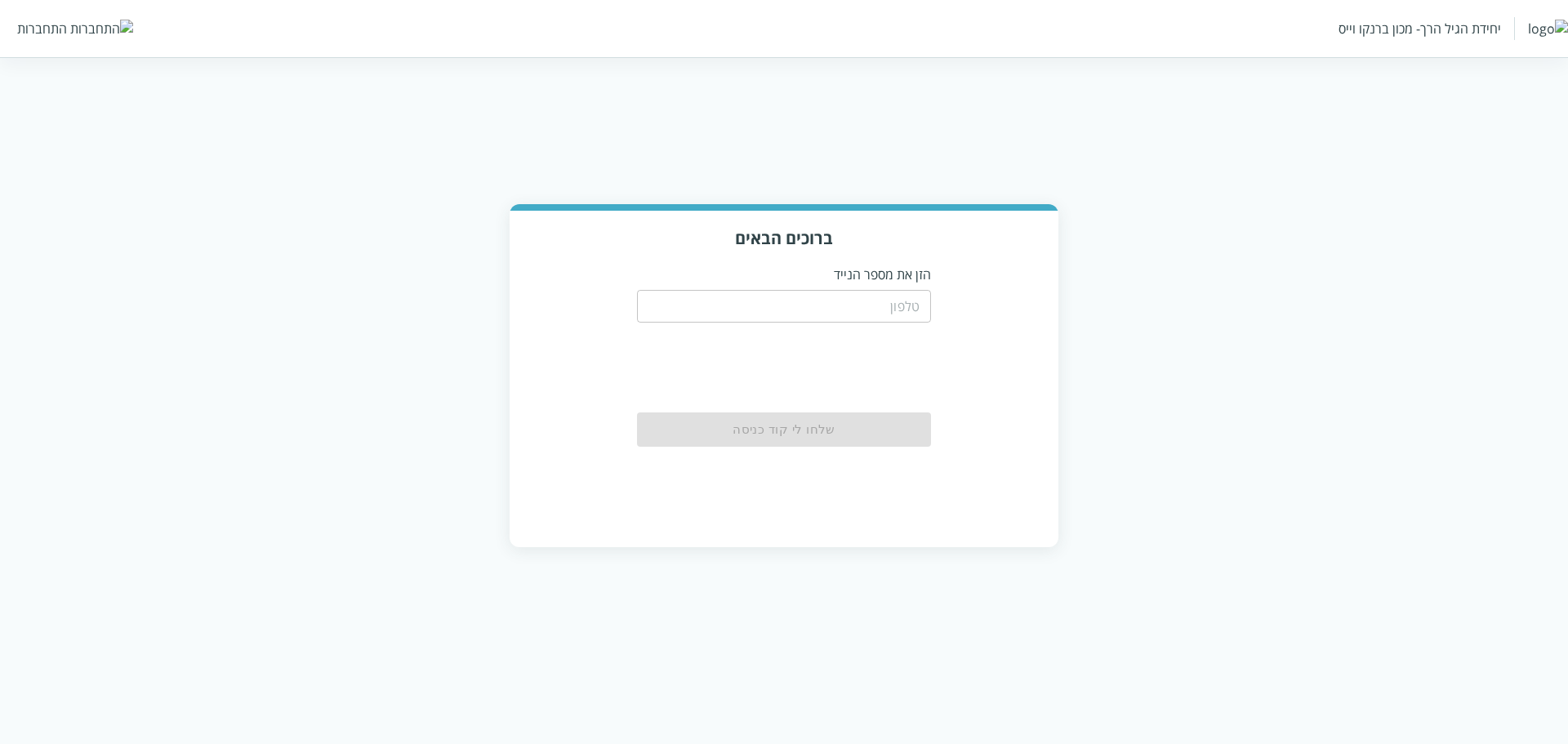
click at [912, 302] on input "tel" at bounding box center [784, 306] width 294 height 33
paste input "14102"
type input "14102"
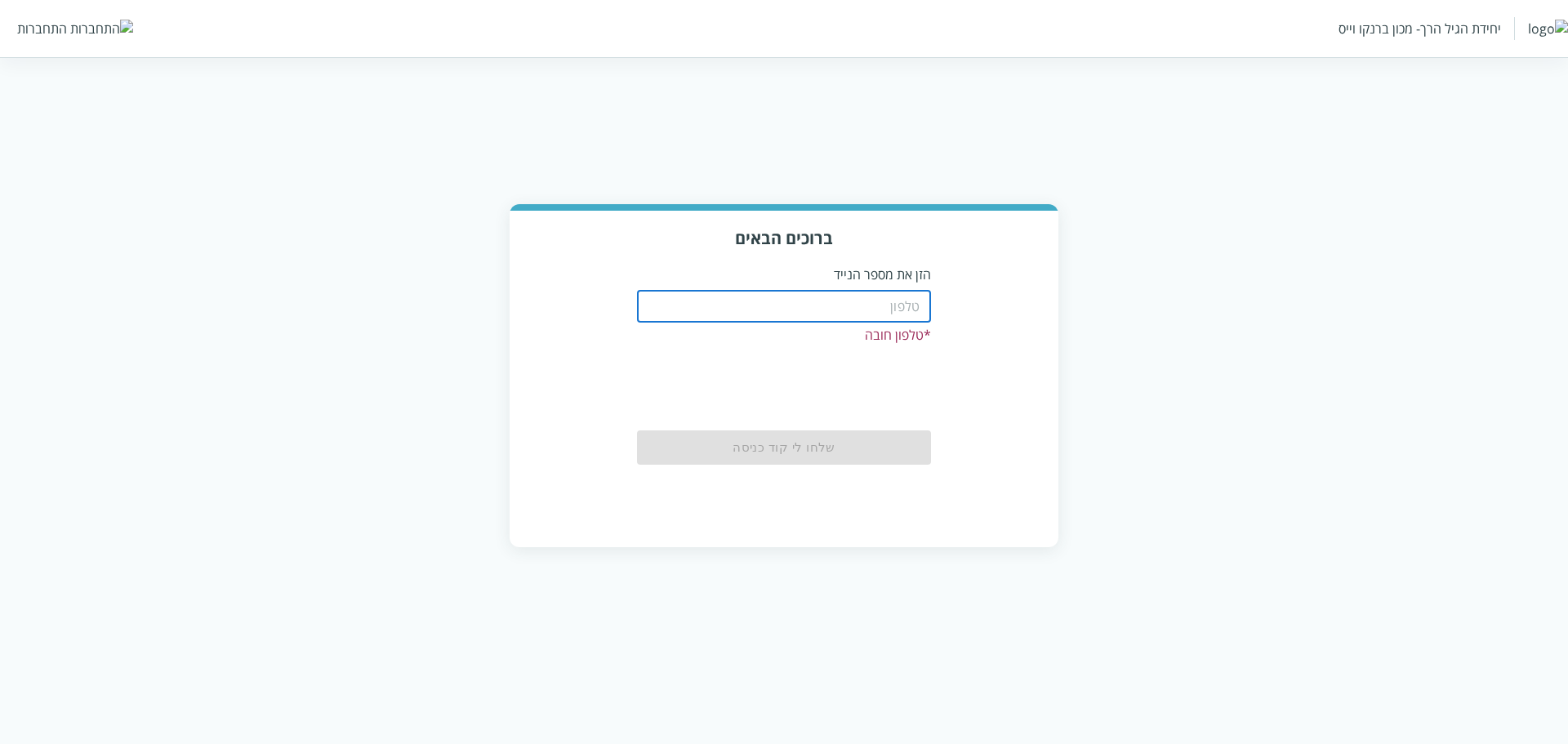
paste input "0504199999"
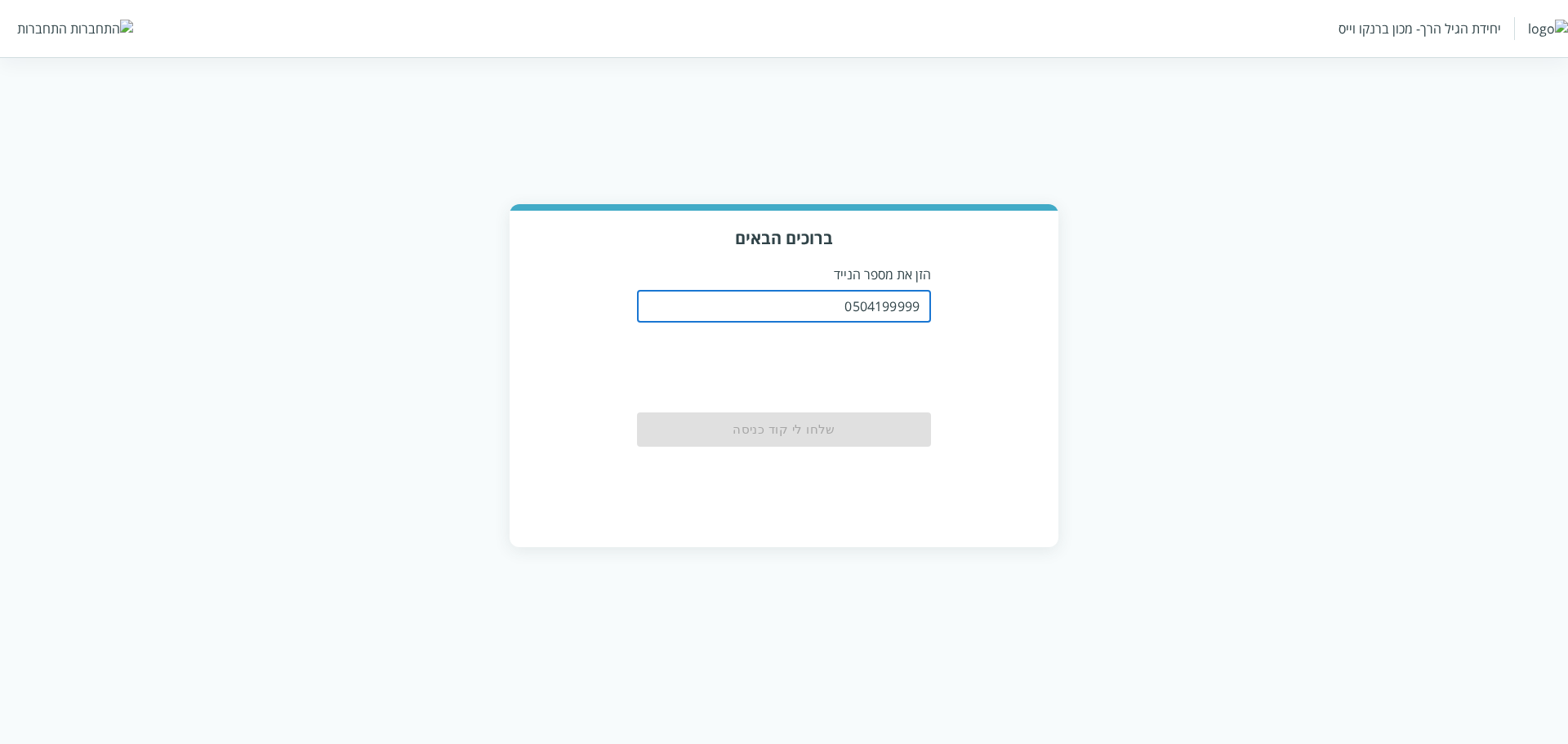
type input "0504199999"
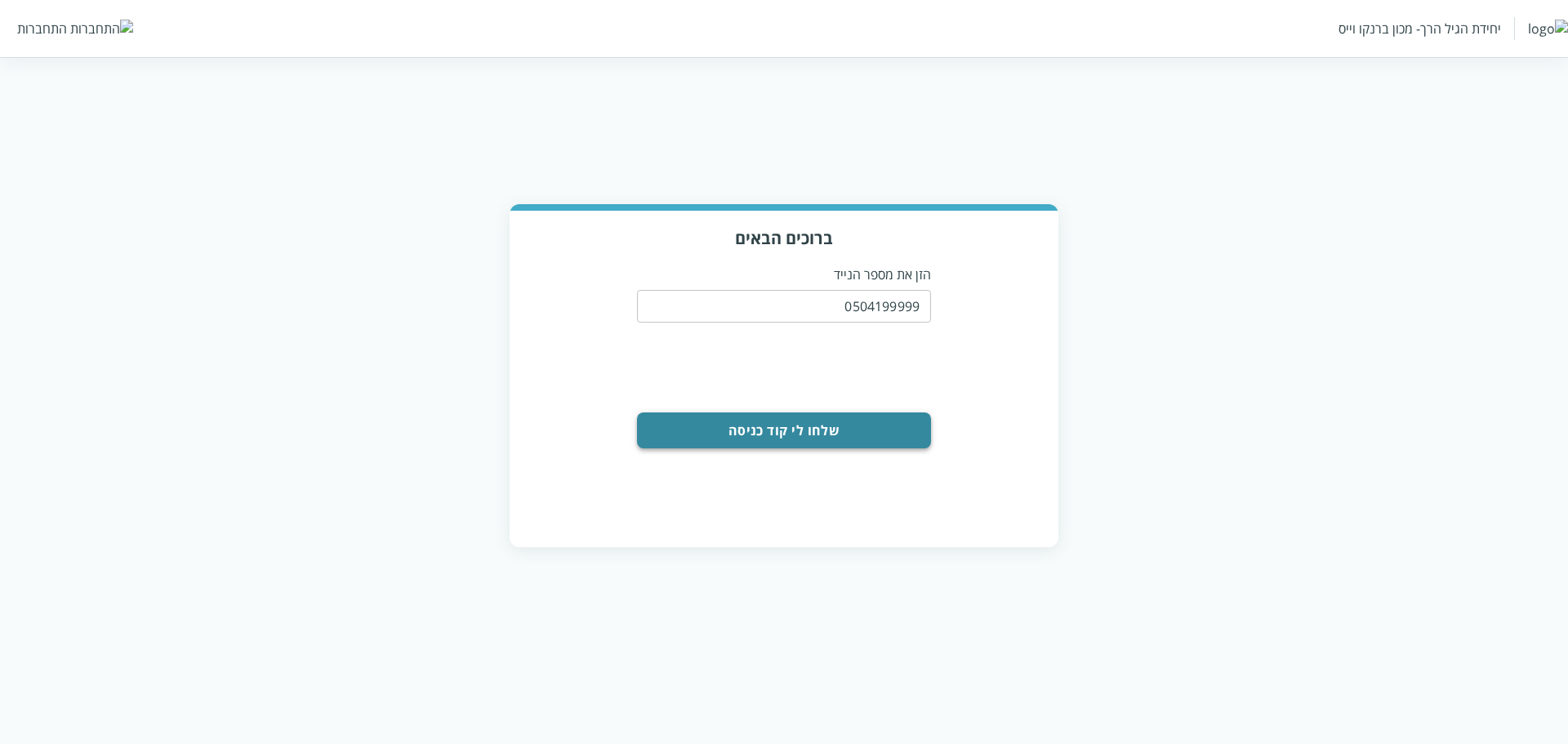
click at [723, 431] on button "שלחו לי קוד כניסה" at bounding box center [784, 430] width 294 height 36
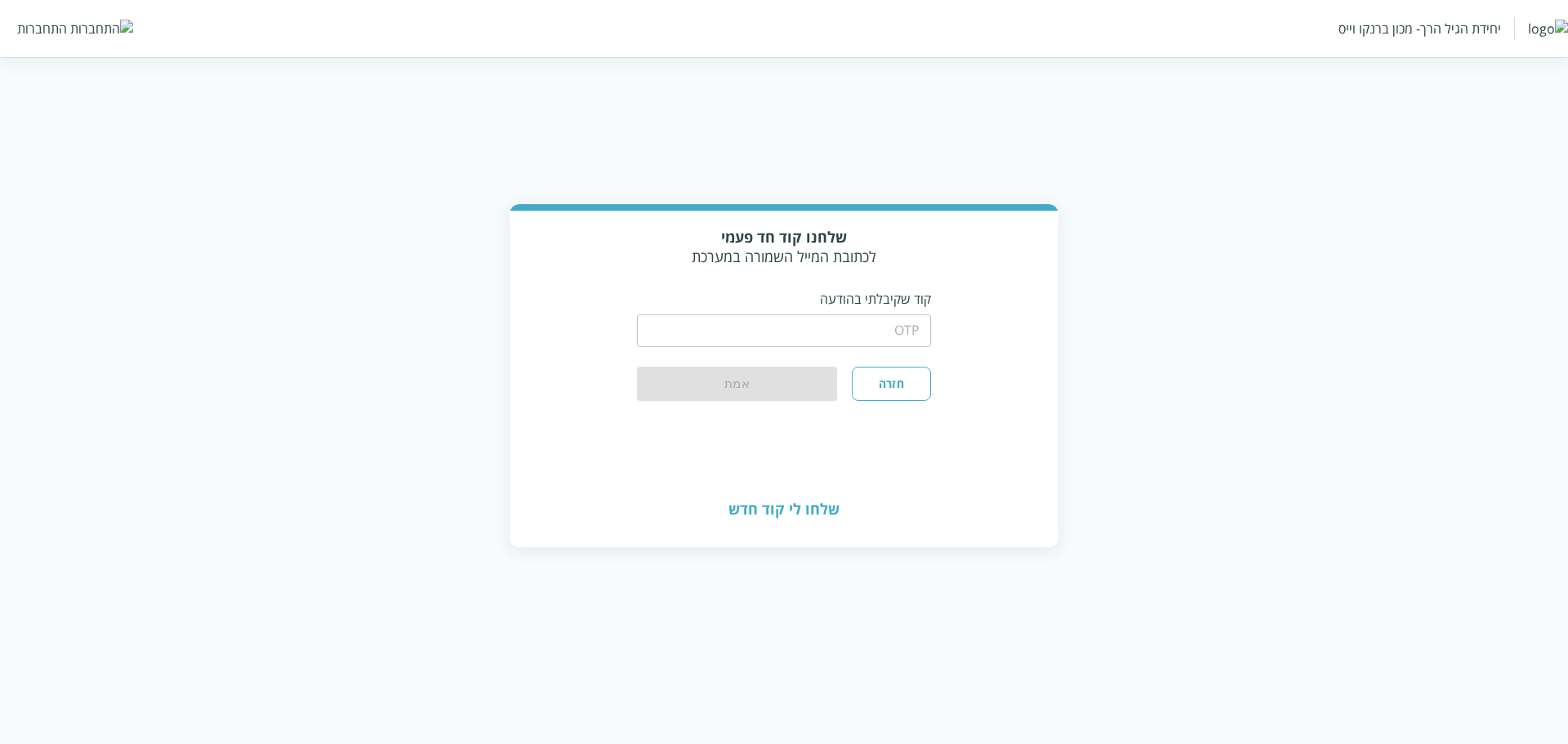
click at [882, 335] on input "string" at bounding box center [784, 330] width 294 height 33
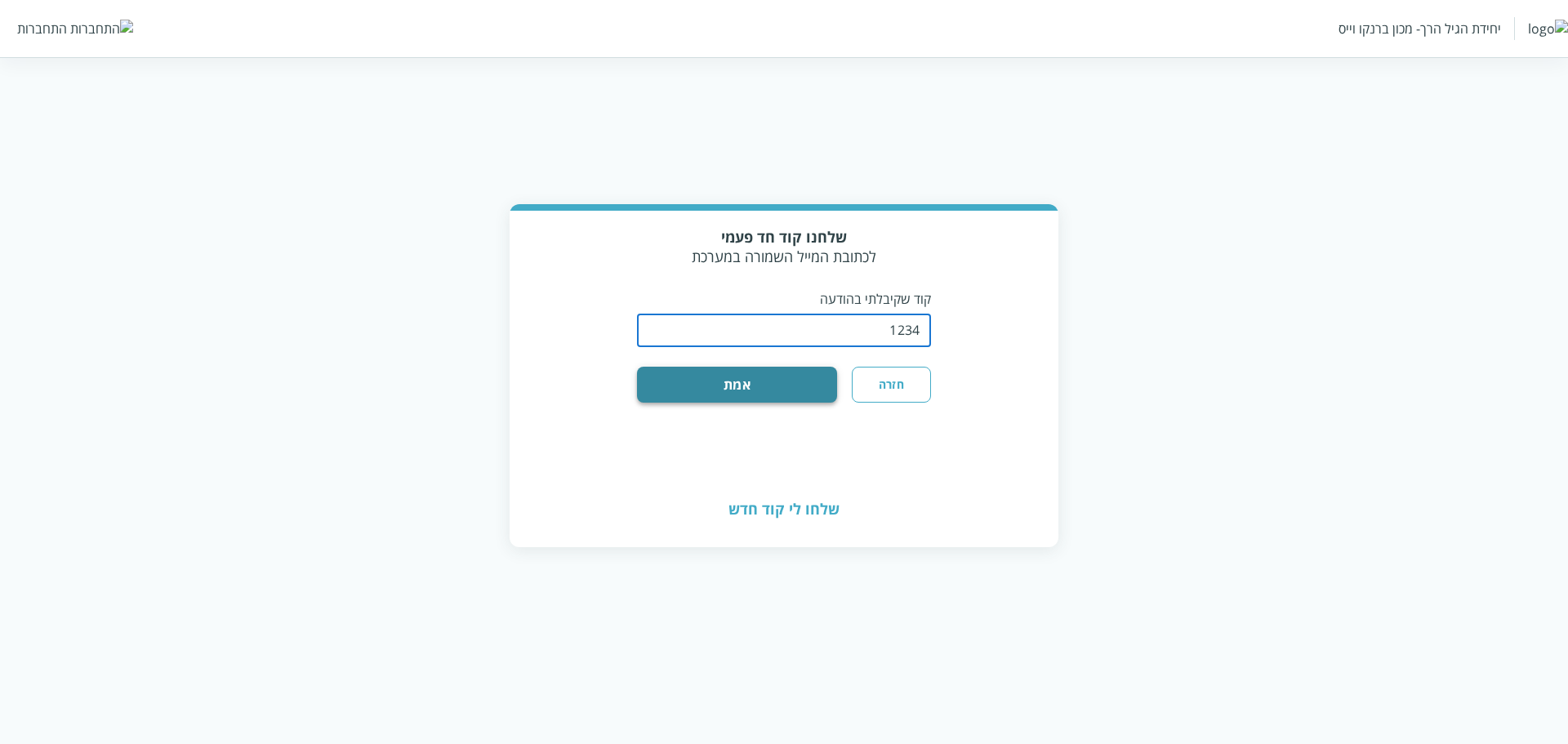
type input "1234"
click at [816, 399] on button "אמת" at bounding box center [737, 385] width 200 height 36
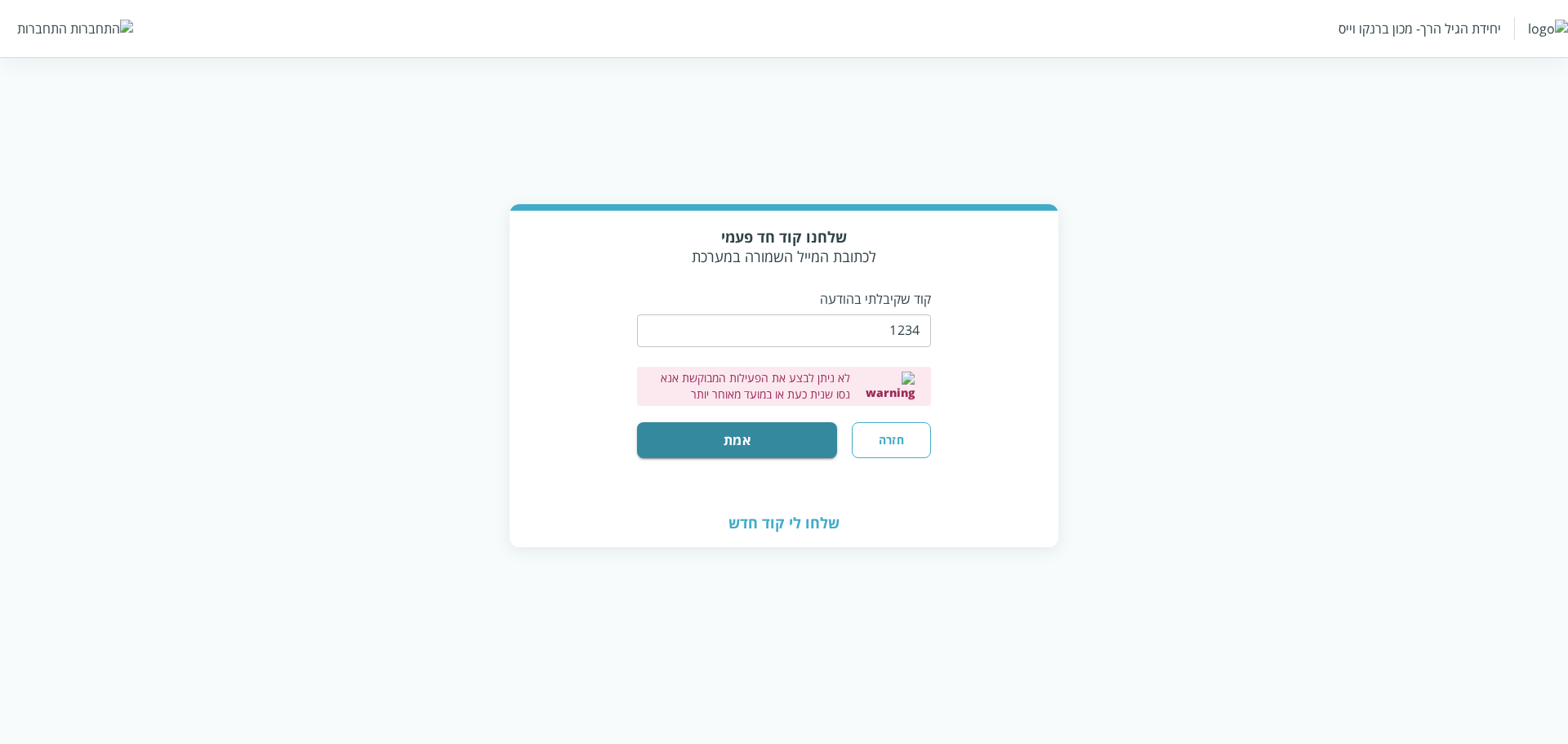
click at [895, 444] on button "חזרה" at bounding box center [891, 440] width 79 height 36
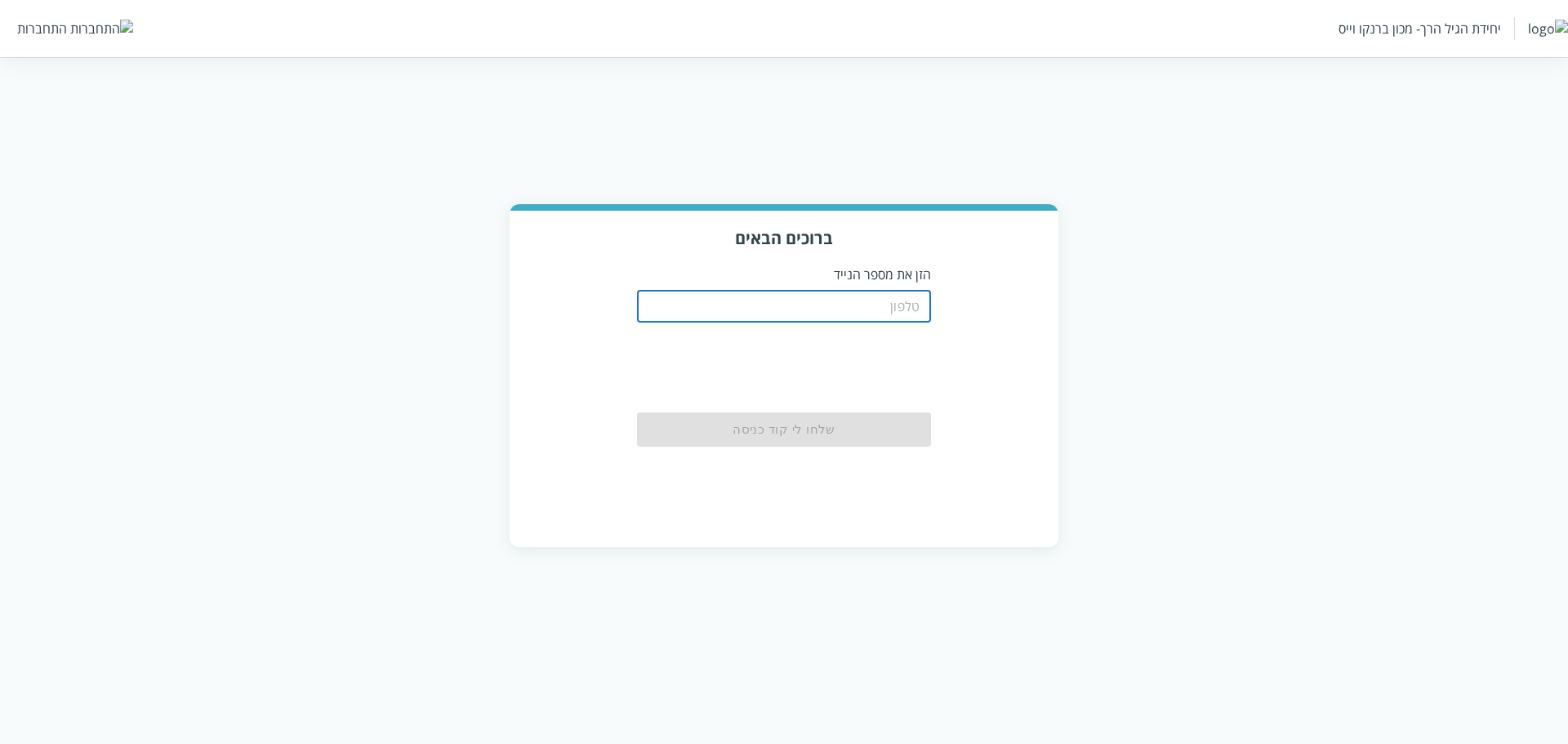
click at [896, 305] on input "tel" at bounding box center [784, 306] width 294 height 33
paste input "0504199999"
type input "0504199999"
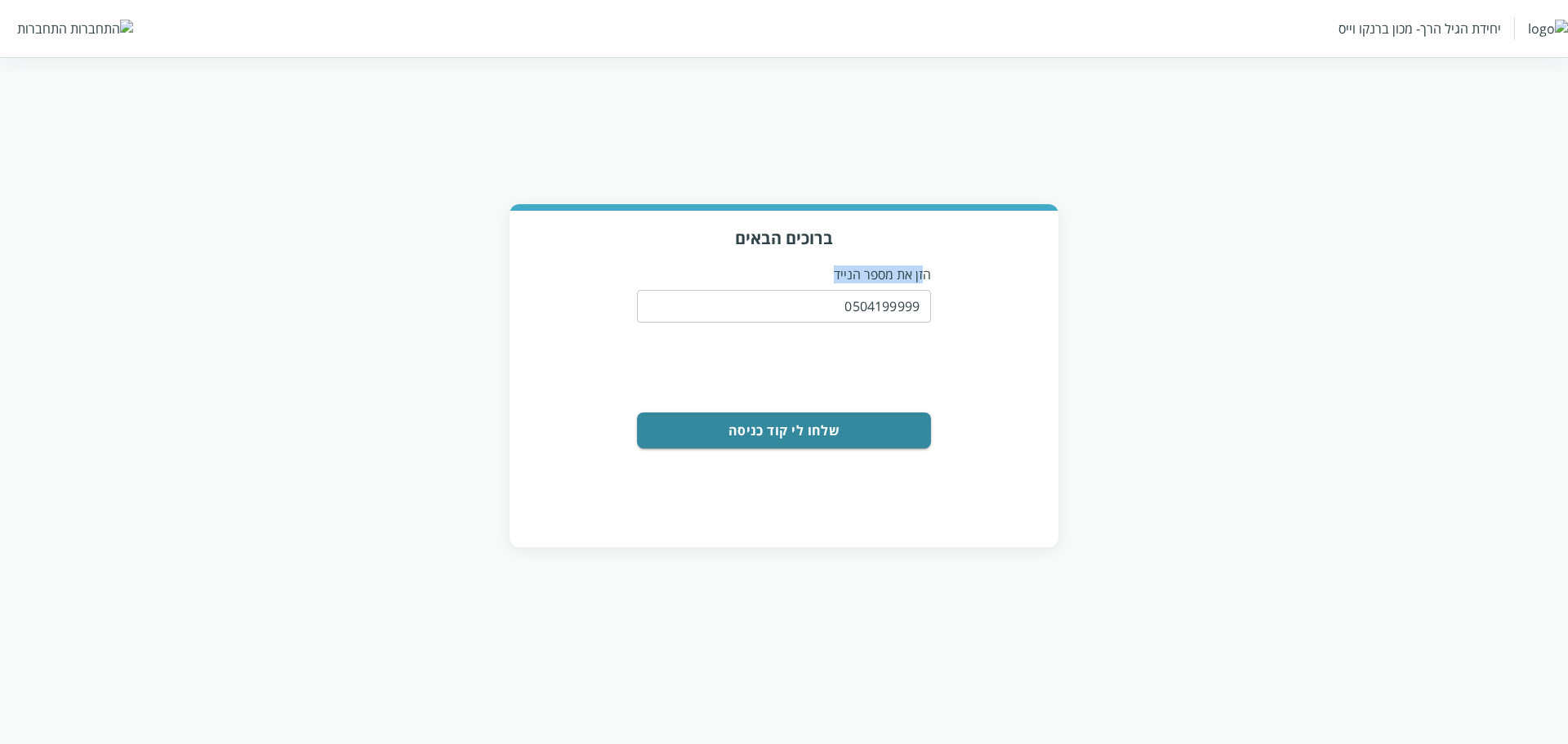
drag, startPoint x: 925, startPoint y: 272, endPoint x: 815, endPoint y: 272, distance: 110.0
click at [815, 272] on p "הזן את מספר הנייד" at bounding box center [784, 274] width 294 height 18
click at [879, 276] on p "הזן את מספר הנייד" at bounding box center [784, 274] width 294 height 18
click at [908, 272] on p "הזן את מספר הנייד" at bounding box center [784, 274] width 294 height 18
drag, startPoint x: 865, startPoint y: 276, endPoint x: 936, endPoint y: 271, distance: 71.2
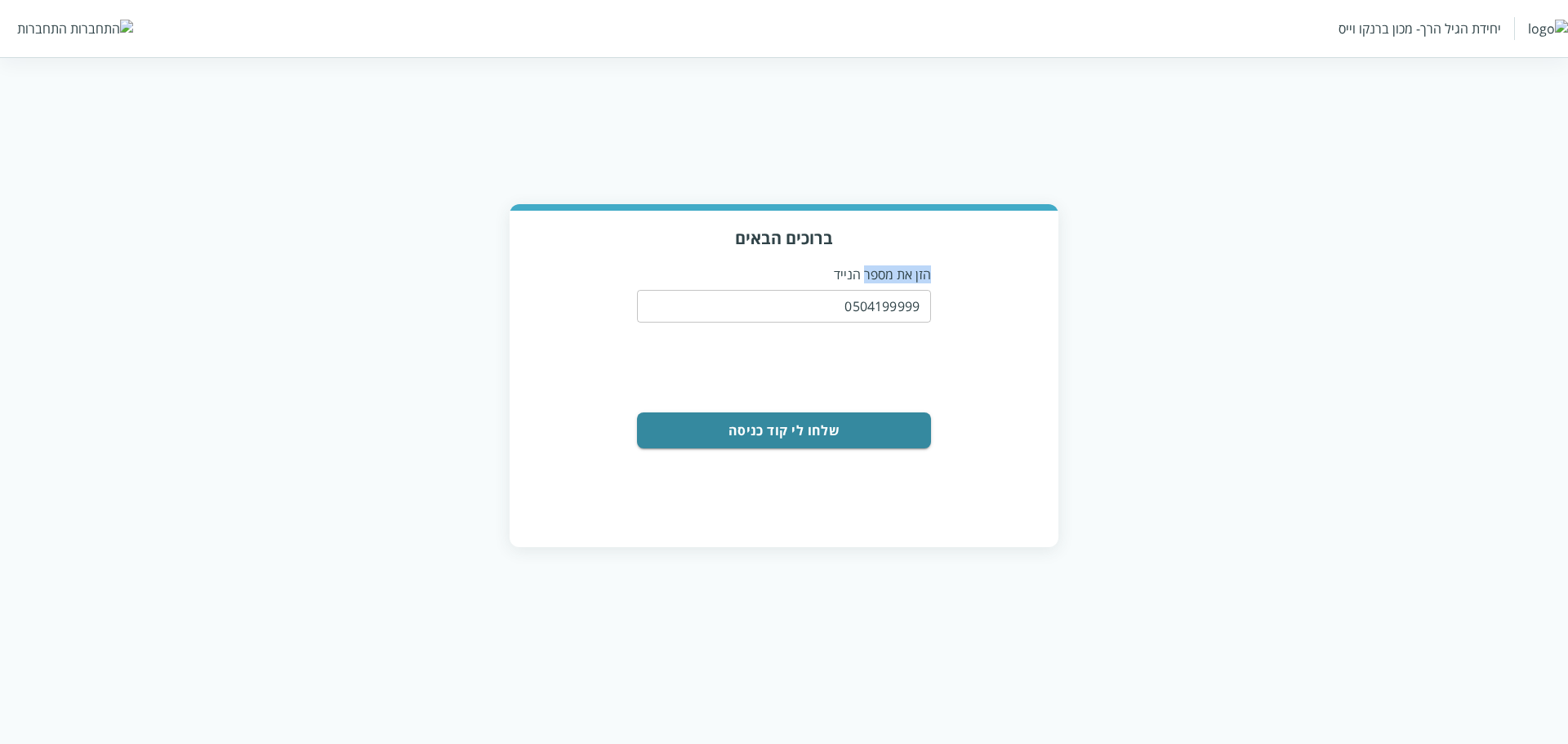
click at [936, 271] on div "ברוכים הבאים הזן את מספר הנייד 0504199999 ​ 0cAFcWeA5twWZWe3P58ZYMTQdI1pciUJSKa…" at bounding box center [784, 378] width 549 height 335
click at [873, 281] on p "הזן את מספר הנייד" at bounding box center [784, 274] width 294 height 18
click at [888, 280] on p "הזן את מספר הנייד" at bounding box center [784, 274] width 294 height 18
click at [895, 276] on p "הזן את מספר הנייד" at bounding box center [784, 274] width 294 height 18
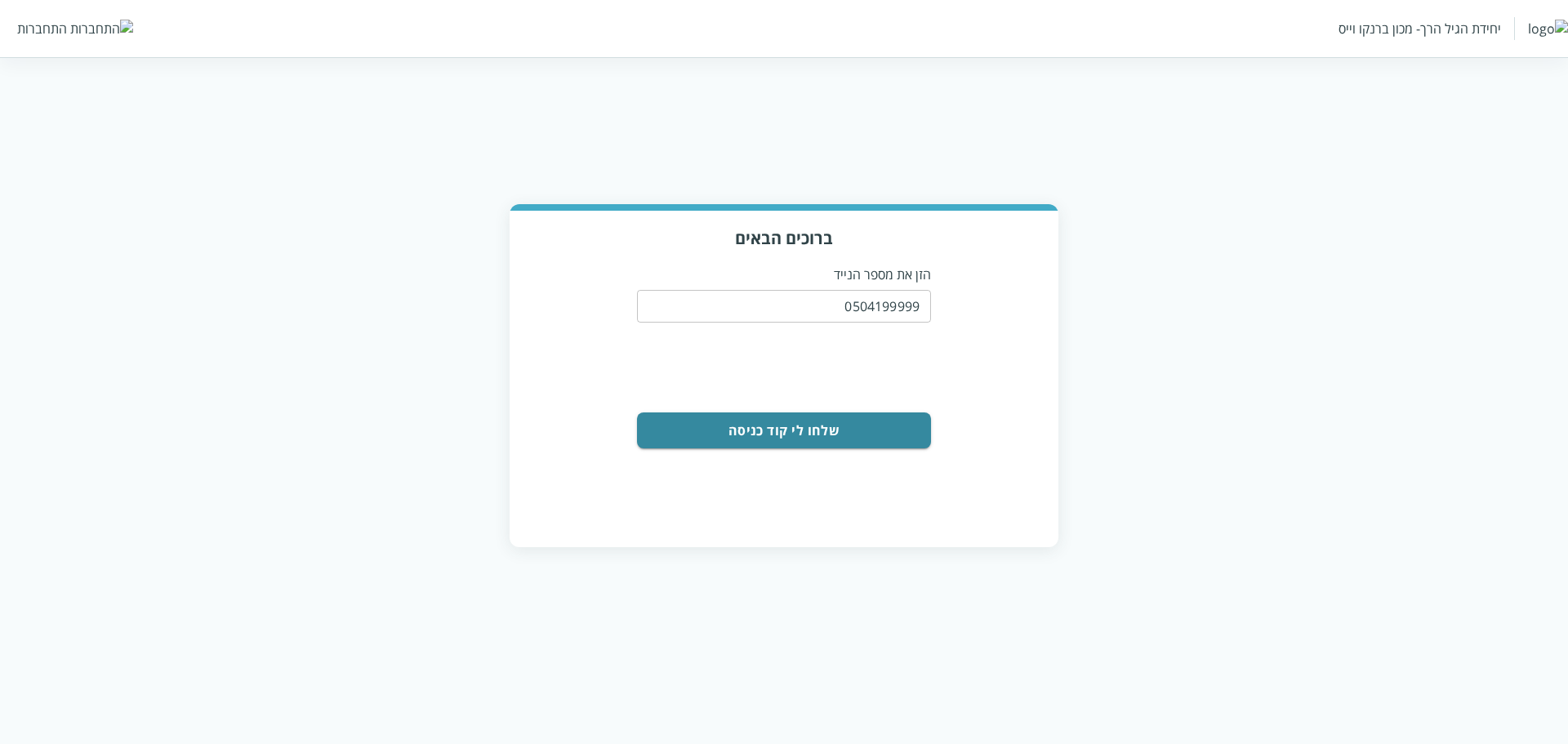
click at [905, 276] on p "הזן את מספר הנייד" at bounding box center [784, 274] width 294 height 18
click at [879, 281] on p "הזן את מספר הנייד" at bounding box center [784, 274] width 294 height 18
click at [899, 273] on p "הזן את מספר הנייד" at bounding box center [784, 274] width 294 height 18
click at [931, 272] on p "הזן את מספר הנייד" at bounding box center [784, 274] width 294 height 18
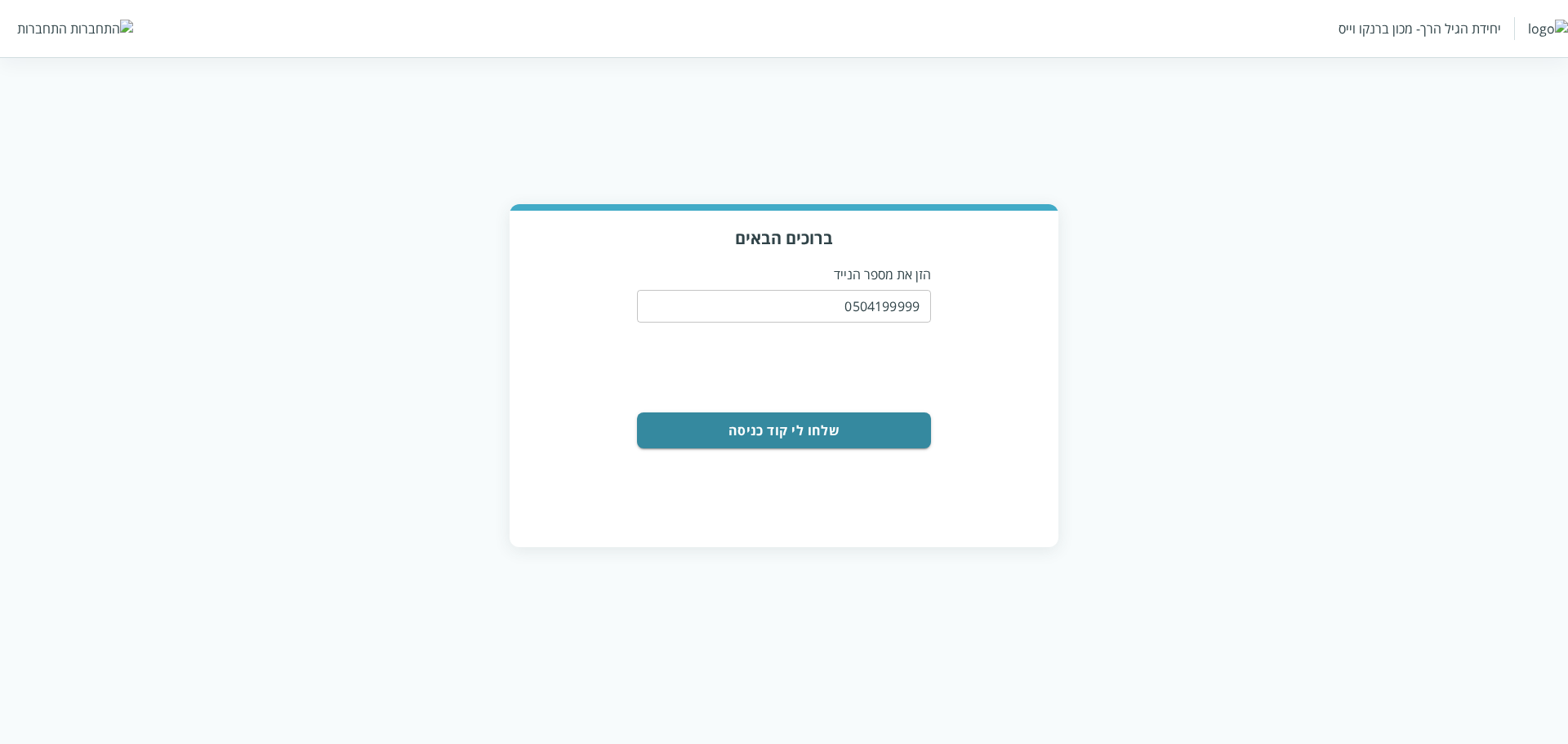
click at [908, 276] on p "הזן את מספר הנייד" at bounding box center [784, 274] width 294 height 18
drag, startPoint x: 966, startPoint y: 281, endPoint x: 857, endPoint y: 287, distance: 109.2
click at [857, 287] on div "ברוכים הבאים הזן את מספר הנייד 0504199999 ​ 0cAFcWeA5twWZWe3P58ZYMTQdI1pciUJSKa…" at bounding box center [784, 378] width 549 height 335
click at [908, 271] on p "הזן את מספר הנייד" at bounding box center [784, 274] width 294 height 18
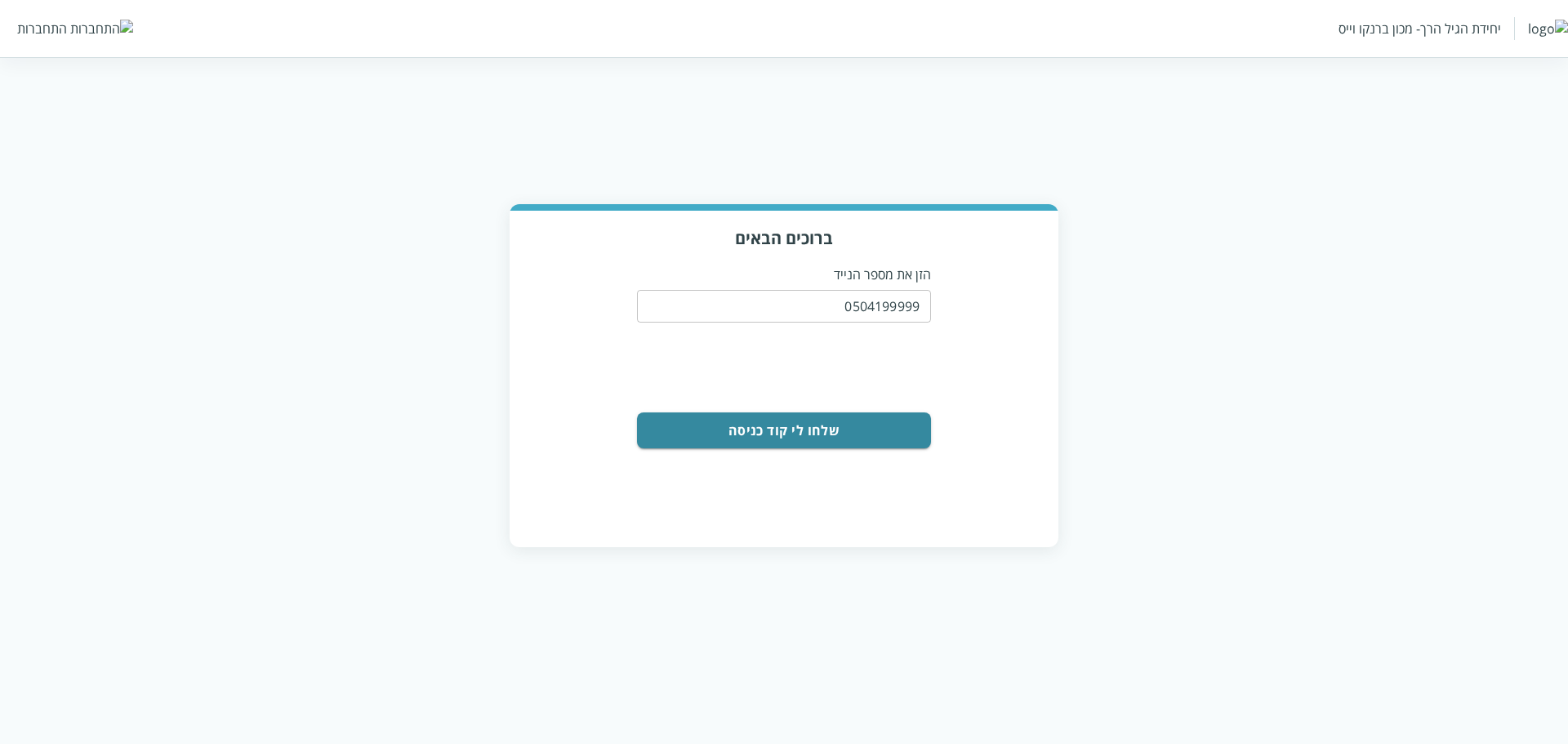
click at [835, 278] on p "הזן את מספר הנייד" at bounding box center [784, 274] width 294 height 18
click at [865, 275] on p "הזן את מספר הנייד" at bounding box center [784, 274] width 294 height 18
drag, startPoint x: 838, startPoint y: 280, endPoint x: 929, endPoint y: 278, distance: 91.0
click at [929, 278] on p "הזן את מספר הנייד" at bounding box center [784, 274] width 294 height 18
click at [813, 246] on h3 "ברוכים הבאים" at bounding box center [784, 238] width 516 height 22
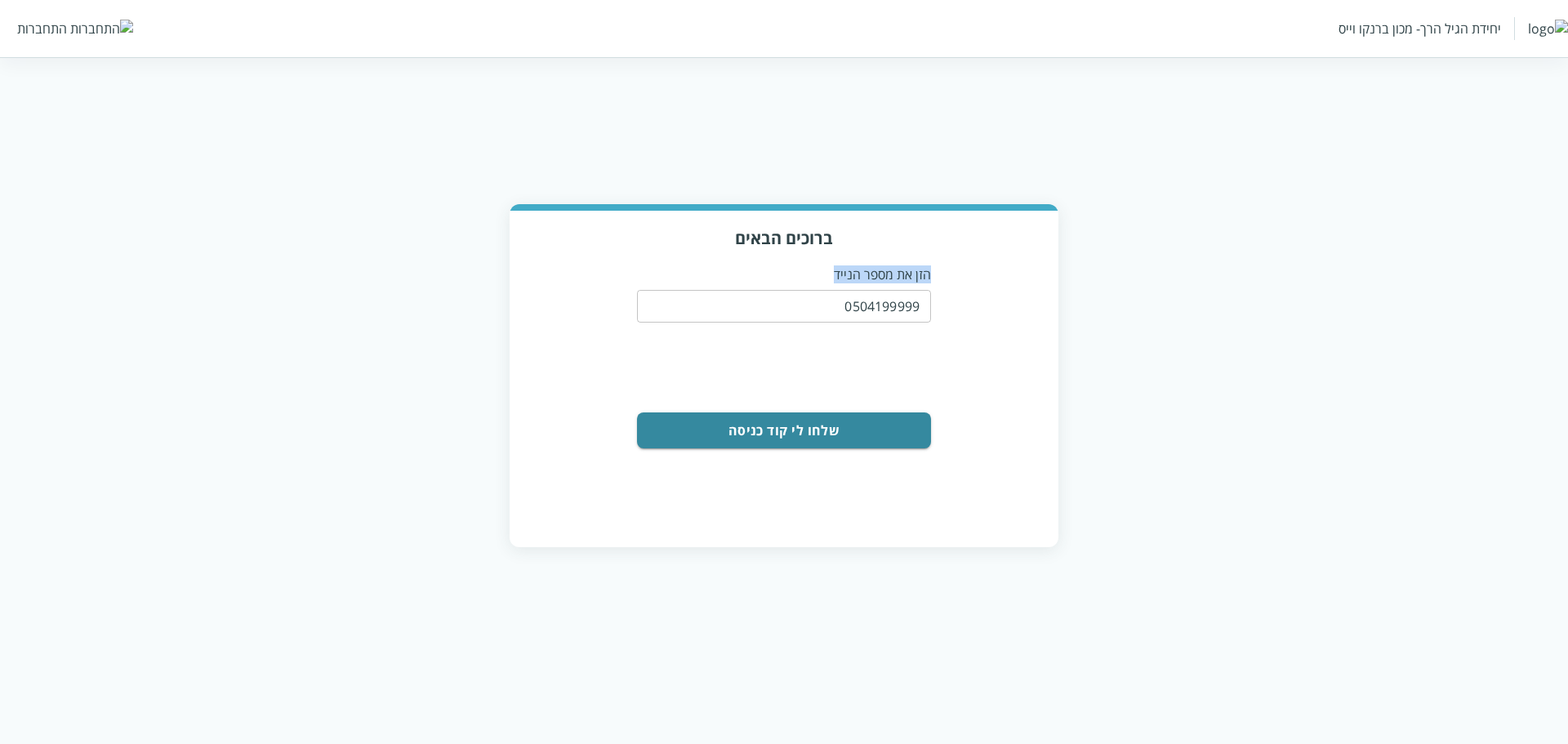
drag, startPoint x: 837, startPoint y: 276, endPoint x: 934, endPoint y: 271, distance: 97.1
click at [934, 271] on div "ברוכים הבאים הזן את מספר הנייד 0504199999 ​ 0cAFcWeA5twWZWe3P58ZYMTQdI1pciUJSKa…" at bounding box center [784, 378] width 549 height 335
click at [827, 438] on button "שלחו לי קוד כניסה" at bounding box center [784, 430] width 294 height 36
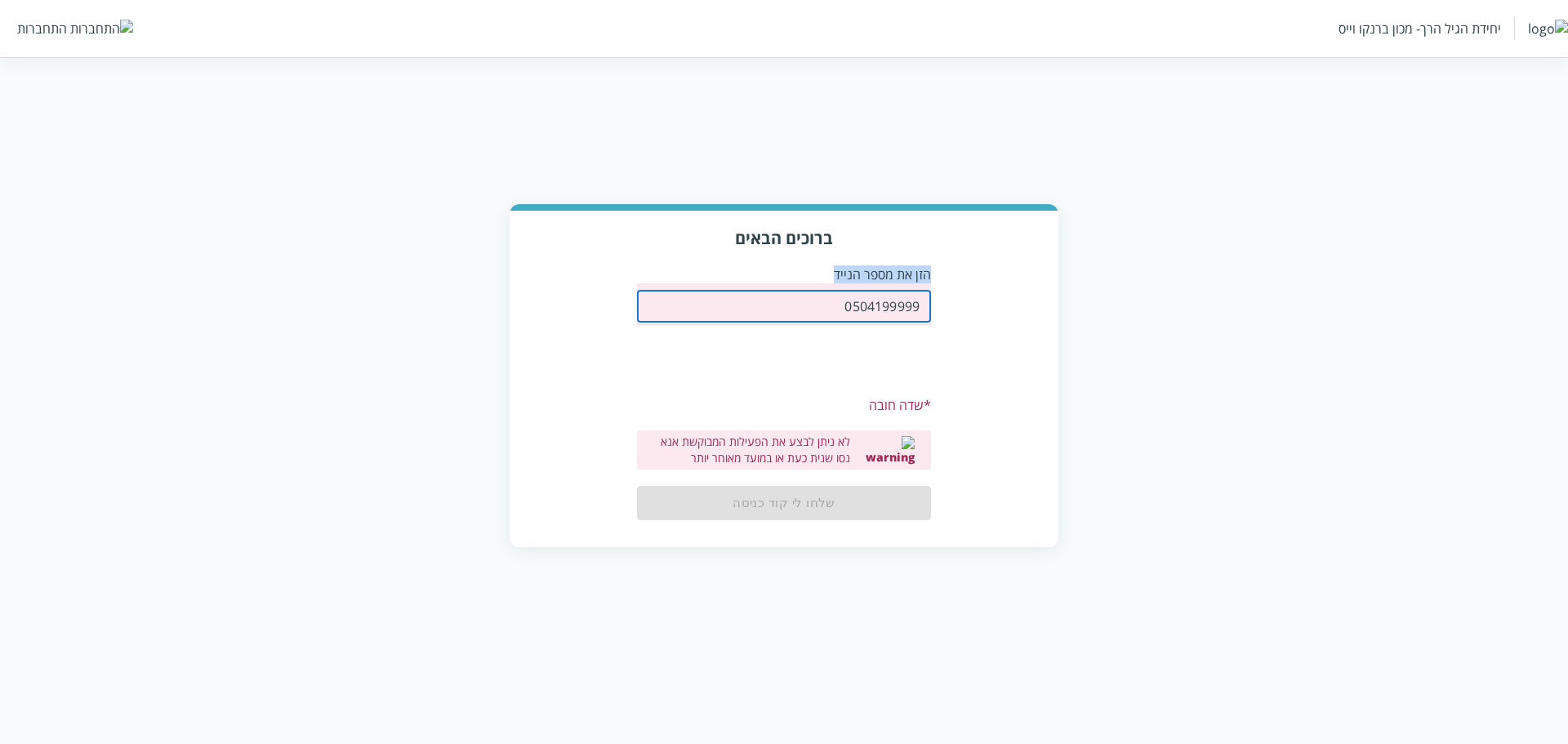
click at [880, 303] on input "0504199999" at bounding box center [784, 306] width 294 height 33
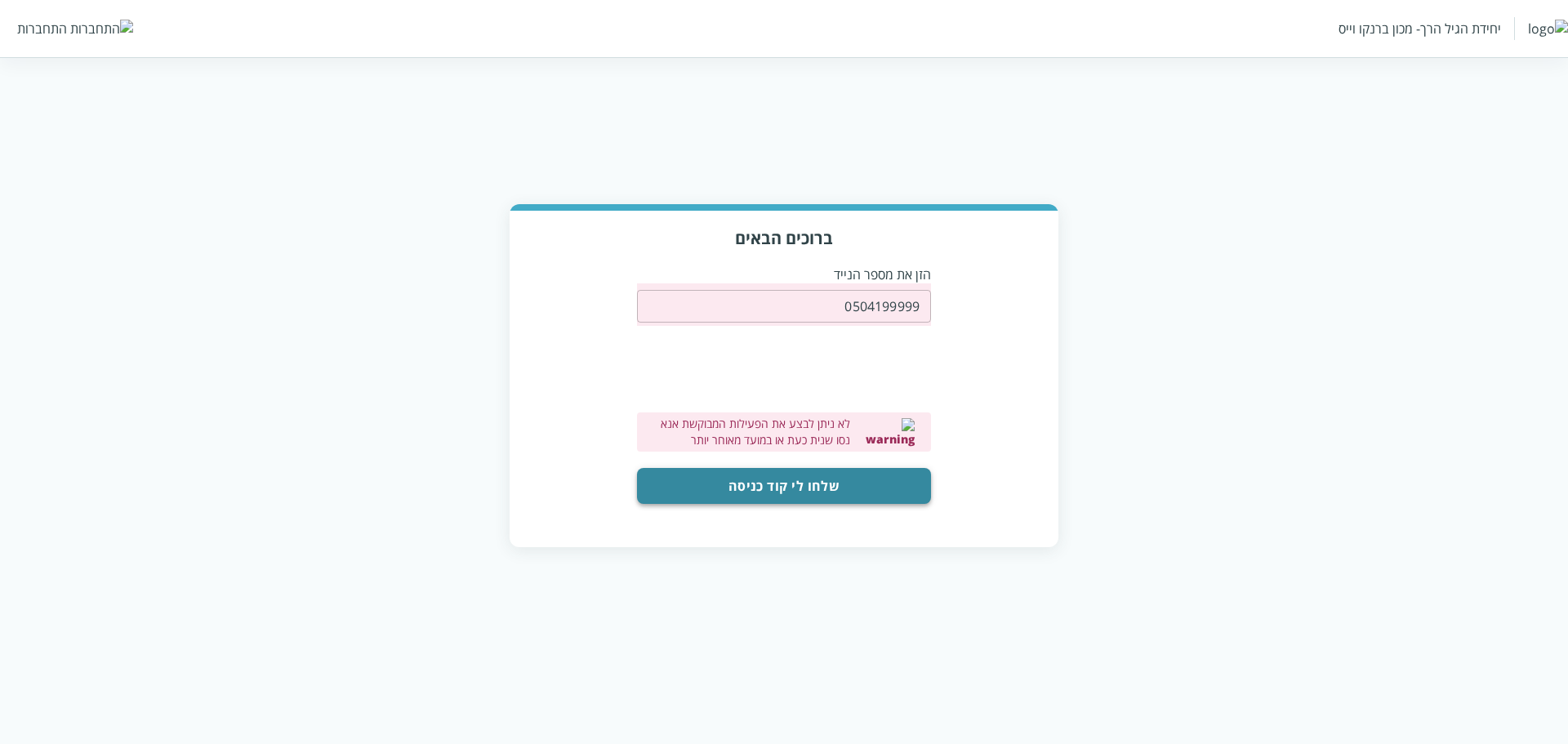
click at [870, 482] on button "שלחו לי קוד כניסה" at bounding box center [784, 486] width 294 height 36
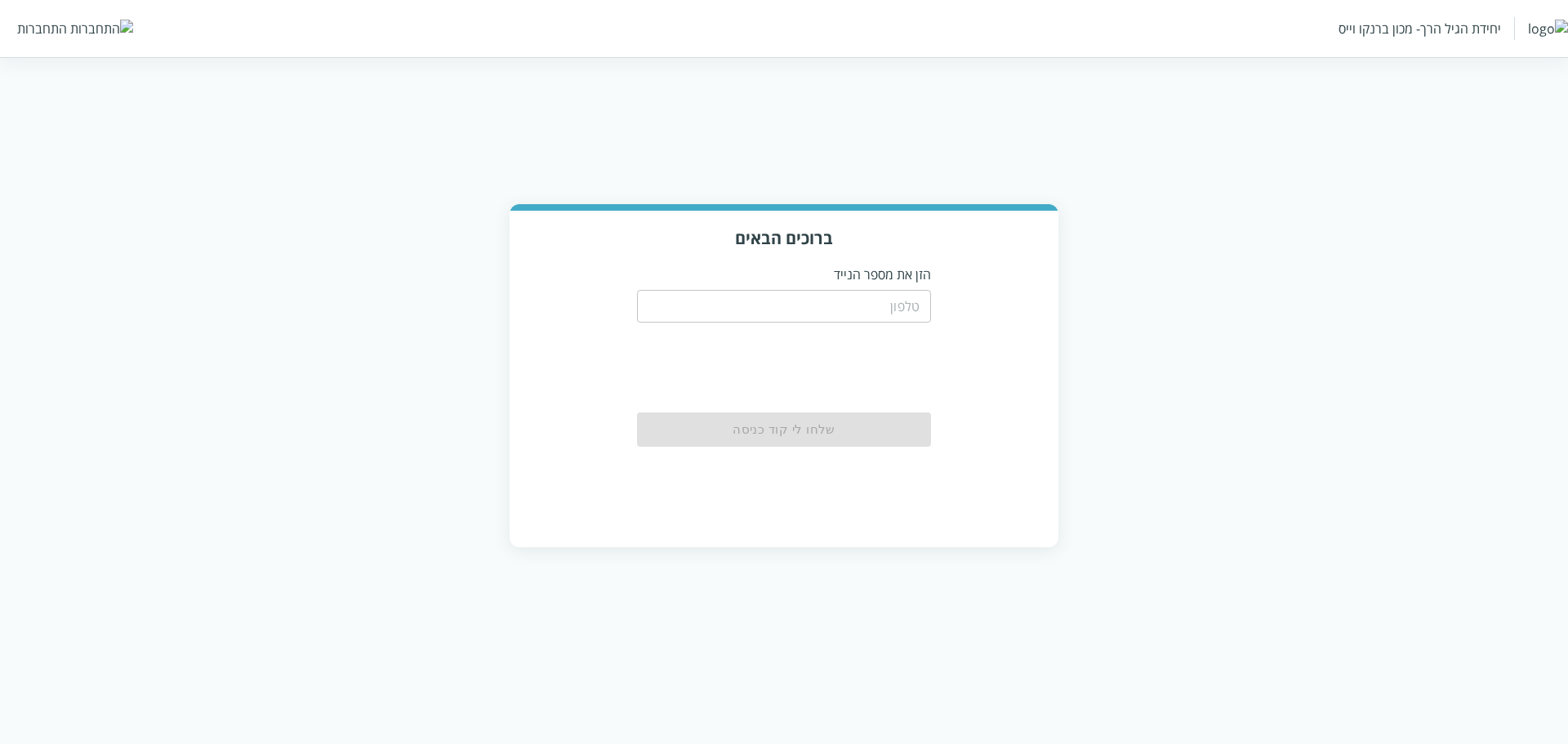
click at [896, 314] on input "tel" at bounding box center [784, 306] width 294 height 33
paste input "0504199999"
type input "0504199999"
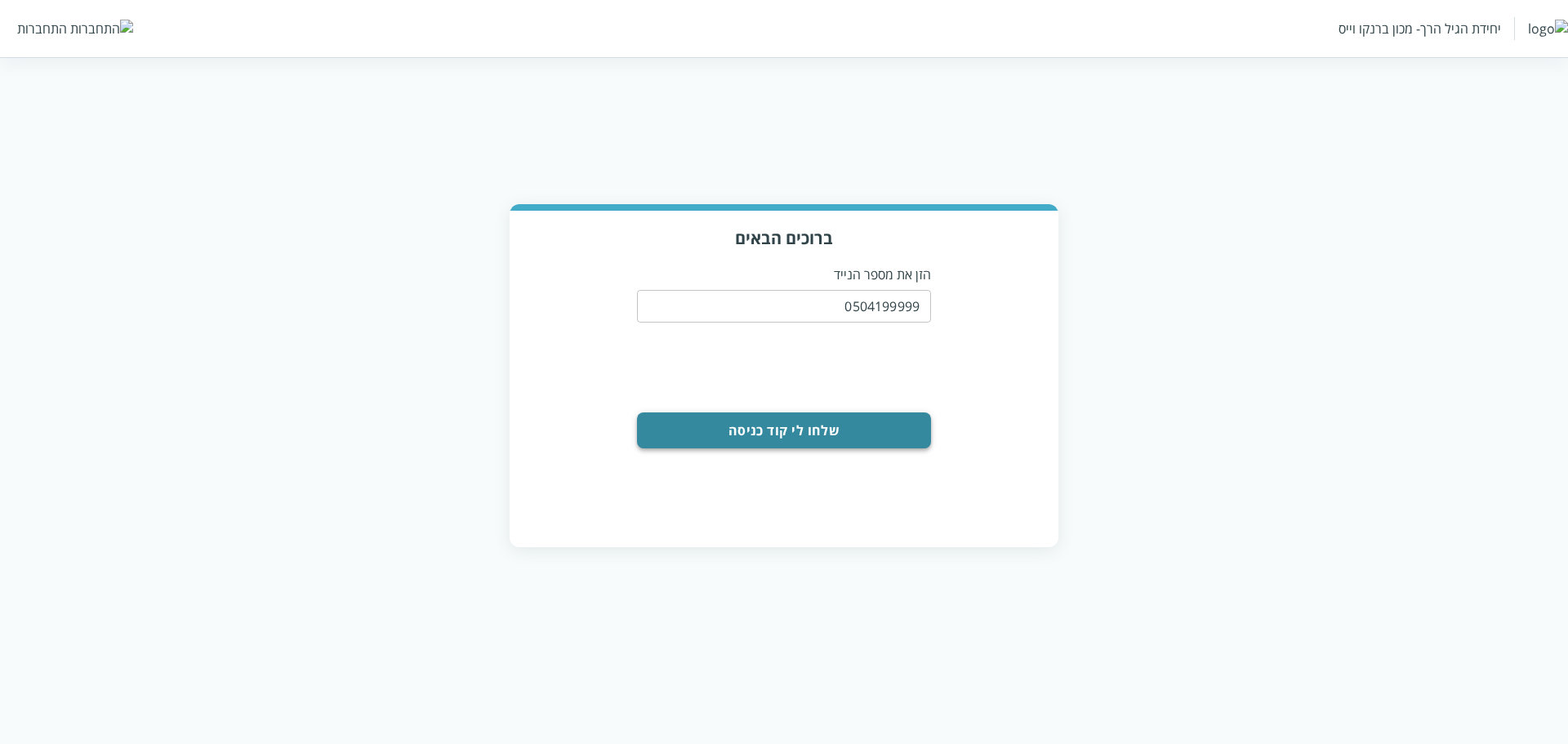
click at [879, 421] on button "שלחו לי קוד כניסה" at bounding box center [784, 430] width 294 height 36
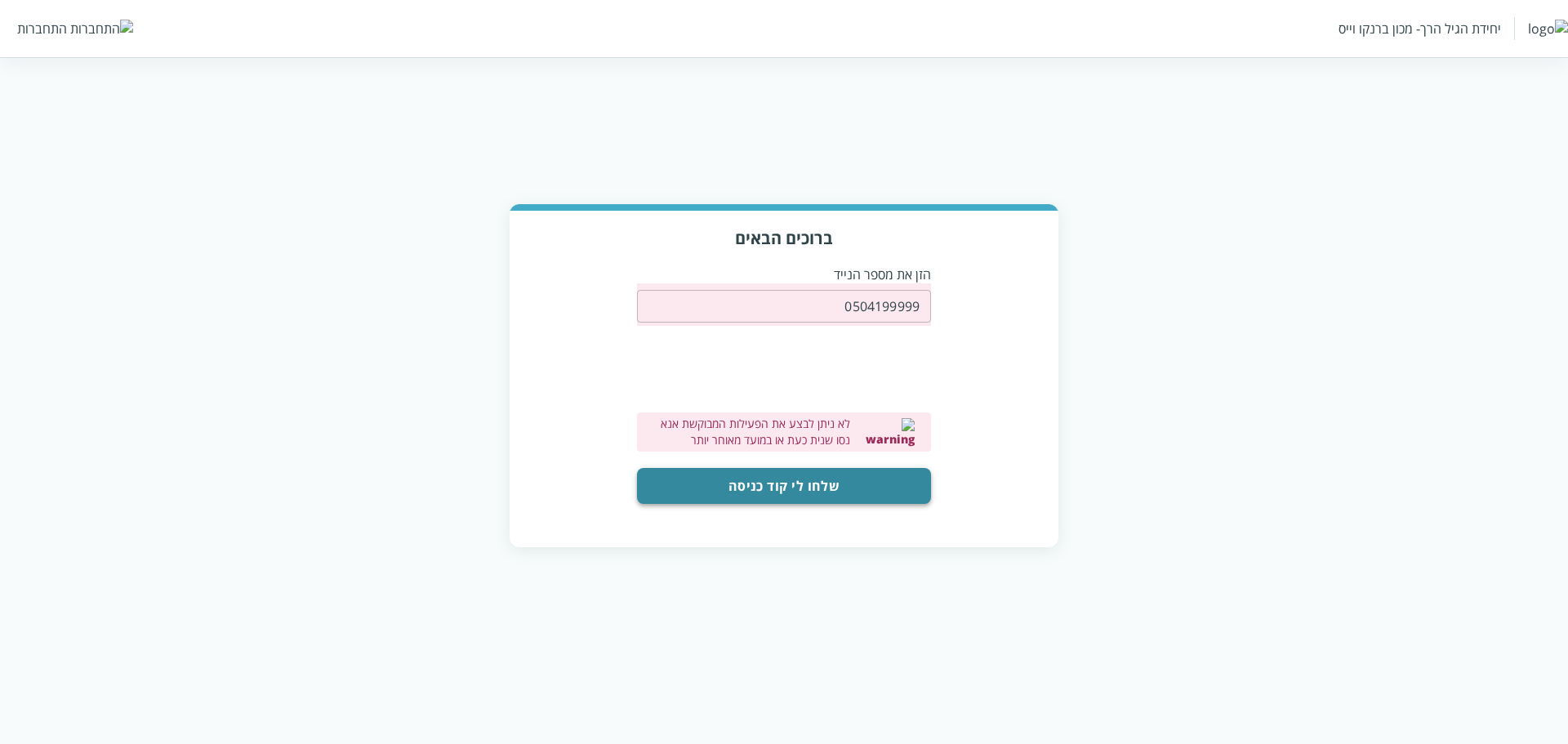
click at [860, 483] on button "שלחו לי קוד כניסה" at bounding box center [784, 486] width 294 height 36
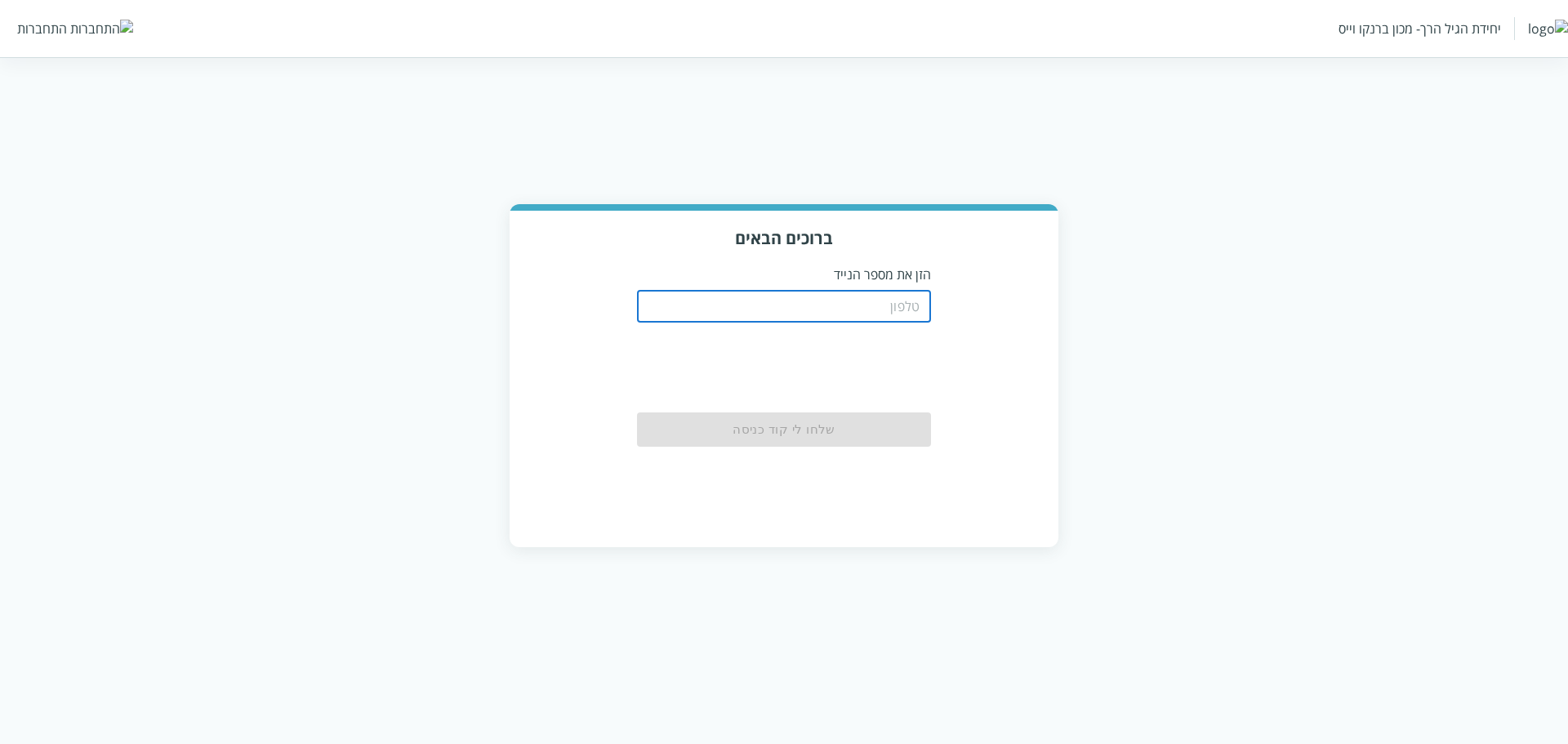
click at [870, 305] on input "tel" at bounding box center [784, 306] width 294 height 33
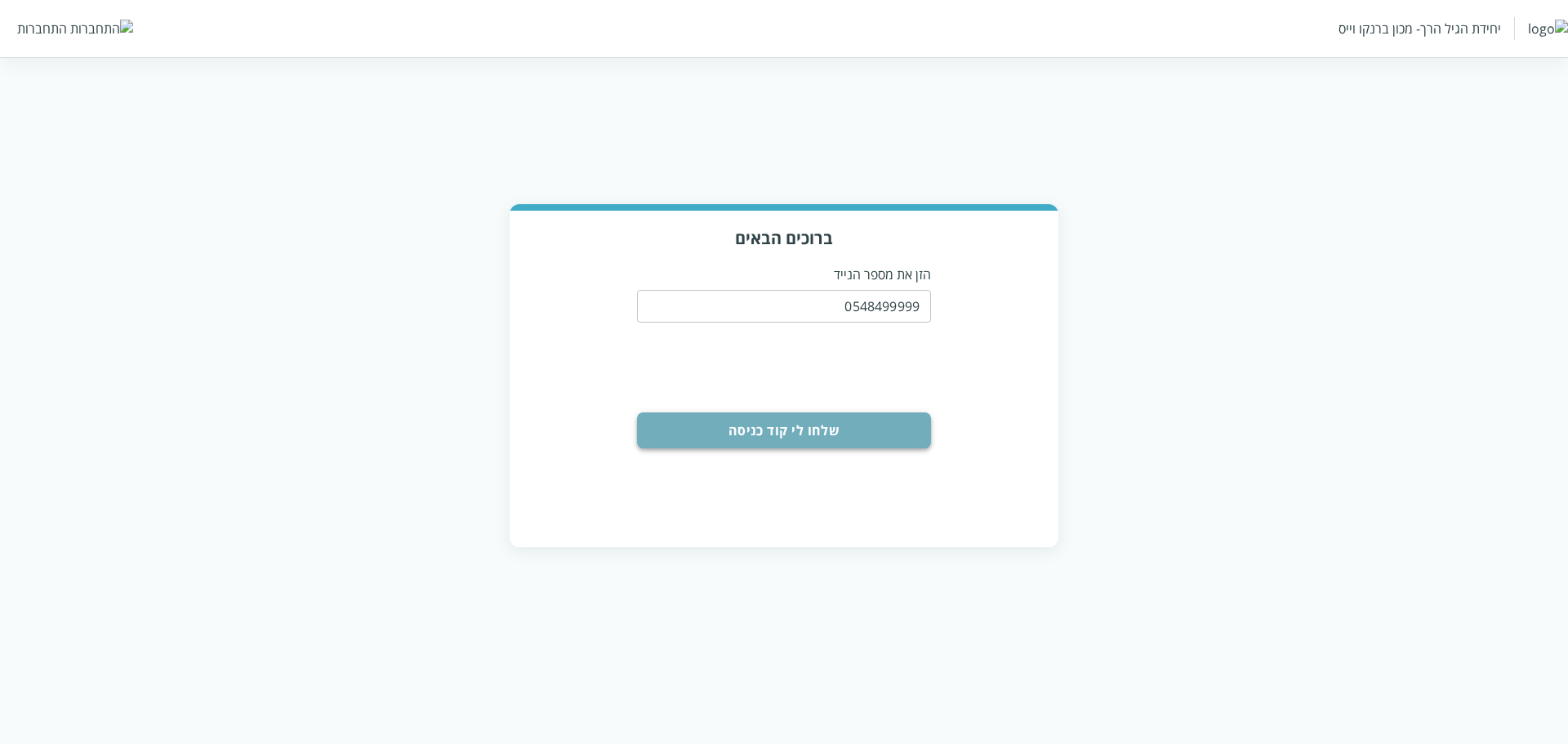
click at [873, 426] on button "שלחו לי קוד כניסה" at bounding box center [784, 430] width 294 height 36
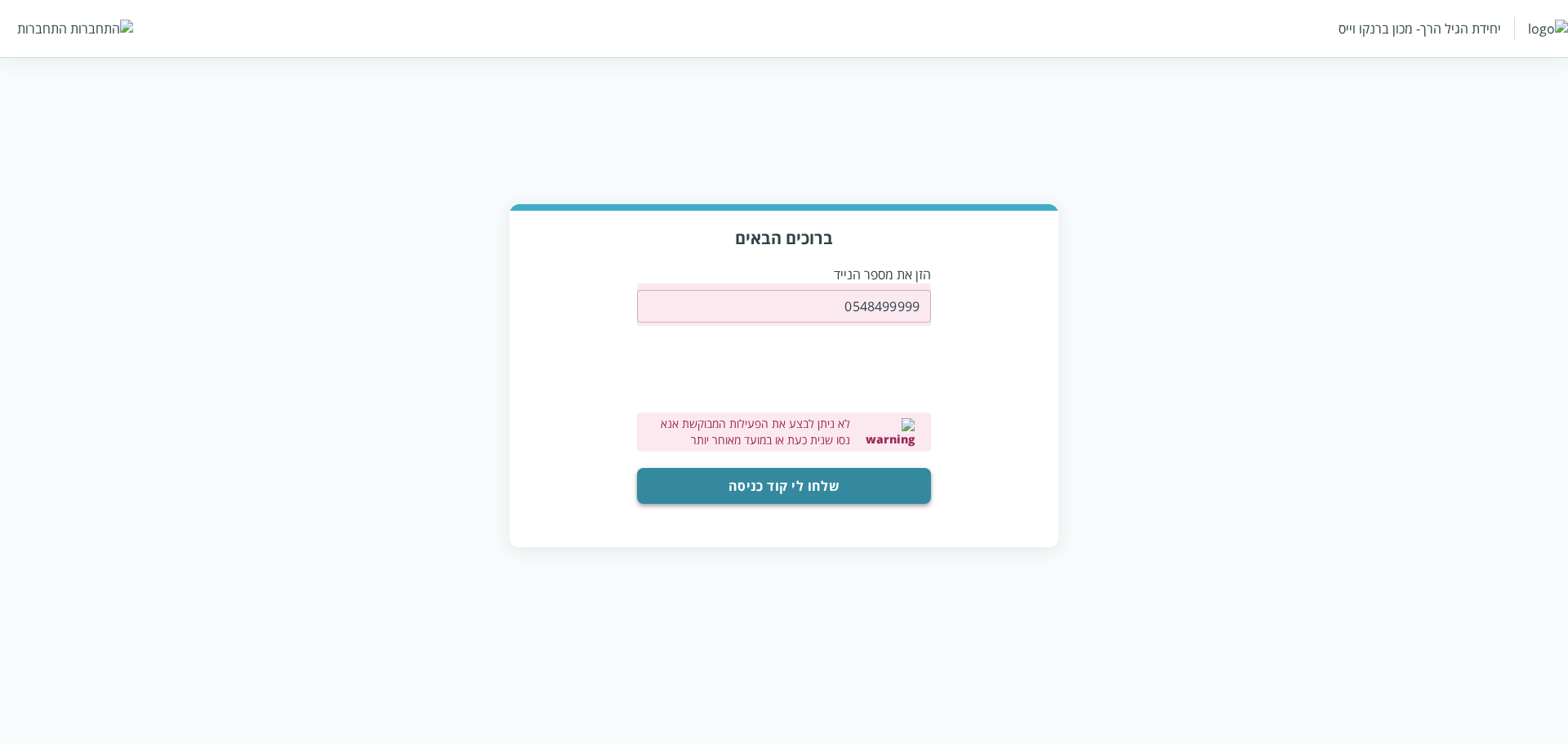
click at [825, 492] on button "שלחו לי קוד כניסה" at bounding box center [784, 486] width 294 height 36
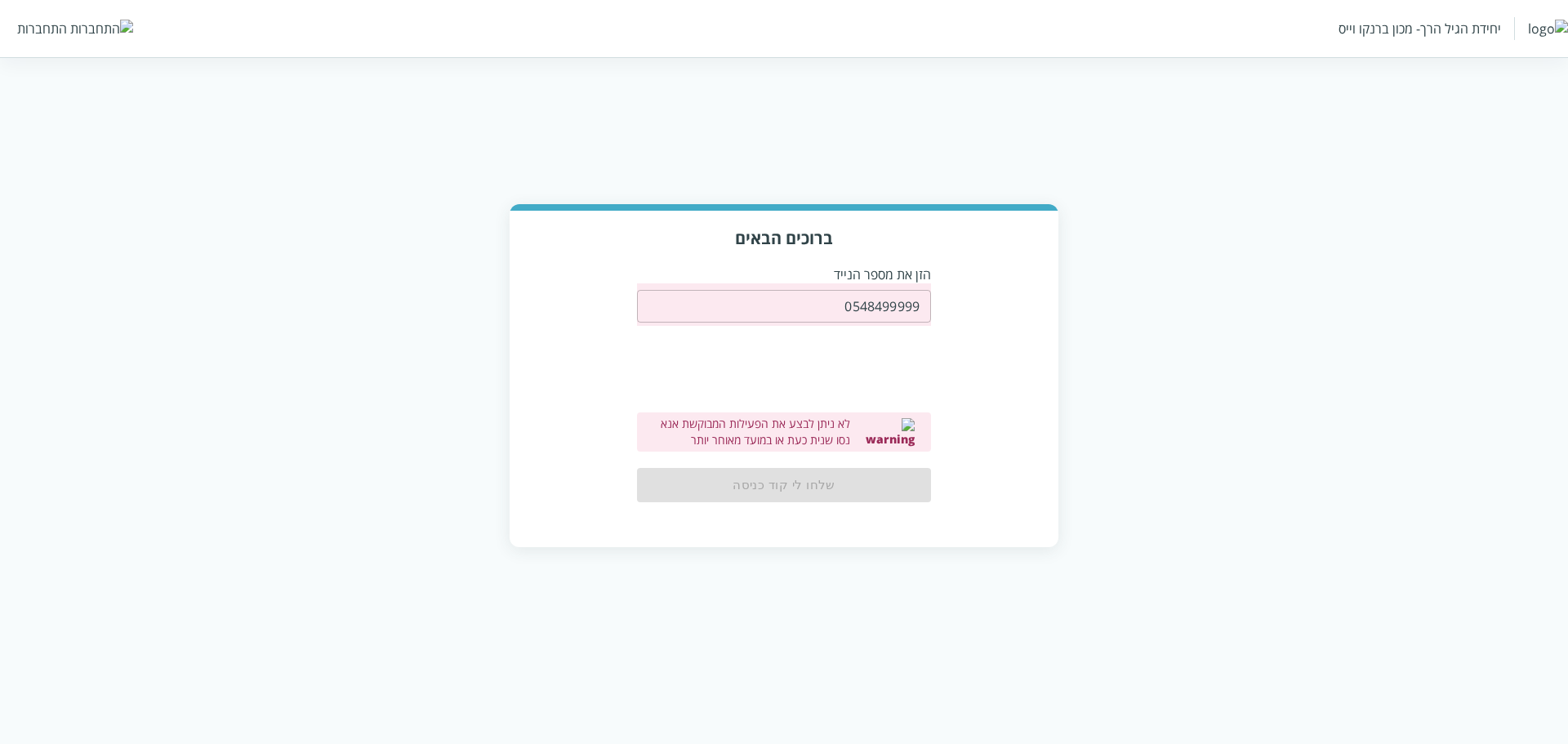
click at [827, 431] on label "לא ניתן לבצע את הפעילות המבוקשת אנא נסו שנית כעת או במועד מאוחר יותר" at bounding box center [752, 432] width 197 height 33
click at [850, 431] on label "לא ניתן לבצע את הפעילות המבוקשת אנא נסו שנית כעת או במועד מאוחר יותר" at bounding box center [752, 432] width 197 height 33
click at [1002, 431] on div "ברוכים הבאים הזן את מספר הנייד 0548499999 ​ 0cAFcWeA5buKVac_NKAeOC2R4YLc_qjBVmC…" at bounding box center [784, 378] width 549 height 335
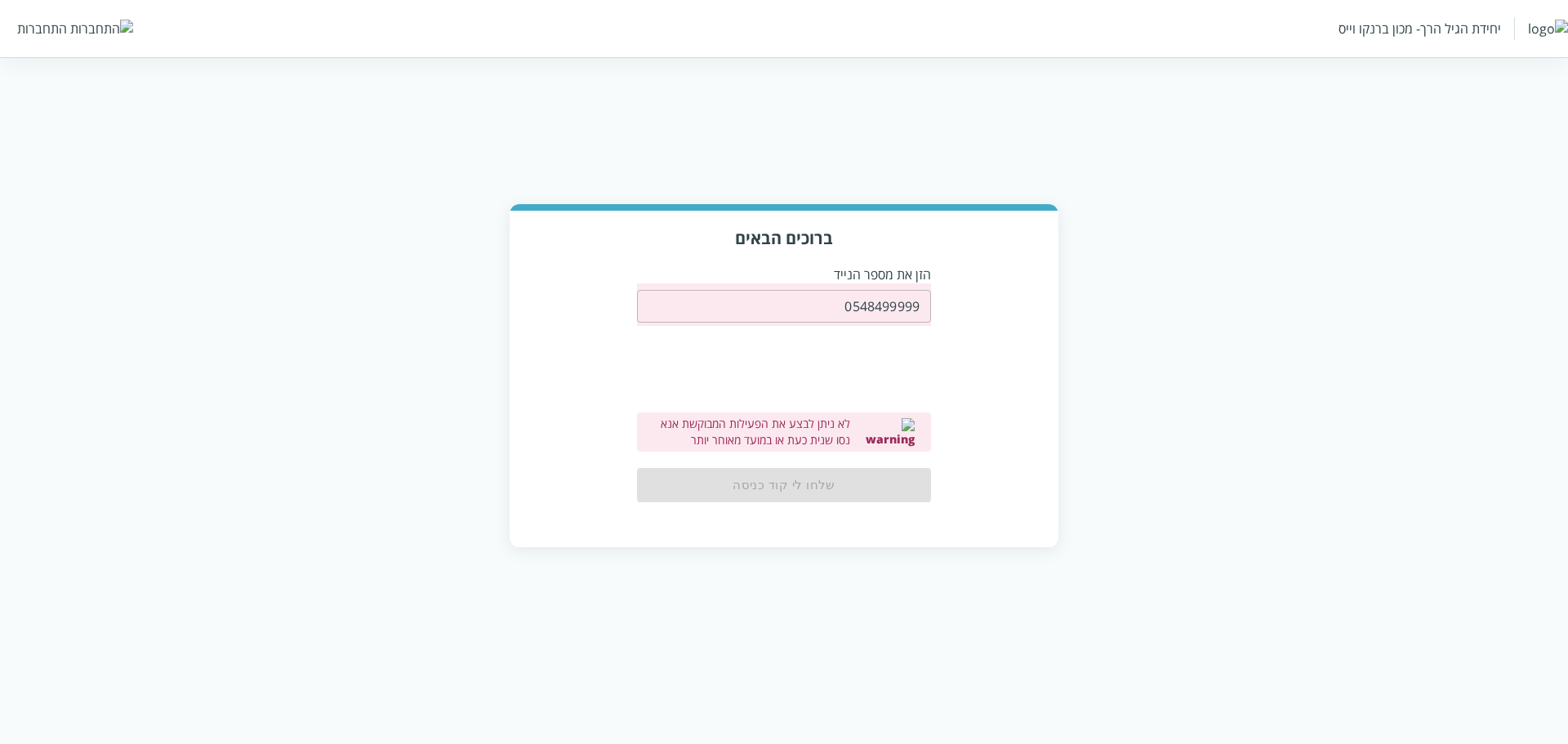
click at [844, 318] on input "0548499999" at bounding box center [784, 306] width 294 height 33
click at [874, 311] on input "0548499999" at bounding box center [784, 306] width 294 height 33
paste input "AccountUserId"
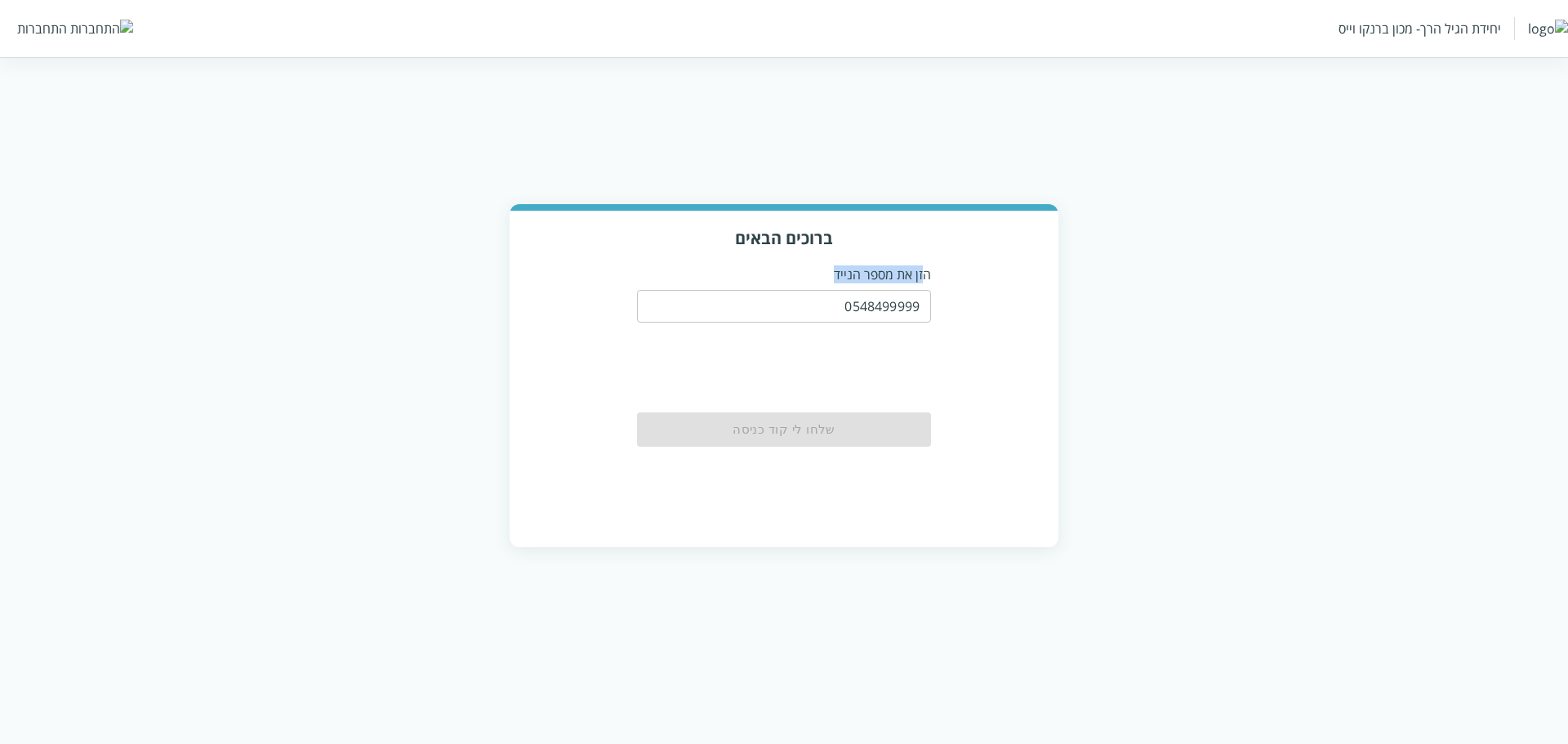
drag, startPoint x: 926, startPoint y: 278, endPoint x: 811, endPoint y: 271, distance: 115.2
click at [811, 271] on p "הזן את מספר הנייד" at bounding box center [784, 274] width 294 height 18
click at [888, 271] on p "הזן את מספר הנייד" at bounding box center [784, 274] width 294 height 18
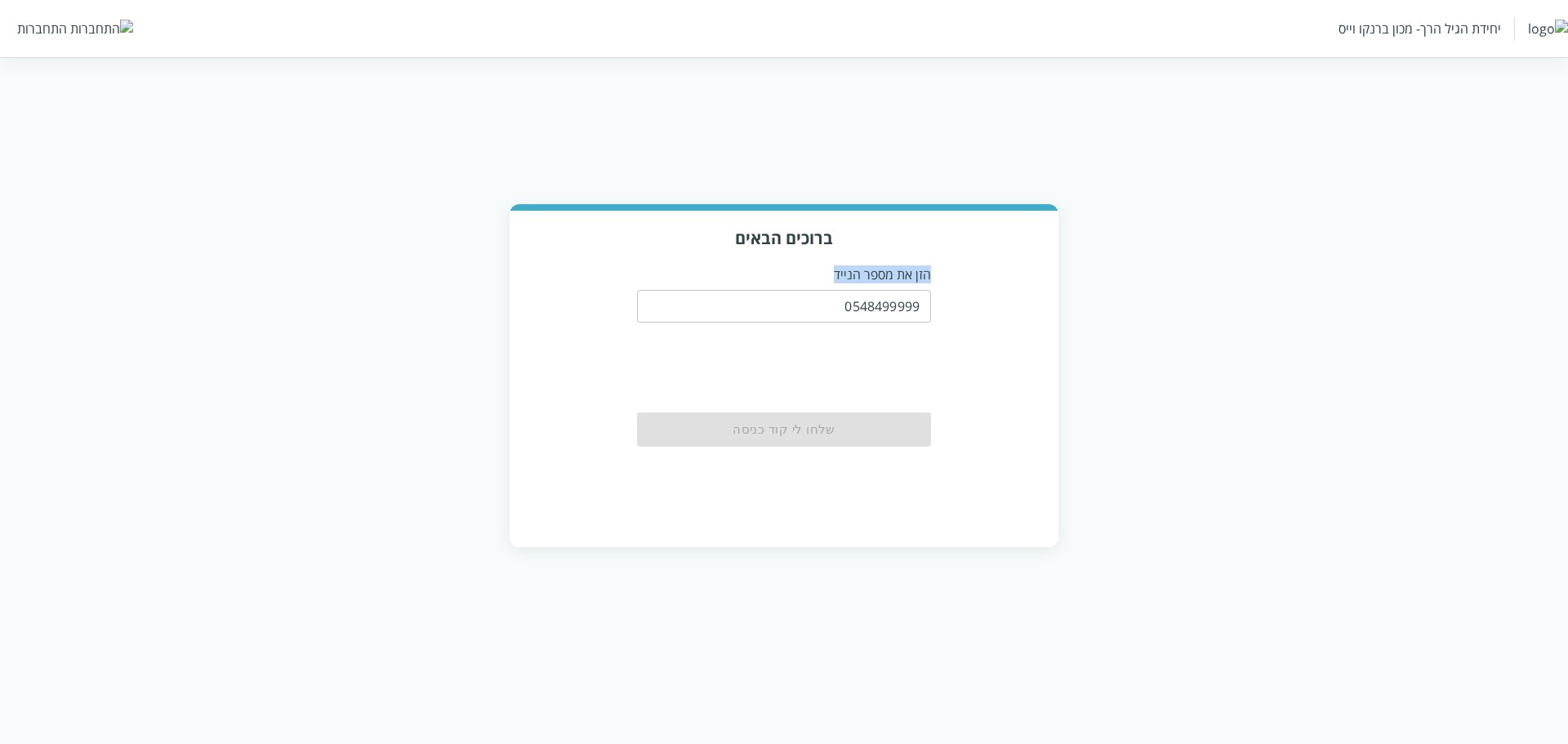
click at [888, 271] on p "הזן את מספר הנייד" at bounding box center [784, 274] width 294 height 18
click at [931, 271] on div "ברוכים הבאים הזן את מספר הנייד 0548499999 ​ 0cAFcWeA5ysc6gwtU7ESfOpZNTiN0dDUmY3…" at bounding box center [784, 378] width 549 height 335
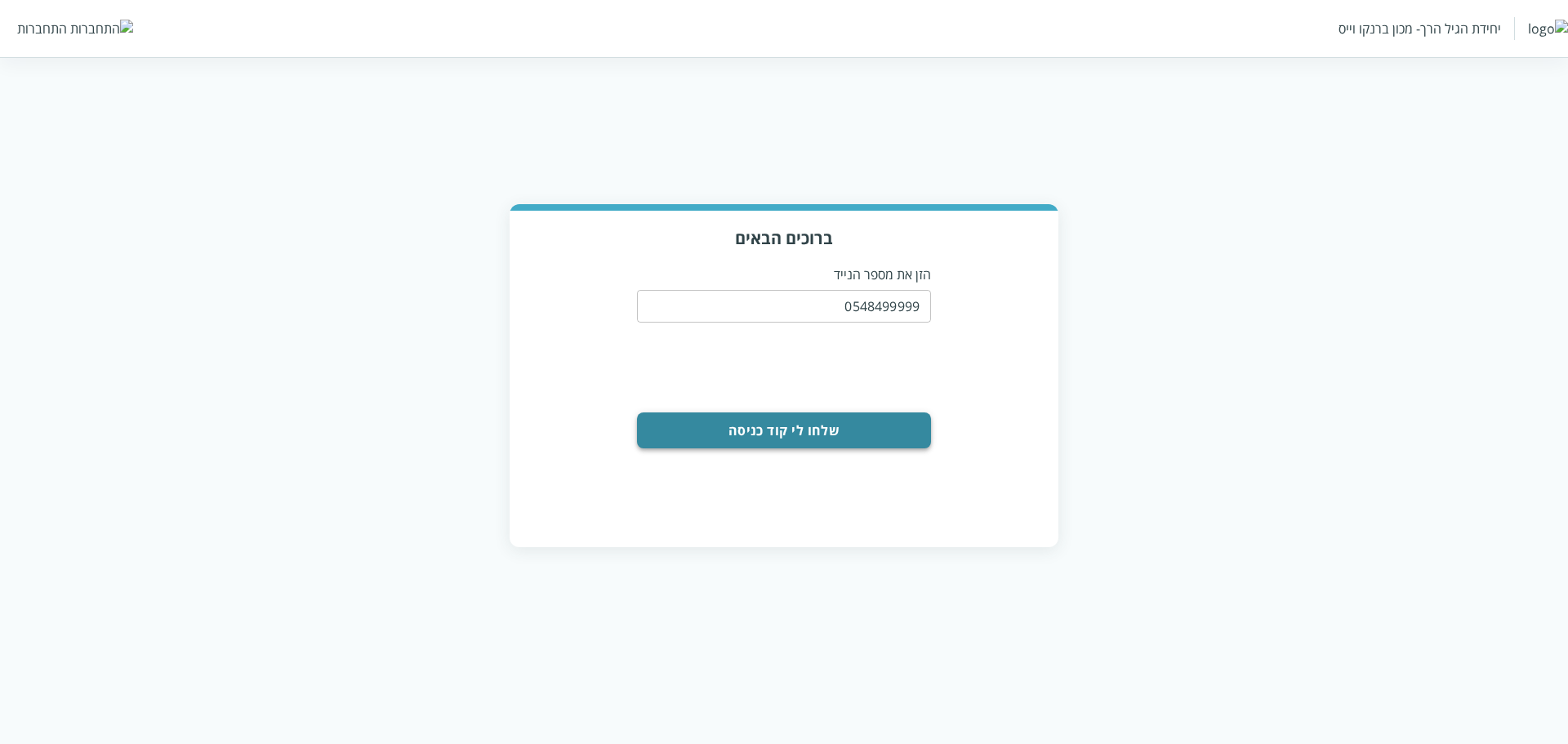
click at [832, 423] on button "שלחו לי קוד כניסה" at bounding box center [784, 430] width 294 height 36
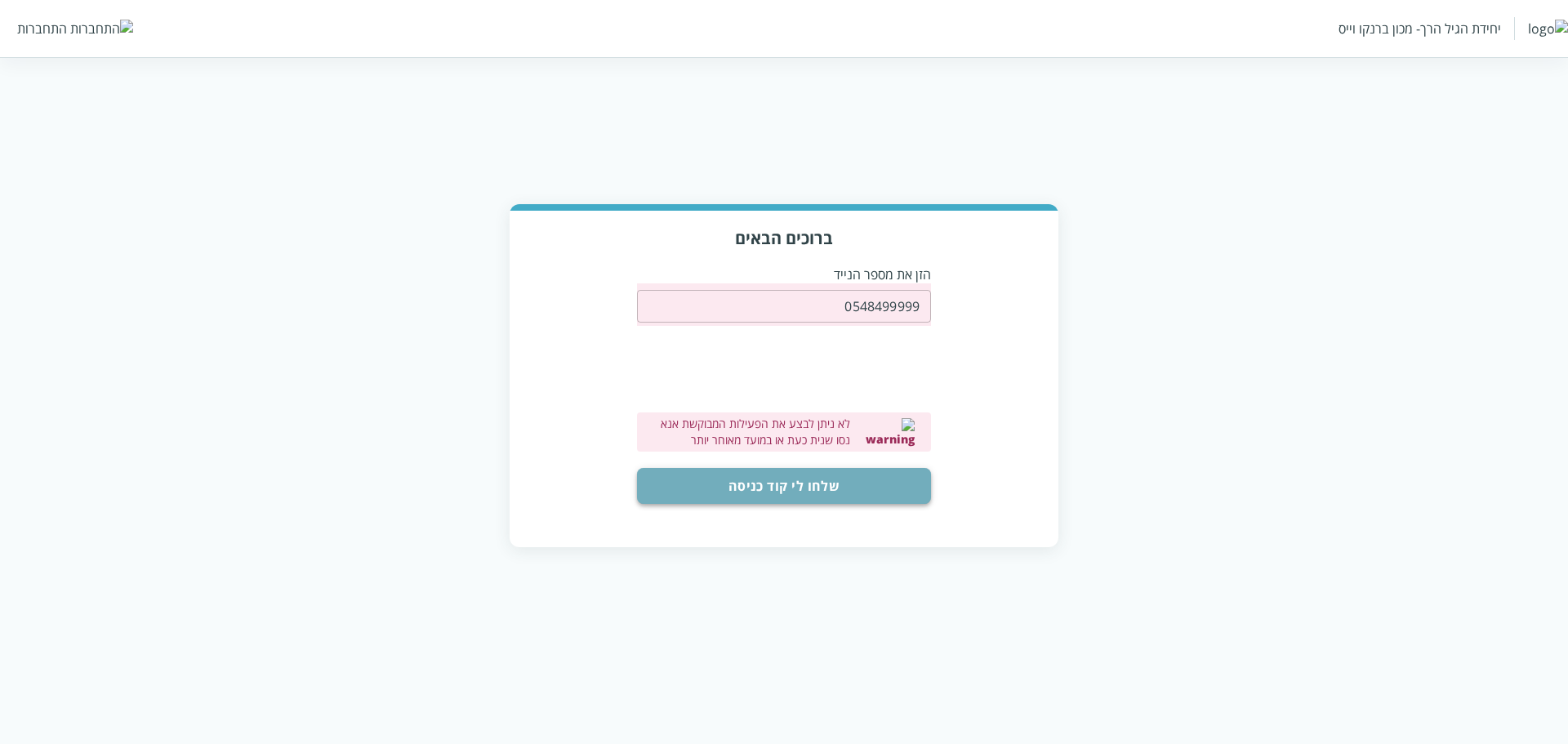
click at [676, 484] on button "שלחו לי קוד כניסה" at bounding box center [784, 486] width 294 height 36
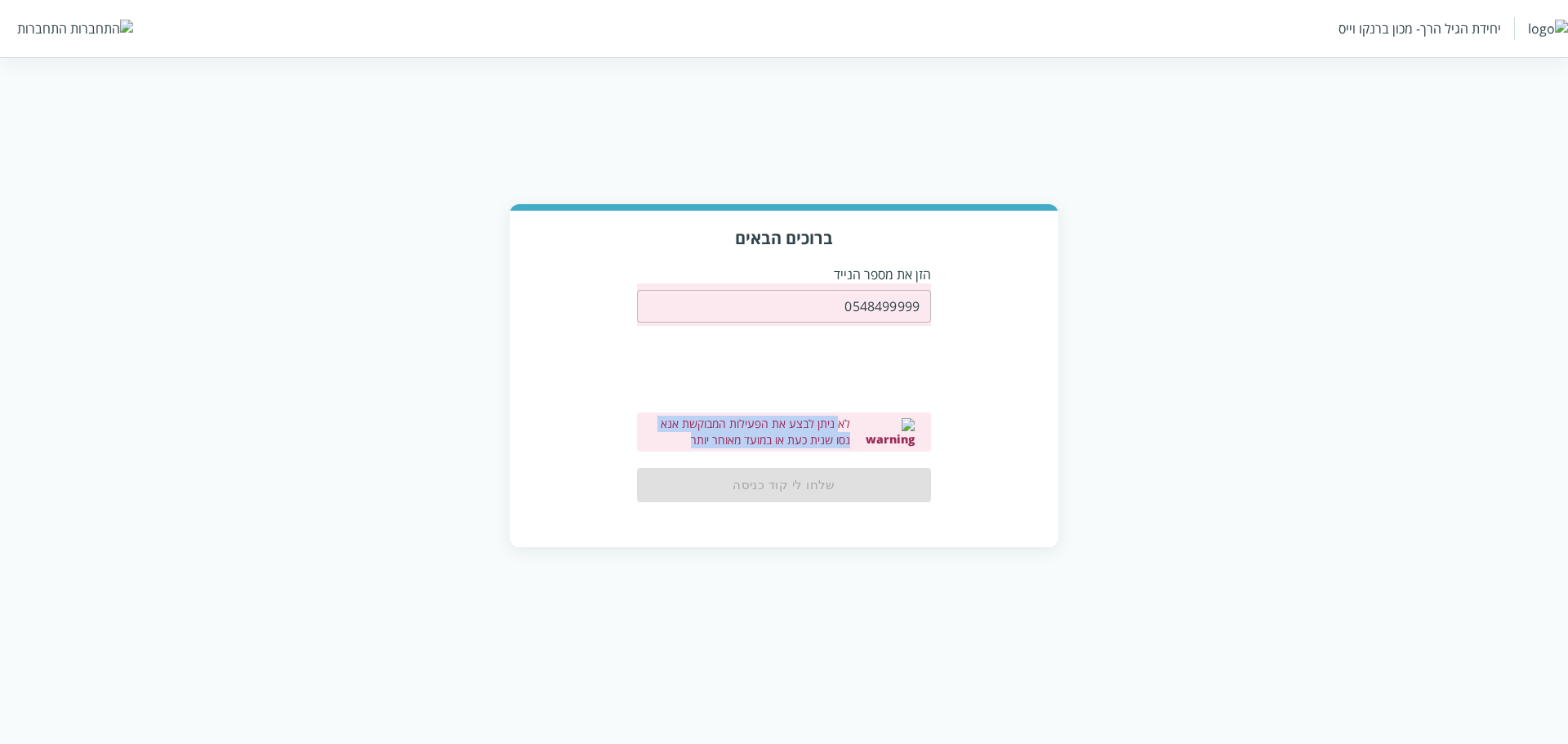
drag, startPoint x: 883, startPoint y: 426, endPoint x: 880, endPoint y: 459, distance: 33.1
click at [880, 459] on form "0548499999 ​ 0cAFcWeA5Bq79HttGbO6f1SEK_7VNPQcZN7_KiX9cV74SiTARoA112Tf7zf4fO_UrS…" at bounding box center [784, 393] width 294 height 219
click at [900, 436] on div "לא ניתן לבצע את הפעילות המבוקשת אנא נסו שנית כעת או במועד מאוחר יותר" at bounding box center [784, 432] width 294 height 40
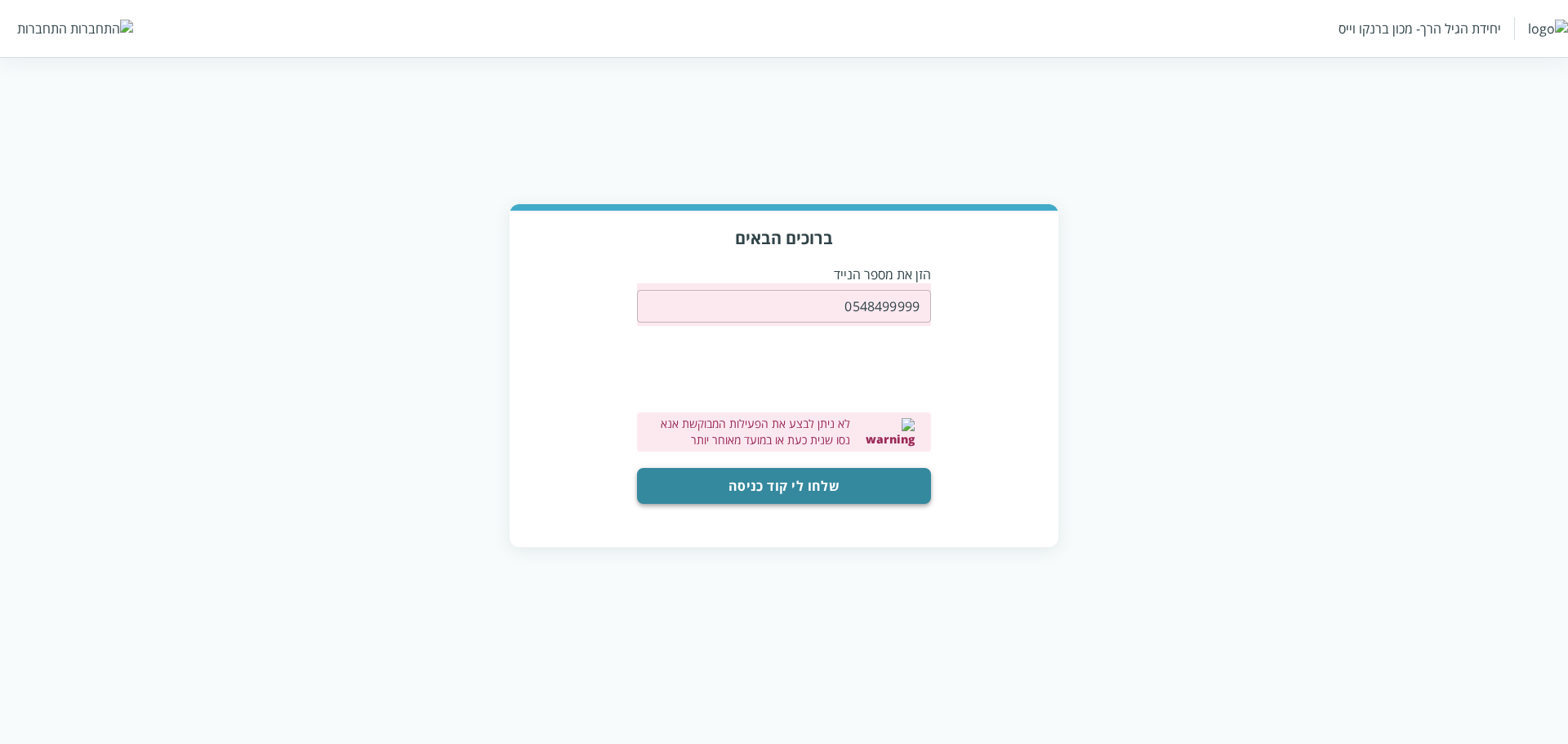
click at [789, 491] on button "שלחו לי קוד כניסה" at bounding box center [784, 486] width 294 height 36
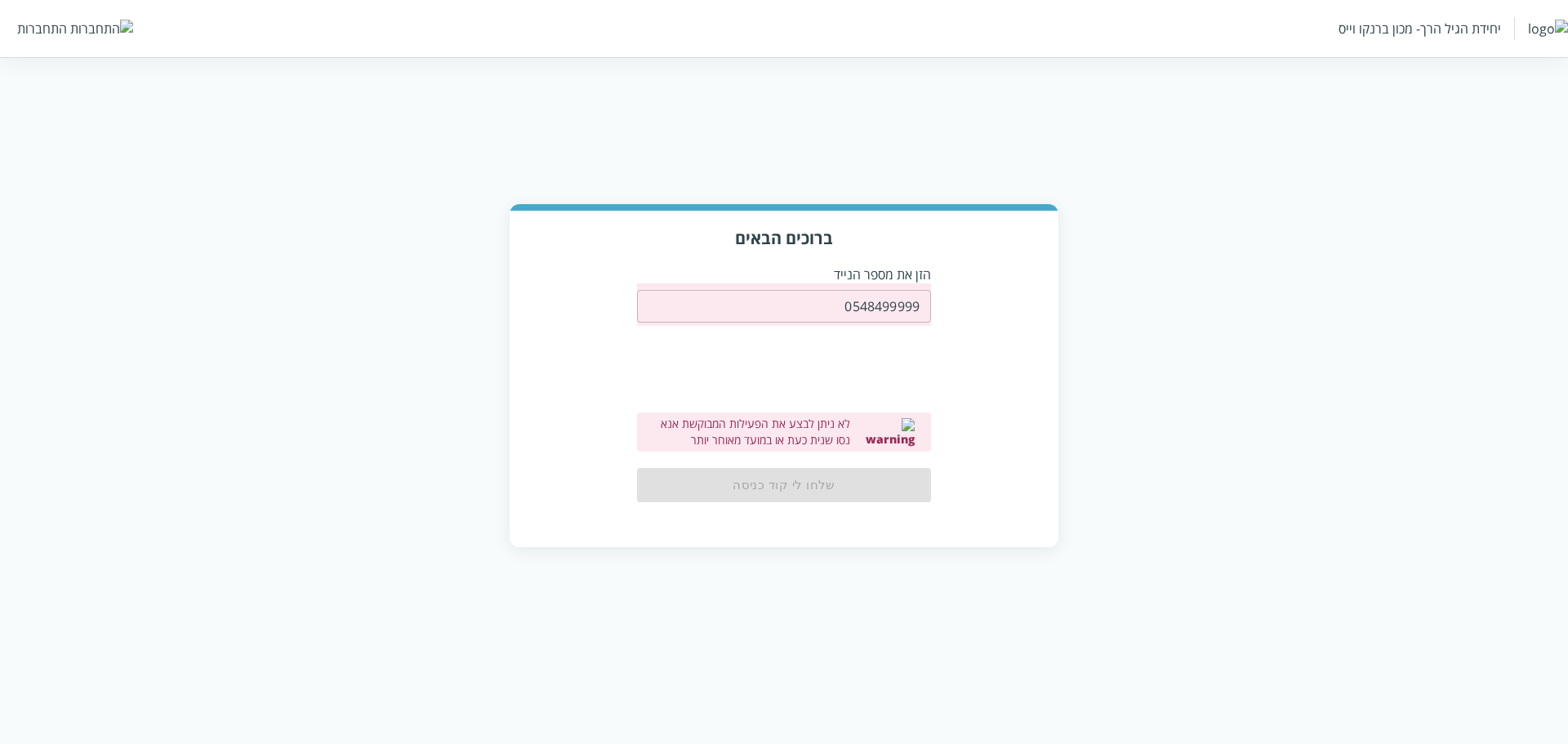
click at [888, 308] on input "0548499999" at bounding box center [784, 306] width 294 height 33
click at [896, 308] on input "0548499999" at bounding box center [784, 306] width 294 height 33
drag, startPoint x: 903, startPoint y: 307, endPoint x: 919, endPoint y: 305, distance: 16.1
click at [919, 305] on input "0548499999" at bounding box center [784, 306] width 294 height 33
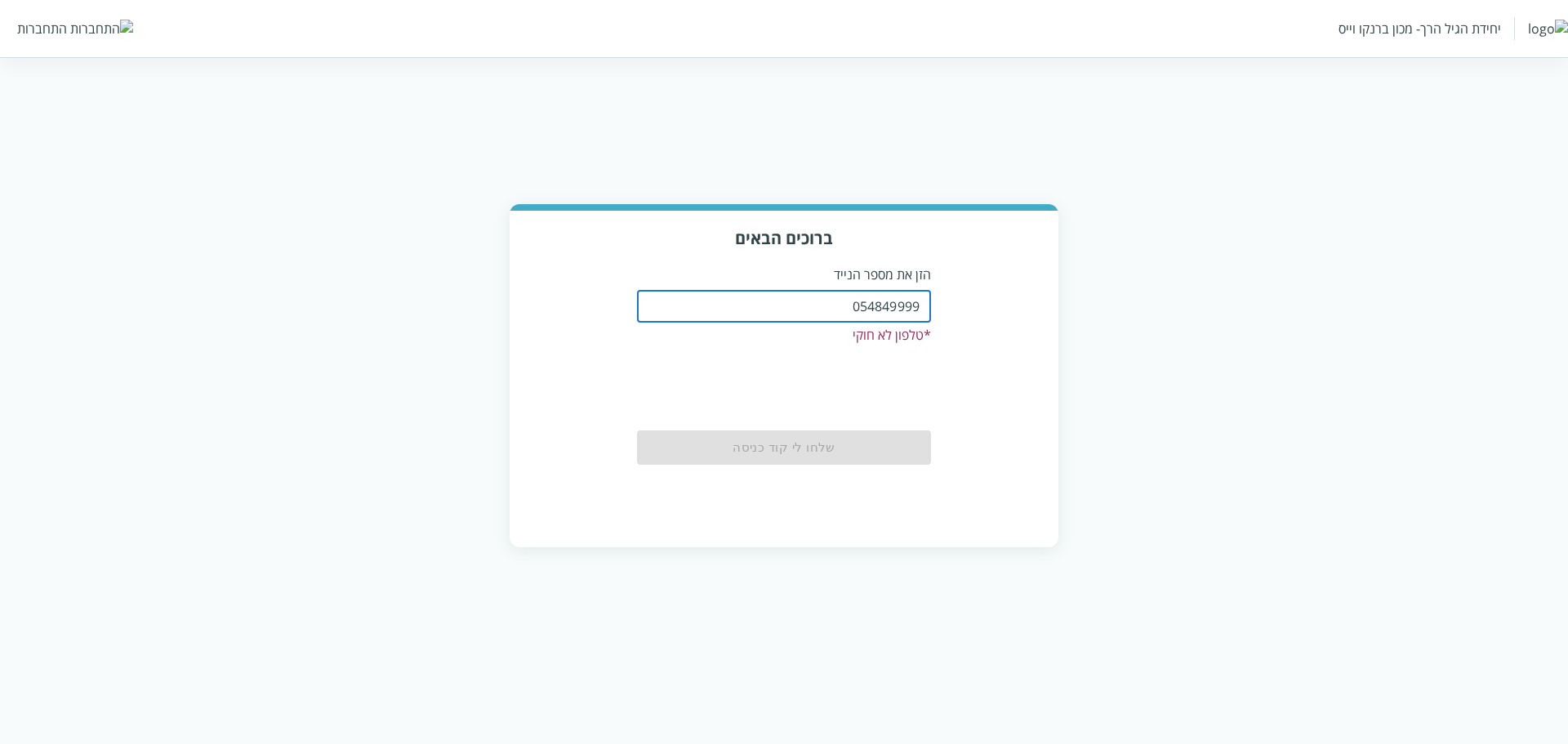
type input "0548499999"
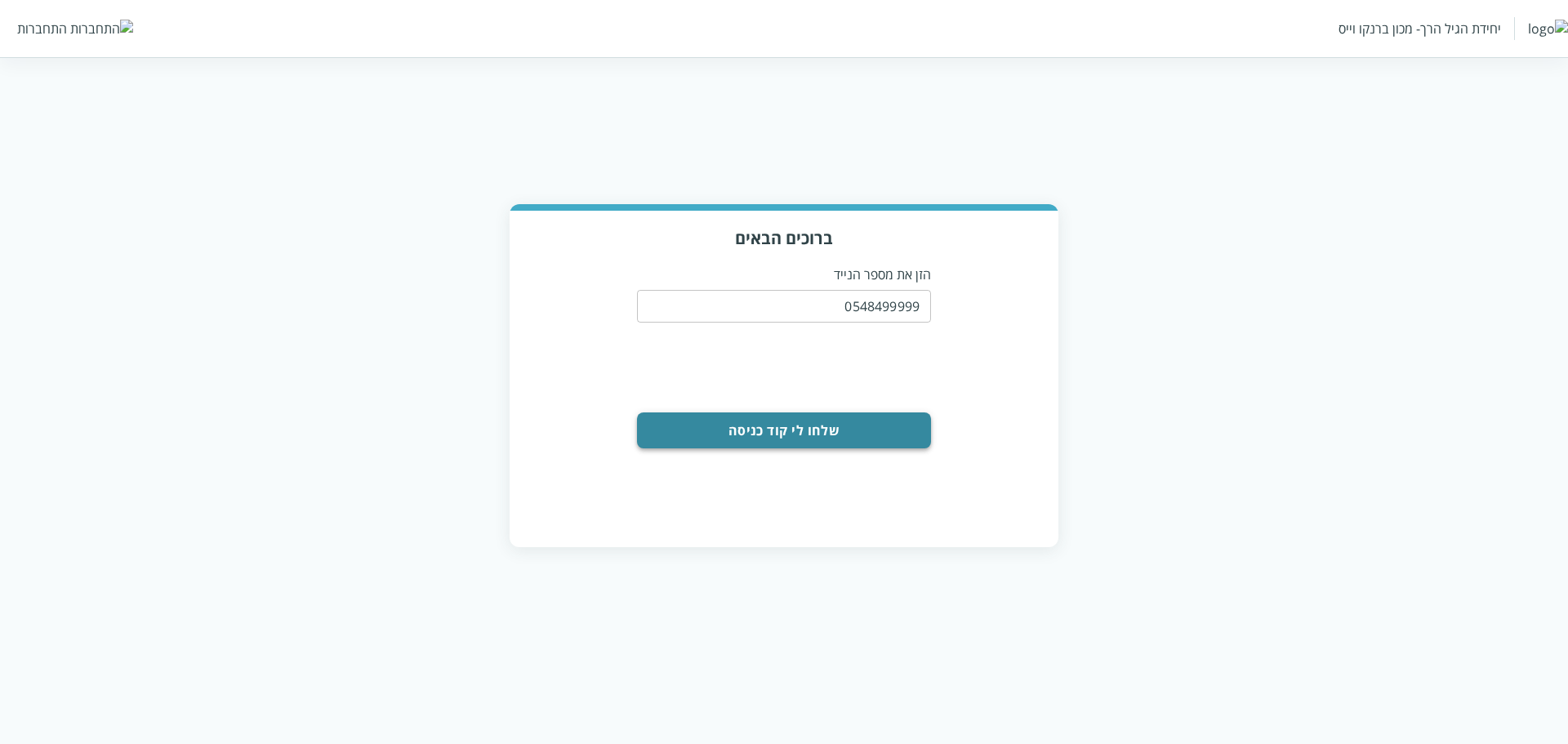
click at [845, 422] on button "שלחו לי קוד כניסה" at bounding box center [784, 430] width 294 height 36
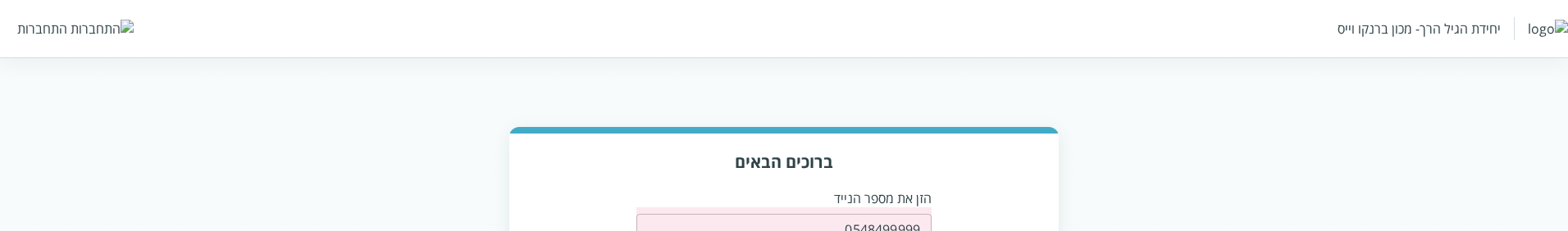
scroll to position [324, 0]
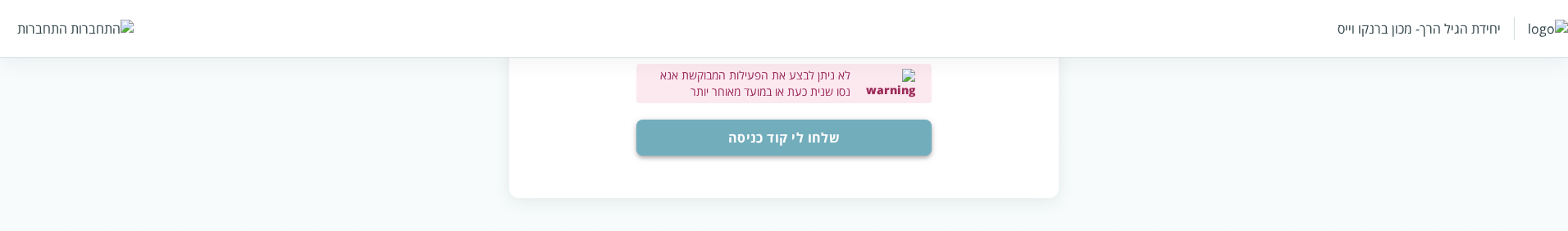
click at [837, 147] on button "שלחו לי קוד כניסה" at bounding box center [784, 138] width 295 height 36
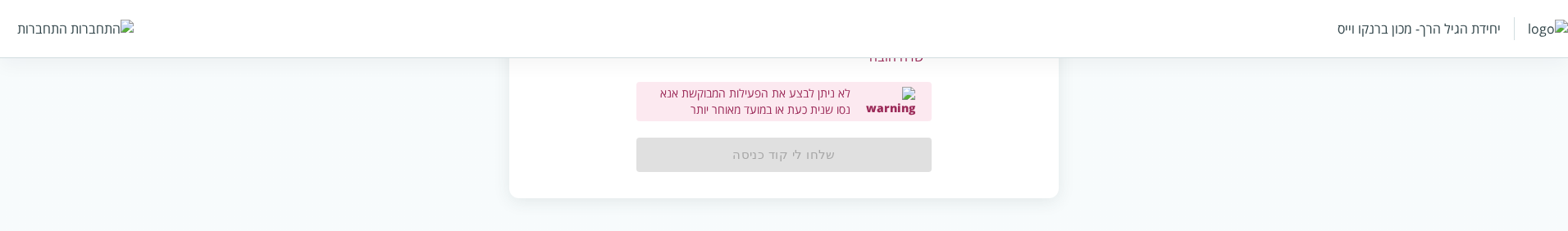
click at [969, 122] on div "ברוכים הבאים הזן את מספר הנייד 0548499999 ​ * שדה חובה לא ניתן לבצע את הפעילות …" at bounding box center [784, 28] width 548 height 336
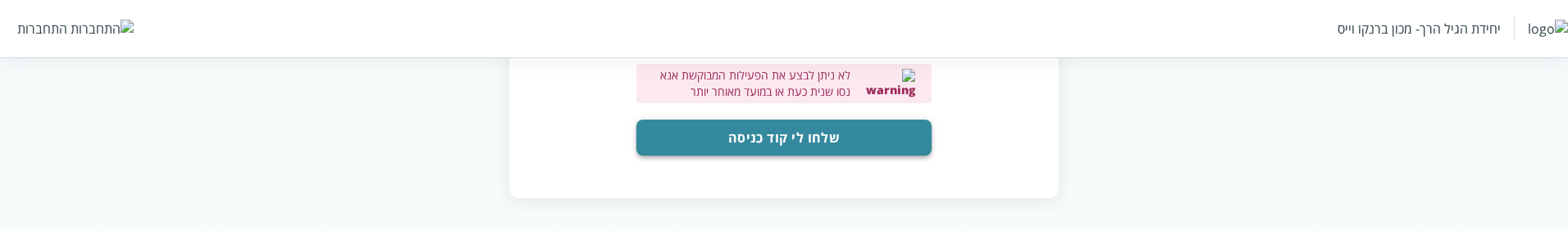
click at [793, 134] on button "שלחו לי קוד כניסה" at bounding box center [784, 138] width 295 height 36
click at [686, 137] on button "שלחו לי קוד כניסה" at bounding box center [784, 138] width 295 height 36
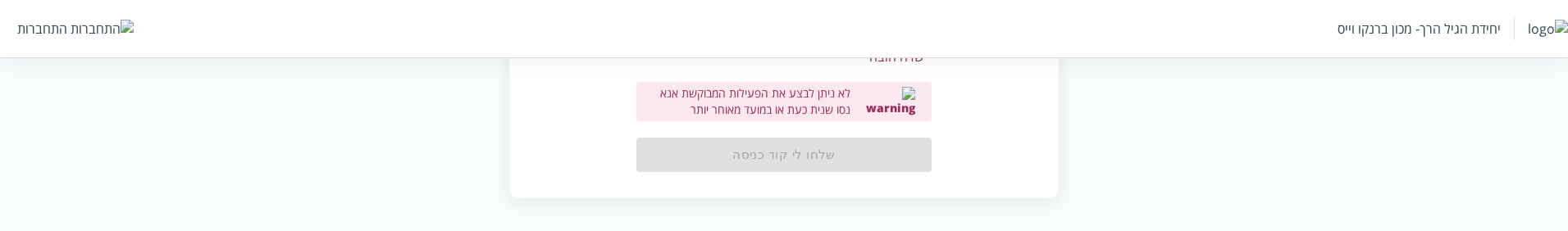
click at [52, 41] on div "יחידת הגיל הרך- מכון ברנקו וייס התחברות" at bounding box center [784, 28] width 1568 height 57
click at [62, 35] on div "התחברות" at bounding box center [42, 28] width 50 height 18
click at [71, 29] on img at bounding box center [102, 28] width 63 height 18
click at [71, 29] on img at bounding box center [102, 28] width 63 height 18
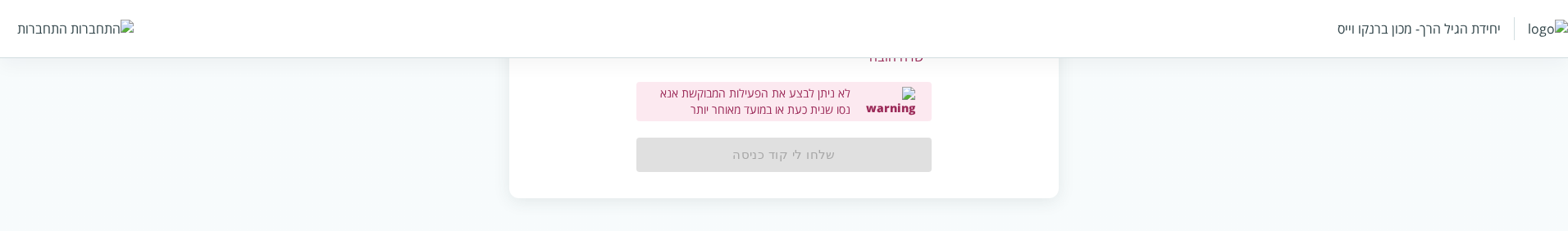
click at [71, 29] on img at bounding box center [102, 28] width 63 height 18
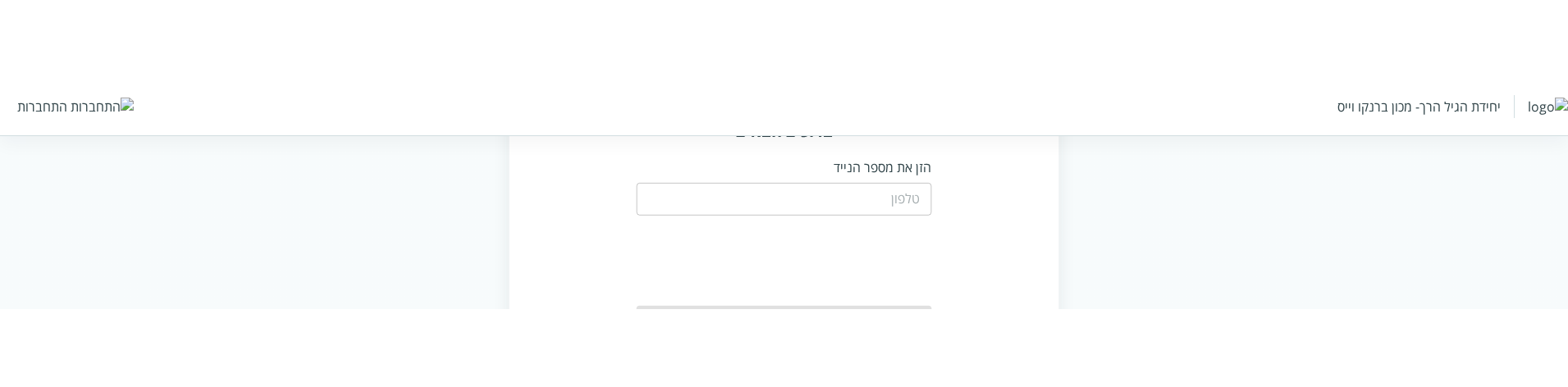
scroll to position [78, 0]
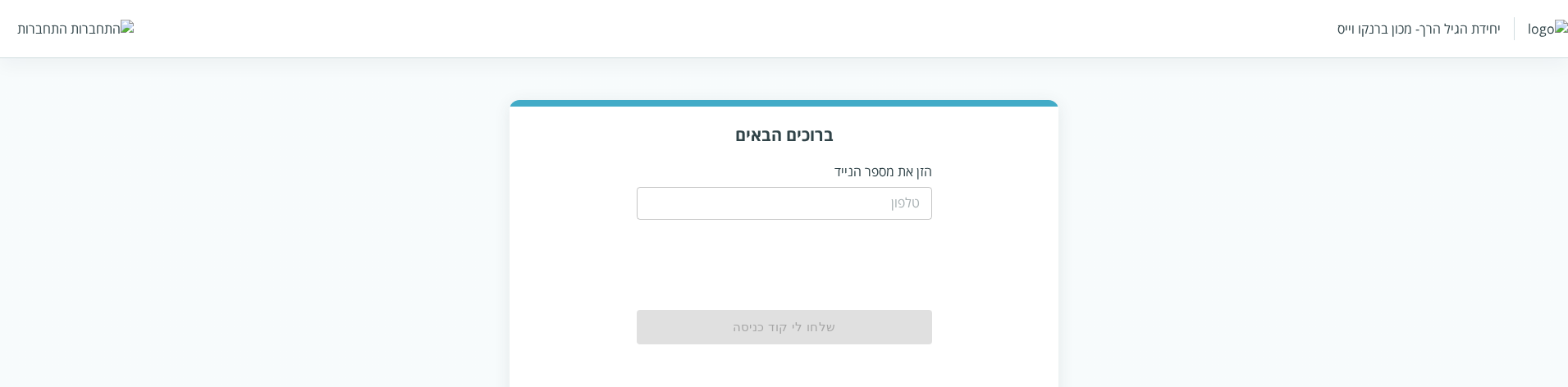
click at [907, 209] on input "tel" at bounding box center [784, 203] width 295 height 33
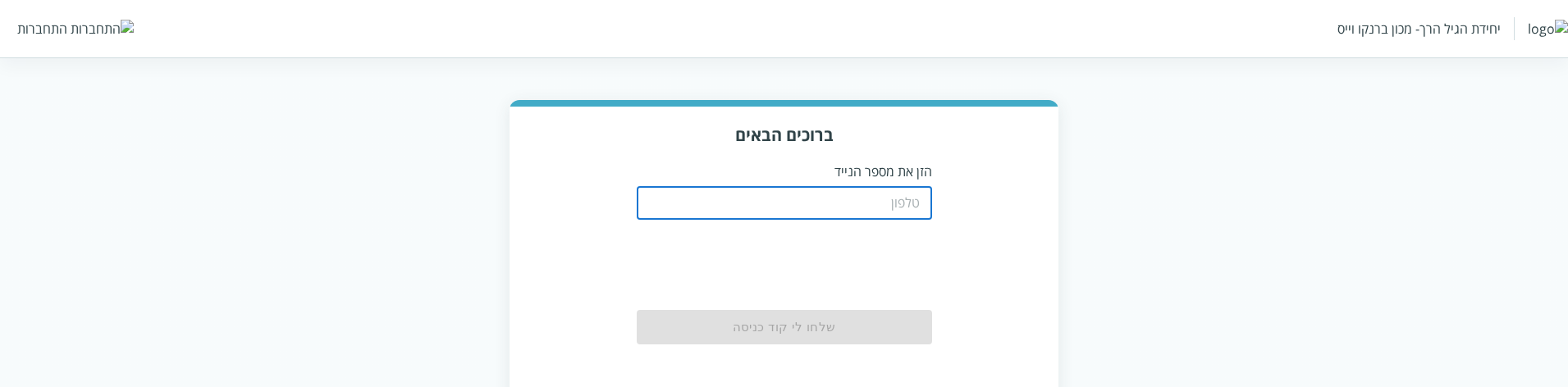
paste input "AccountUserId"
type input "AccountUserId"
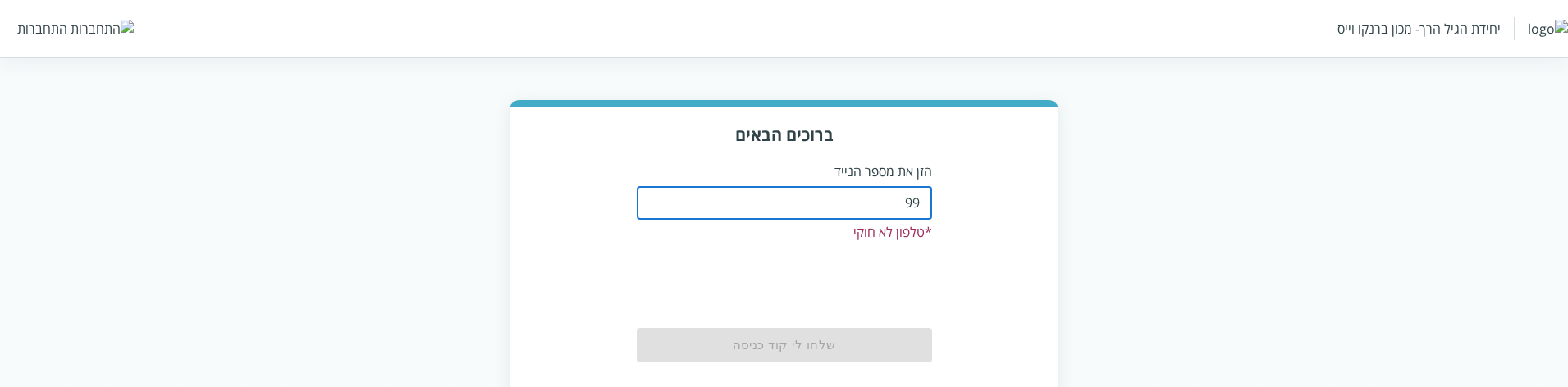
type input "9"
type input "0548499999"
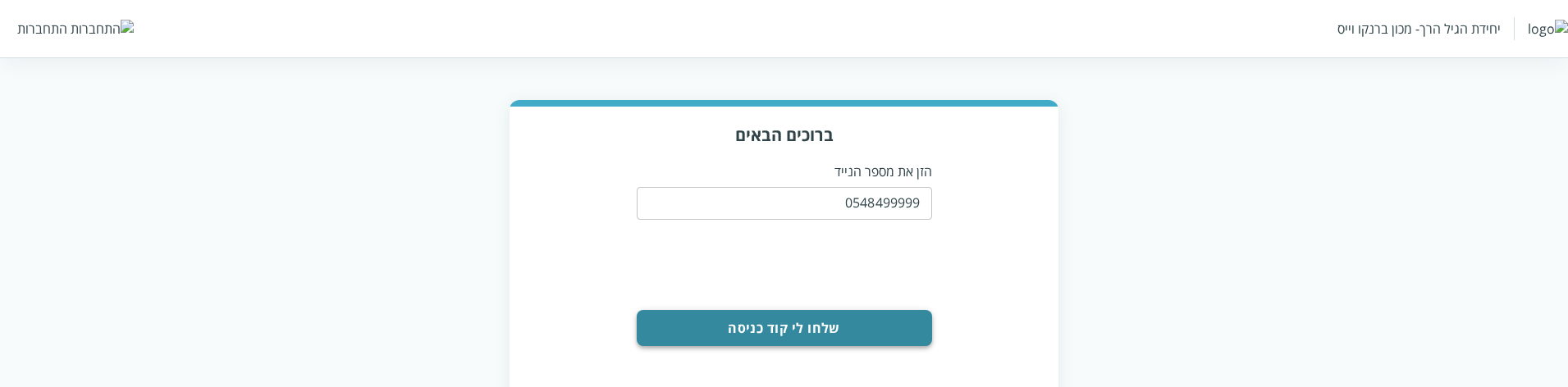
click at [870, 230] on button "שלחו לי קוד כניסה" at bounding box center [784, 328] width 295 height 36
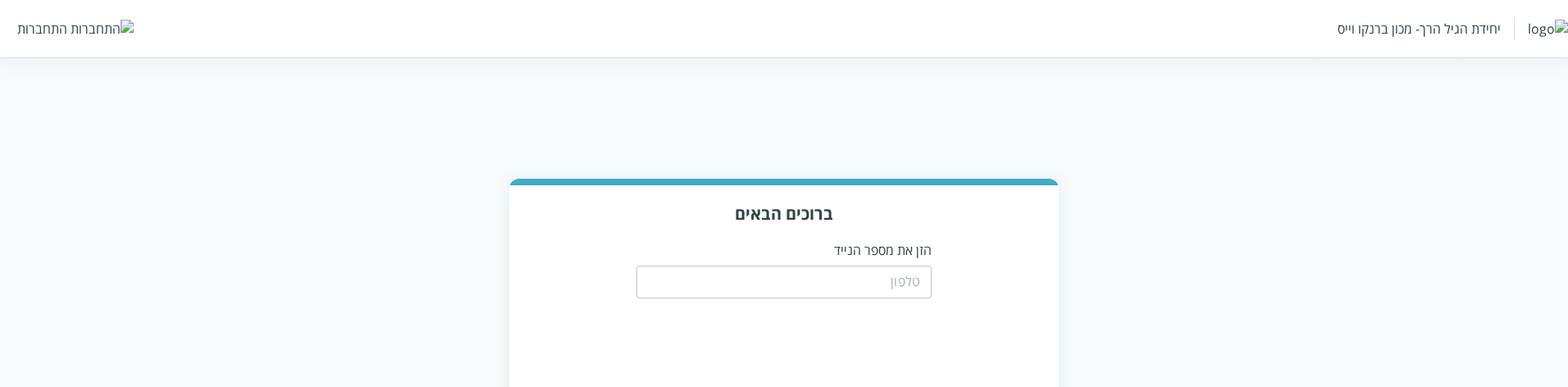
scroll to position [78, 0]
